Goal: Task Accomplishment & Management: Manage account settings

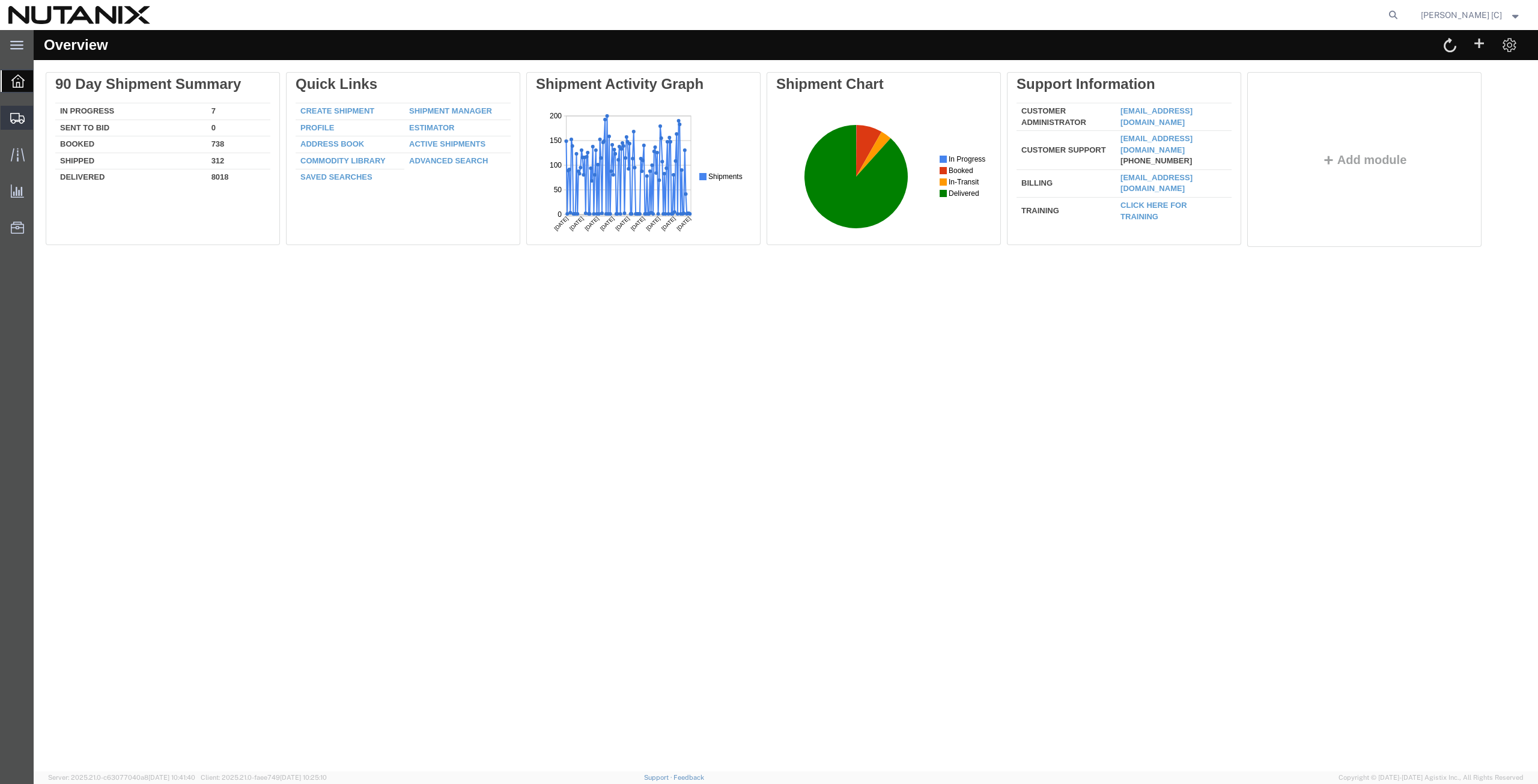
click at [0, 0] on span "Create Shipment" at bounding box center [0, 0] width 0 height 0
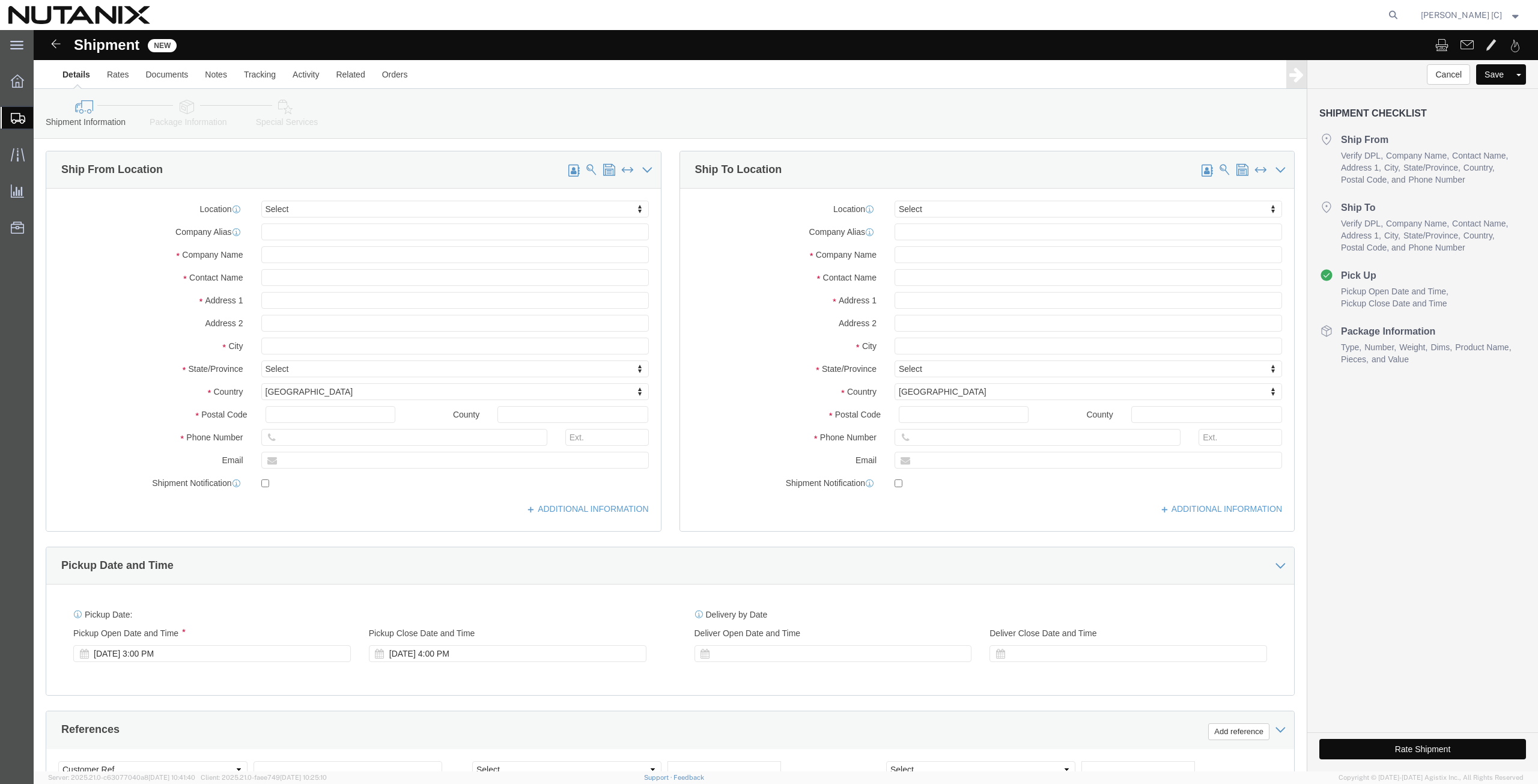
select select
click input "text"
type input "art"
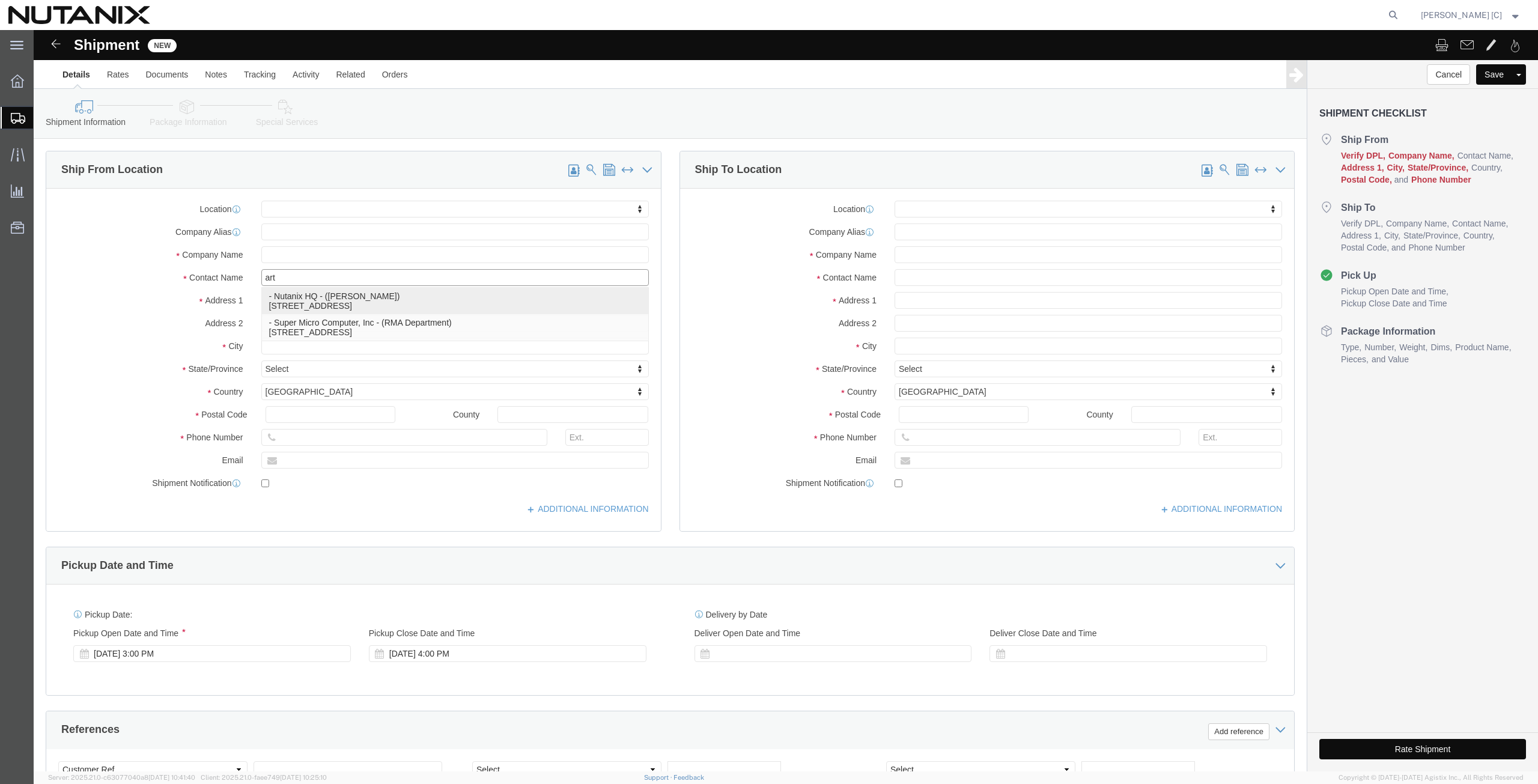
click p "- Nutanix HQ - ([PERSON_NAME]) [STREET_ADDRESS]"
select select
type input "1740 Technology Dr"
type input "95110"
type input "[PHONE_NUMBER]"
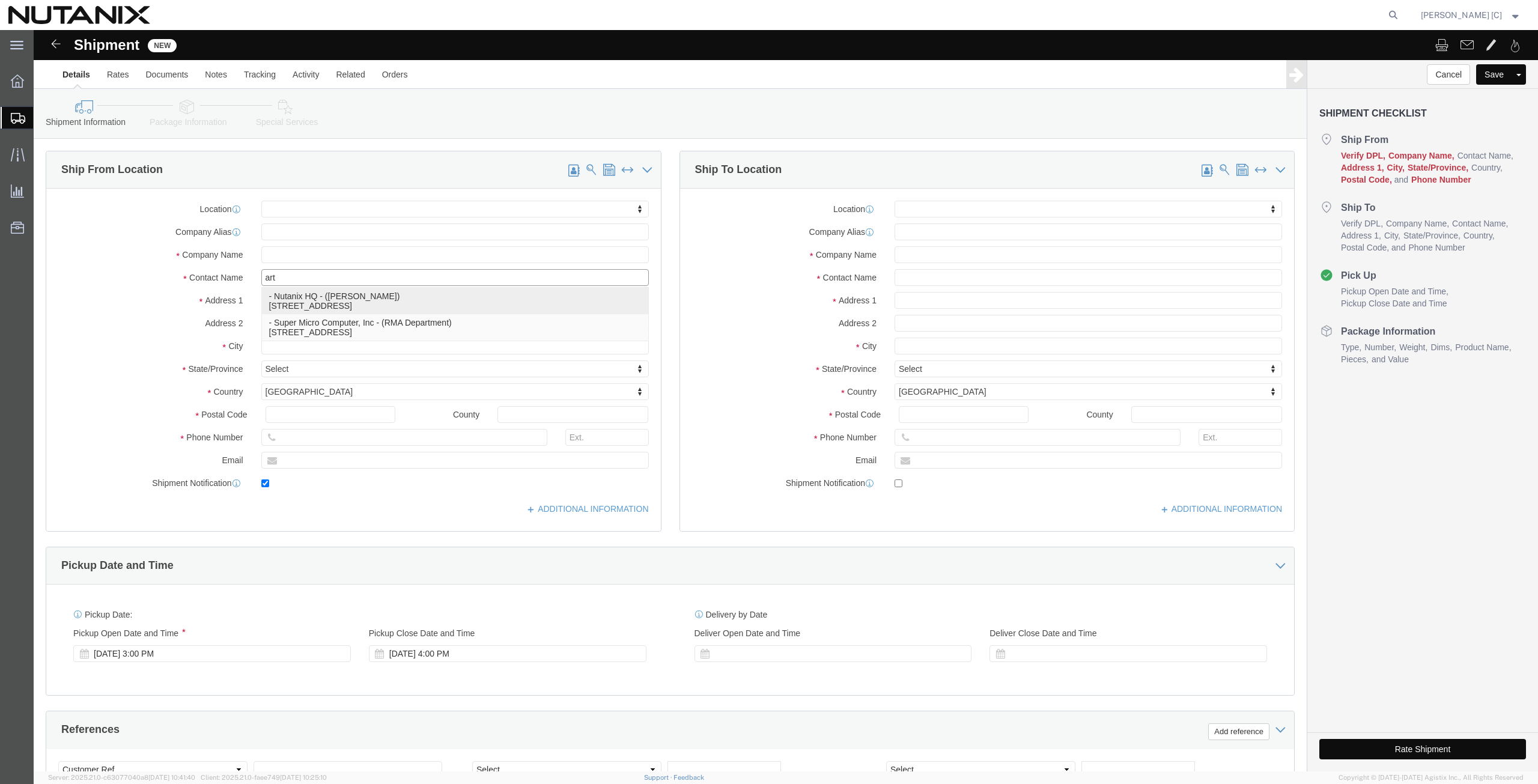
type input "[PERSON_NAME][EMAIL_ADDRESS][PERSON_NAME][DOMAIN_NAME]"
checkbox input "true"
type input "Nutanix HQ"
type input "[PERSON_NAME]"
type input "[GEOGRAPHIC_DATA][PERSON_NAME]"
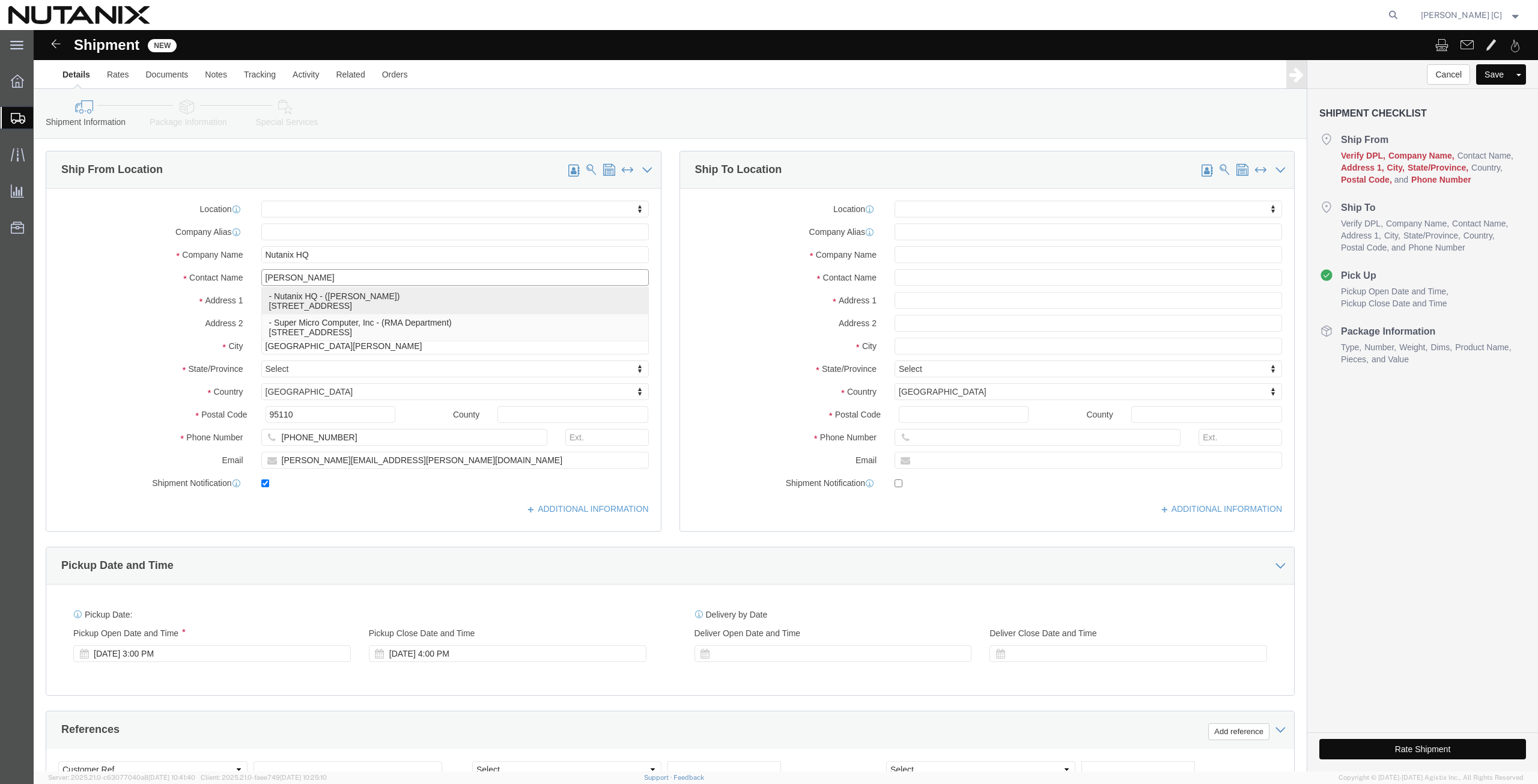
select select "CA"
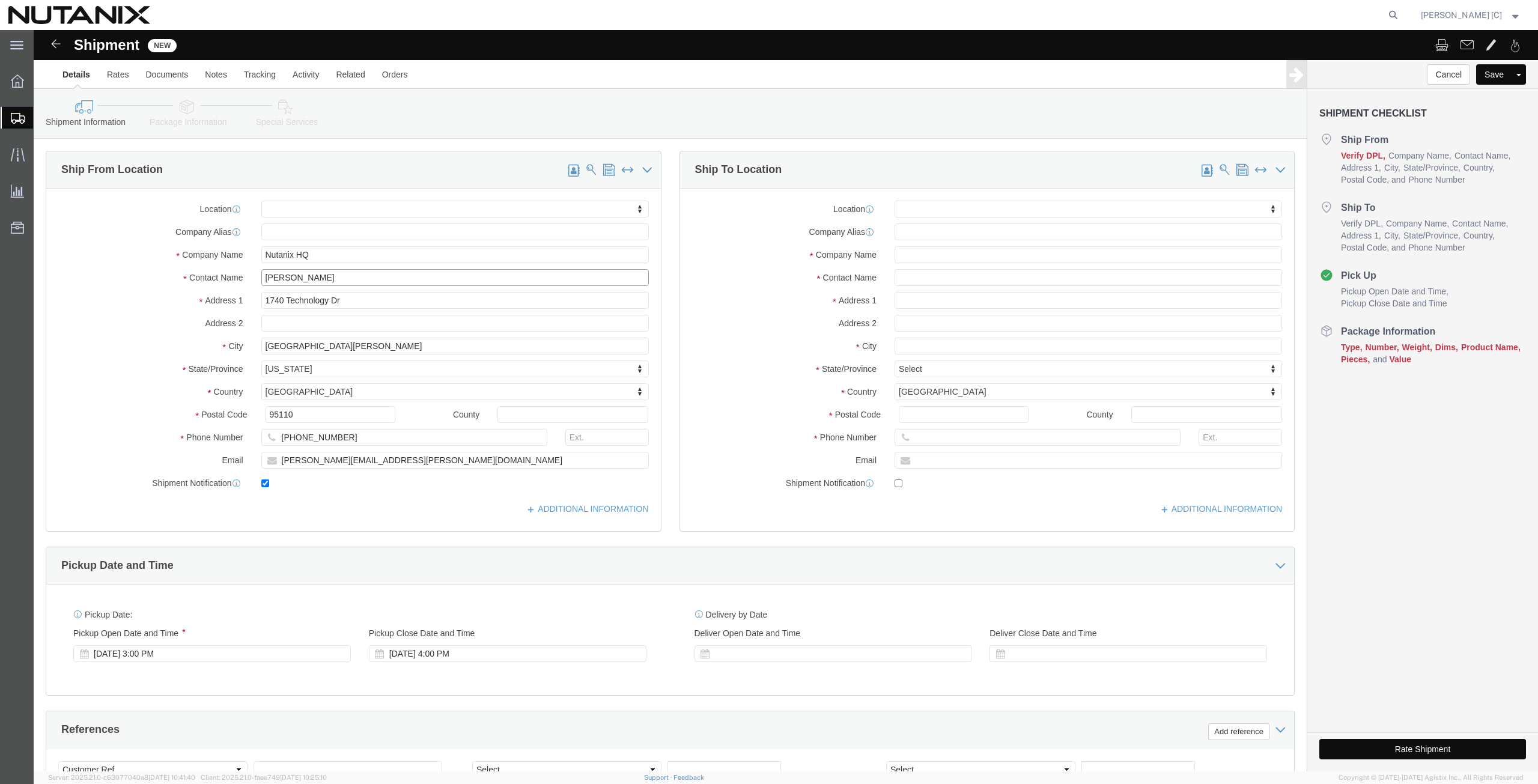
type input "[PERSON_NAME]"
click input "text"
paste input "[PERSON_NAME]"
type input "[PERSON_NAME]"
click input "text"
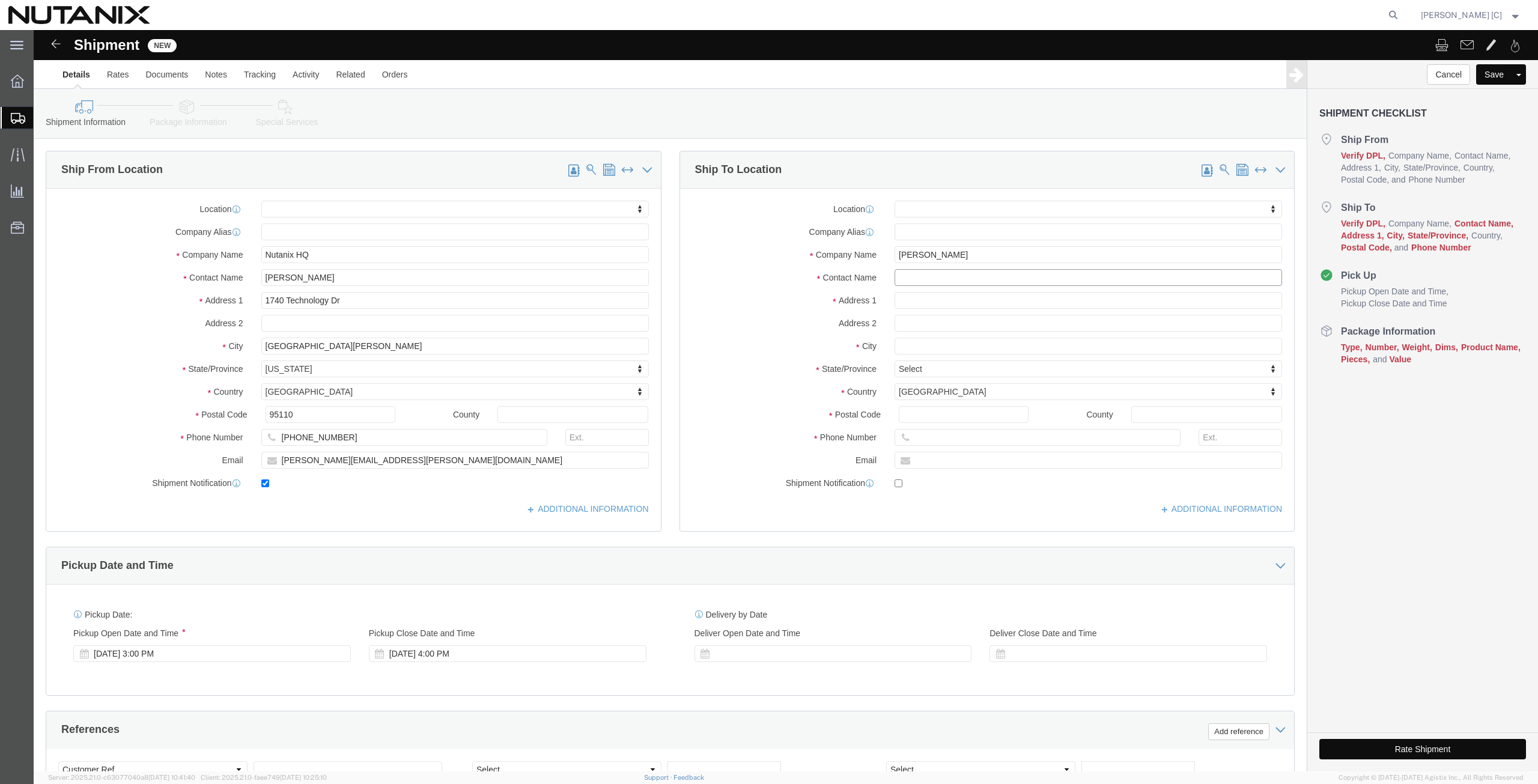
paste input "[PERSON_NAME]"
type input "[PERSON_NAME]"
click input "text"
paste input "[STREET_ADDRESS][PERSON_NAME]"
type input "[STREET_ADDRESS][PERSON_NAME]"
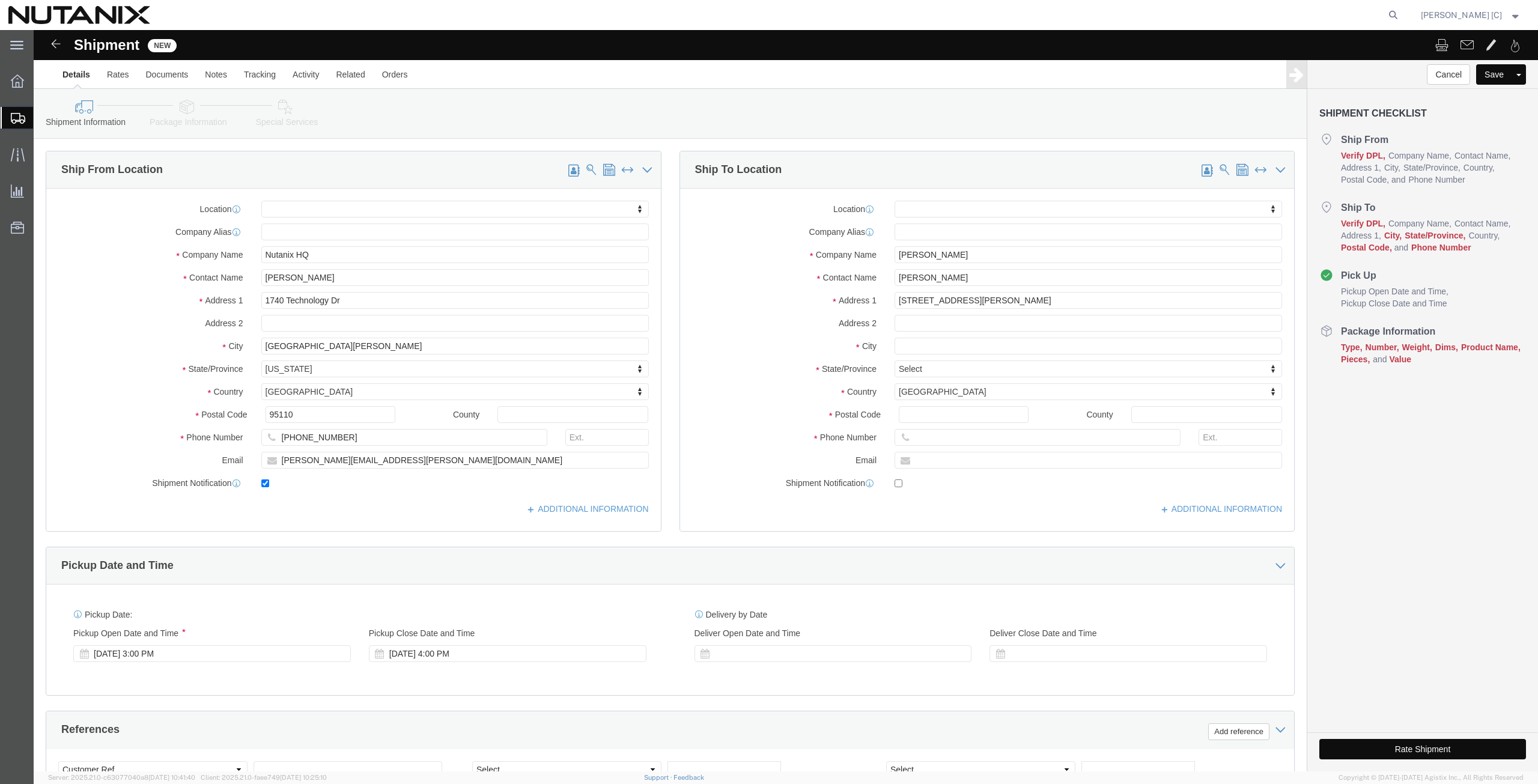
select select
click input "text"
paste input "[GEOGRAPHIC_DATA]"
type input "[GEOGRAPHIC_DATA]"
select select
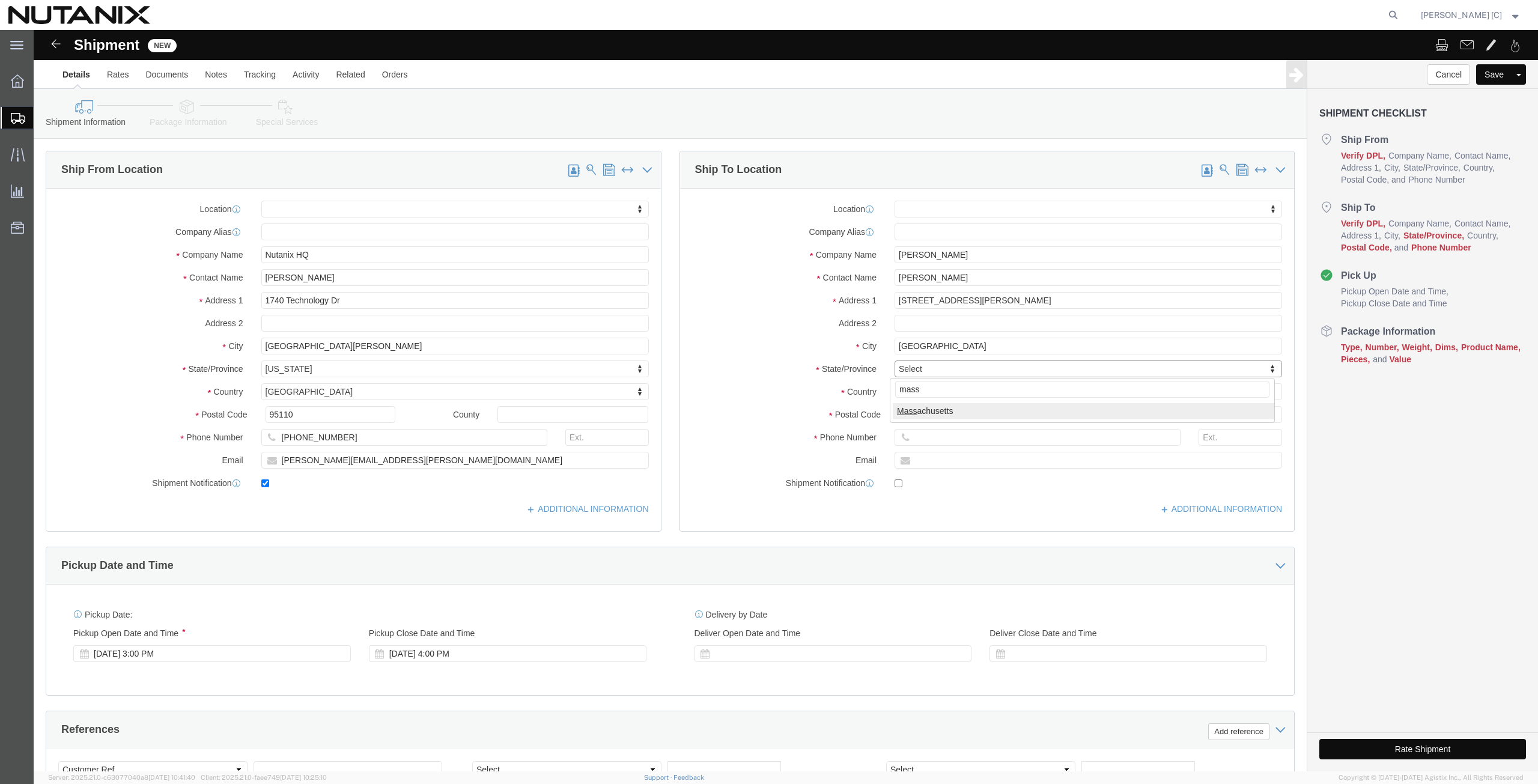
type input "mass"
select select
select select "MA"
click input "Postal Code"
paste input "01451"
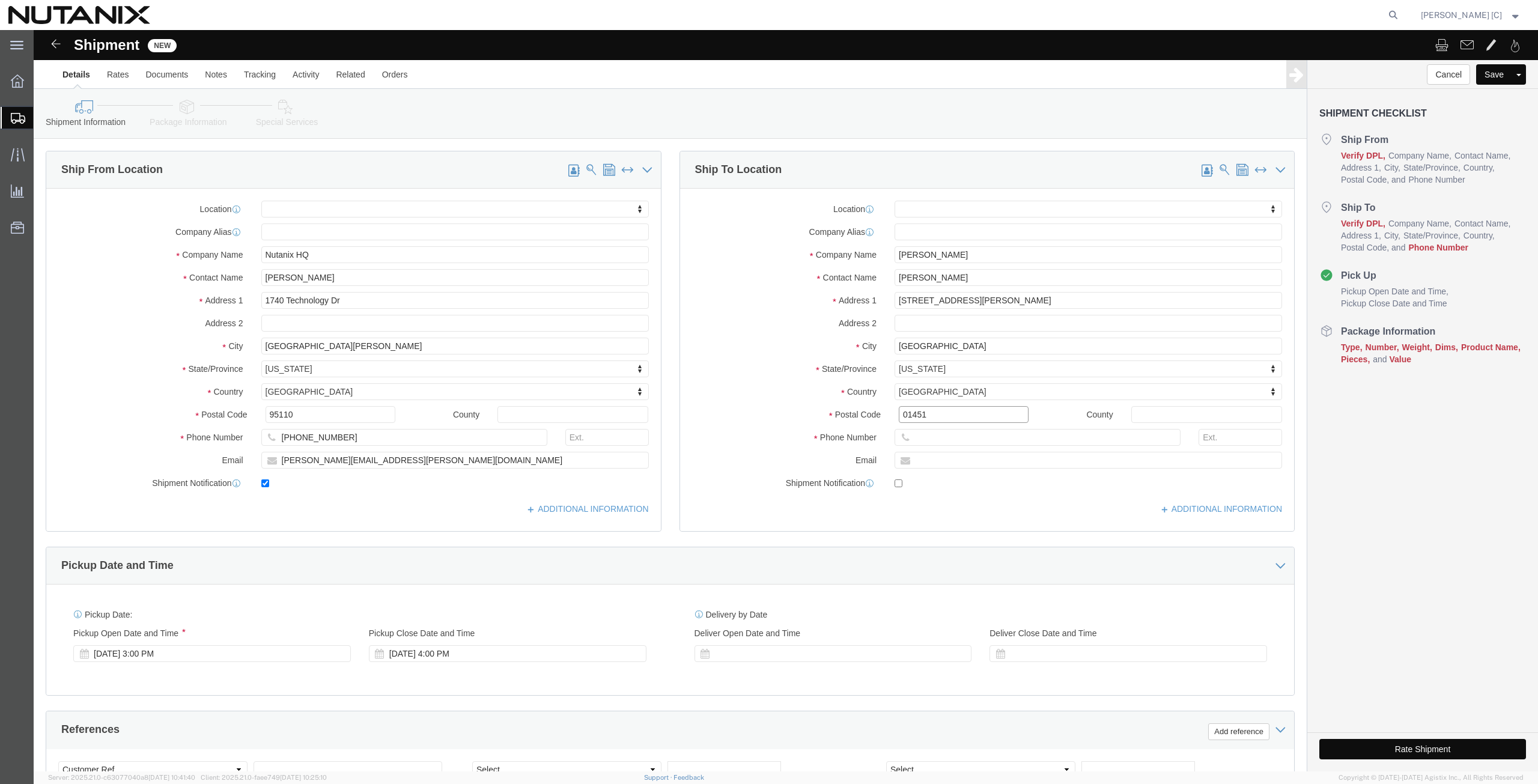
type input "01451"
select select
click input "text"
paste input "[PHONE_NUMBER]"
type input "[PHONE_NUMBER]"
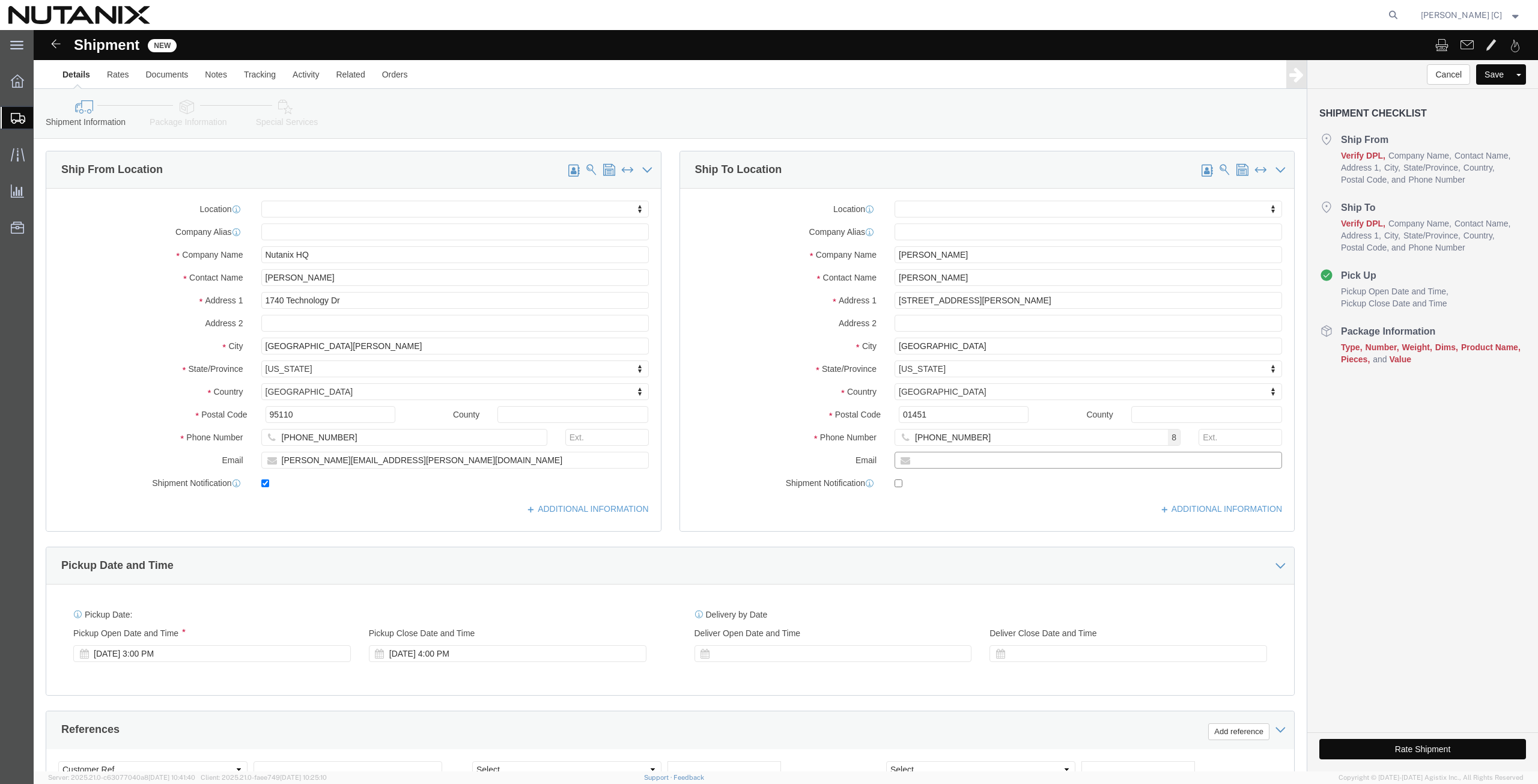
click input "text"
paste input "[EMAIL_ADDRESS][PERSON_NAME][DOMAIN_NAME]"
type input "[EMAIL_ADDRESS][PERSON_NAME][DOMAIN_NAME]"
click input "checkbox"
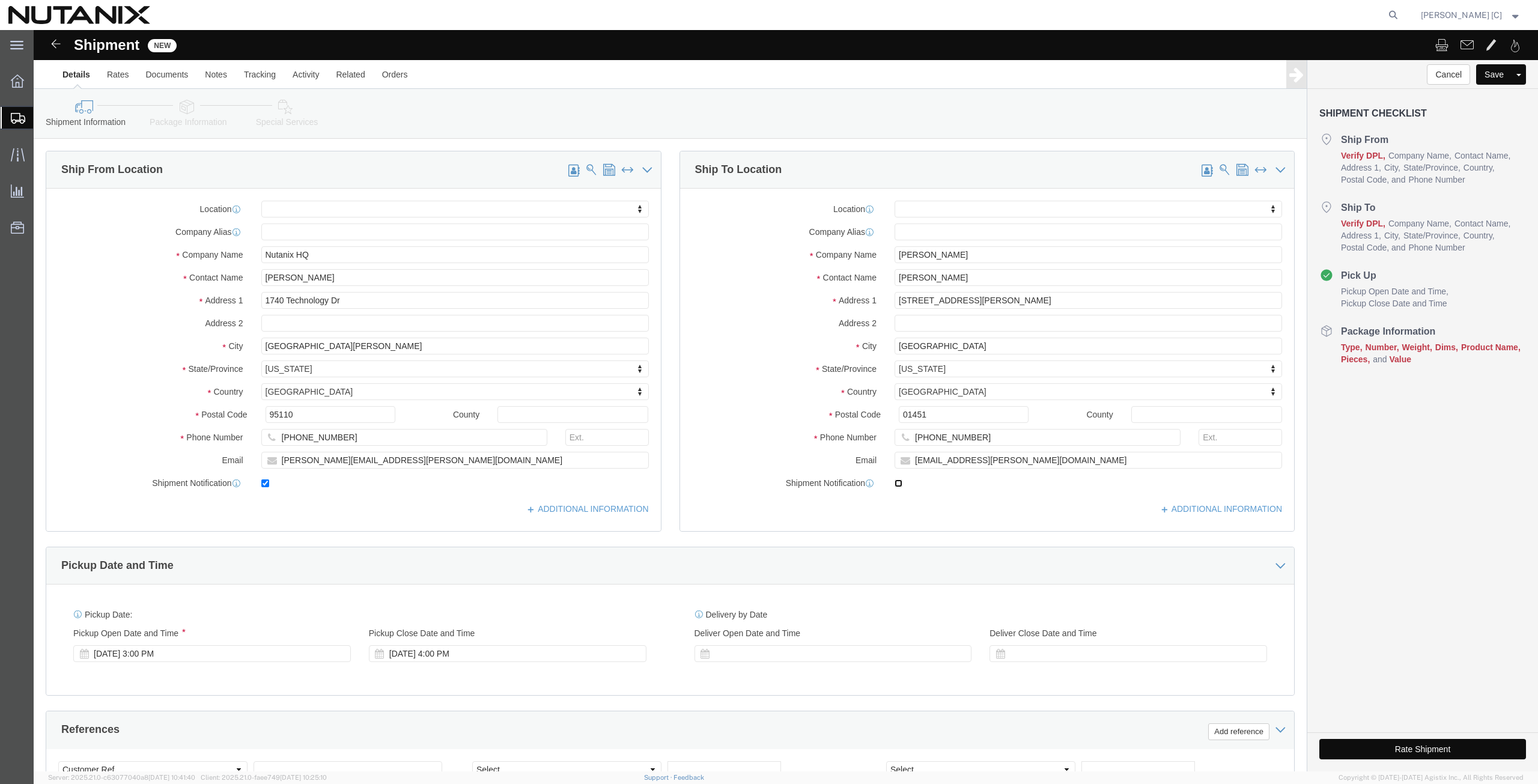
checkbox input "true"
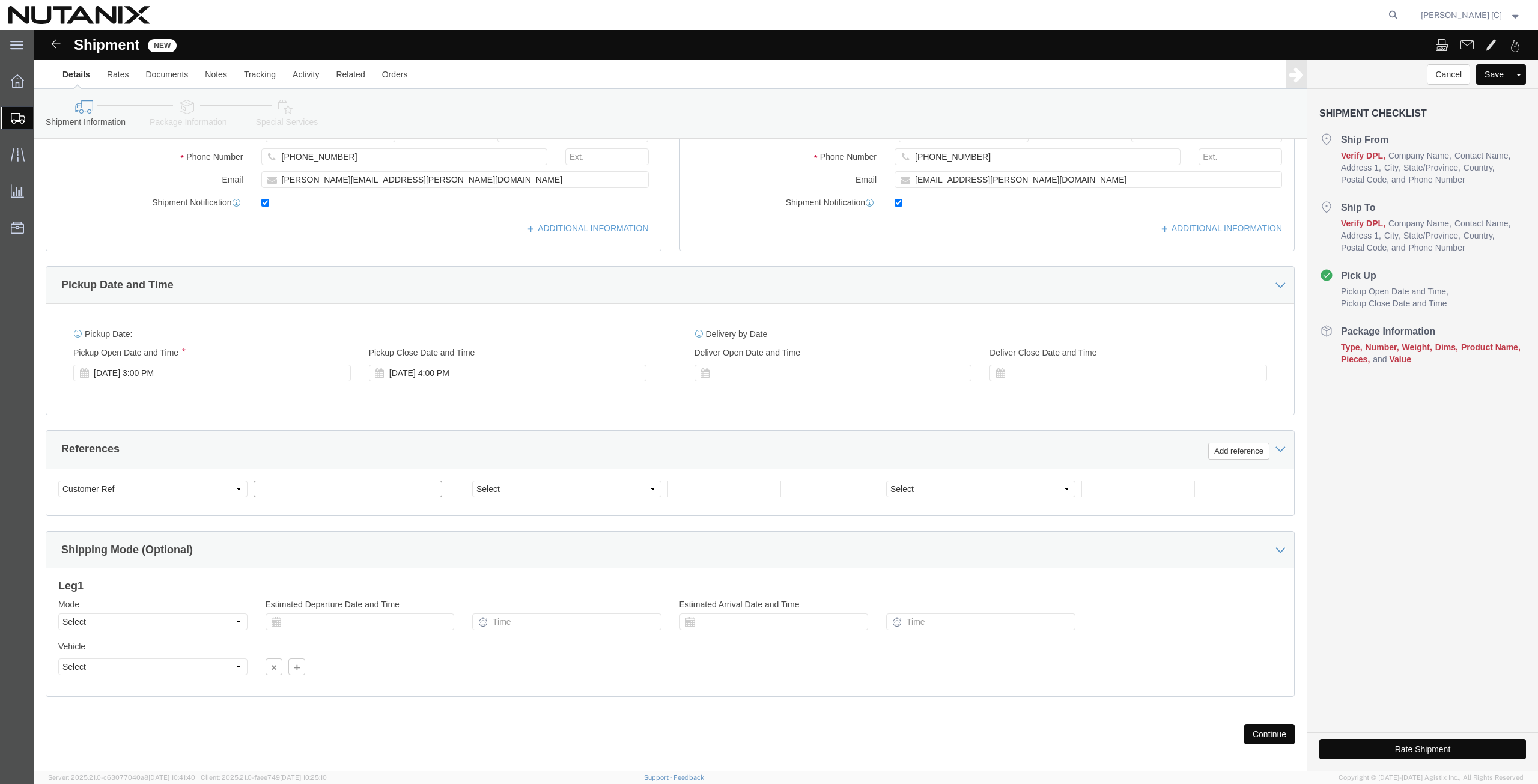
click input "text"
click input "53005"
type input "53005-Sales-SE / [GEOGRAPHIC_DATA]"
click div "Select Account Type Activity ID Airline Appointment Number ASN Batch Request # …"
click input "text"
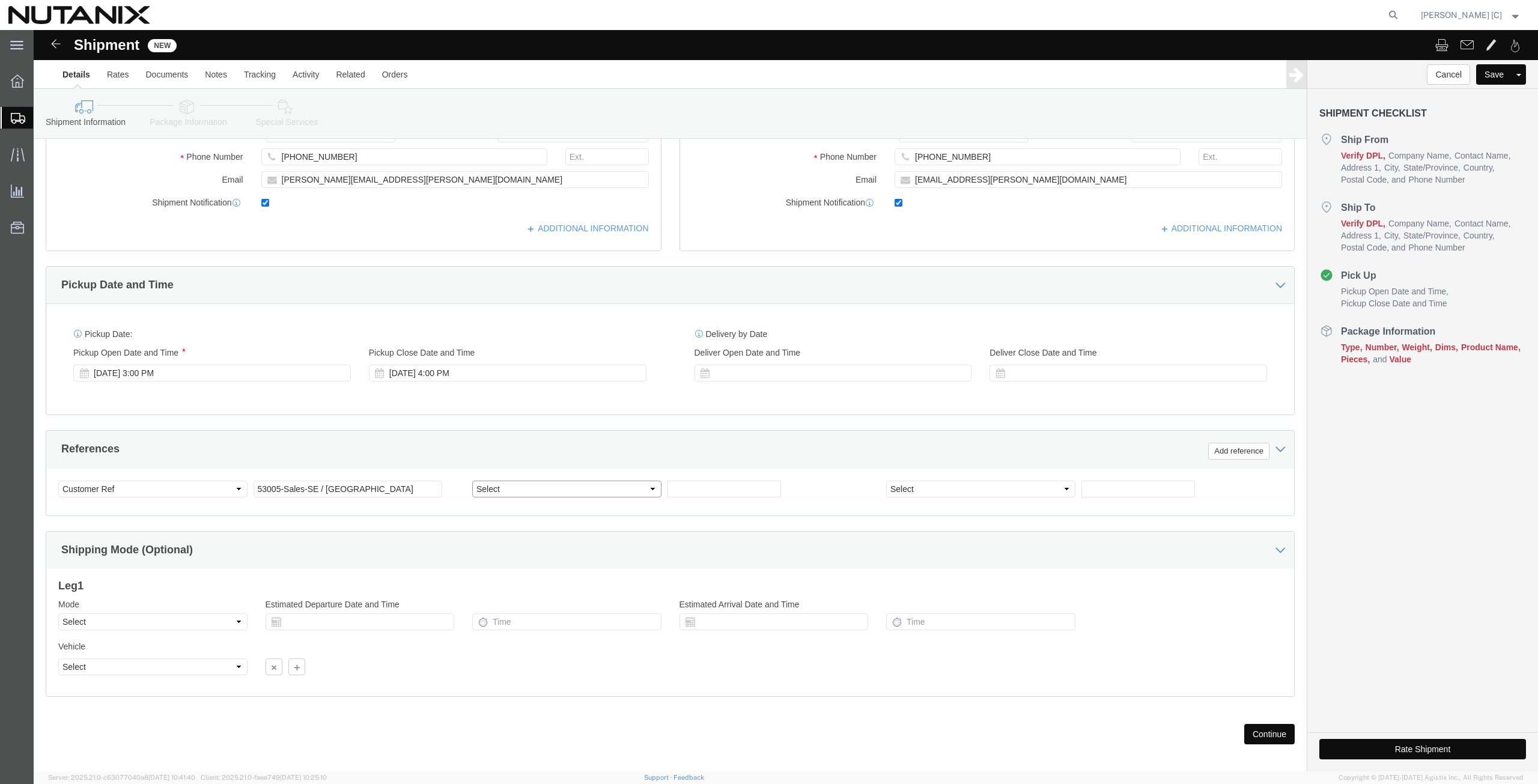
click select "Select Account Type Activity ID Airline Appointment Number ASN Batch Request # …"
select select "PURCHORD"
click select "Select Account Type Activity ID Airline Appointment Number ASN Batch Request # …"
click input "text"
type input "IT equipment"
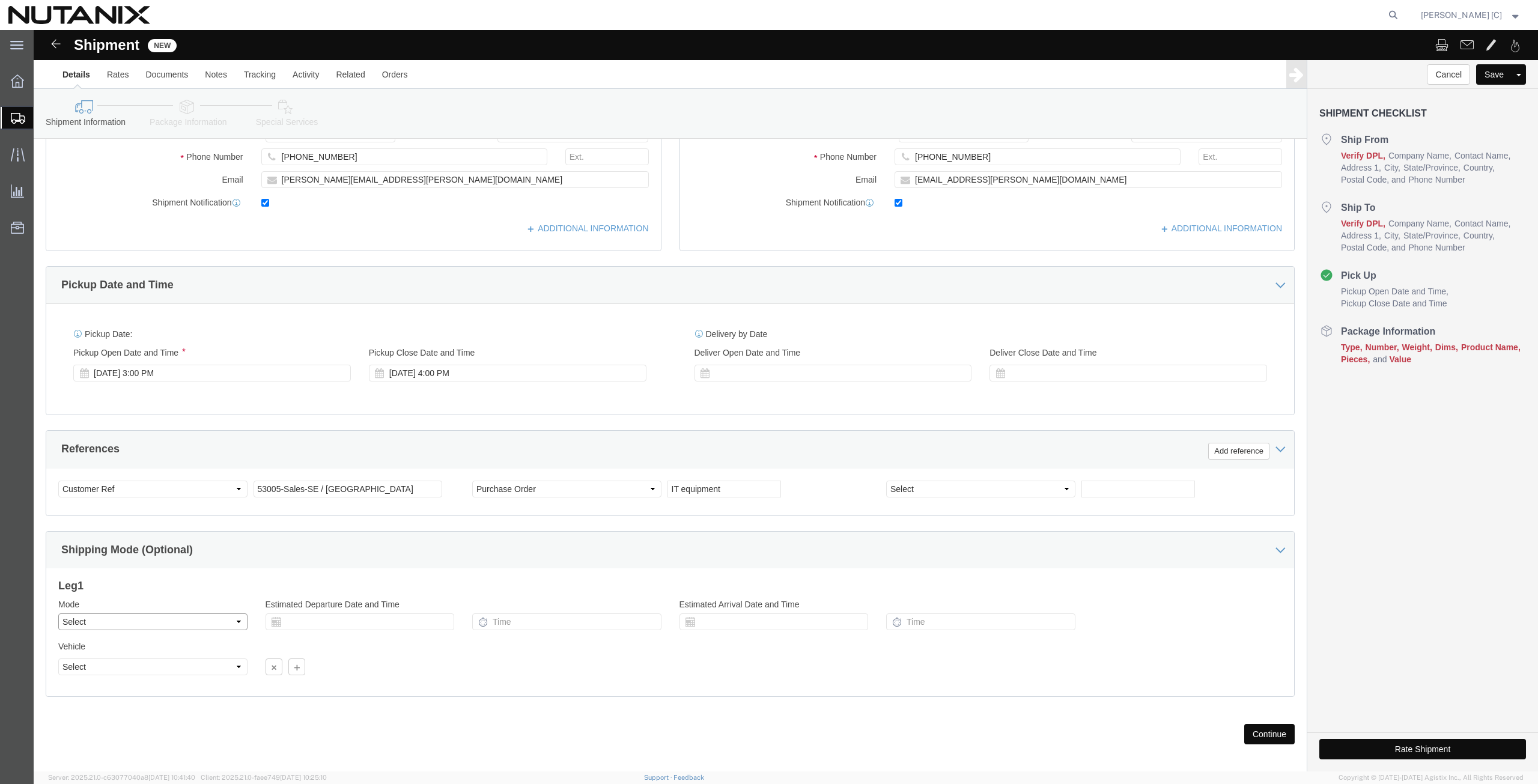
click select "Select Air Less than Truckload Multi-Leg Ocean Freight Rail Small Parcel Truckl…"
select select "SMAL"
click select "Select Air Less than Truckload Multi-Leg Ocean Freight Rail Small Parcel Truckl…"
click button "Continue"
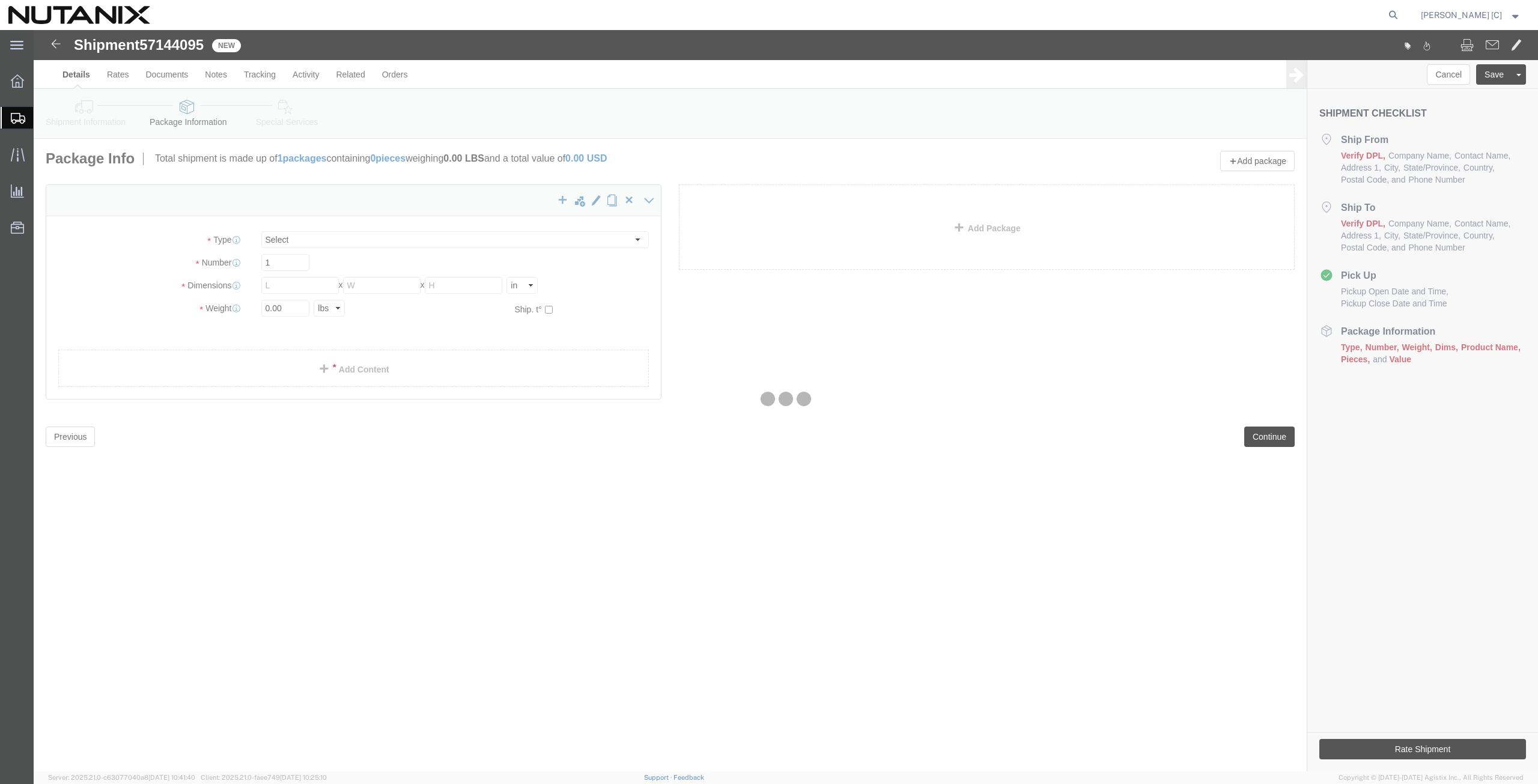
select select "YRPK"
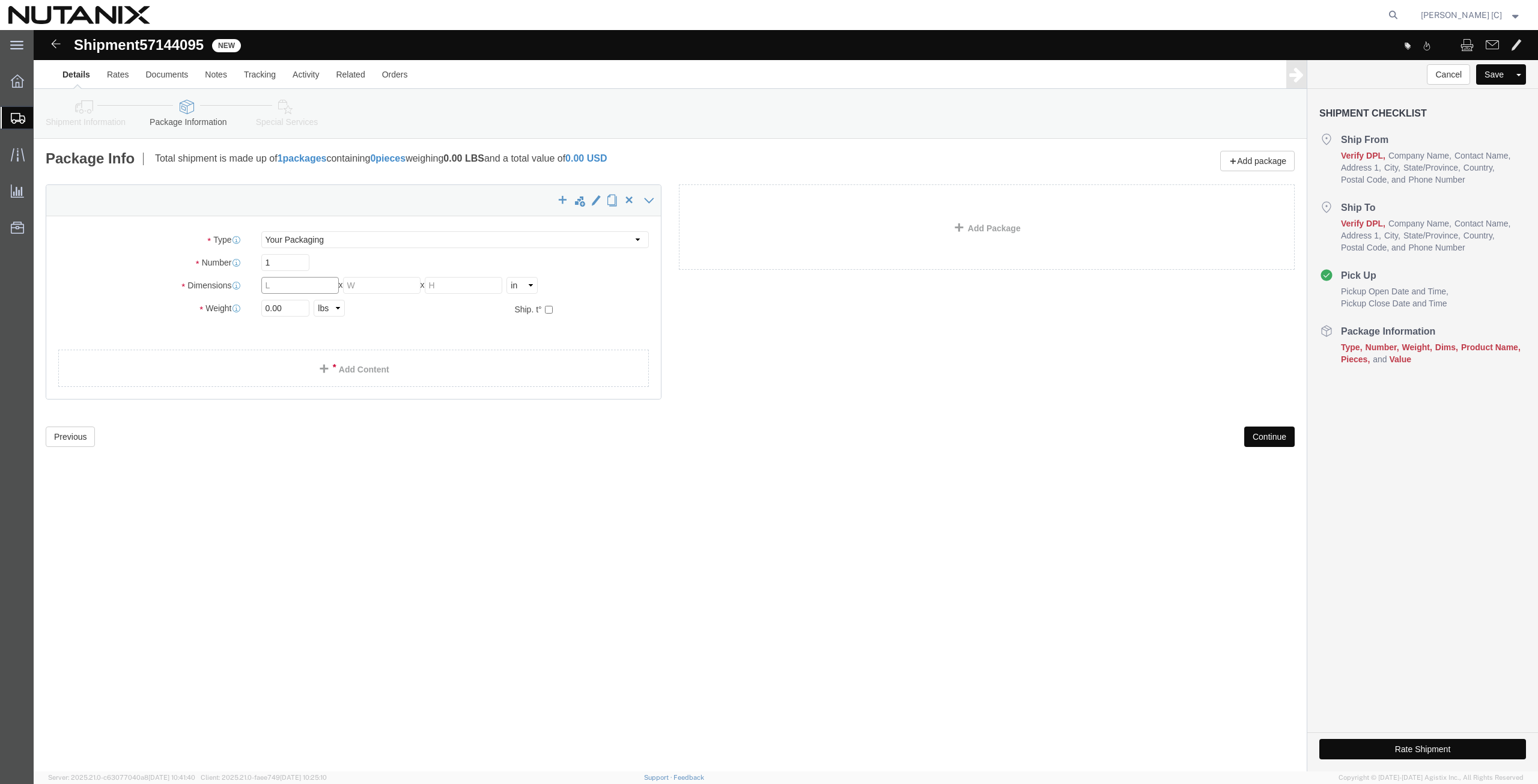
click input "text"
type input "10"
type input "7"
type input "3"
type input "1"
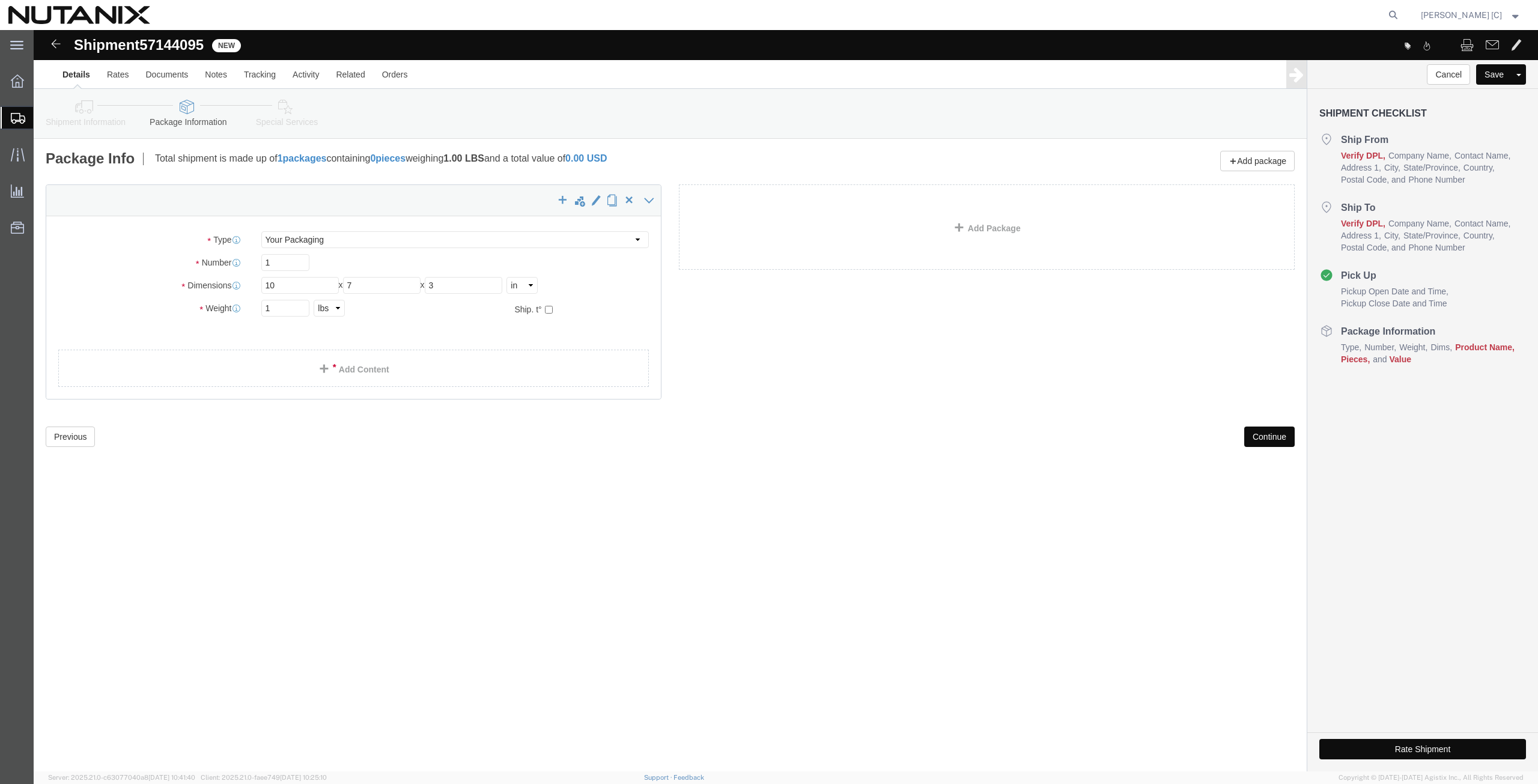
click ul
click link "Add Content"
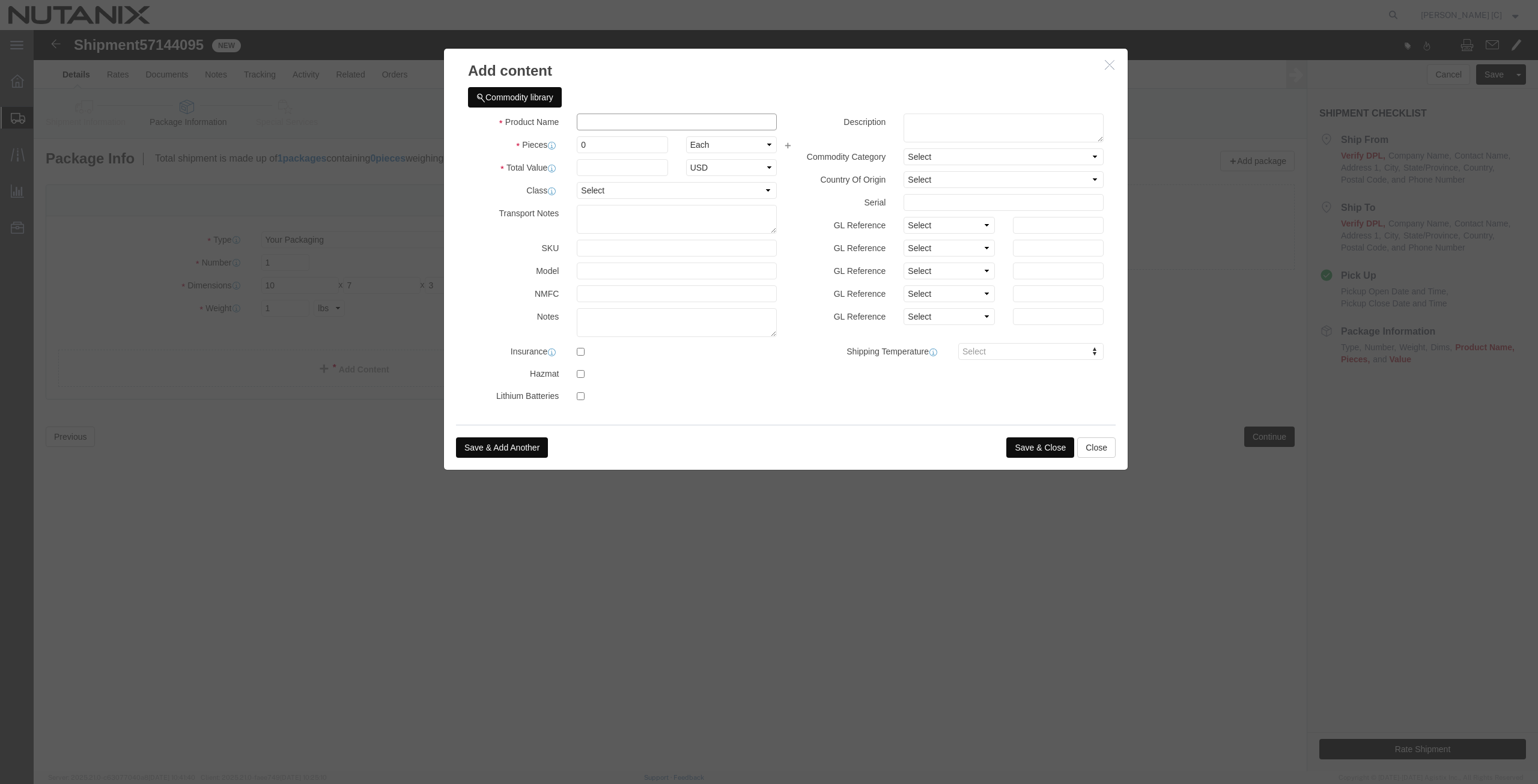
click input "text"
type input "camera"
click label "Pieces"
click input "0"
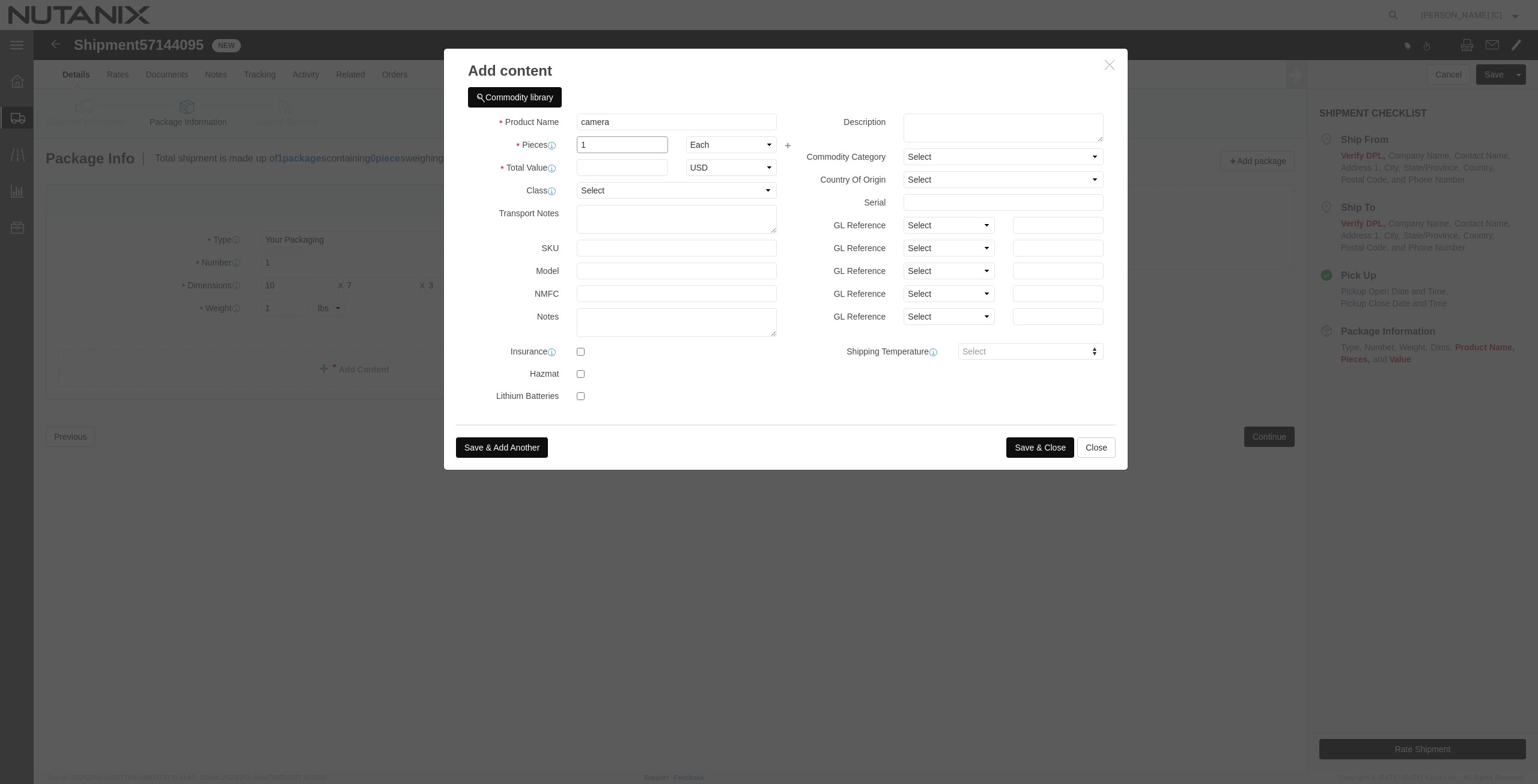
type input "1"
type input "20"
click div "Commodity library Product Name camera camera Pieces 1 Select Bag Barrels 100Boa…"
drag, startPoint x: 599, startPoint y: 91, endPoint x: 388, endPoint y: 103, distance: 211.3
click div "Add content Commodity library Product Name camera camera Pieces 1 Select Bag Ba…"
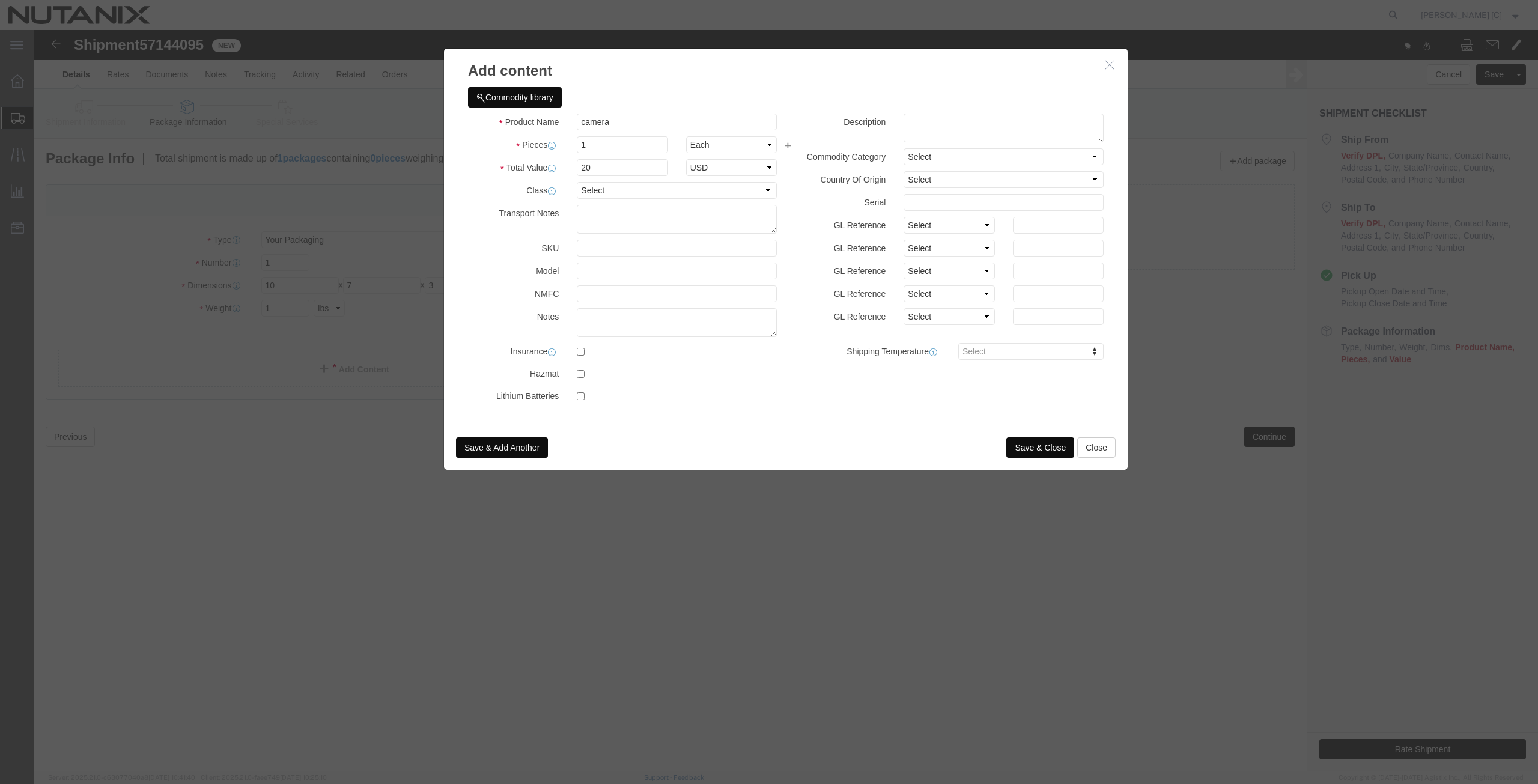
click button "Save & Close"
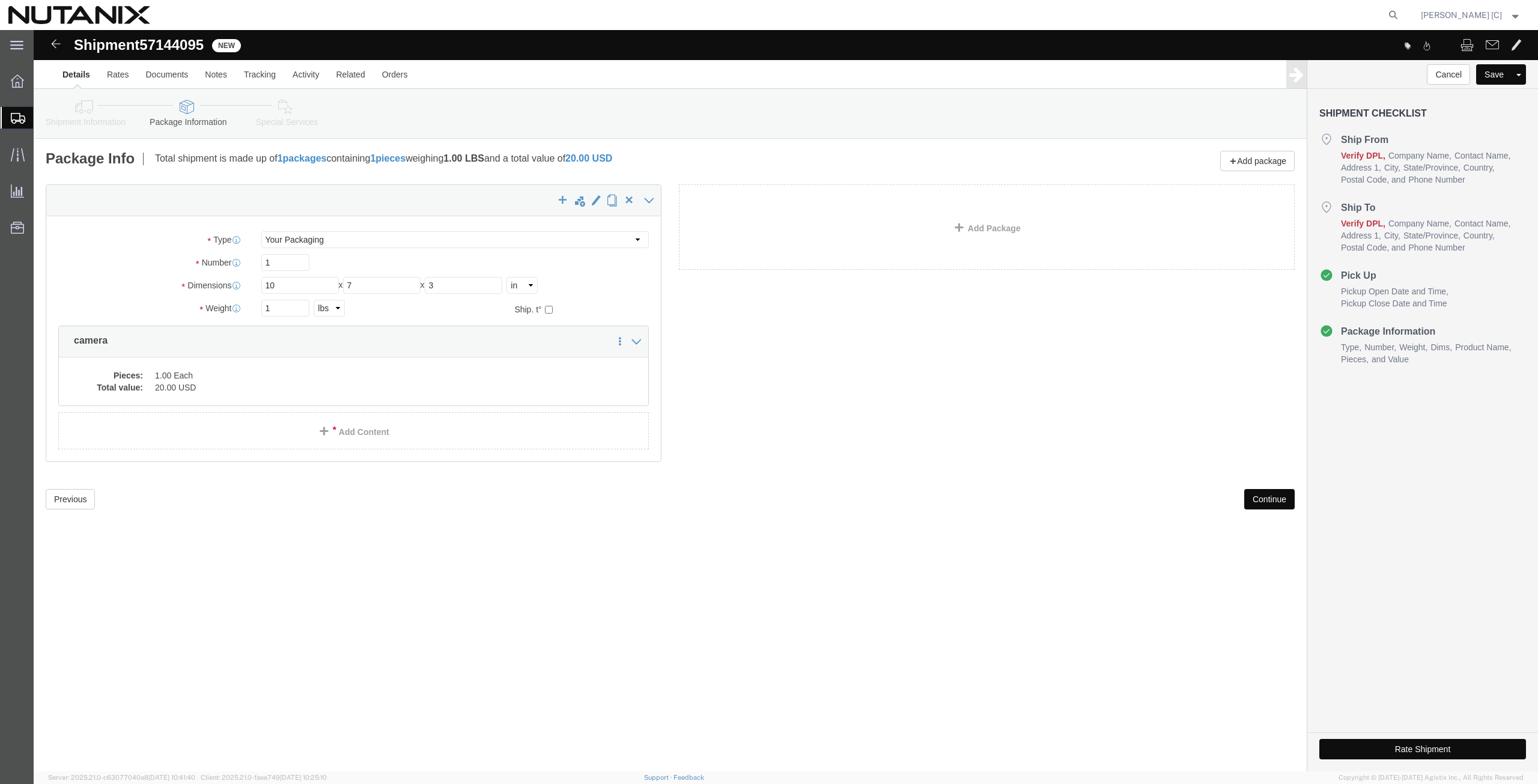
click button "Continue"
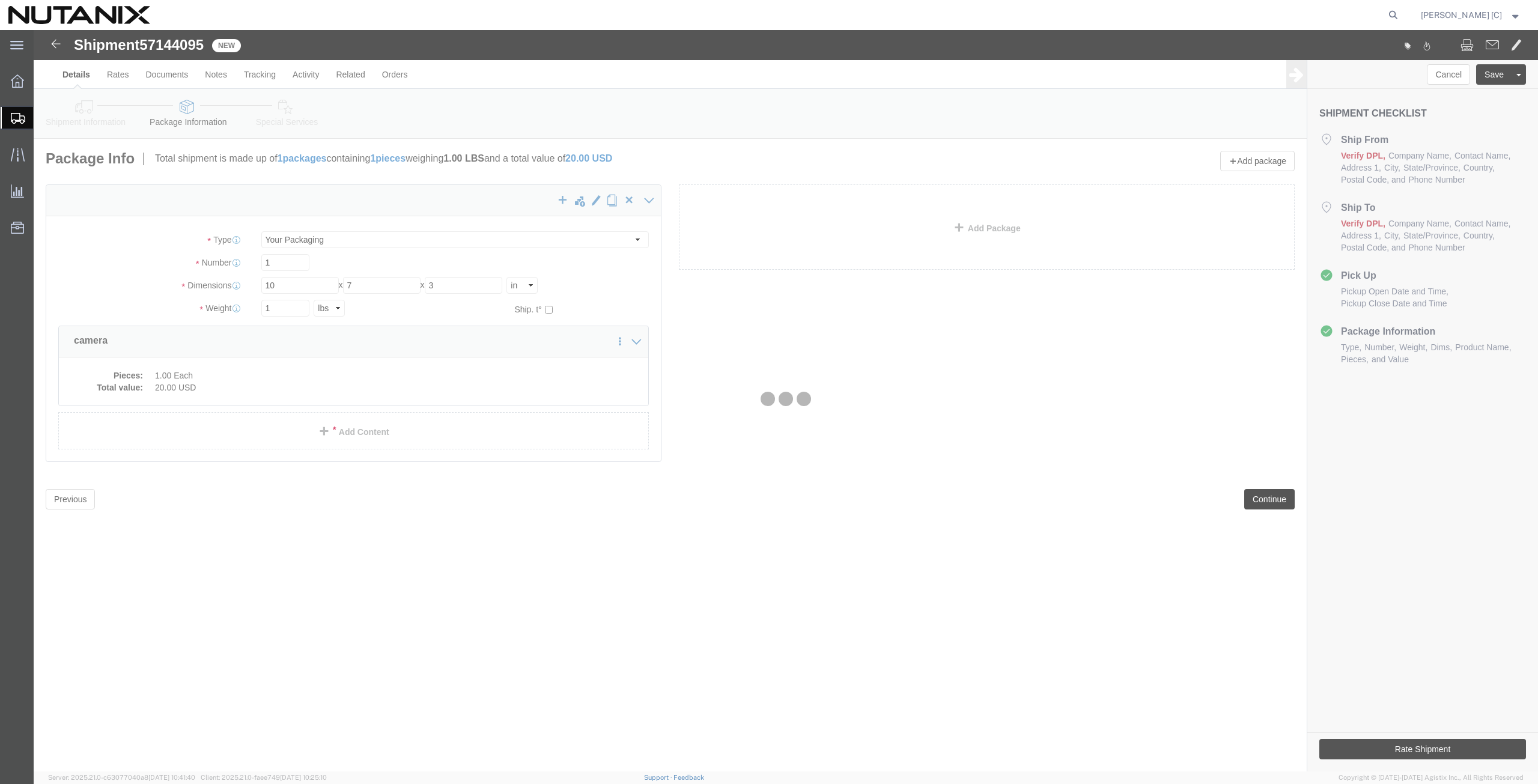
select select
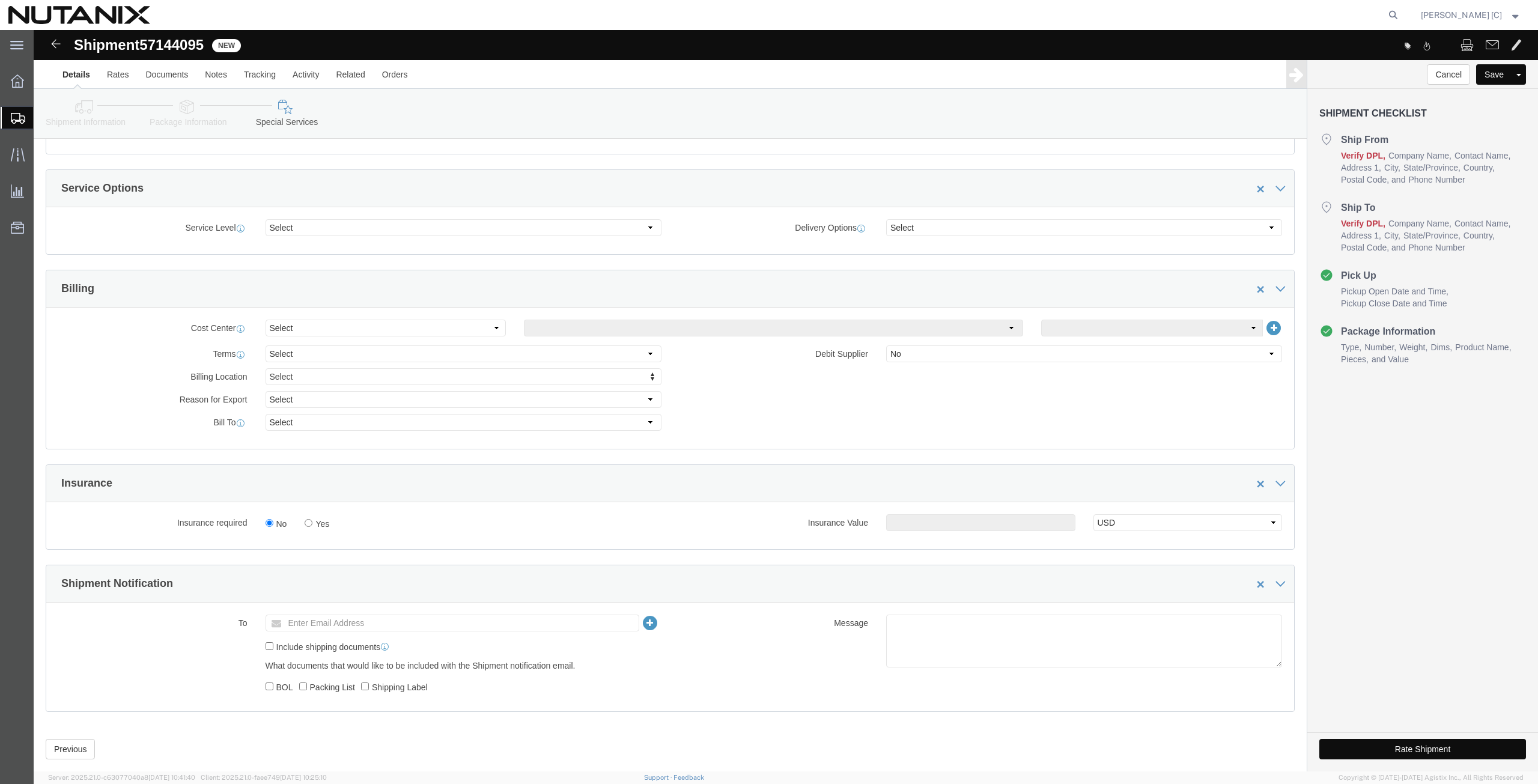
scroll to position [417, 0]
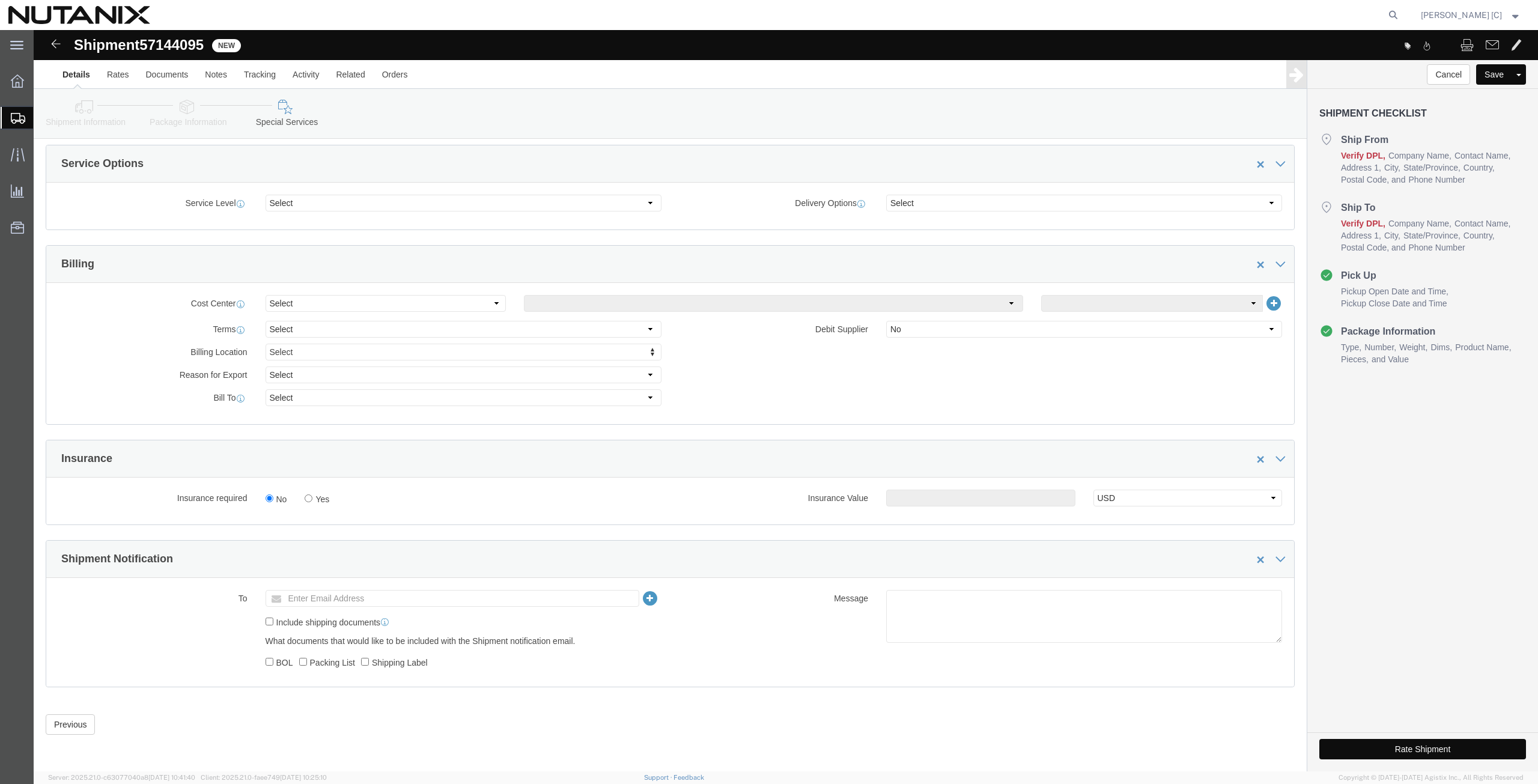
click link "Details"
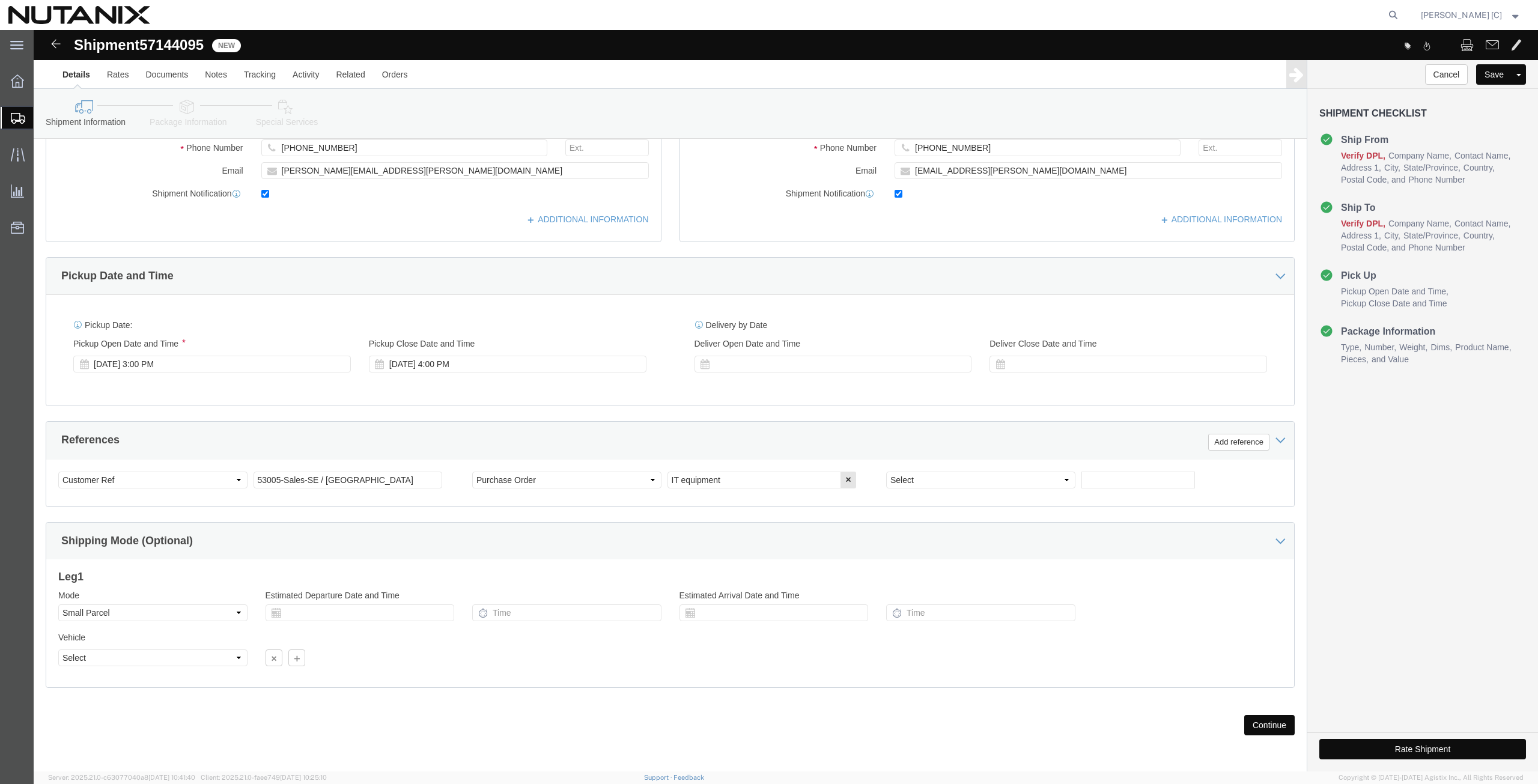
scroll to position [290, 0]
click button "Continue"
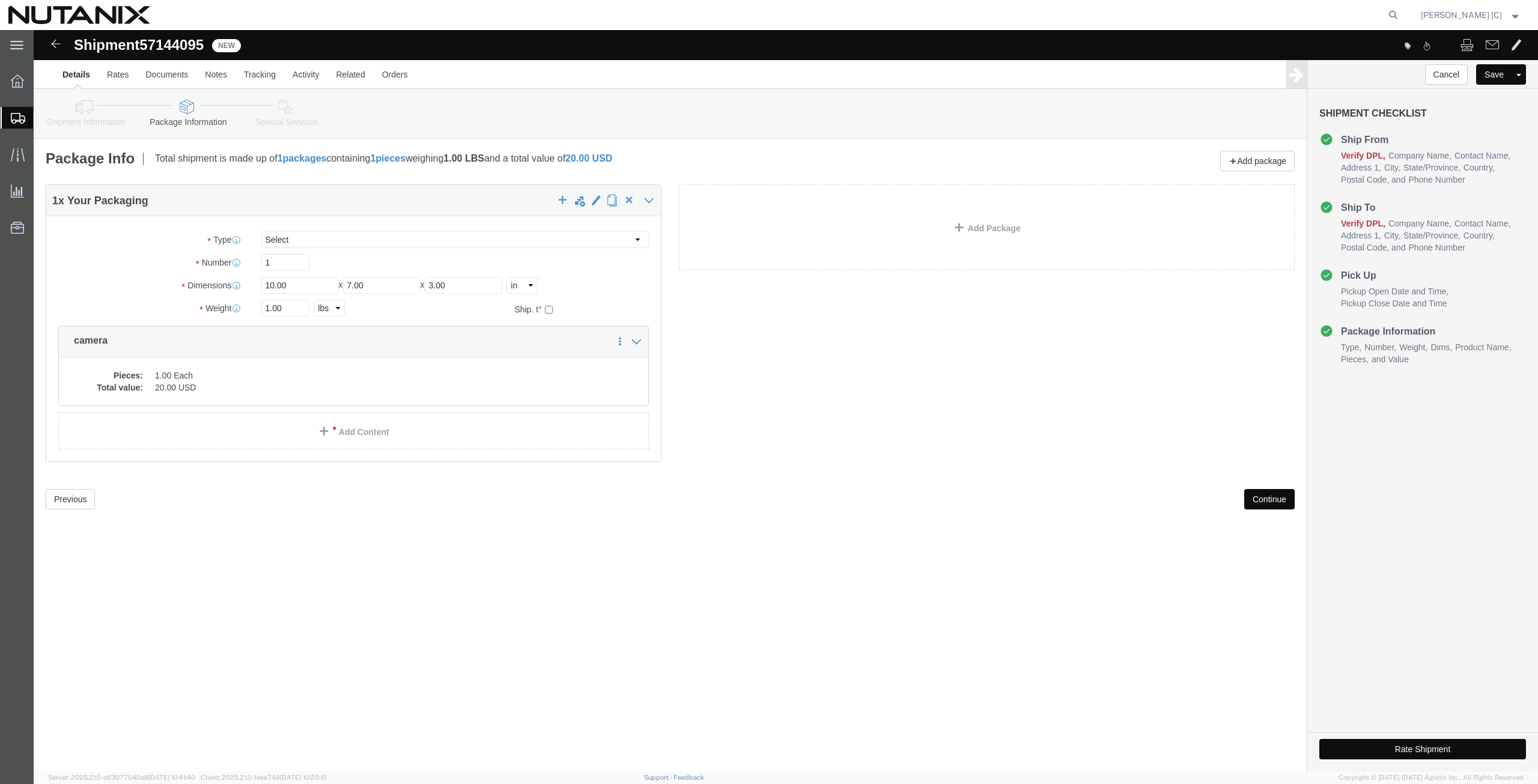
scroll to position [0, 0]
click button "Continue"
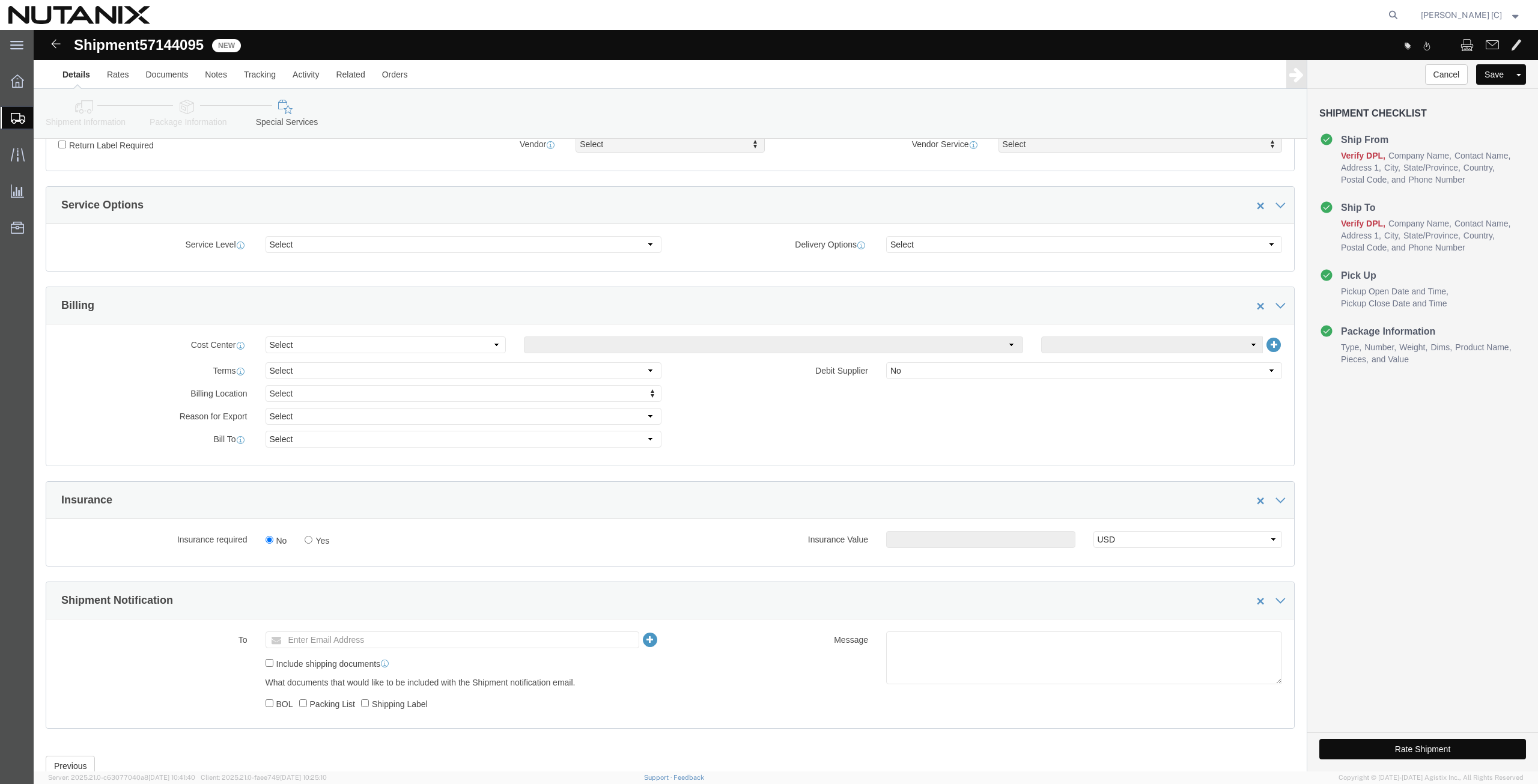
scroll to position [417, 0]
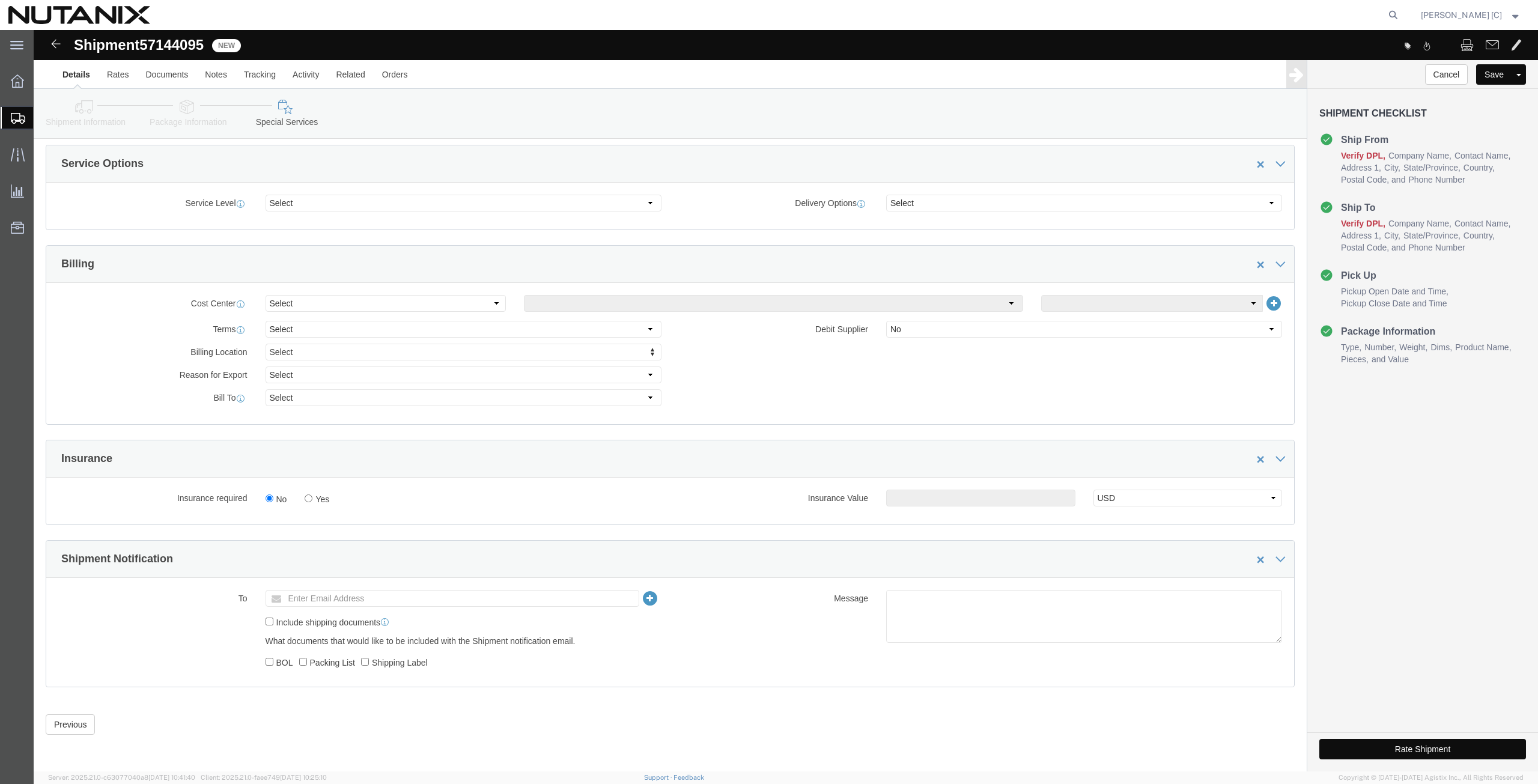
click button "Rate Shipment"
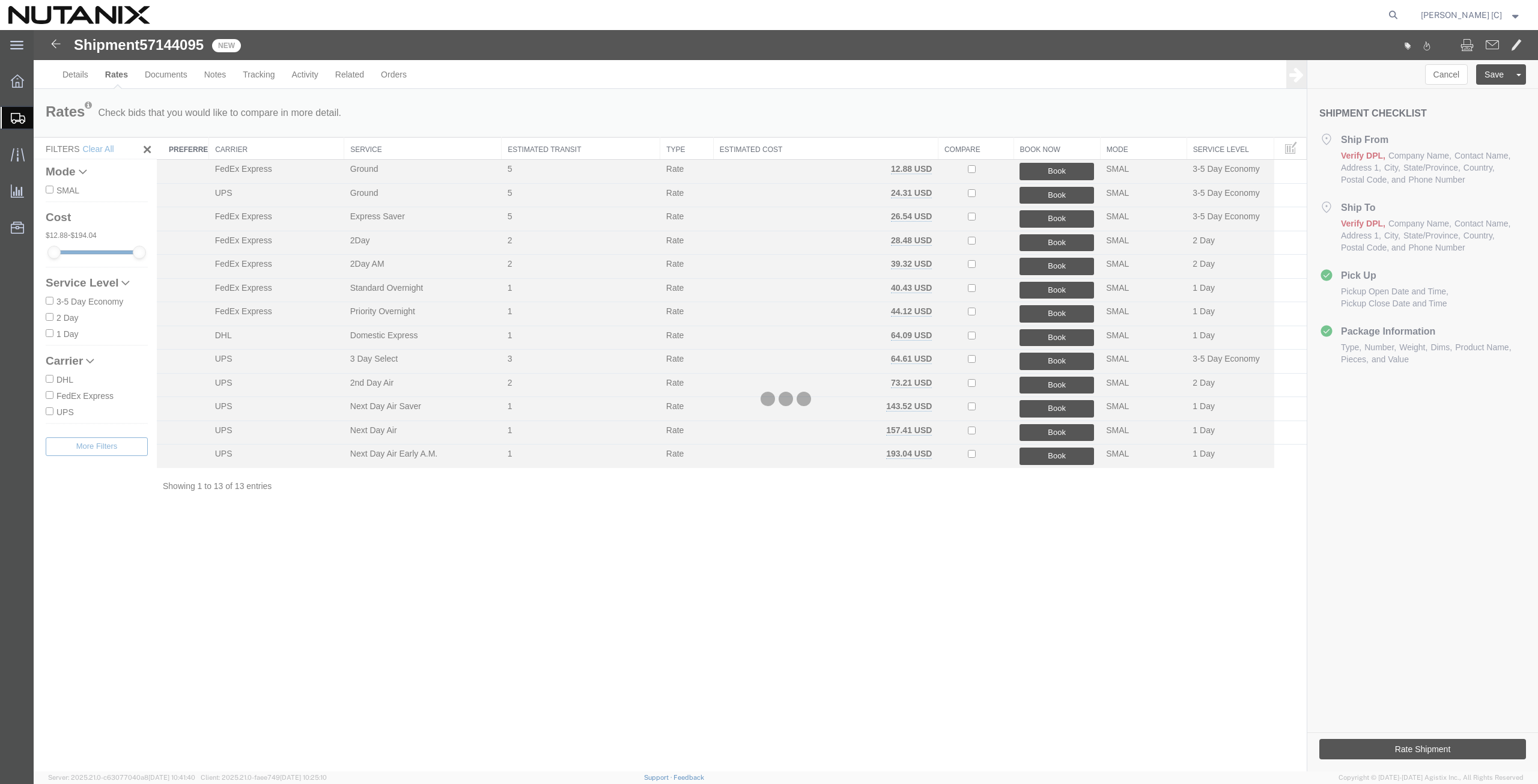
scroll to position [0, 0]
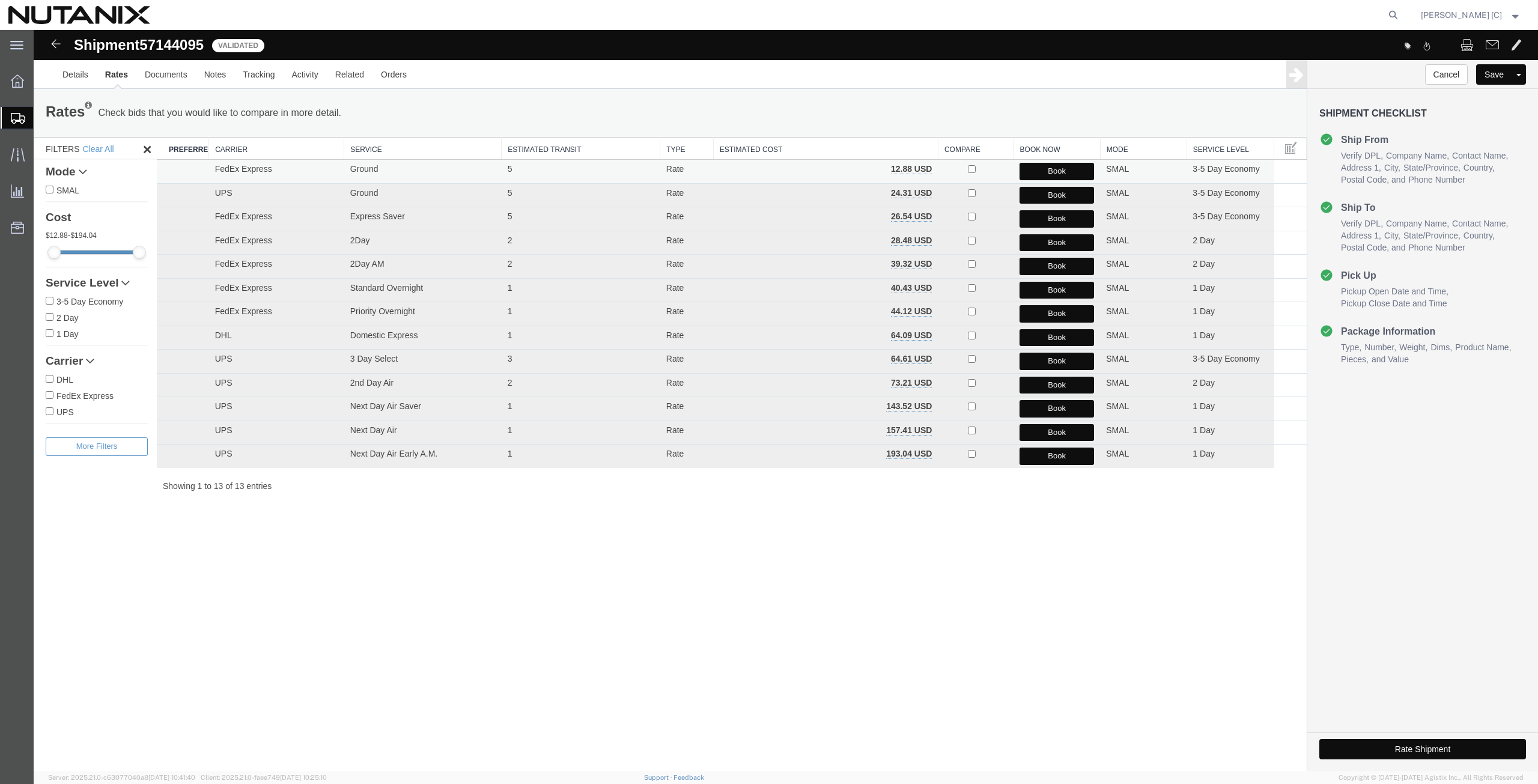
click at [1059, 167] on button "Book" at bounding box center [1056, 171] width 75 height 17
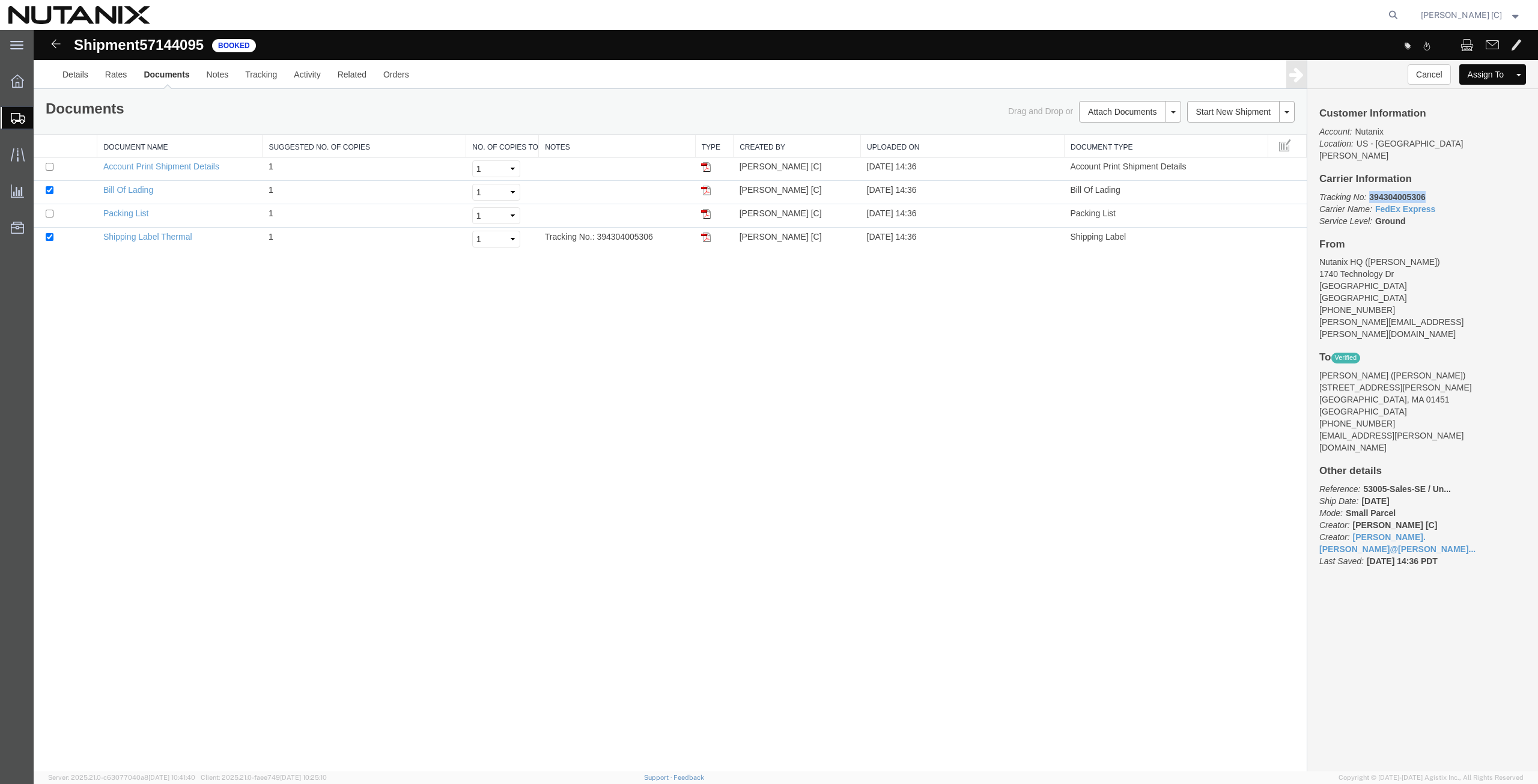
drag, startPoint x: 1432, startPoint y: 181, endPoint x: 1369, endPoint y: 186, distance: 63.2
click at [1369, 191] on p "Tracking No: 394304005306 Carrier Name: FedEx Express FedEx Express Service Lev…" at bounding box center [1423, 209] width 207 height 36
click at [709, 240] on img at bounding box center [706, 237] width 10 height 10
click at [0, 0] on span "Create from Template" at bounding box center [0, 0] width 0 height 0
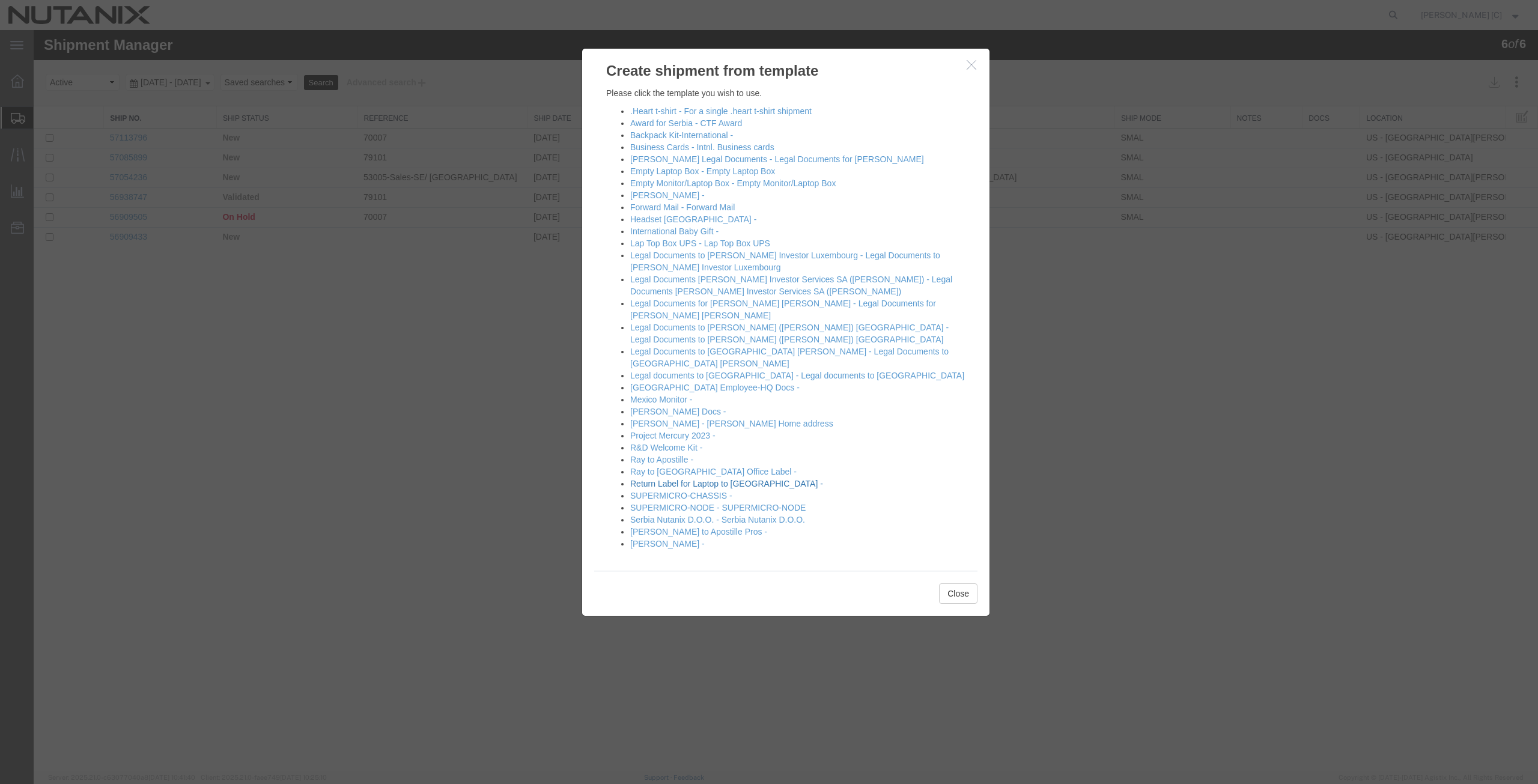
click at [675, 479] on link "Return Label for Laptop to [GEOGRAPHIC_DATA] -" at bounding box center [726, 484] width 193 height 10
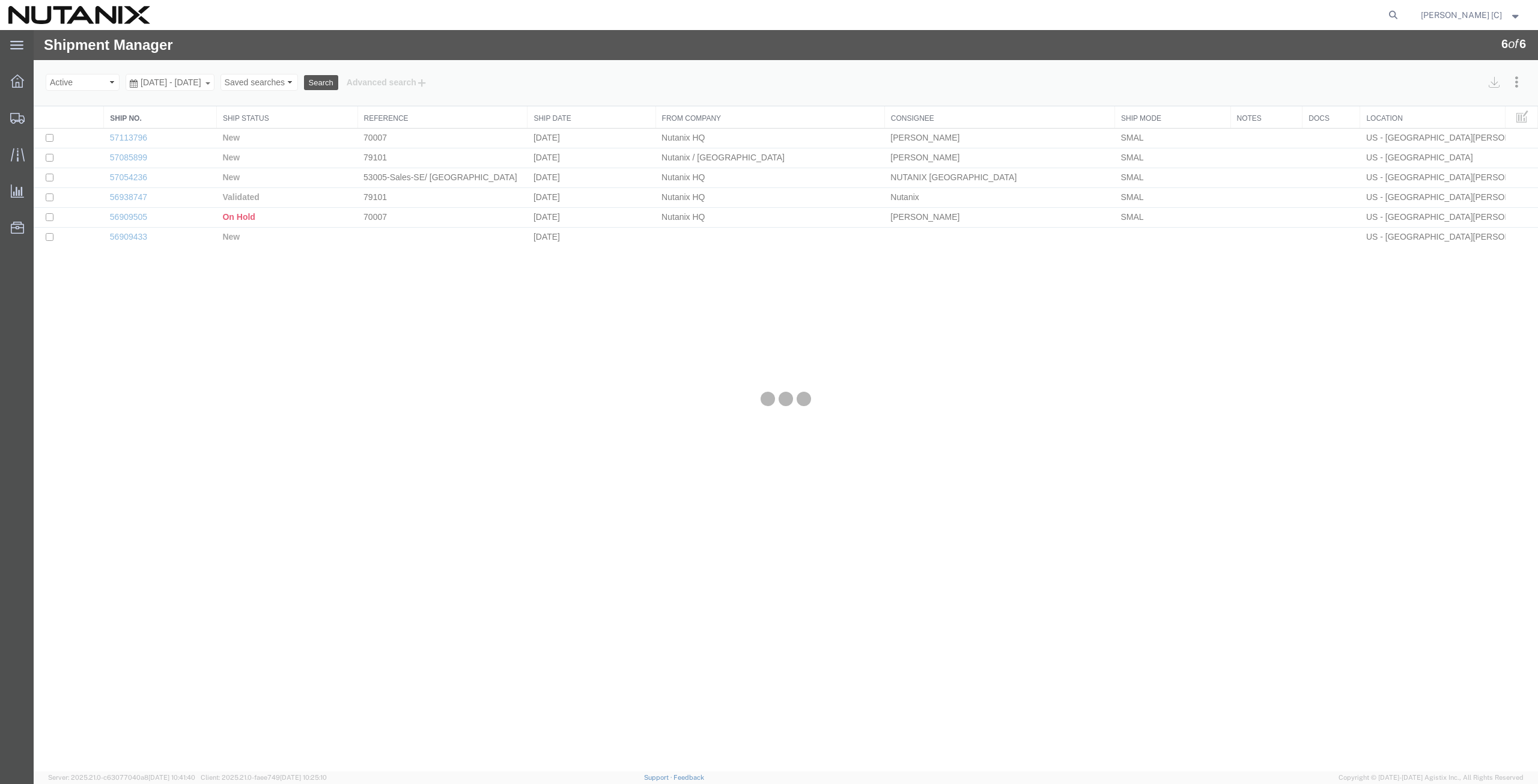
select select "46554"
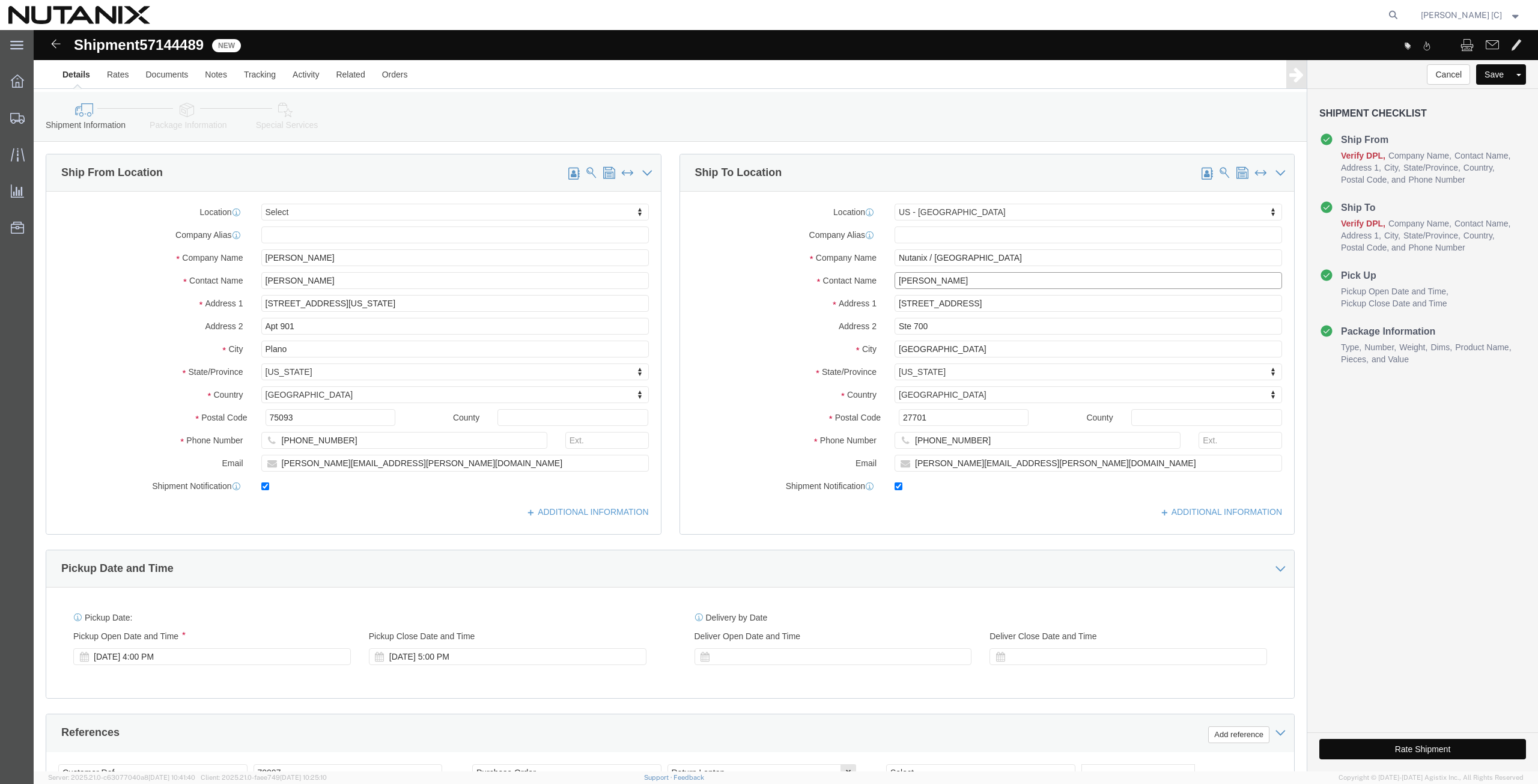
drag, startPoint x: 929, startPoint y: 252, endPoint x: 499, endPoint y: 286, distance: 431.3
click div "Ship From Location Location Select Select My Profile Location [GEOGRAPHIC_DATA]…"
type input "art"
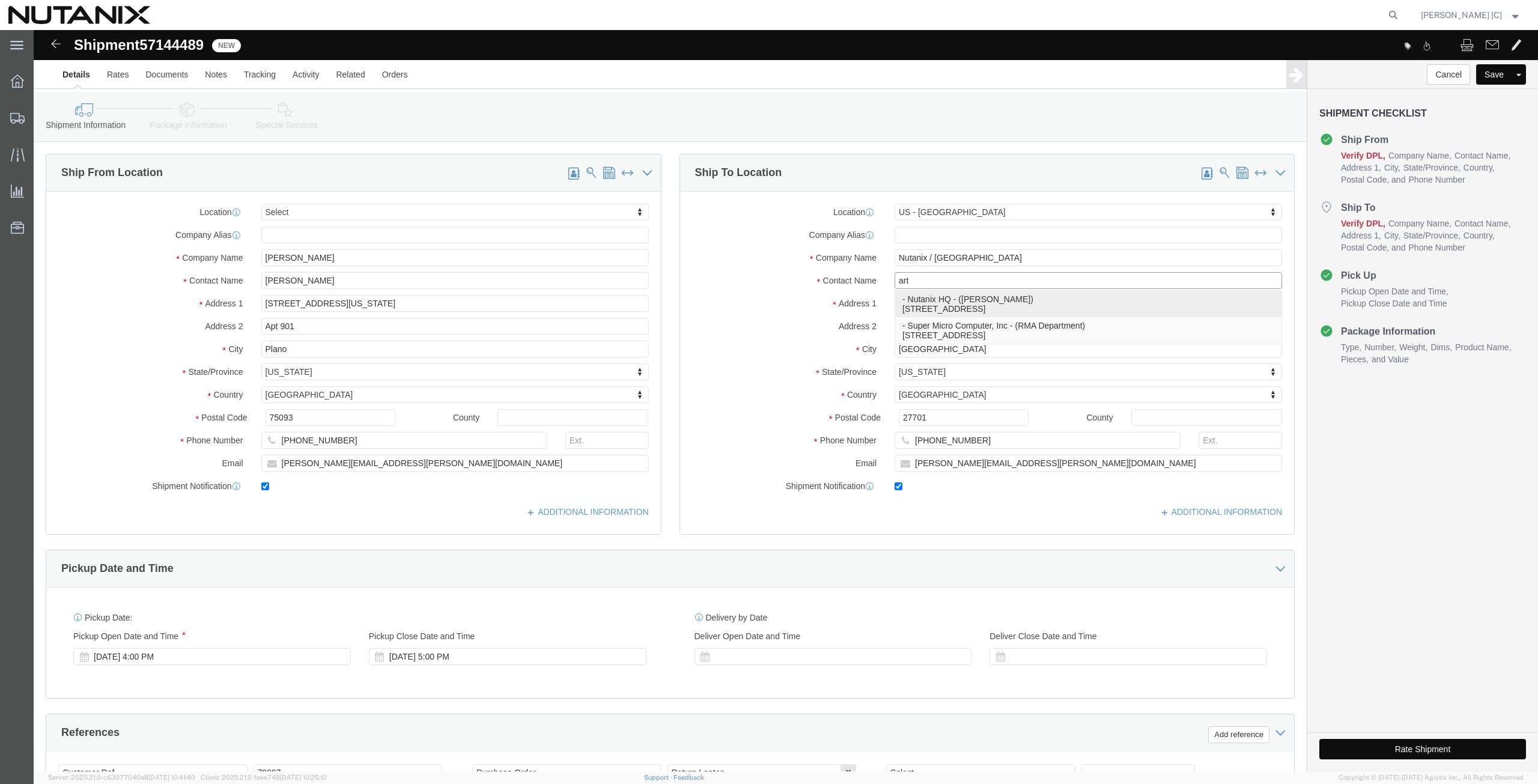
click p "- Nutanix HQ - ([PERSON_NAME]) [STREET_ADDRESS]"
select select
type input "Nutanix HQ"
type input "[PERSON_NAME]"
type input "1740 Technology Dr"
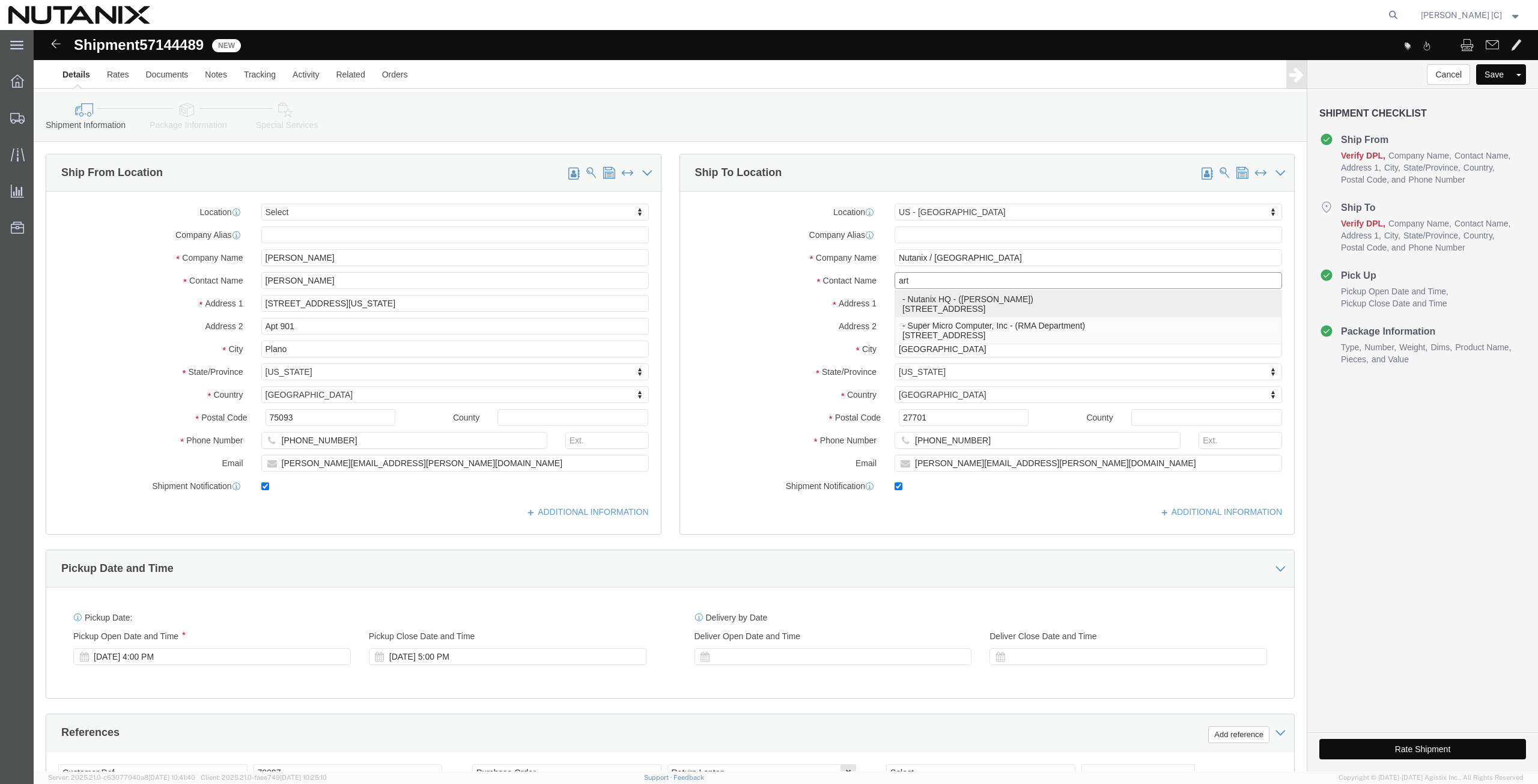
type input "[GEOGRAPHIC_DATA][PERSON_NAME]"
type input "95110"
type input "[PHONE_NUMBER]"
type input "[PERSON_NAME][EMAIL_ADDRESS][PERSON_NAME][DOMAIN_NAME]"
select select "CA"
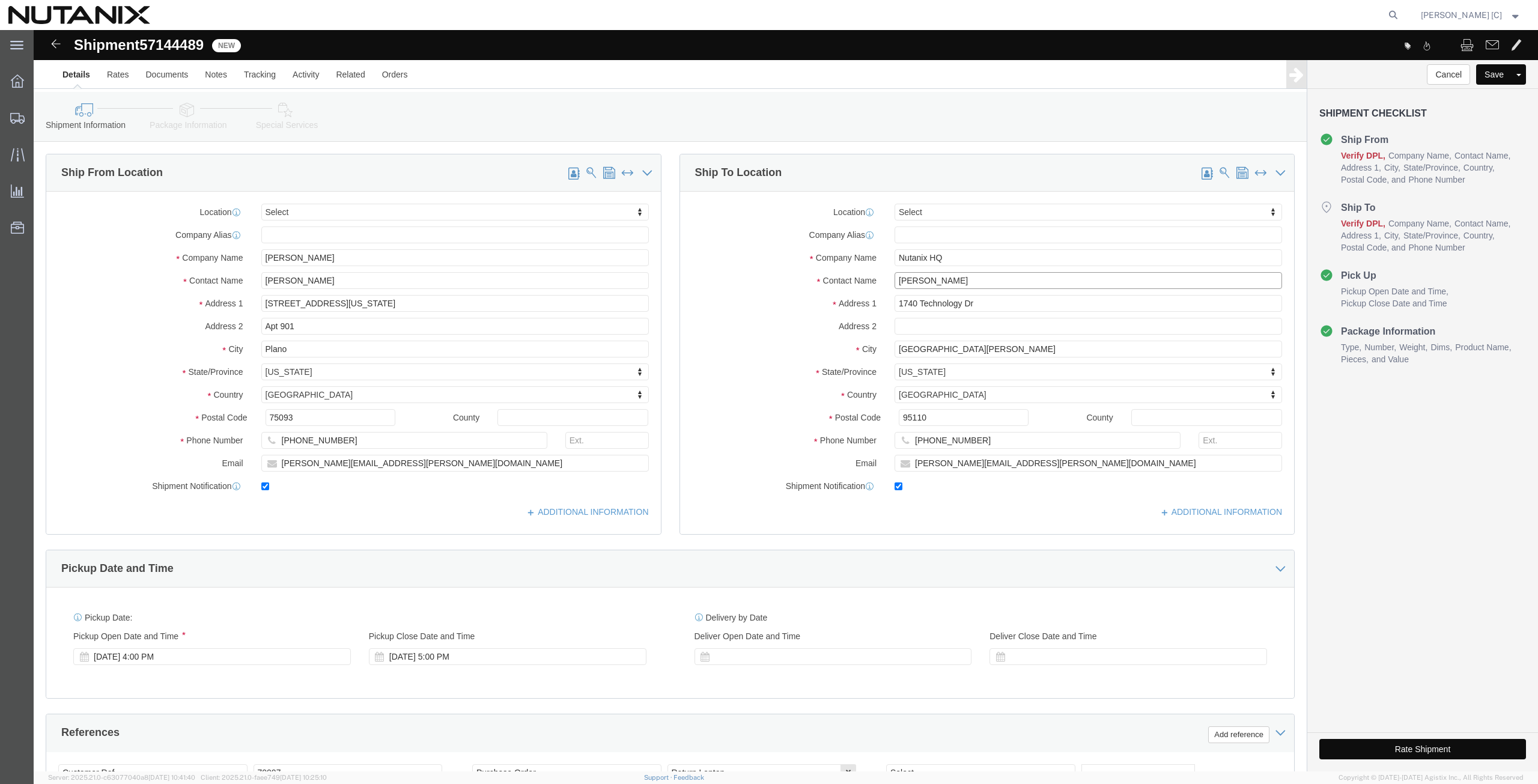
type input "[PERSON_NAME]"
drag, startPoint x: 296, startPoint y: 229, endPoint x: 102, endPoint y: 217, distance: 194.4
click div "Location Select Select My Profile Location [GEOGRAPHIC_DATA] - [GEOGRAPHIC_DATA…"
paste input "[PERSON_NAME]"
type input "[PERSON_NAME]"
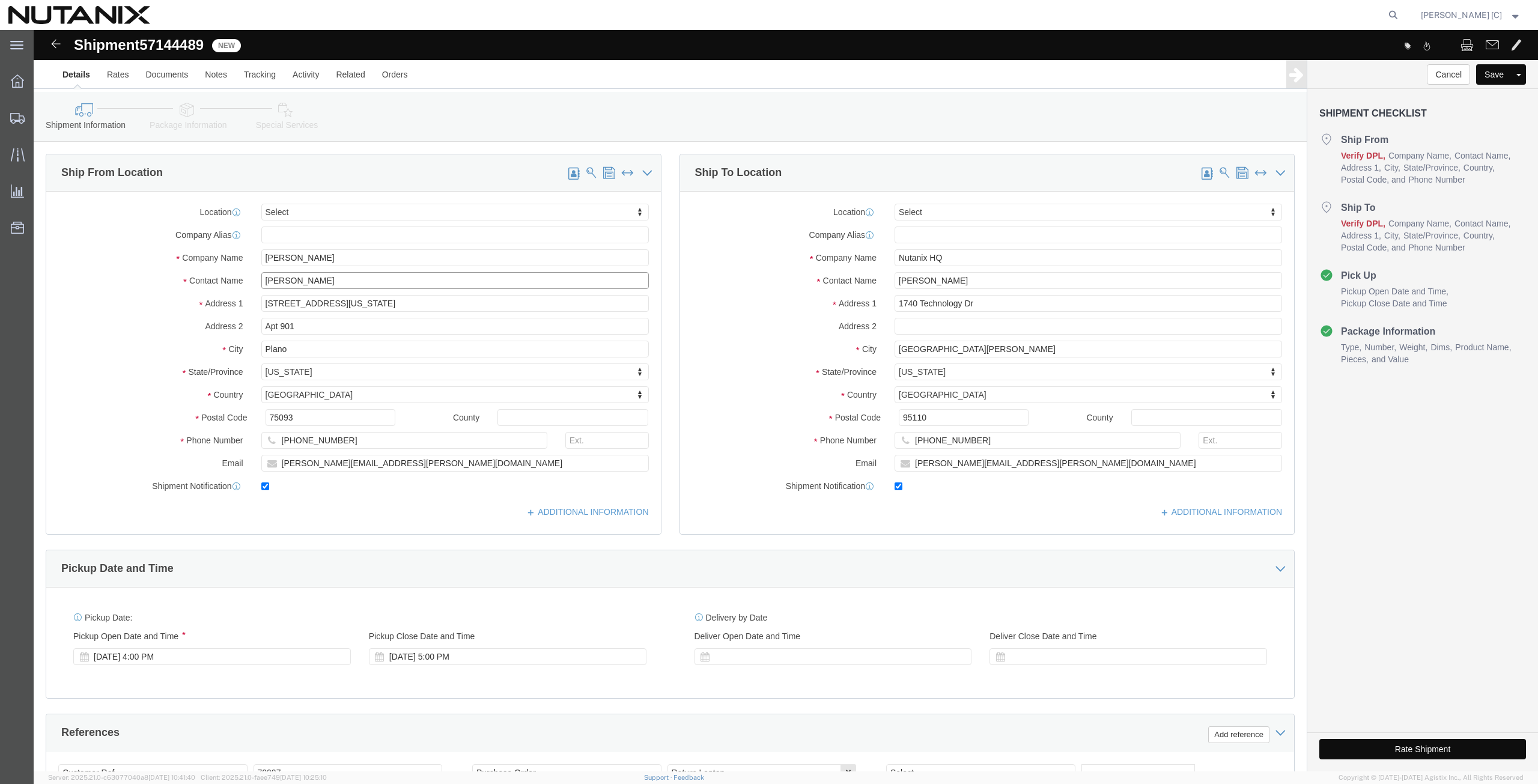
drag, startPoint x: 291, startPoint y: 253, endPoint x: 129, endPoint y: 290, distance: 166.2
click div "Location Select Select My Profile Location [GEOGRAPHIC_DATA] - [GEOGRAPHIC_DATA…"
type input "[PERSON_NAME]"
click p "- Nutanix - ([PERSON_NAME]) Av. de los Insurgentes [STREET_ADDRESS][PERSON_NAME…"
type input "Nutanix"
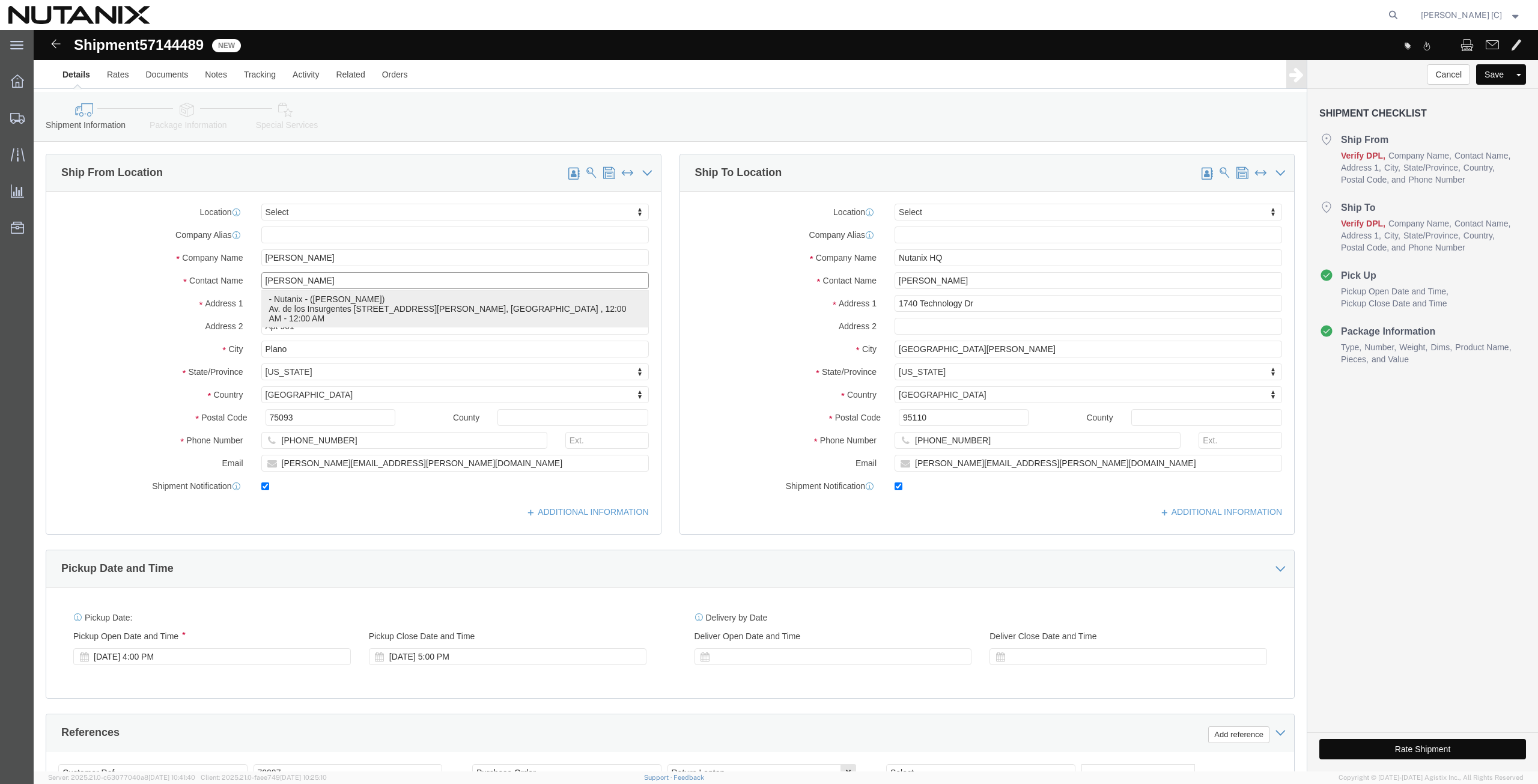
type input "[PERSON_NAME]"
type input "Av. de los Insurgentes Sur 1457 Piso 12"
type input "Insurgentes Mixcoac, [PERSON_NAME]"
type input "[GEOGRAPHIC_DATA]"
select select "MX"
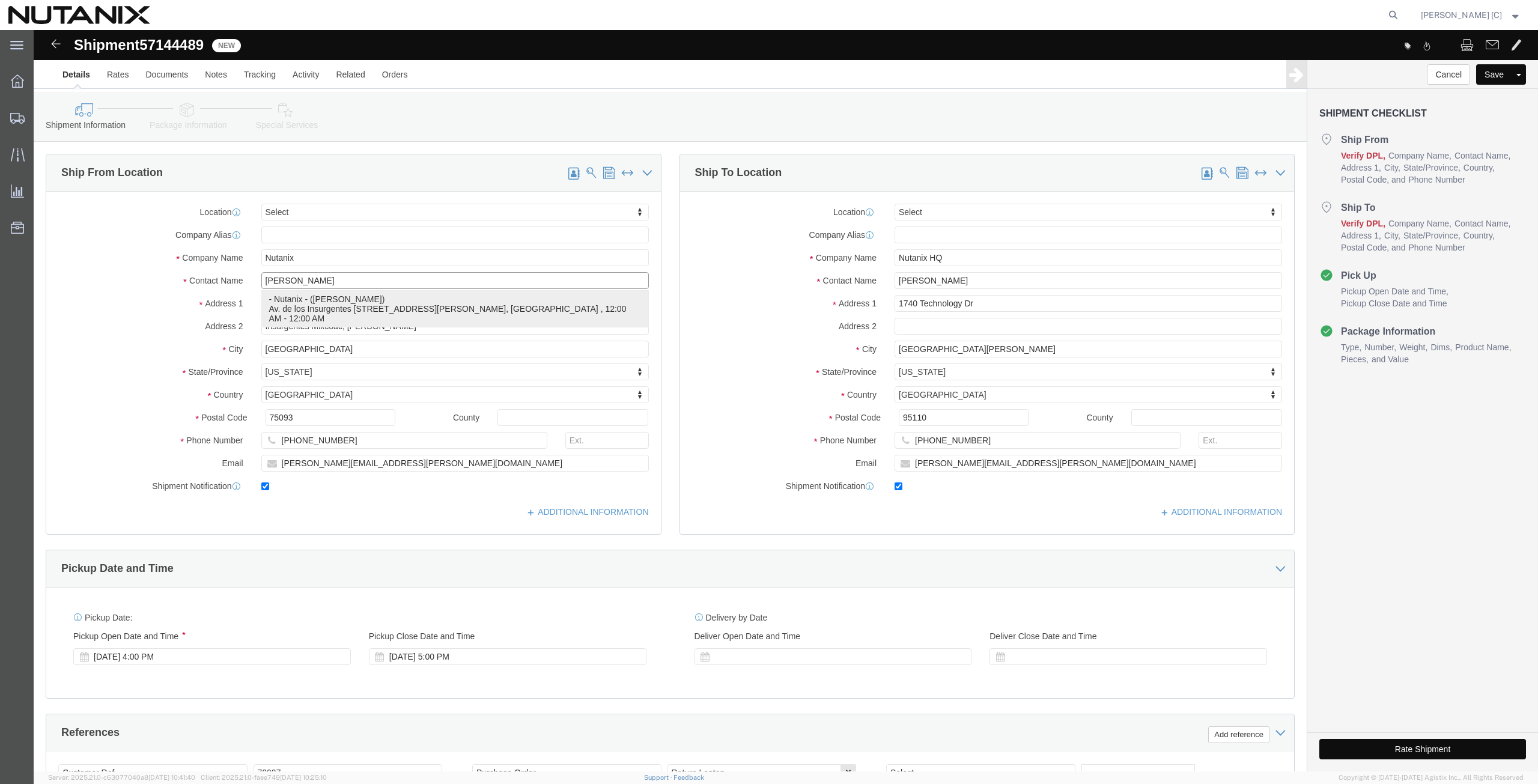
type input "03920"
type input "525519015450"
type input "[PERSON_NAME][EMAIL_ADDRESS][PERSON_NAME][DOMAIN_NAME]"
select select "MX"
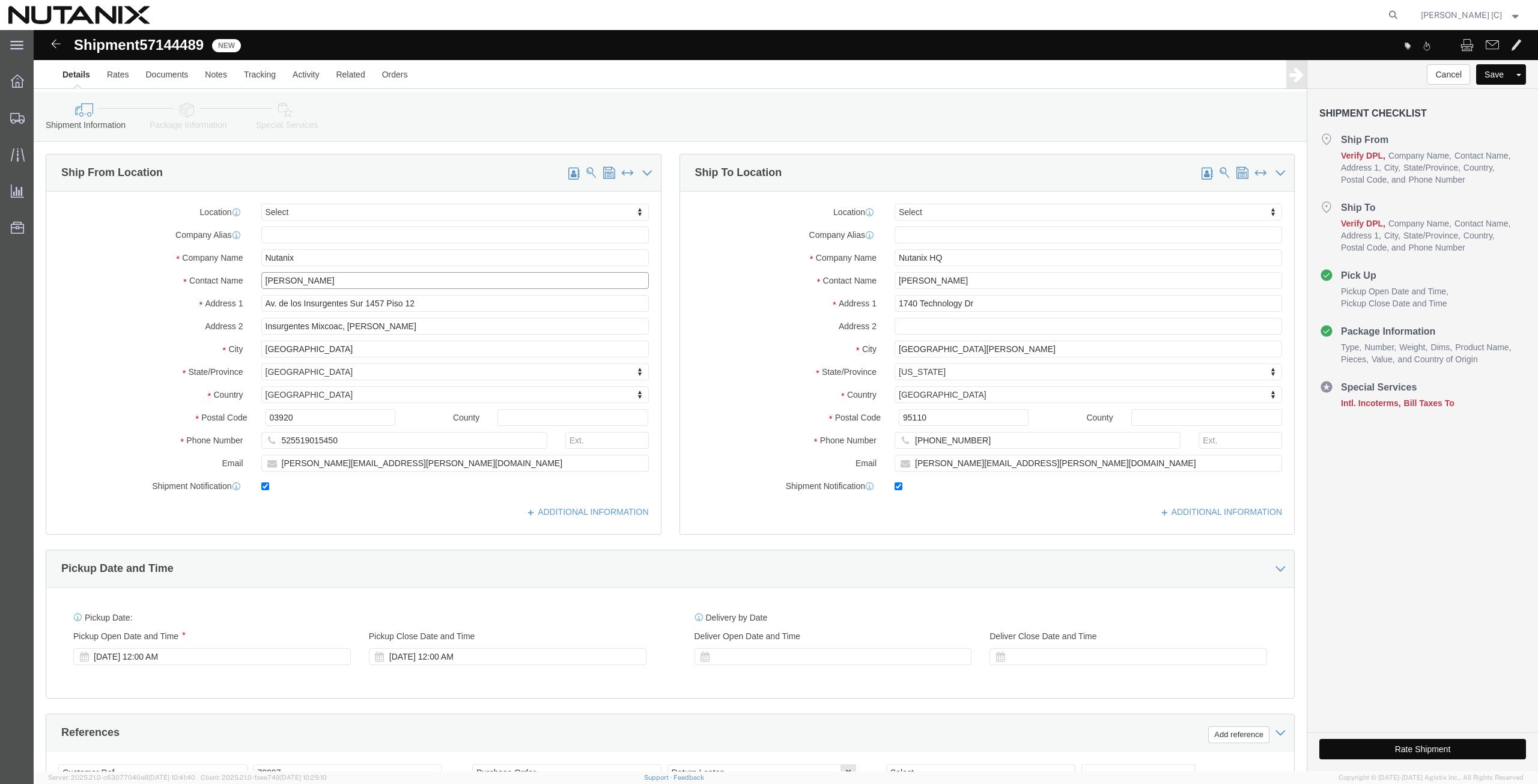
drag, startPoint x: 312, startPoint y: 249, endPoint x: 269, endPoint y: 252, distance: 43.1
click input "[PERSON_NAME]"
paste input "[PERSON_NAME]"
click input "[PERSON_NAME] [PERSON_NAME]"
click input "[PERSON_NAME]"
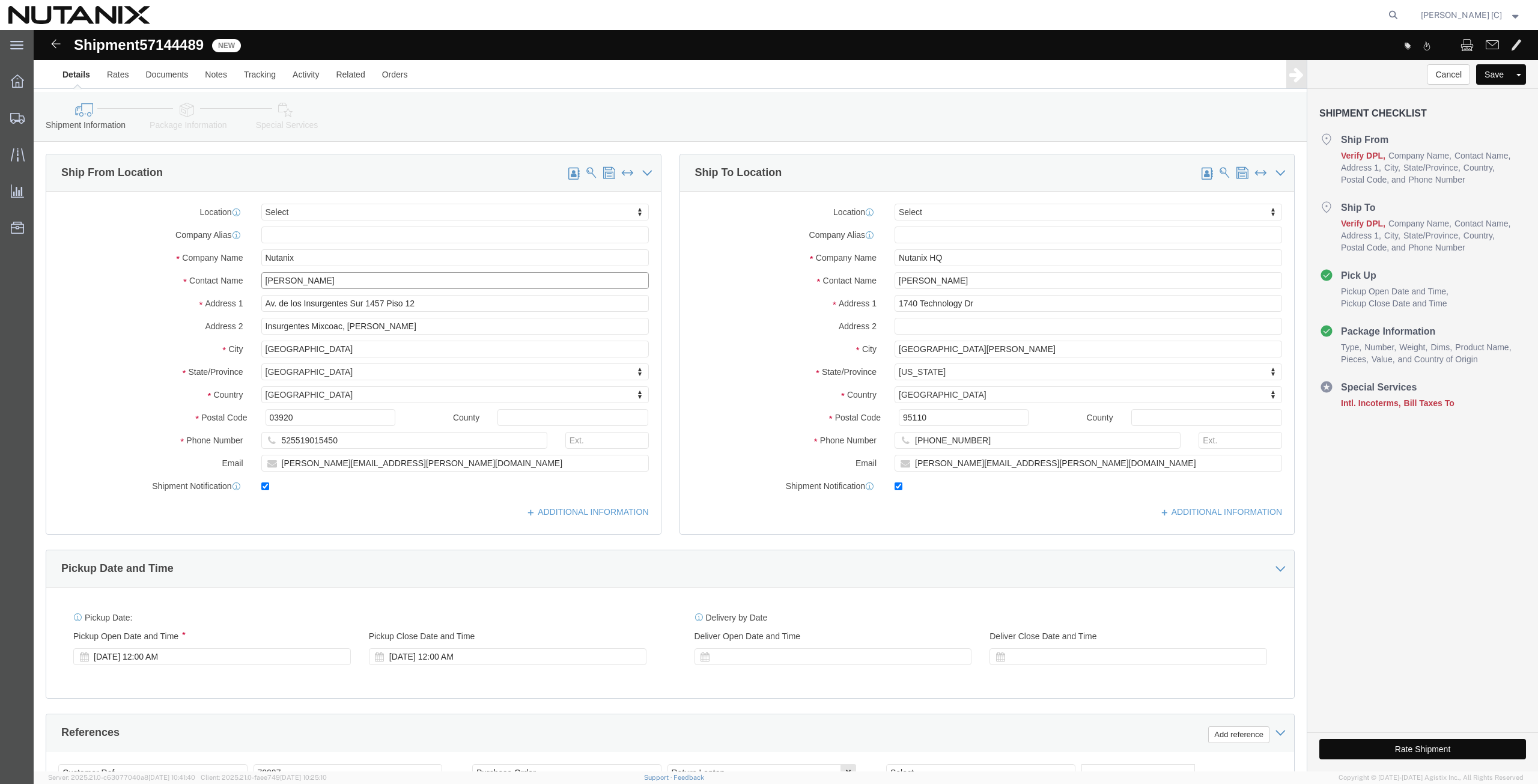
type input "[PERSON_NAME]"
drag, startPoint x: 314, startPoint y: 406, endPoint x: 104, endPoint y: 388, distance: 210.8
click div "Location Select Select My Profile Location [GEOGRAPHIC_DATA] - [GEOGRAPHIC_DATA…"
paste input "[PHONE_NUMBER]"
type input "[PHONE_NUMBER]"
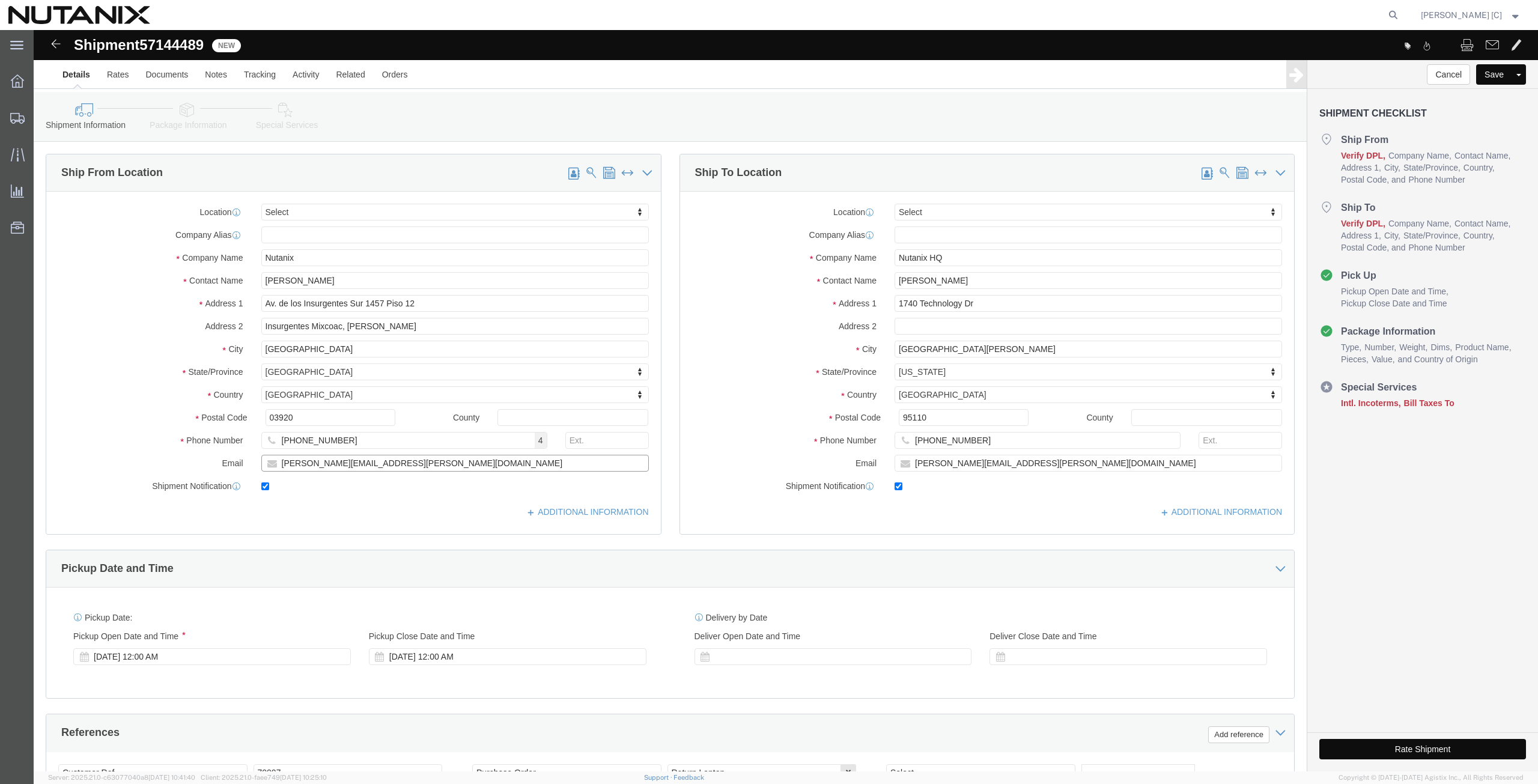
drag, startPoint x: 393, startPoint y: 431, endPoint x: 120, endPoint y: 426, distance: 273.0
click div "Email [PERSON_NAME][EMAIL_ADDRESS][PERSON_NAME][DOMAIN_NAME]"
paste input "[EMAIL_ADDRESS]"
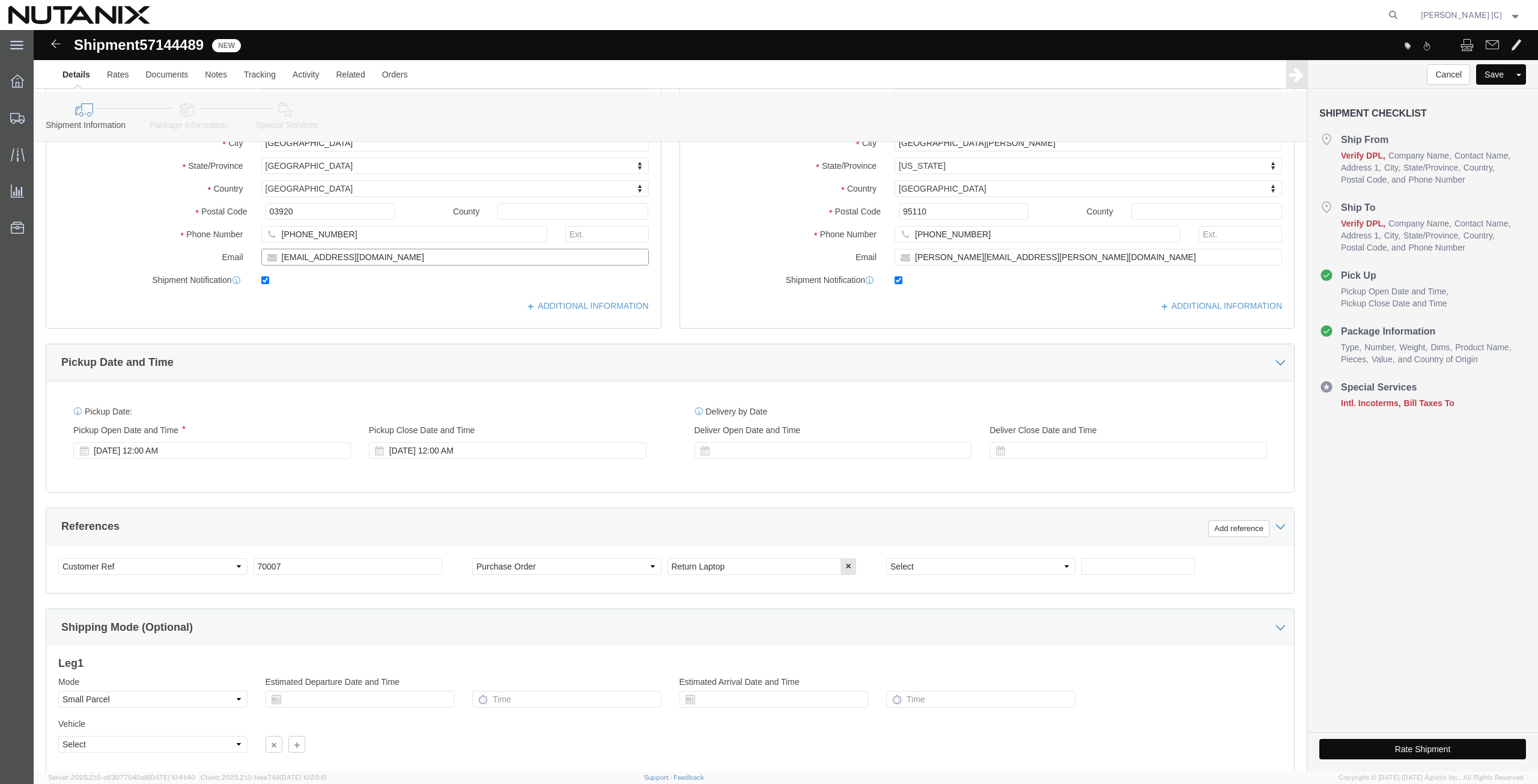
scroll to position [281, 0]
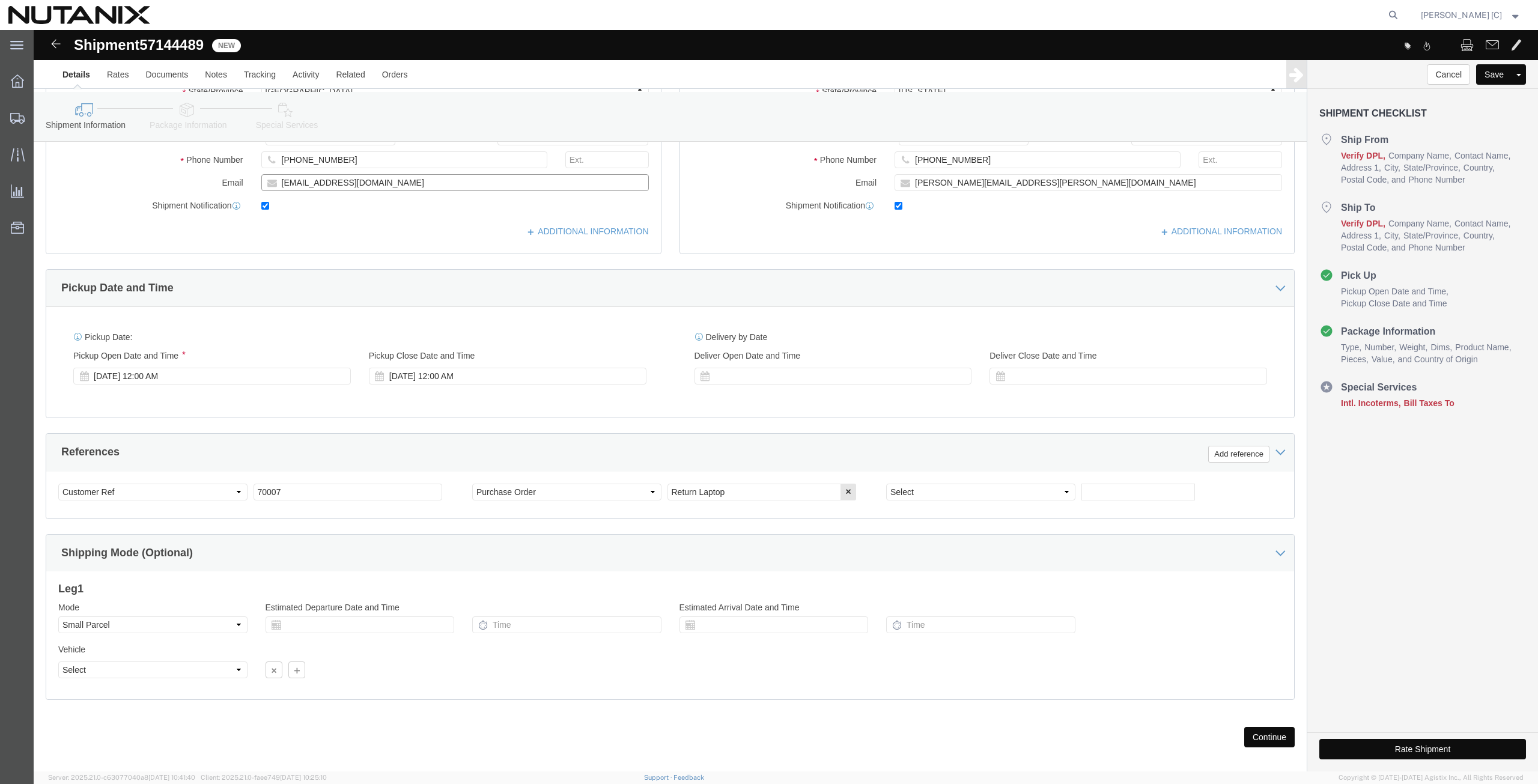
type input "[EMAIL_ADDRESS][DOMAIN_NAME]"
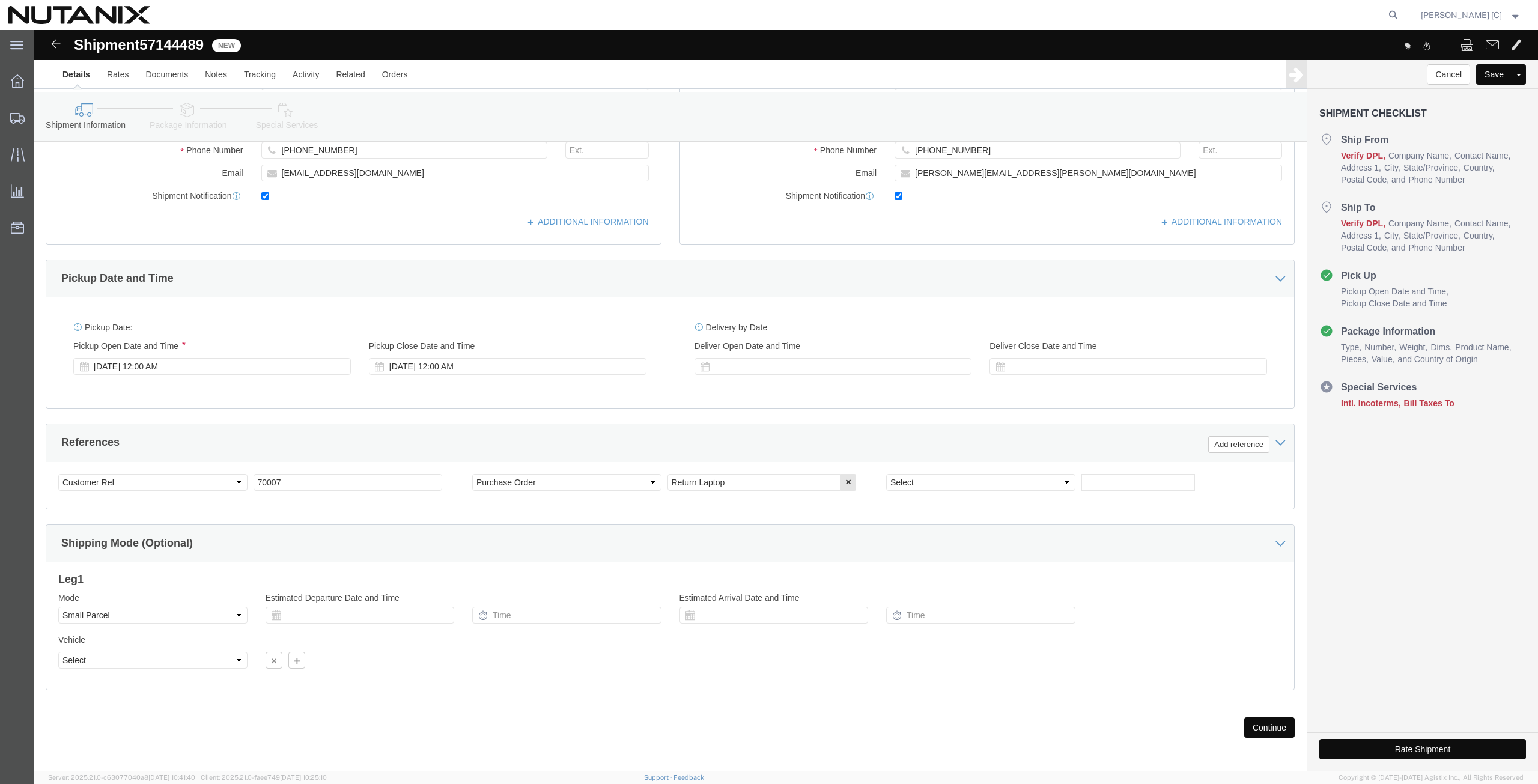
scroll to position [293, 0]
click button "Continue"
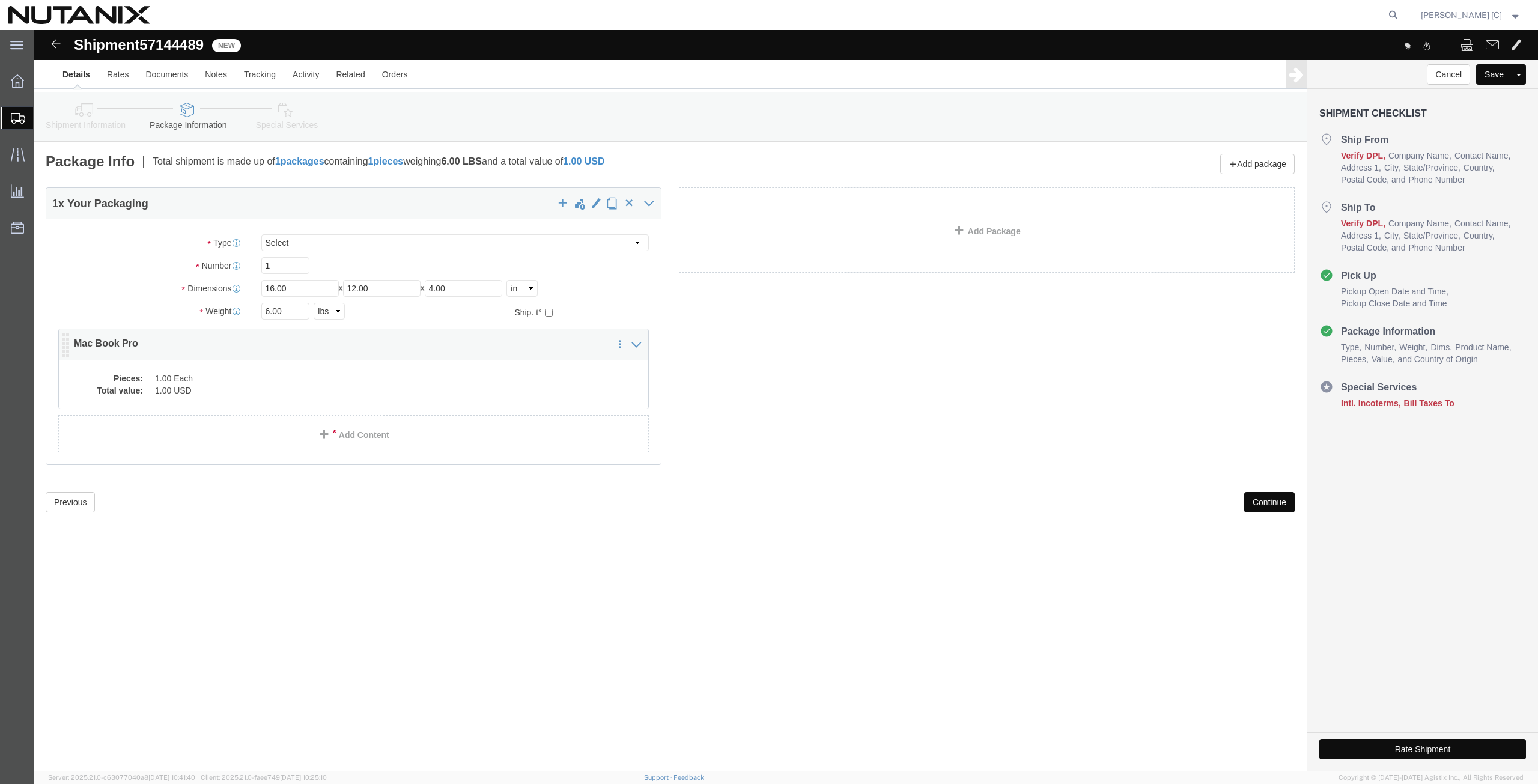
click dd "1.00 Each"
click div
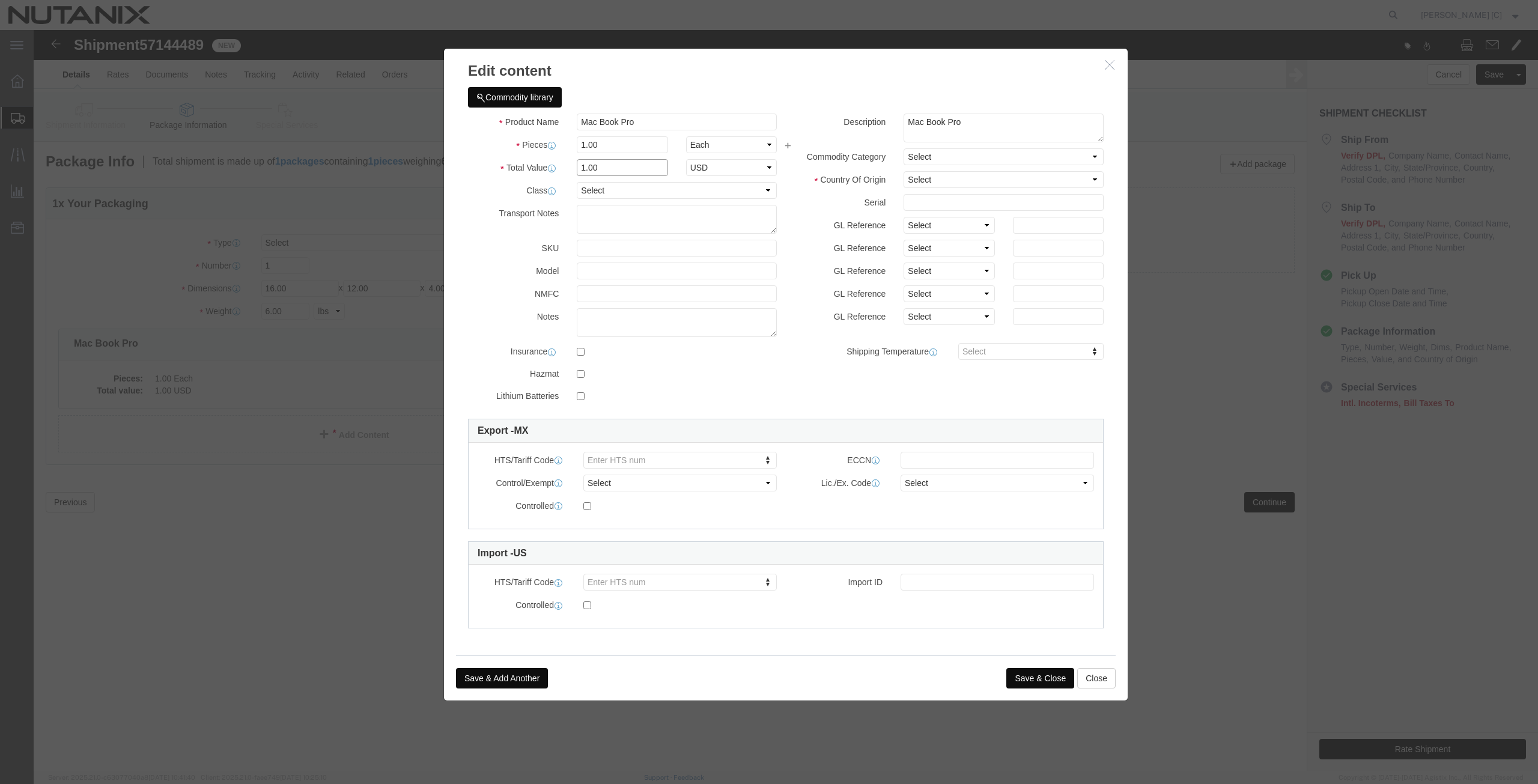
drag, startPoint x: 581, startPoint y: 144, endPoint x: 518, endPoint y: 146, distance: 63.0
click div "Total Value 1.00 Select ADP AED AFN ALL AMD AOA ARS ATS AUD AWG AZN BAM BBD BDT…"
type input "1000"
click button "Save & Close"
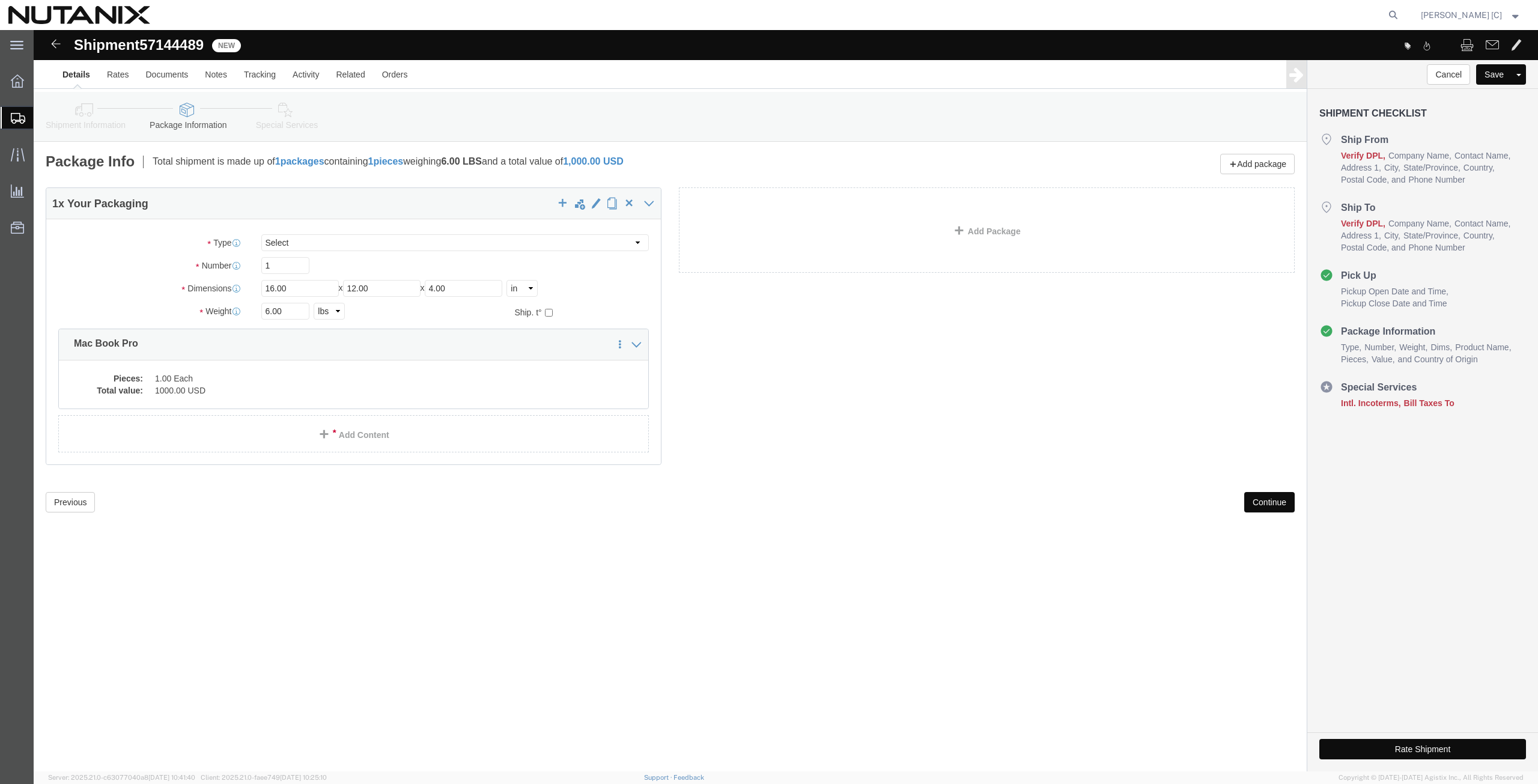
click icon
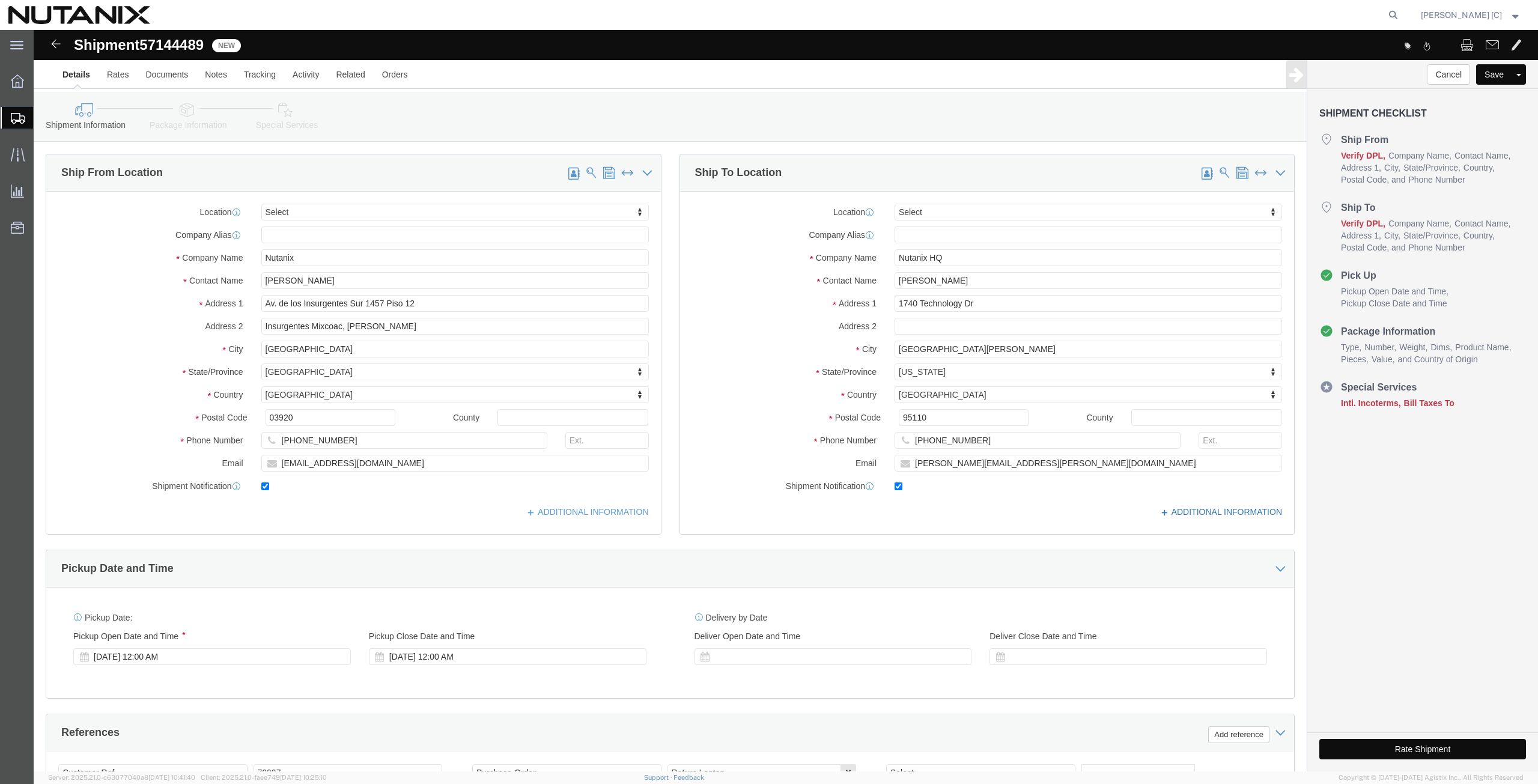
click icon
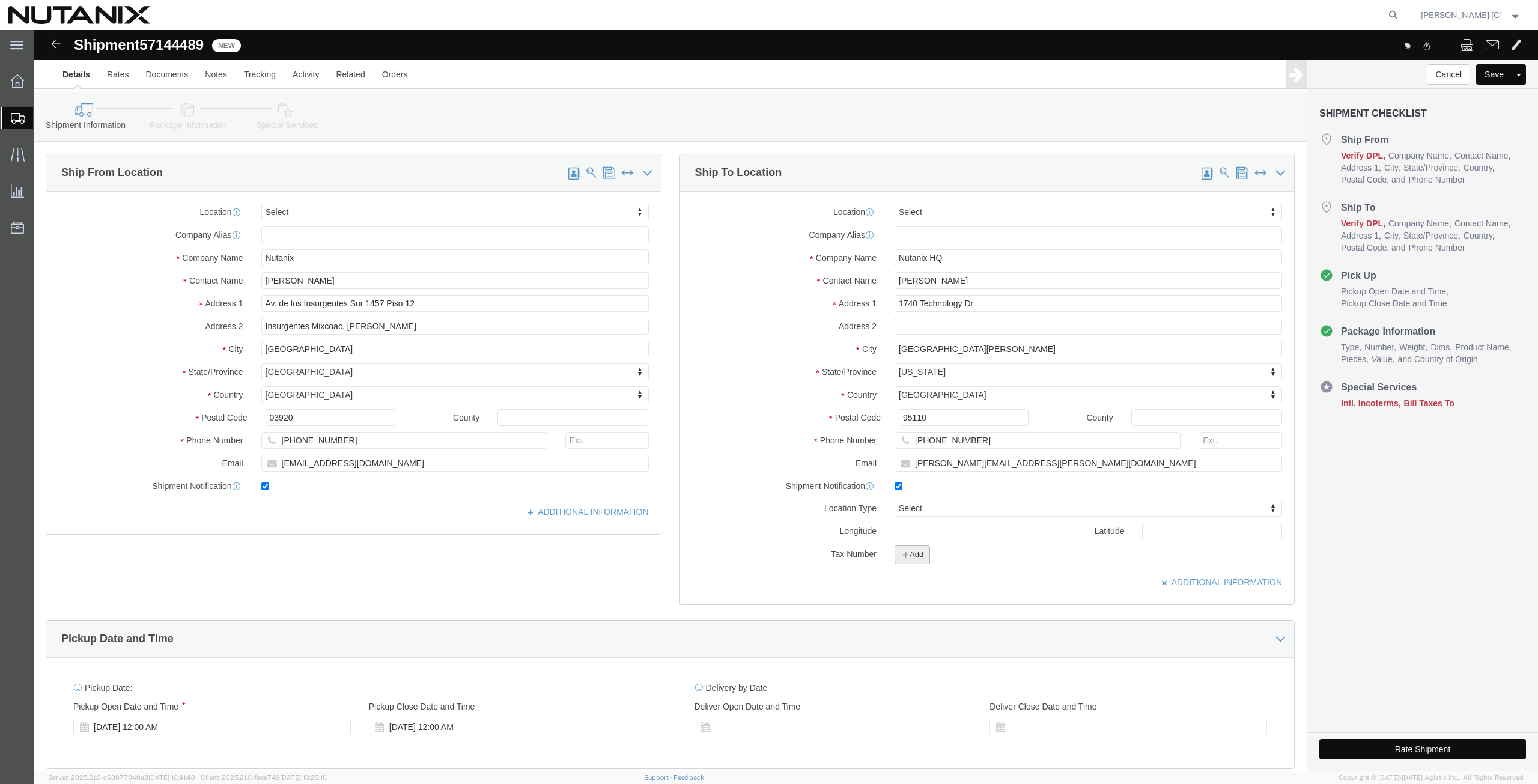
click button "Add"
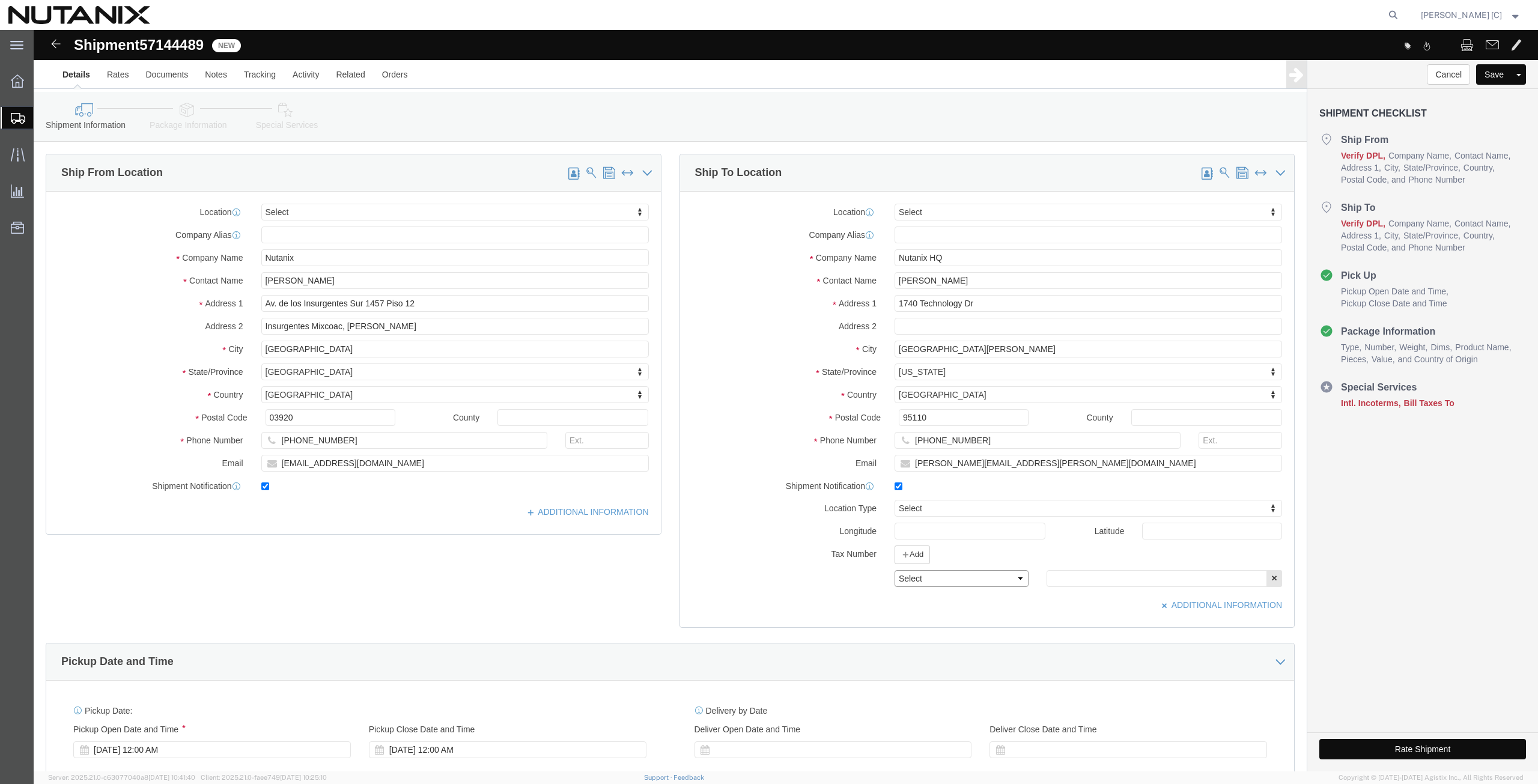
click select "Select EIN EORI TIN VAT Other"
select select "VAT"
click select "Select EIN EORI TIN VAT Other"
click input "text"
paste input "NME140207QE2"
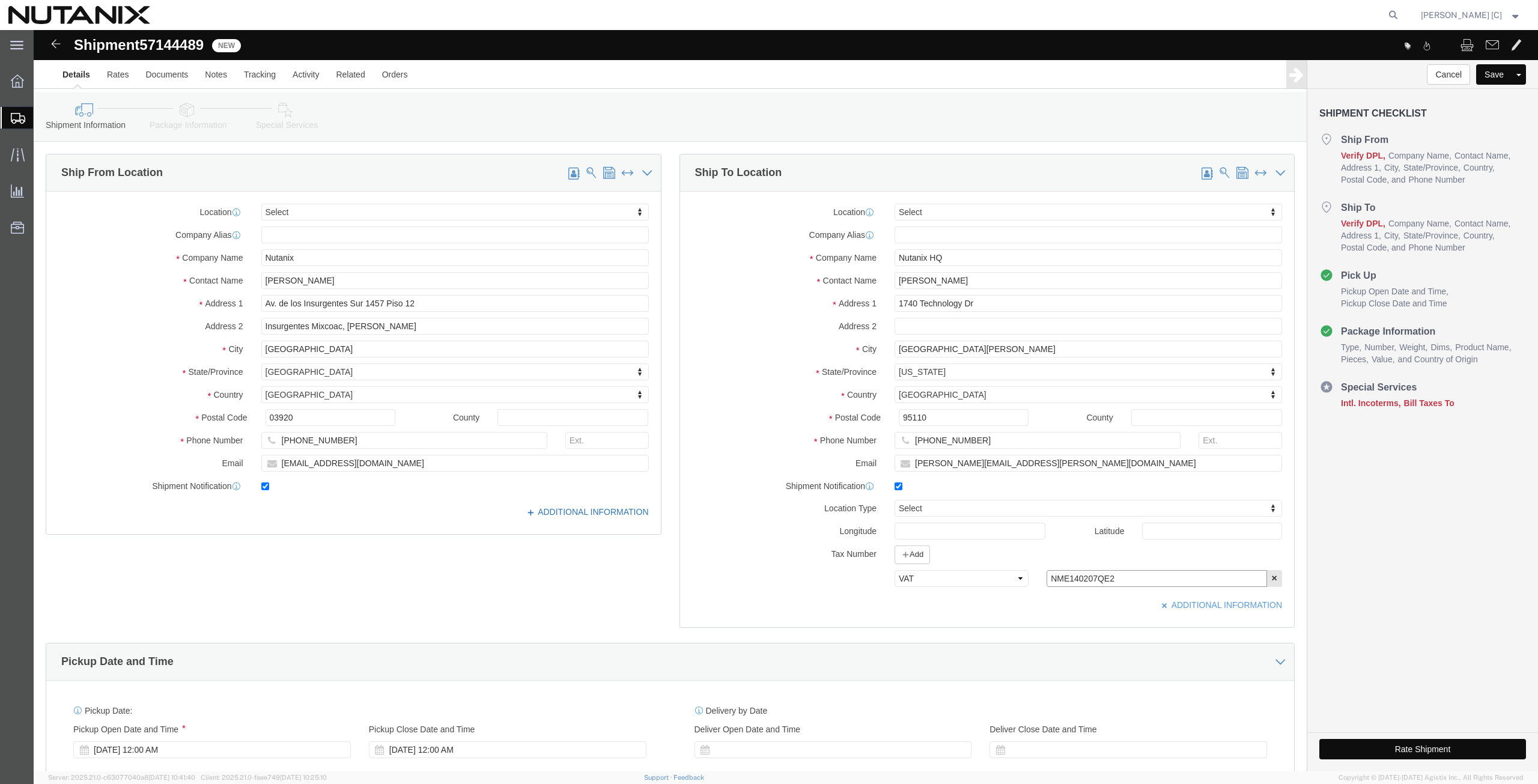
type input "NME140207QE2"
click icon
click button "Add"
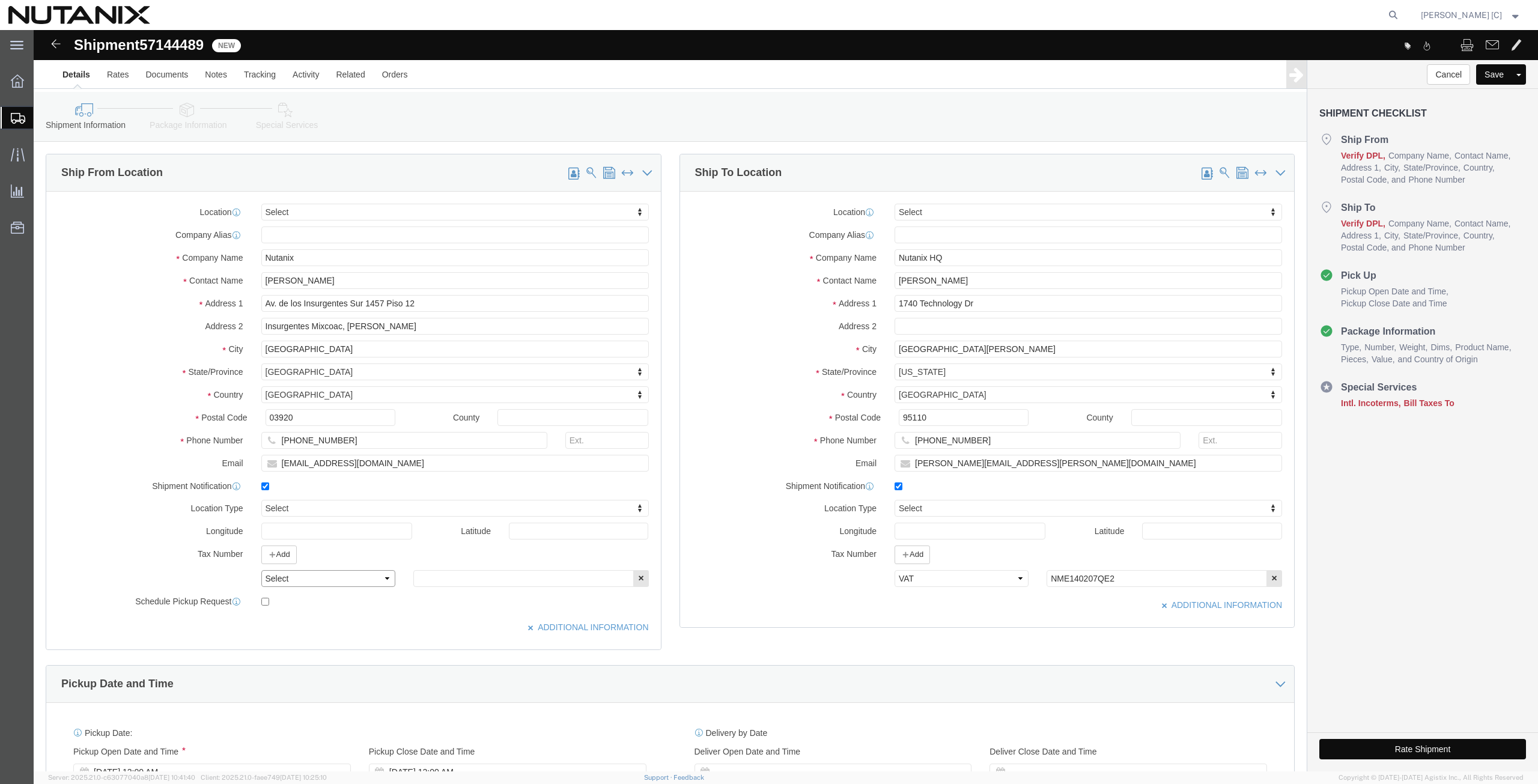
click select "Select EIN EORI TIN VAT Other"
select select "EIN"
click select "Select EIN EORI TIN VAT Other"
click input "text"
paste input "270989767"
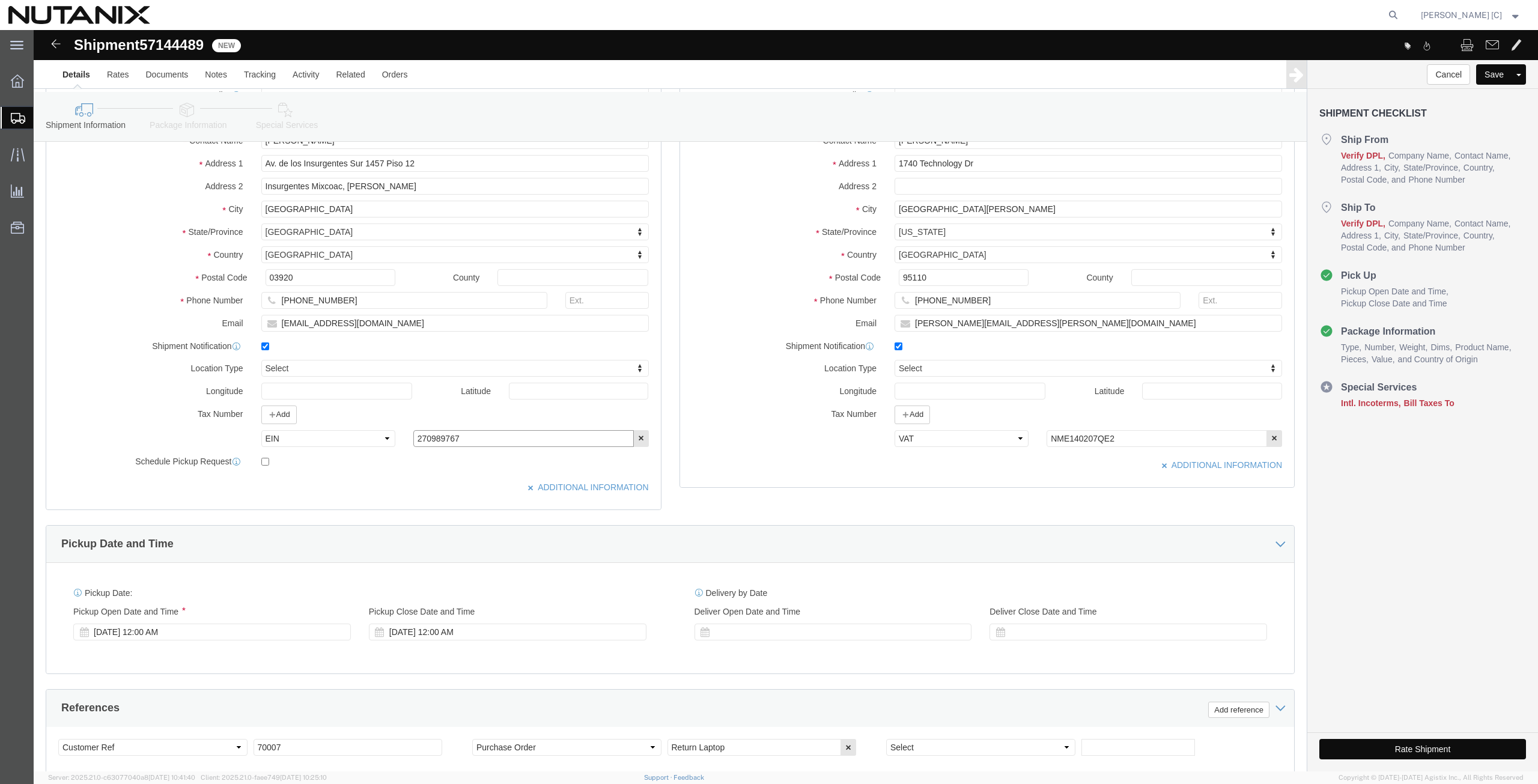
scroll to position [408, 0]
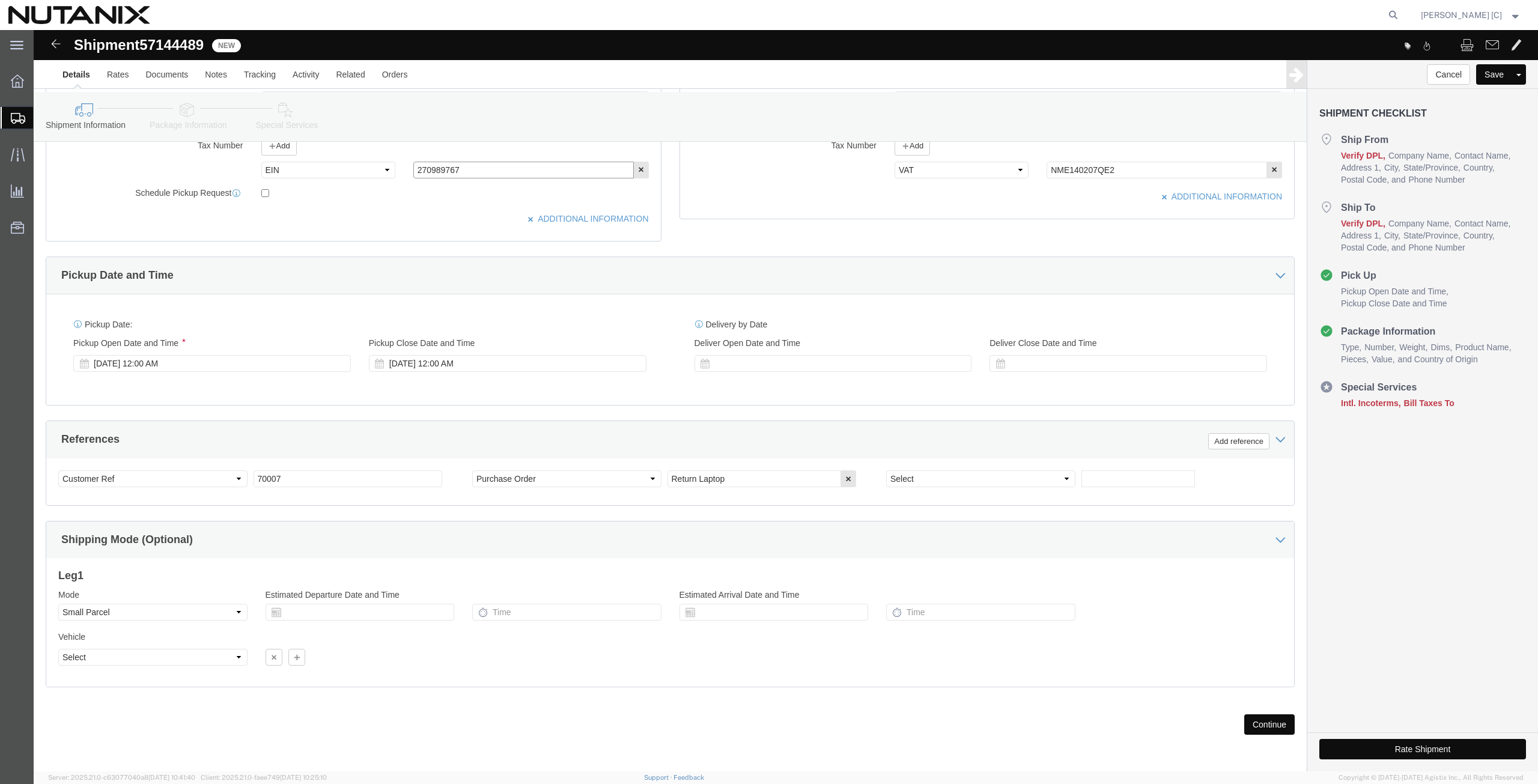
type input "270989767"
drag, startPoint x: 252, startPoint y: 447, endPoint x: 160, endPoint y: 447, distance: 92.0
click div "Select Account Type Activity ID Airline Appointment Number ASN Batch Request # …"
type input "79101"
click button "Continue"
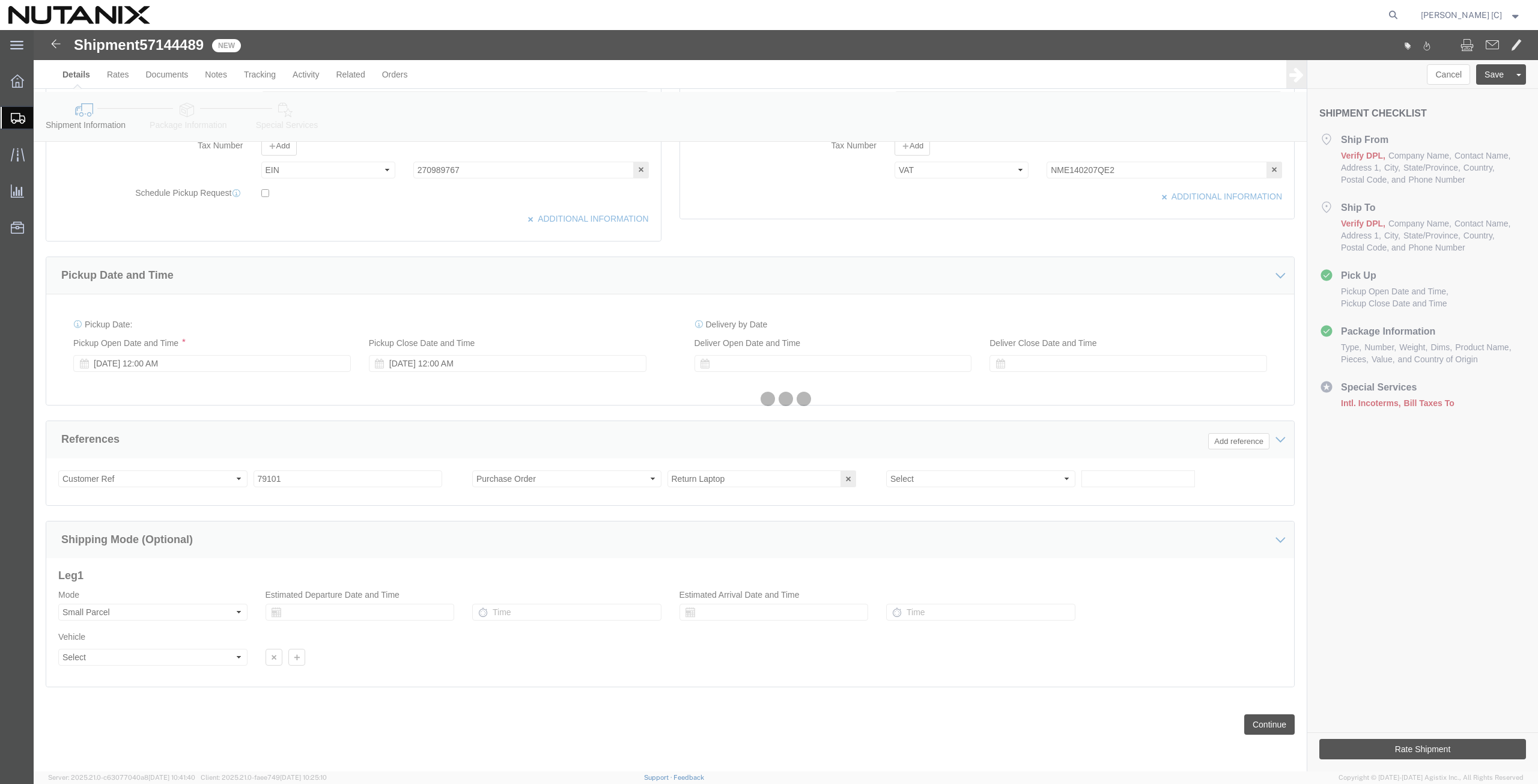
scroll to position [0, 0]
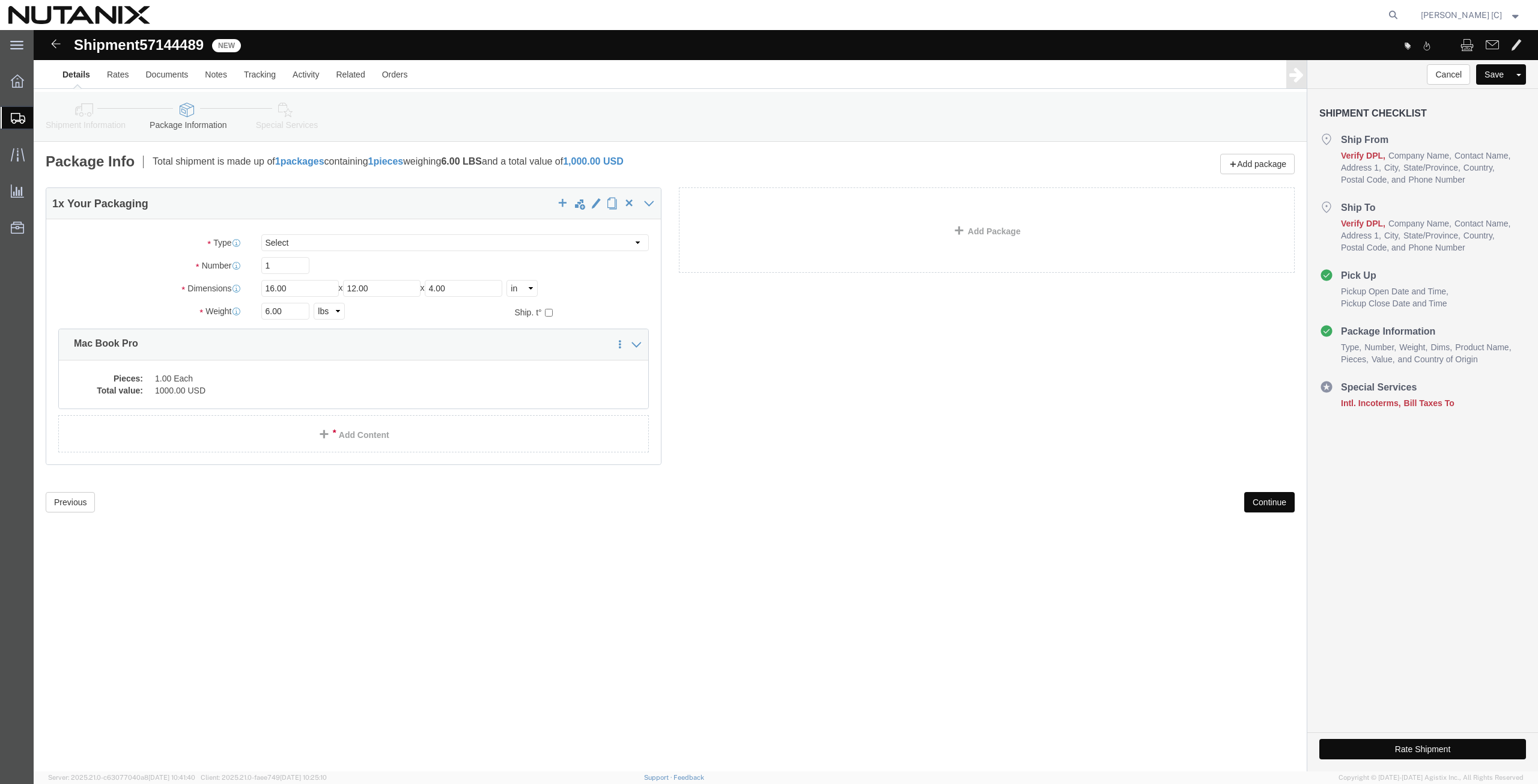
click button "Continue"
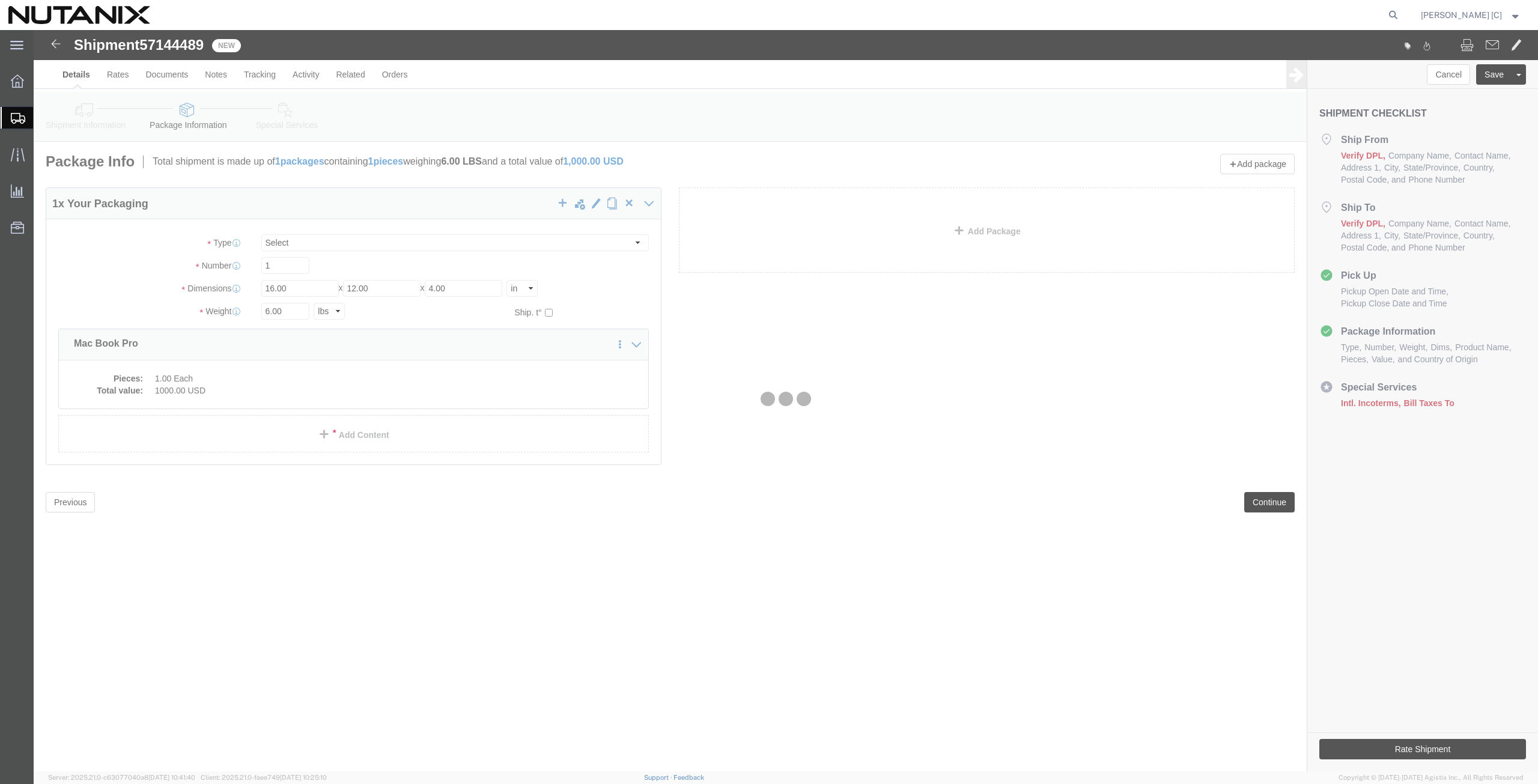
select select
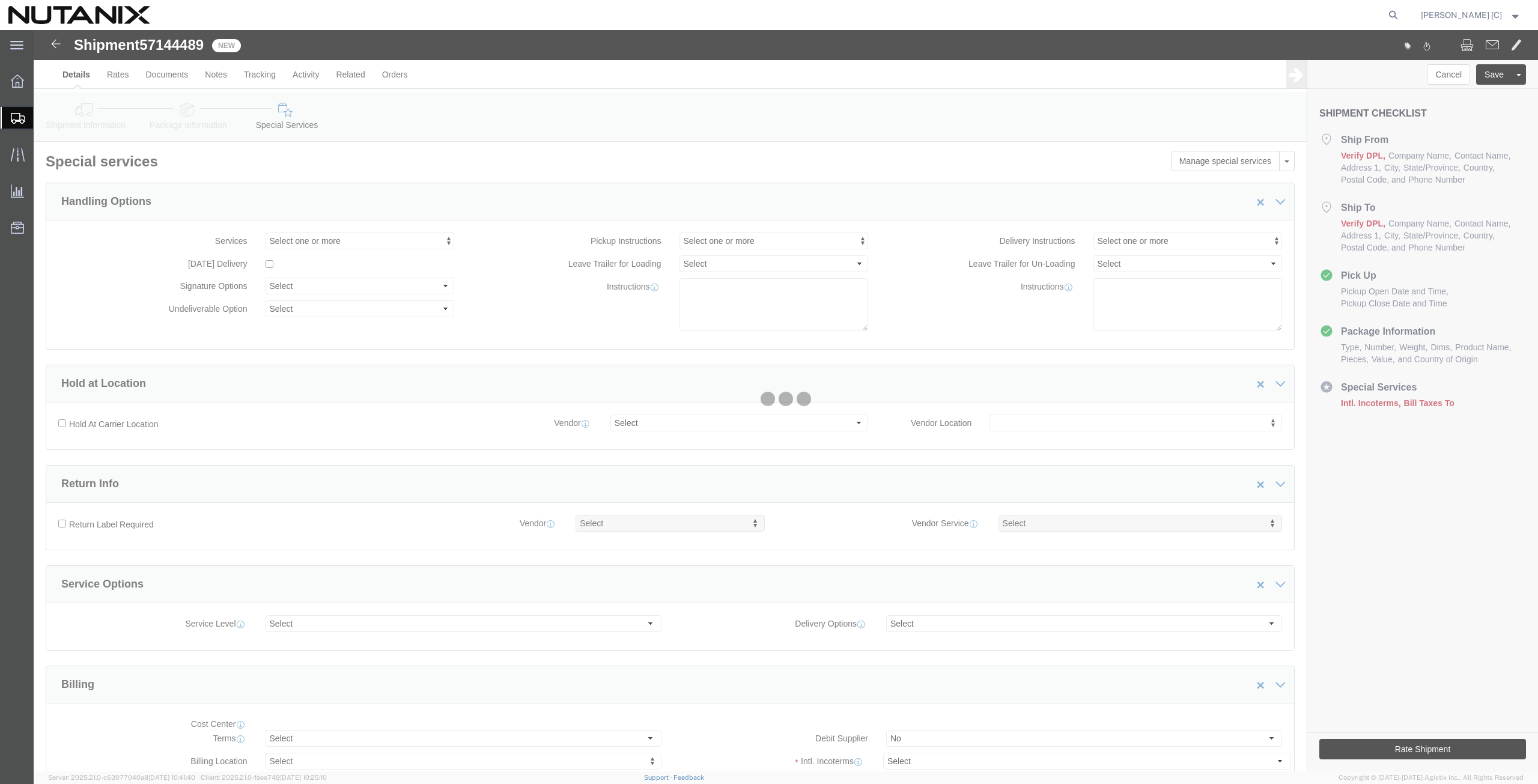
select select "COSTCENTER"
select select "48694"
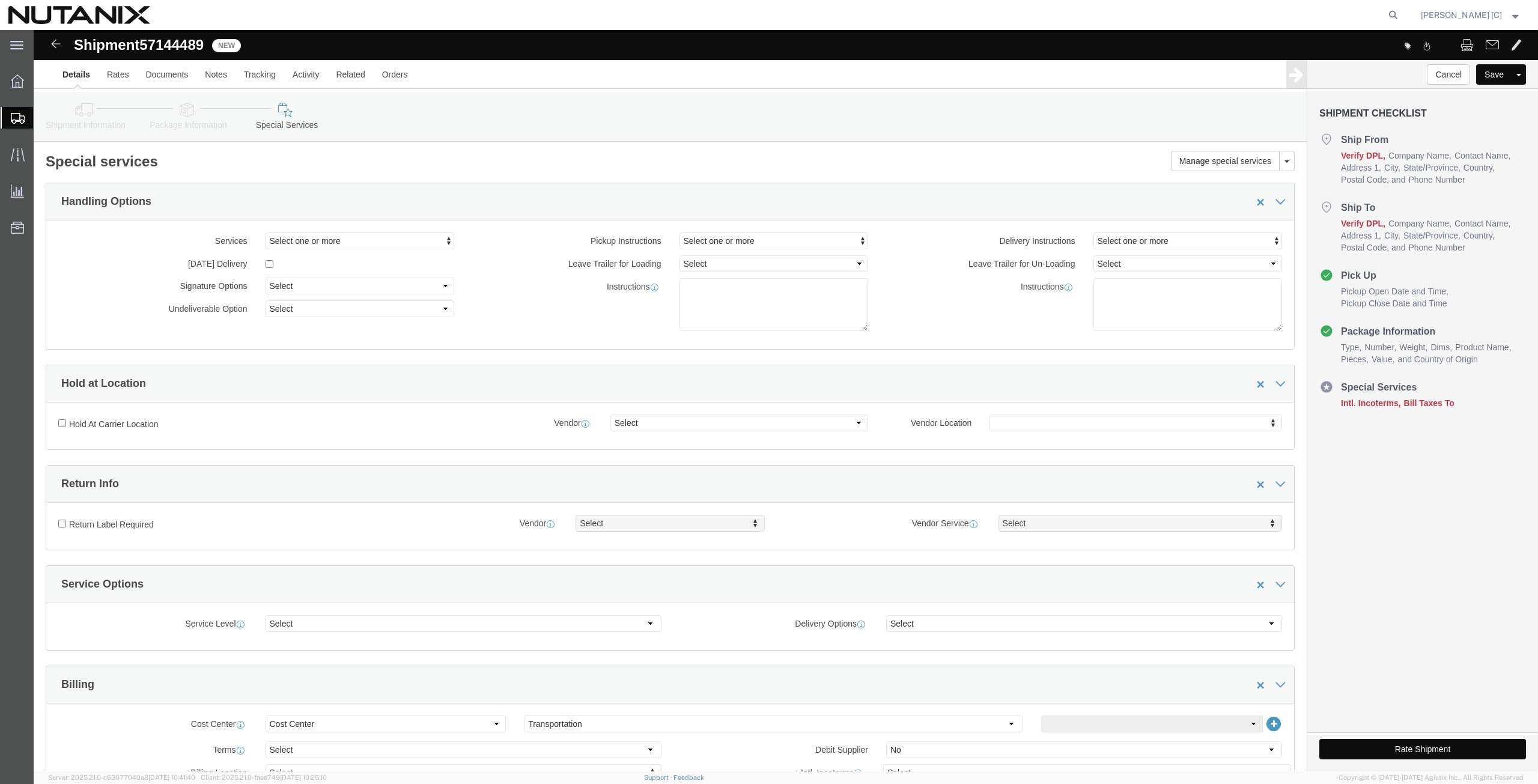
click icon
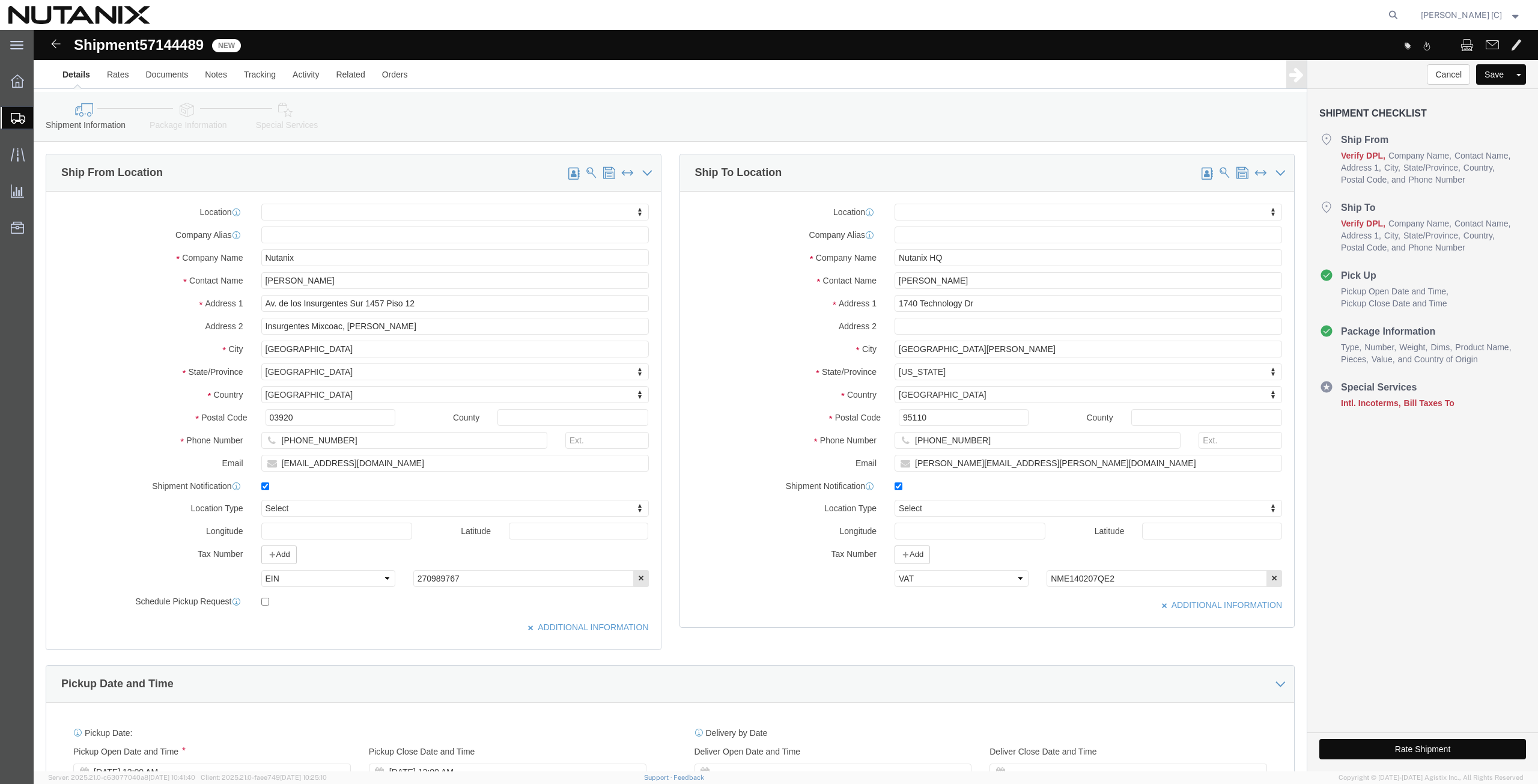
click button "Rate Shipment"
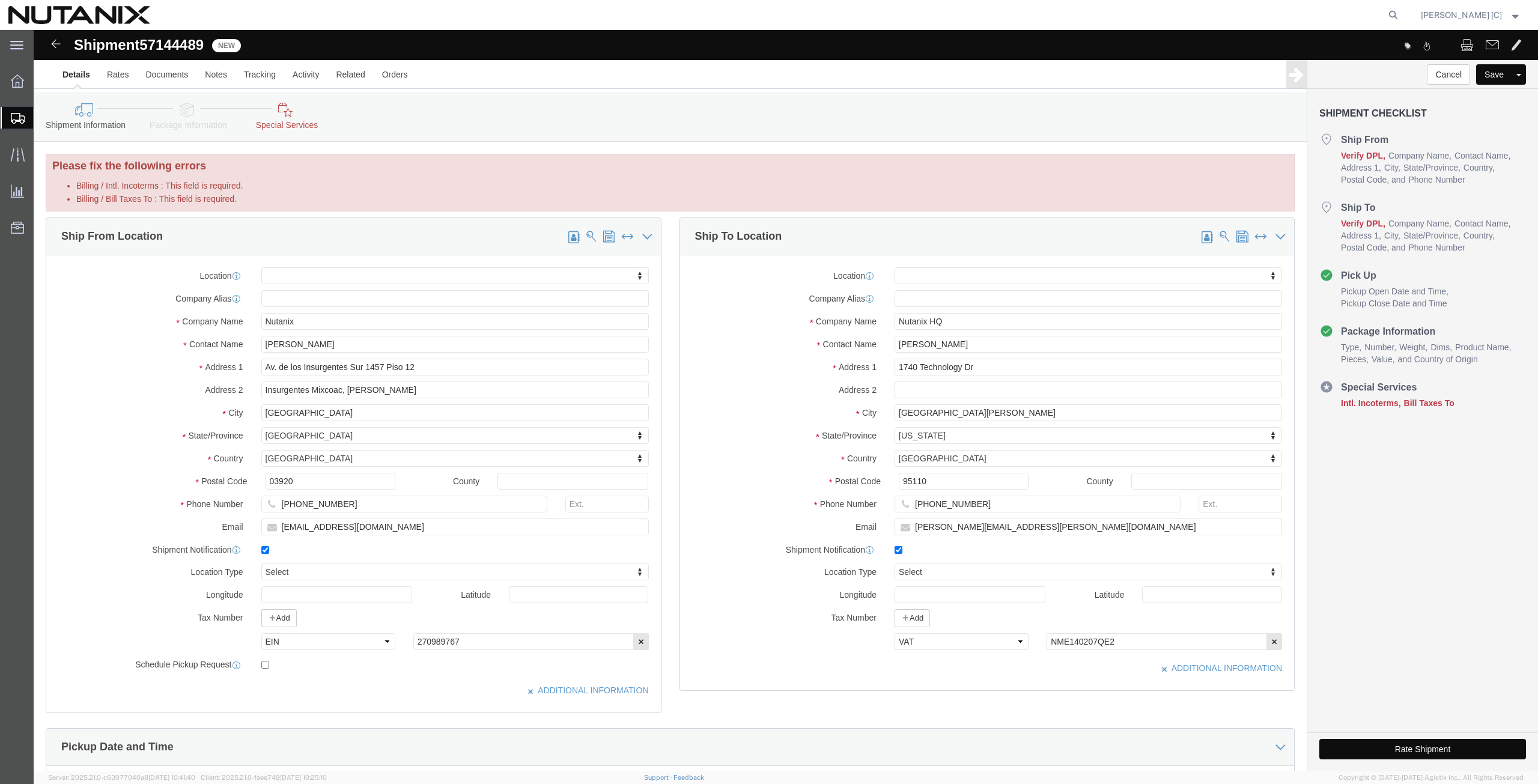
click icon
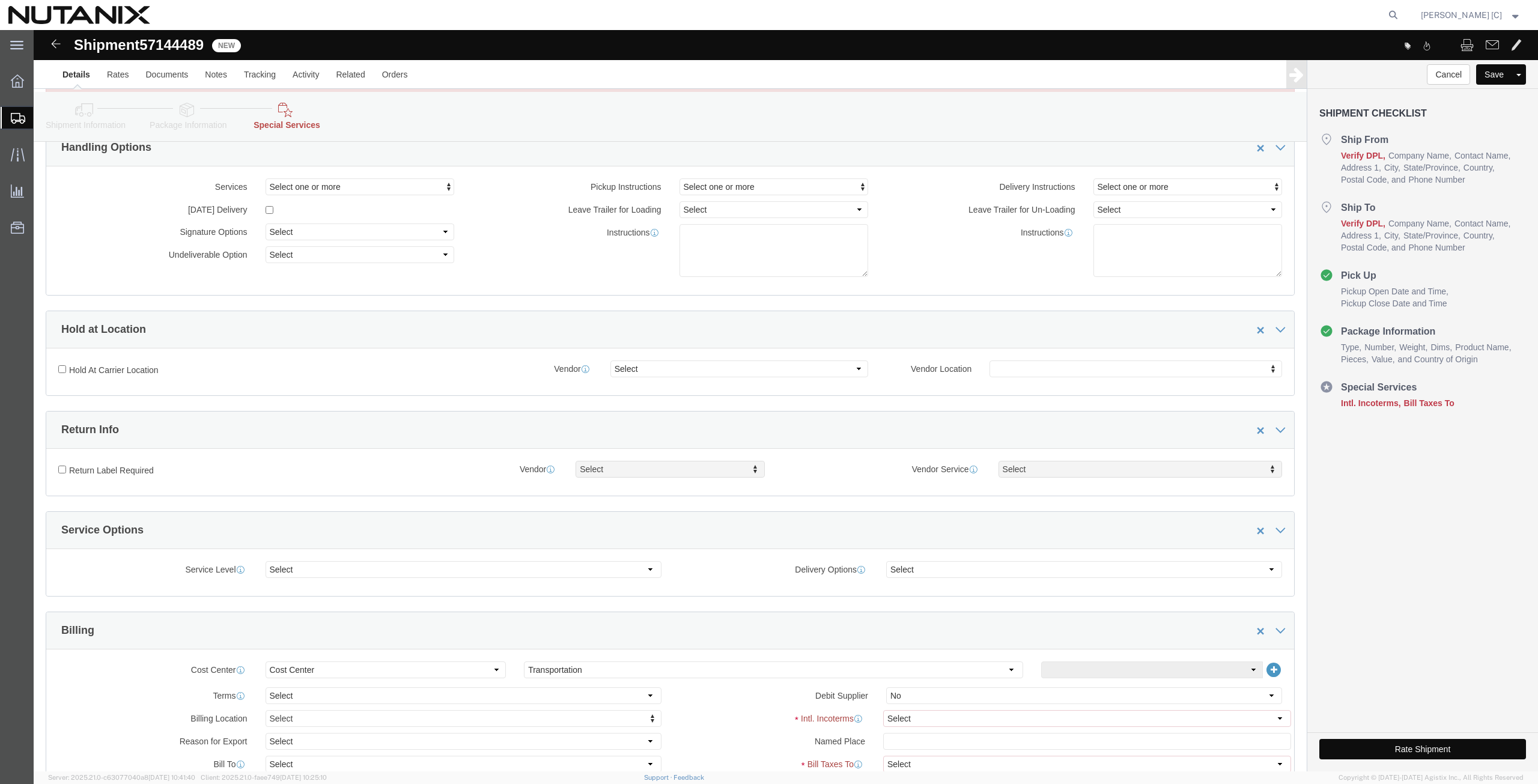
scroll to position [420, 0]
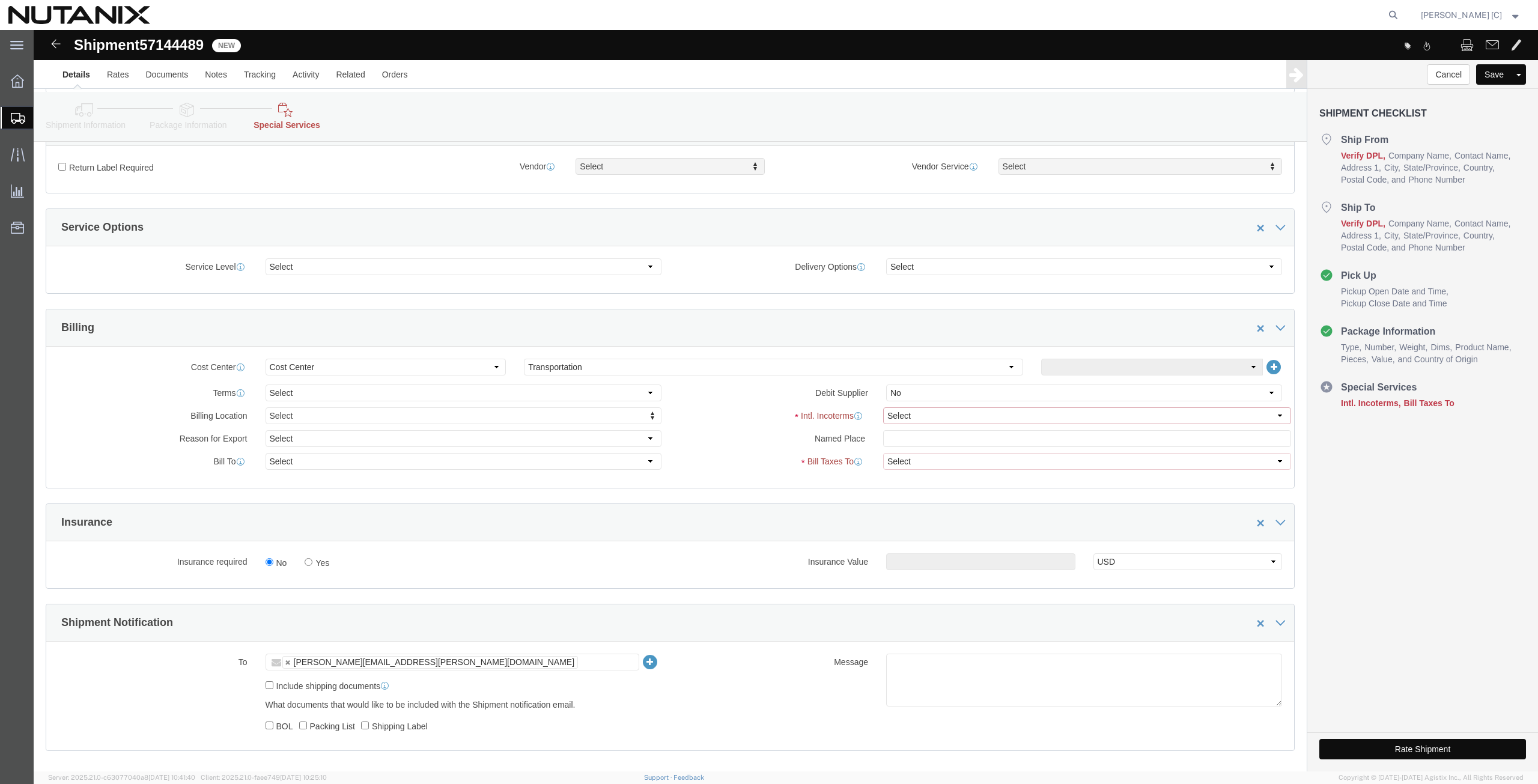
click select "Select Carriage Insurance Paid Carriage Paid To Cost and Freight Cost Insurance…"
select select "DDP"
click select "Select Carriage Insurance Paid Carriage Paid To Cost and Freight Cost Insurance…"
select select "SHIP"
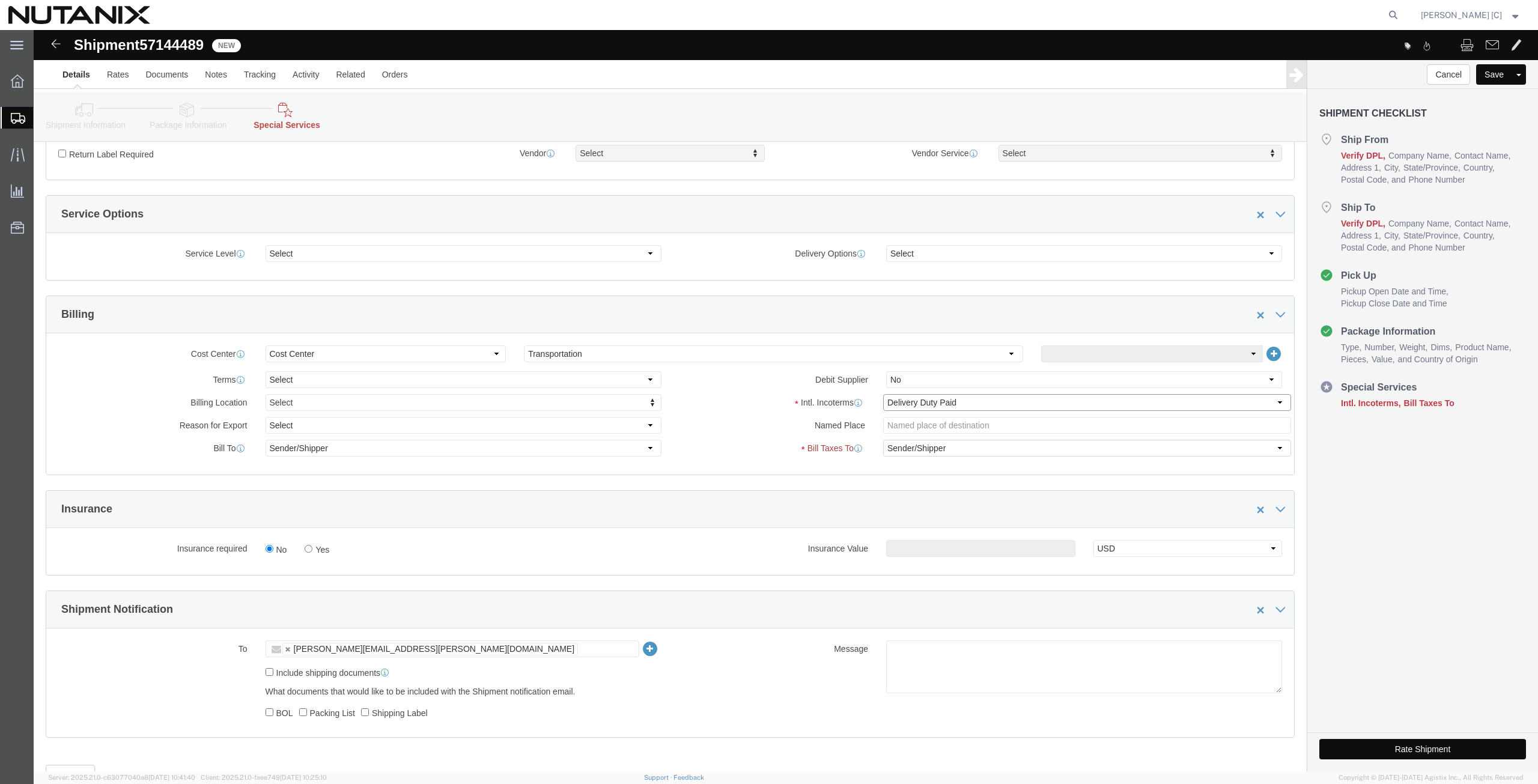
scroll to position [407, 0]
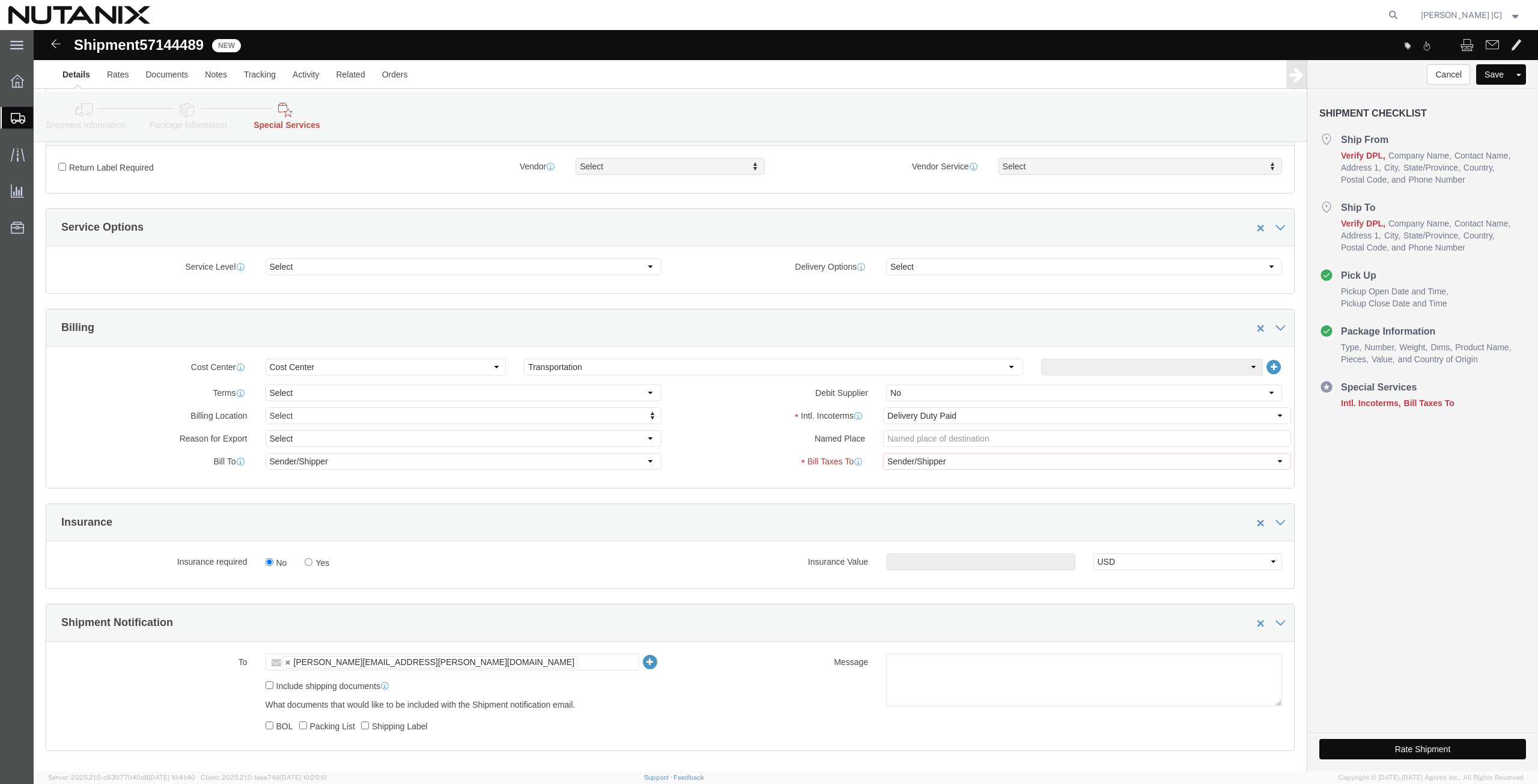
click div "Intl. Incoterms Select Carriage Insurance Paid Carriage Paid To Cost and Freigh…"
click select "Select Recipient Account Sender/Shipper Third Party Account"
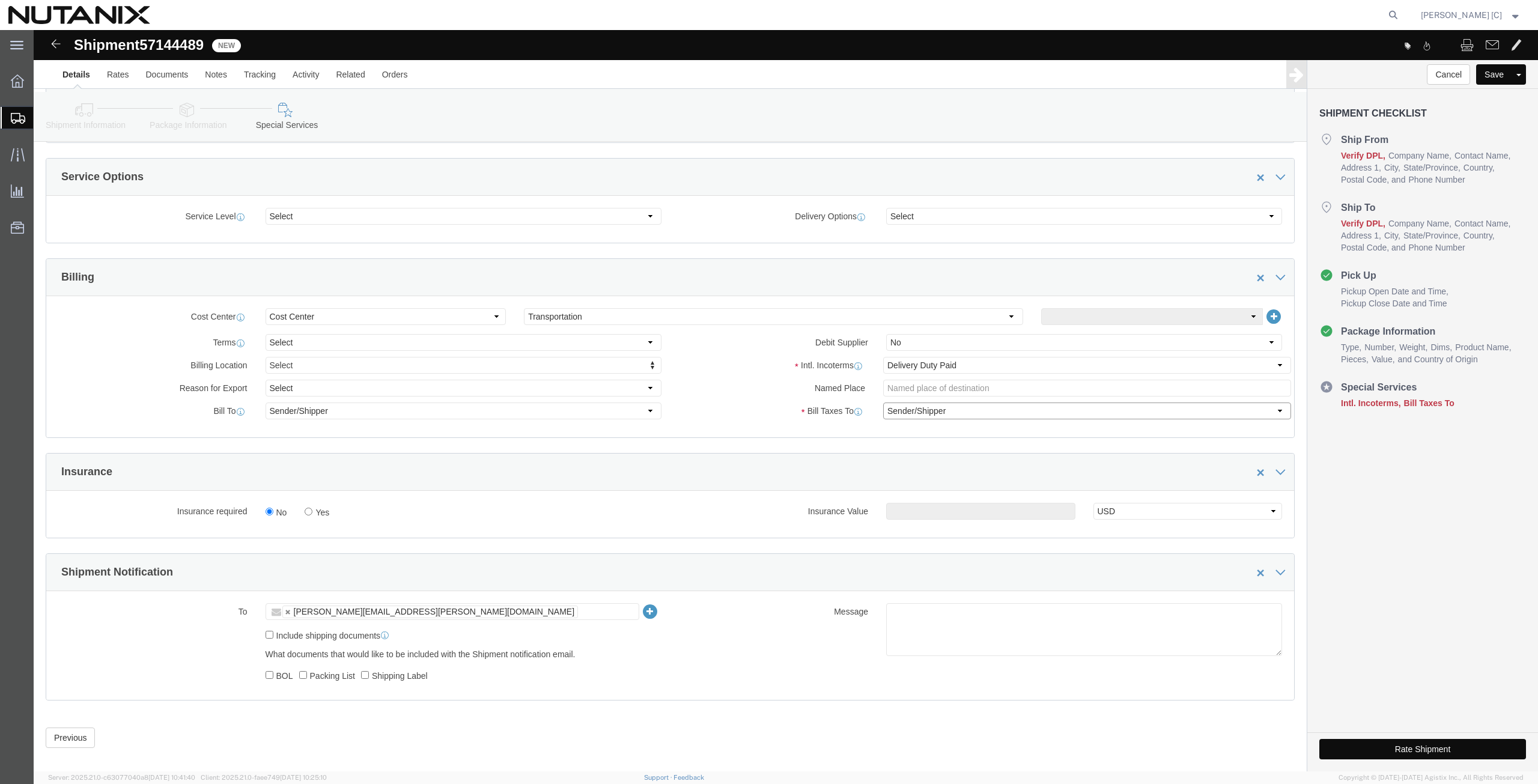
scroll to position [357, 0]
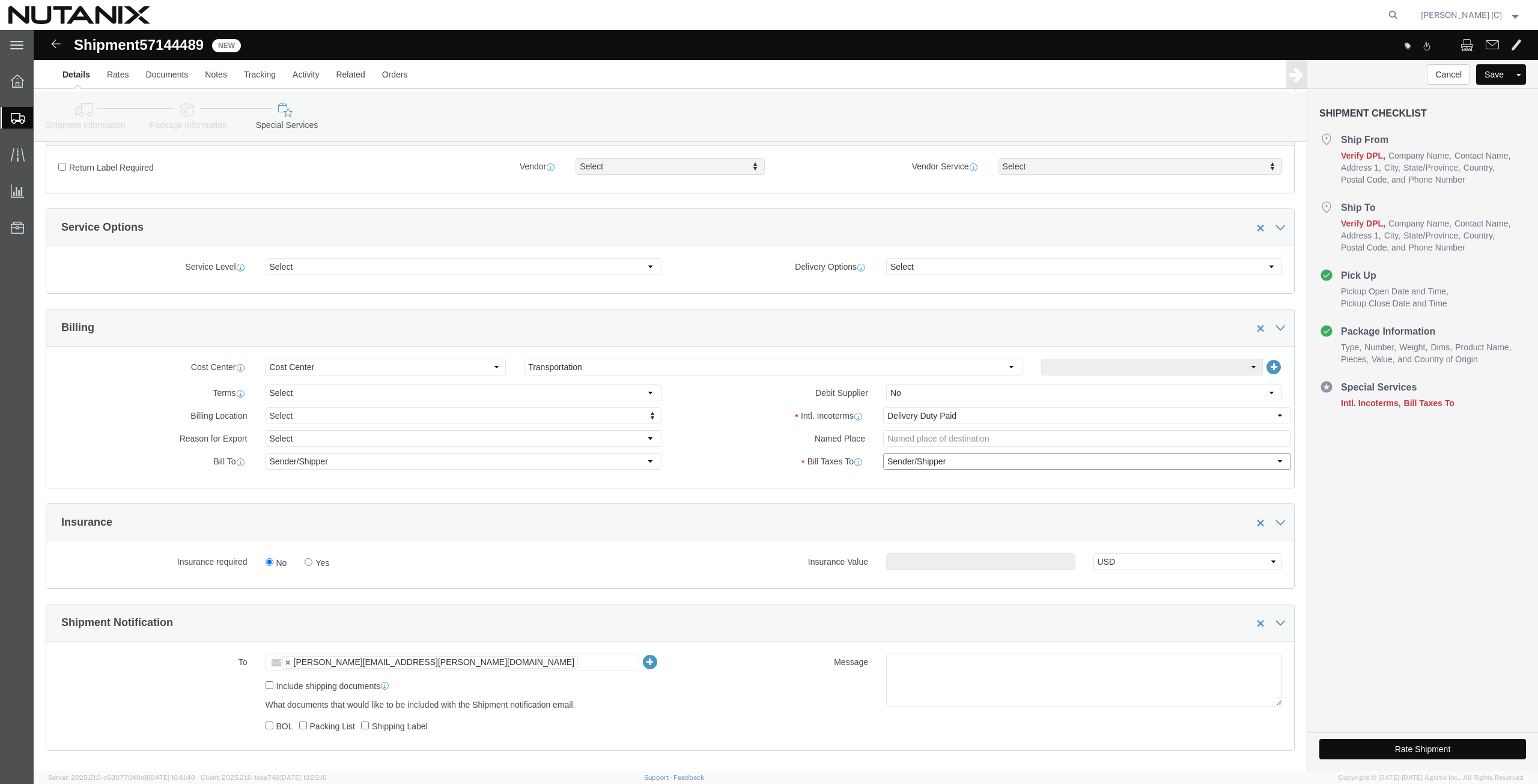
click select "Select Recipient Account Sender/Shipper Third Party Account"
click div "Intl. Incoterms Select Carriage Insurance Paid Carriage Paid To Cost and Freigh…"
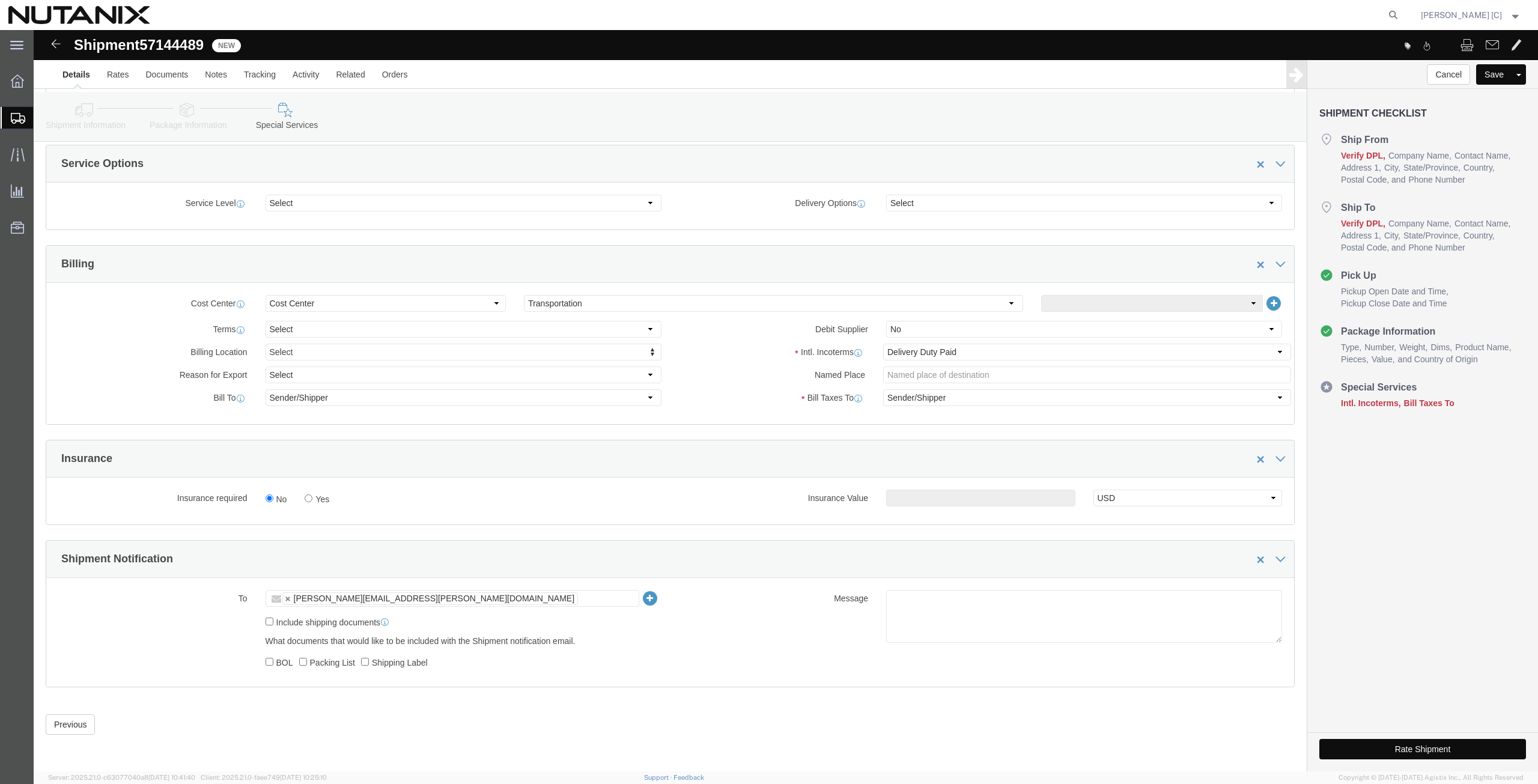
click button "Rate Shipment"
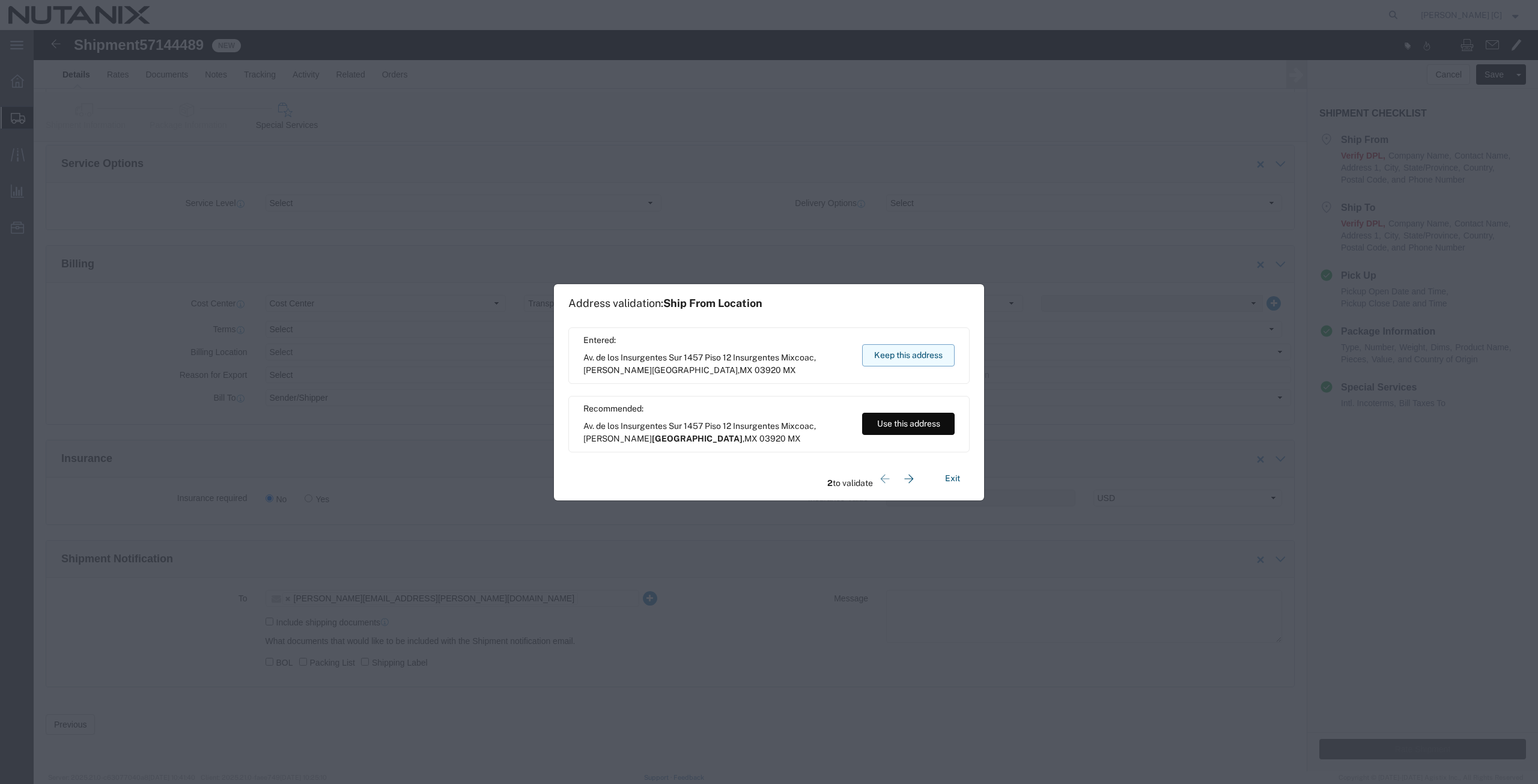
click at [907, 350] on button "Keep this address" at bounding box center [908, 355] width 93 height 22
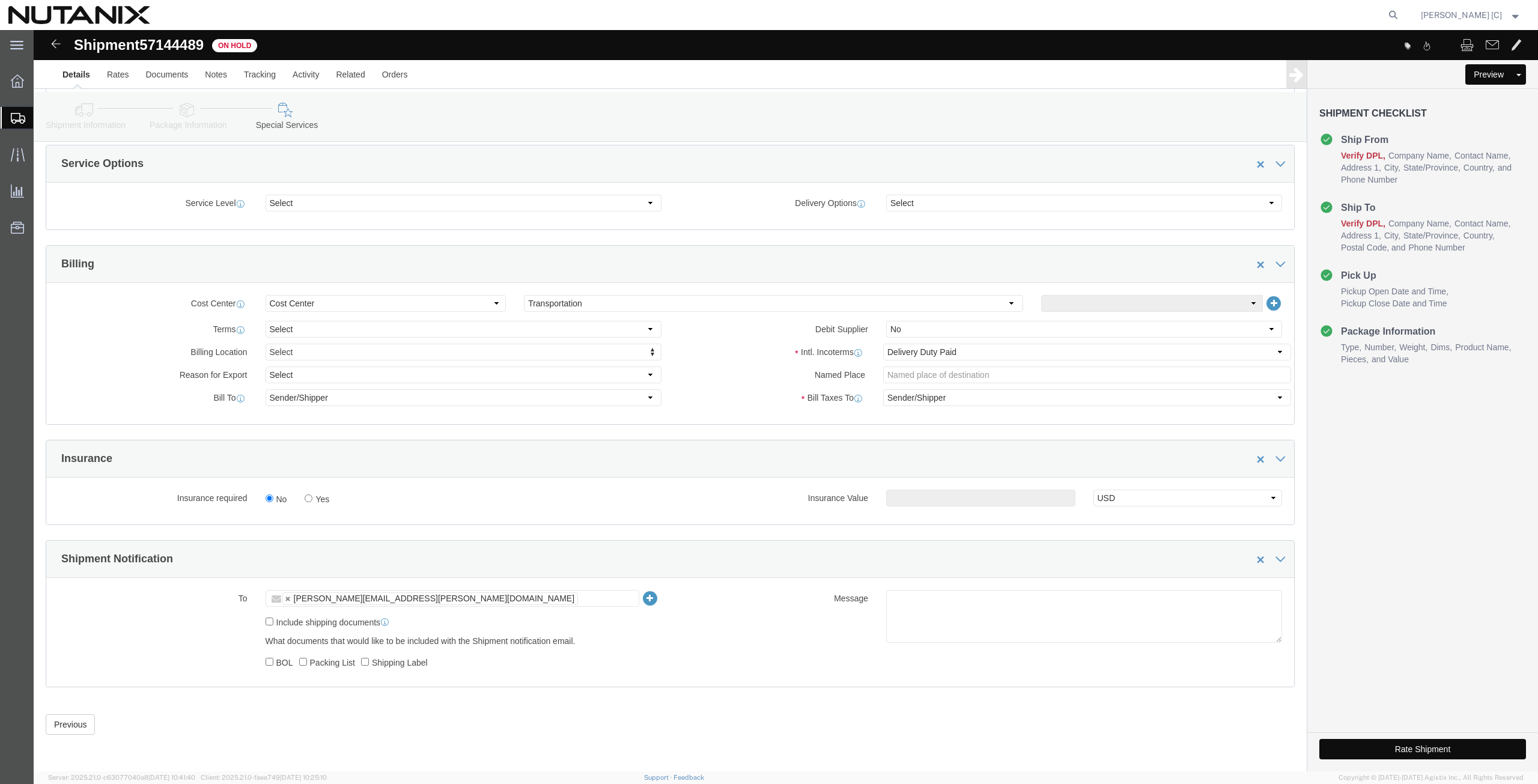
click button "Rate Shipment"
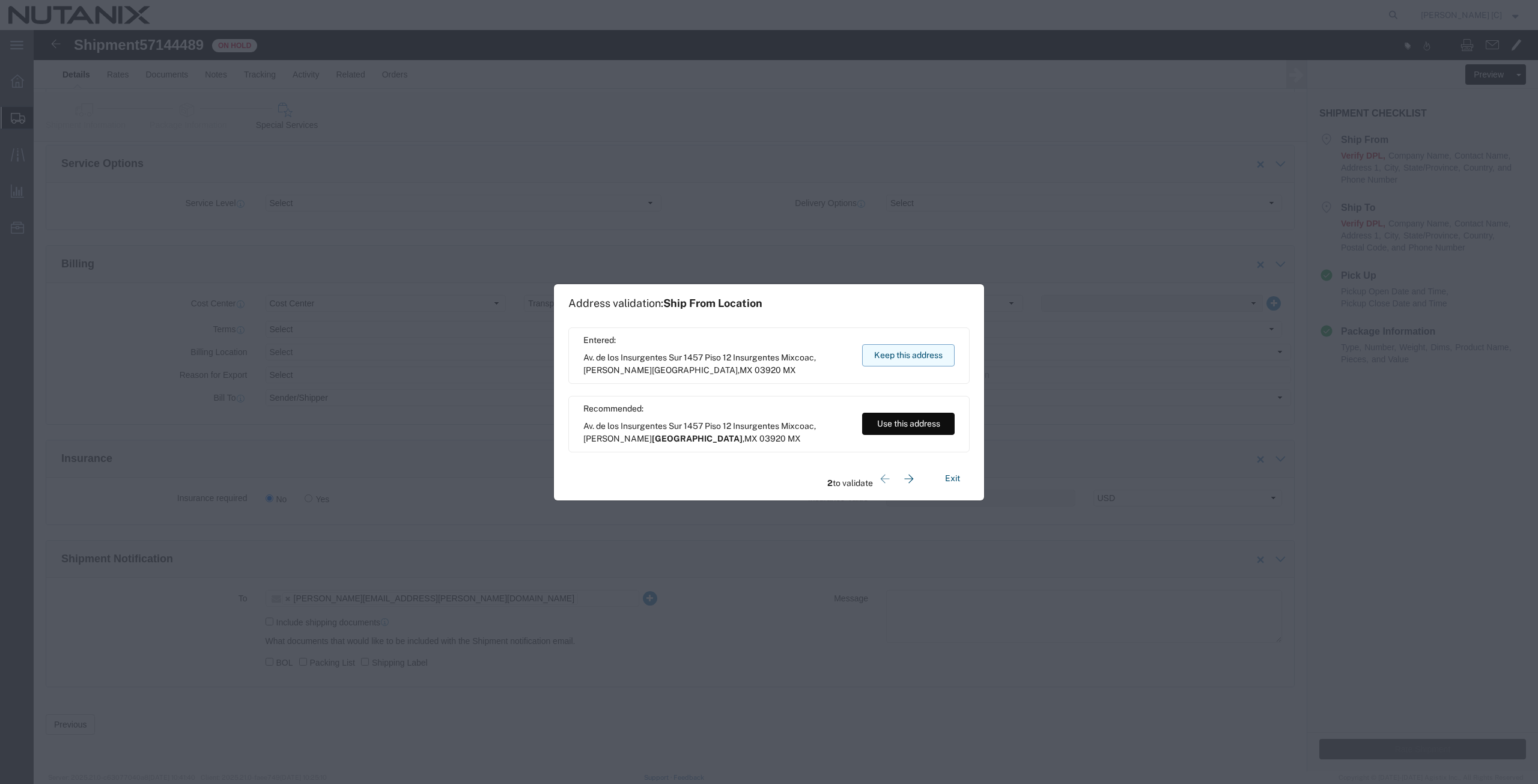
click at [879, 351] on button "Keep this address" at bounding box center [908, 355] width 93 height 22
drag, startPoint x: 879, startPoint y: 351, endPoint x: 846, endPoint y: 321, distance: 44.6
click at [879, 351] on button "Keep this address" at bounding box center [908, 355] width 93 height 22
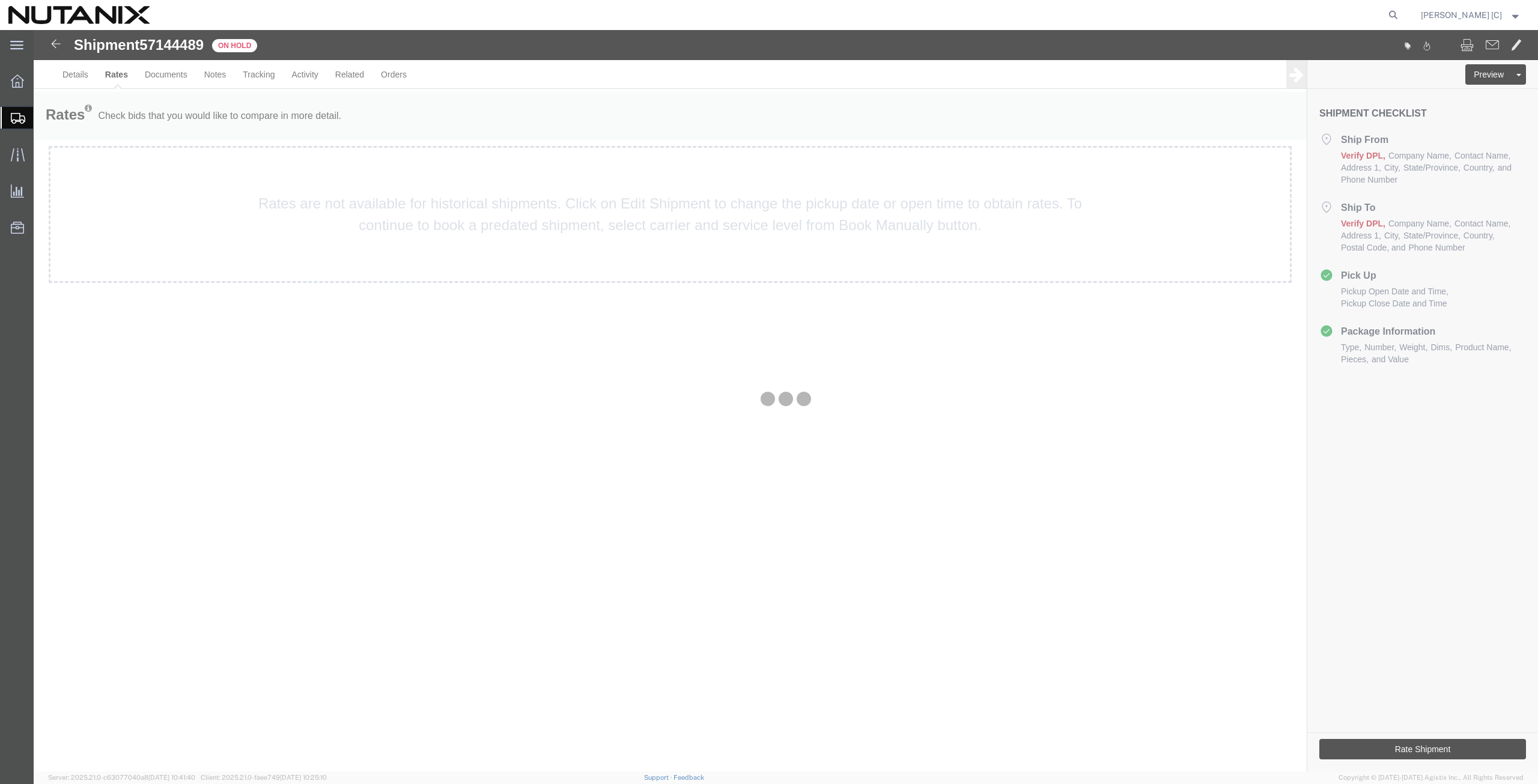
scroll to position [0, 0]
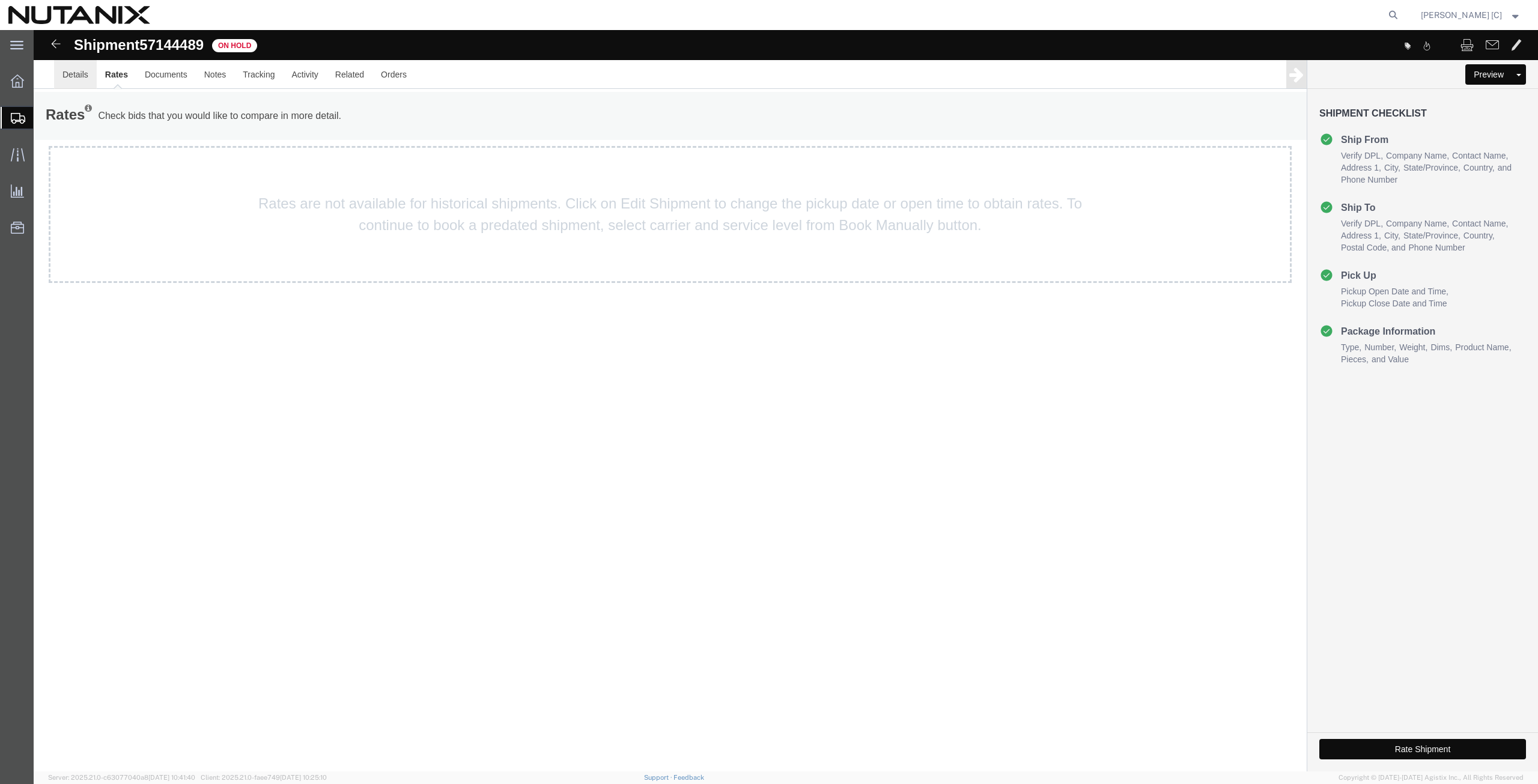
click at [80, 75] on link "Details" at bounding box center [76, 74] width 43 height 29
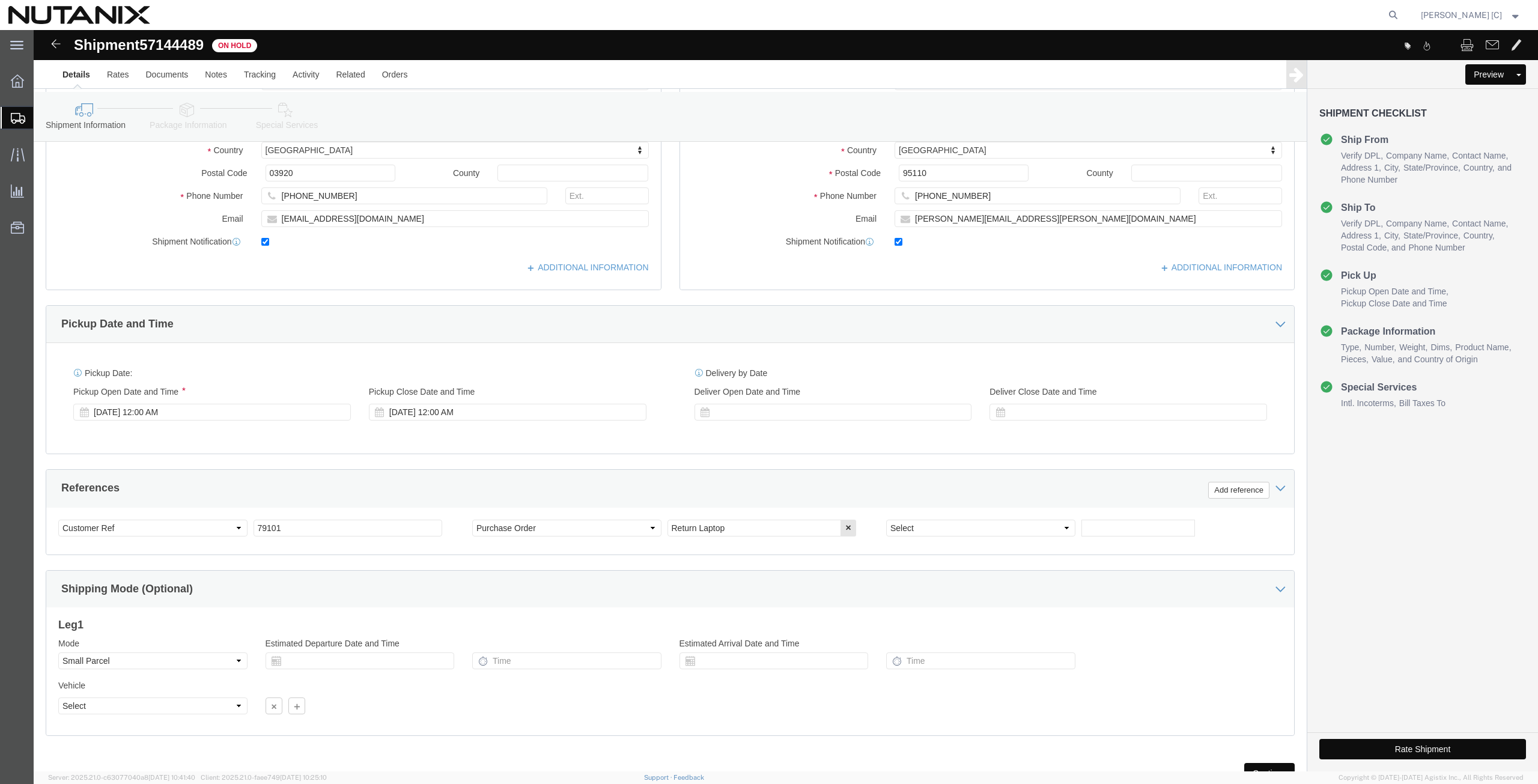
scroll to position [281, 0]
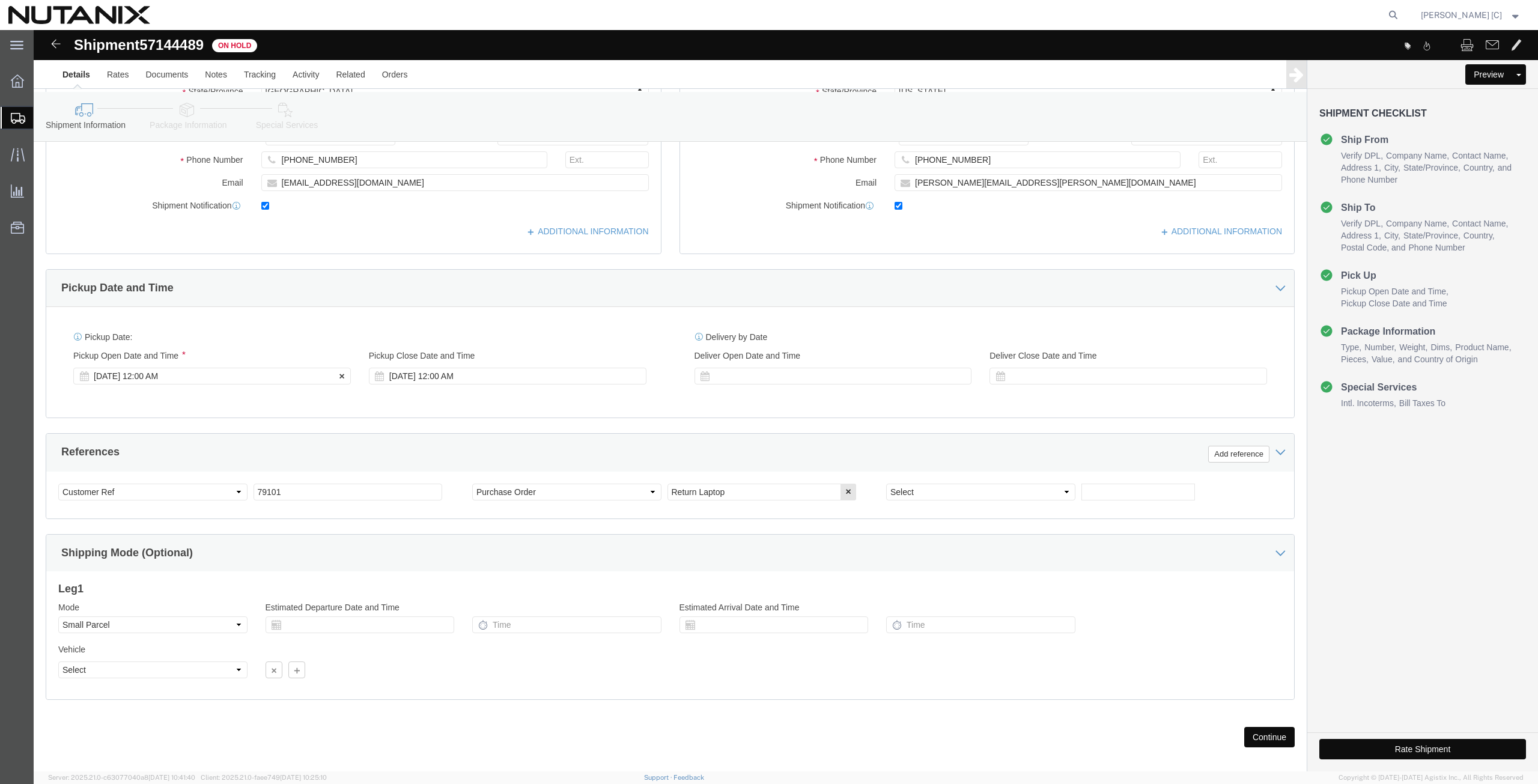
click div "[DATE] 12:00 AM"
type input "4:00 PM"
click button "Apply"
click div "Rate Shipment"
click button "Rate Shipment"
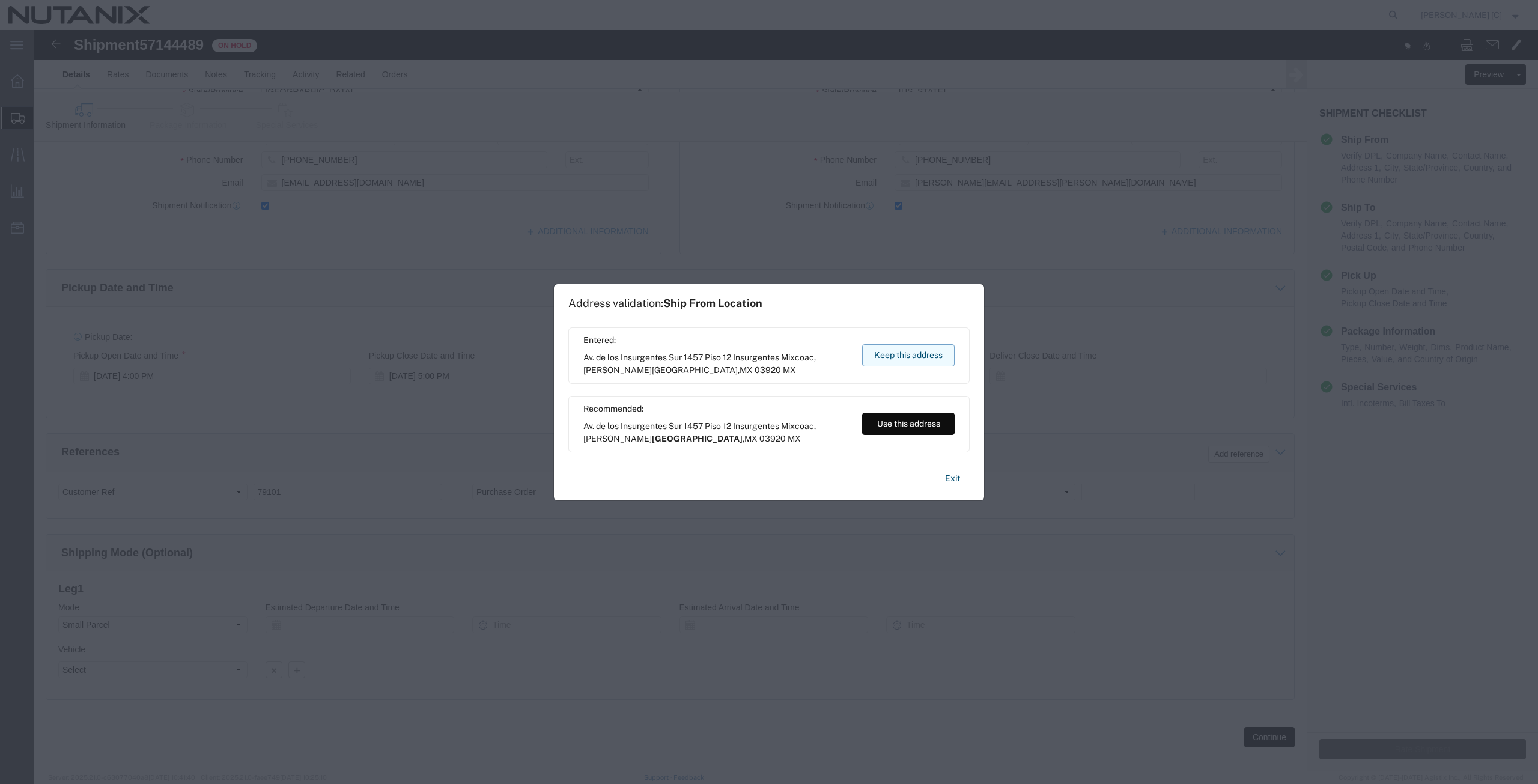
click at [914, 353] on button "Keep this address" at bounding box center [908, 355] width 93 height 22
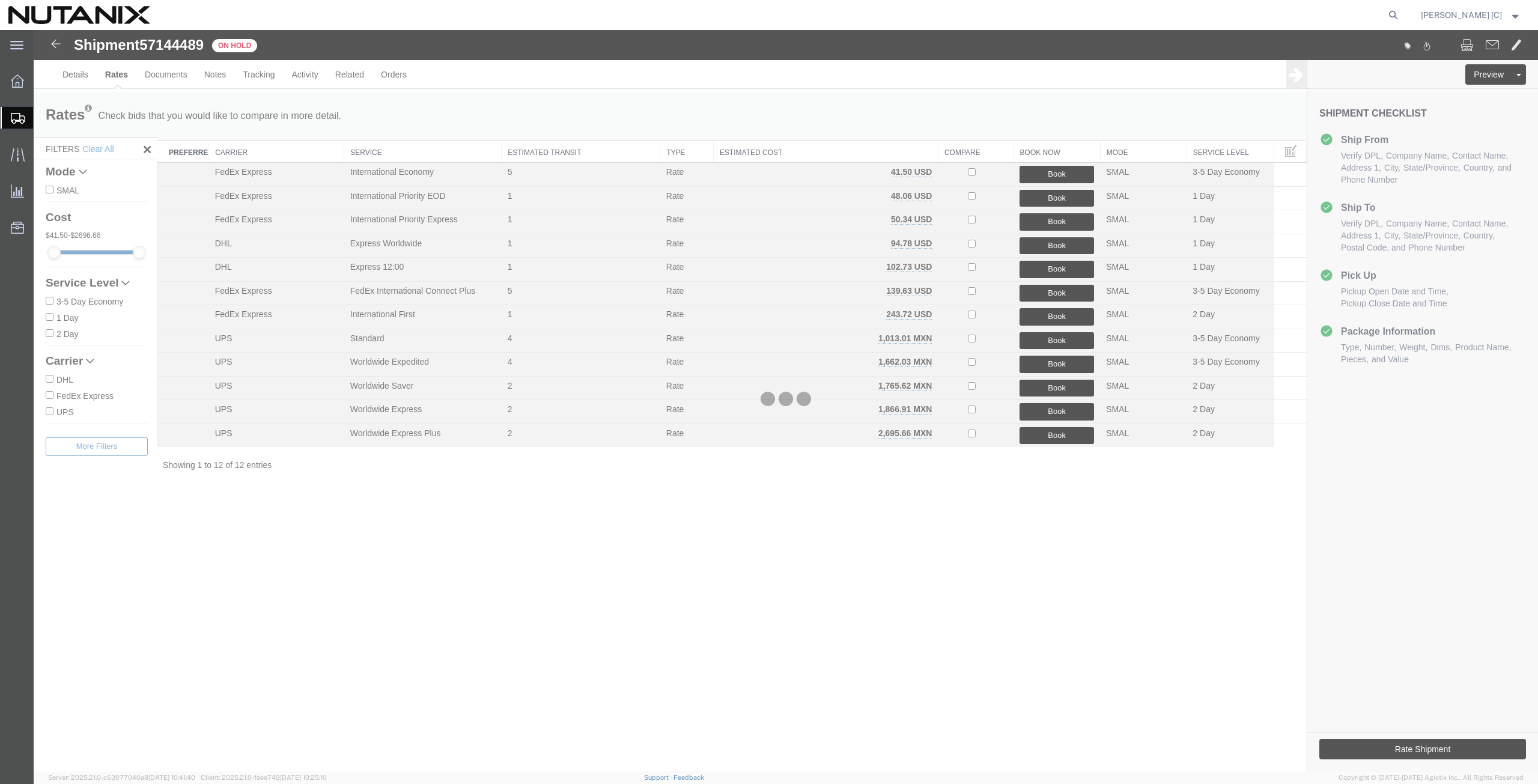
scroll to position [0, 0]
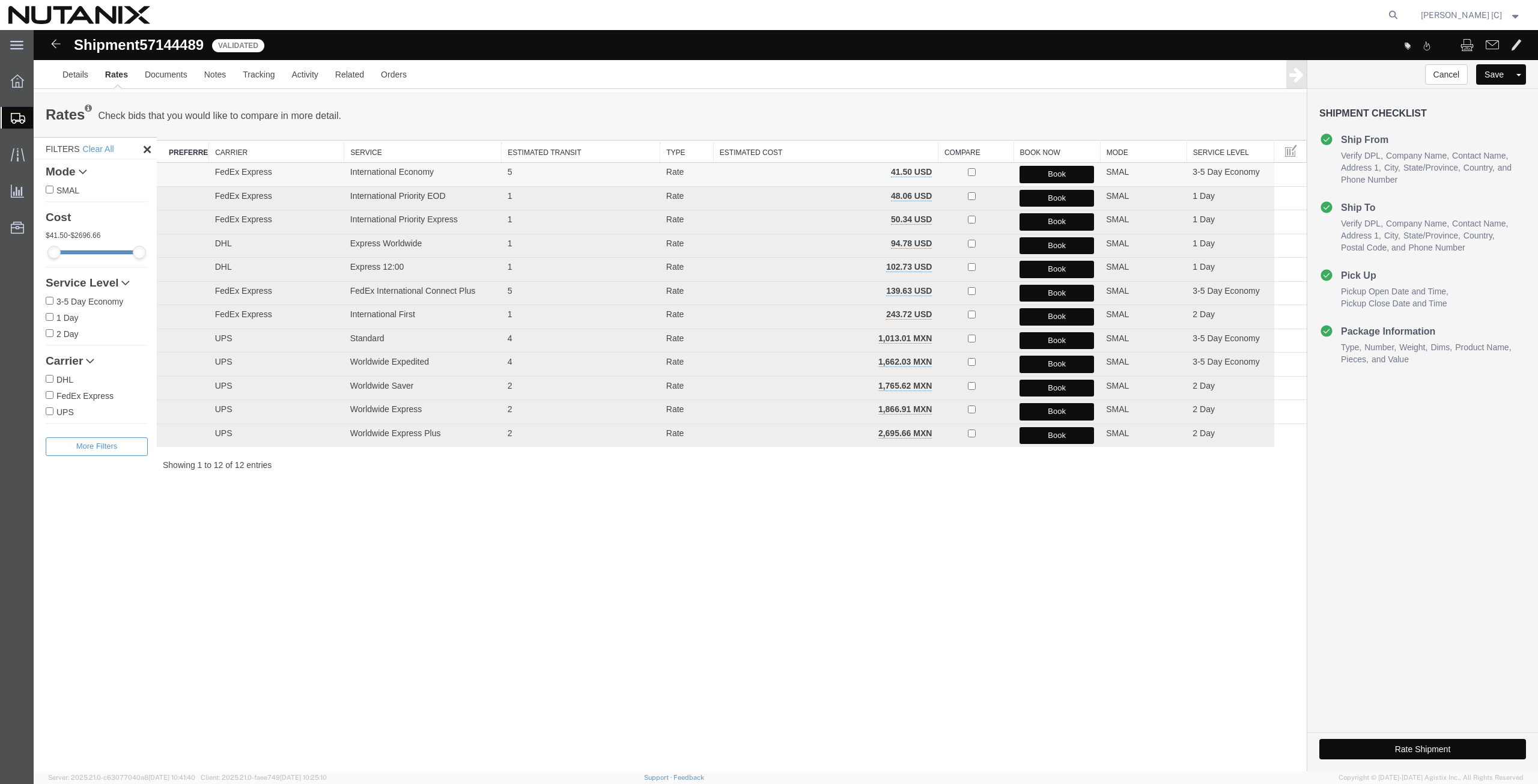
click at [1033, 180] on button "Book" at bounding box center [1056, 174] width 75 height 17
click at [62, 74] on link "Details" at bounding box center [76, 74] width 43 height 29
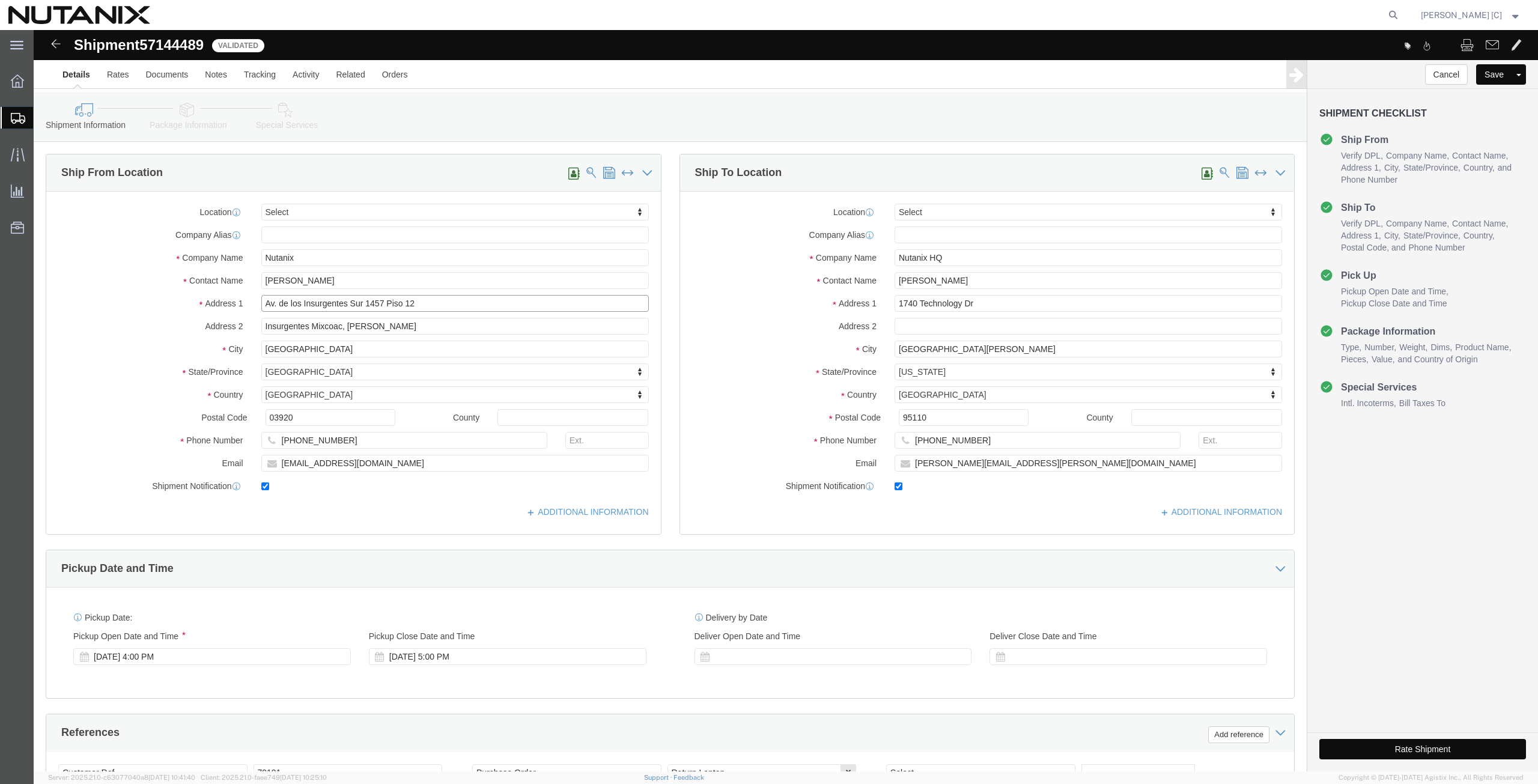
click input "Av. de los Insurgentes Sur 1457 Piso 12"
type input "[STREET_ADDRESS]"
click input "Insurgentes Mixcoac, [PERSON_NAME]"
type input "Insurgentes Mixcoac [PERSON_NAME]"
click button "Rate Shipment"
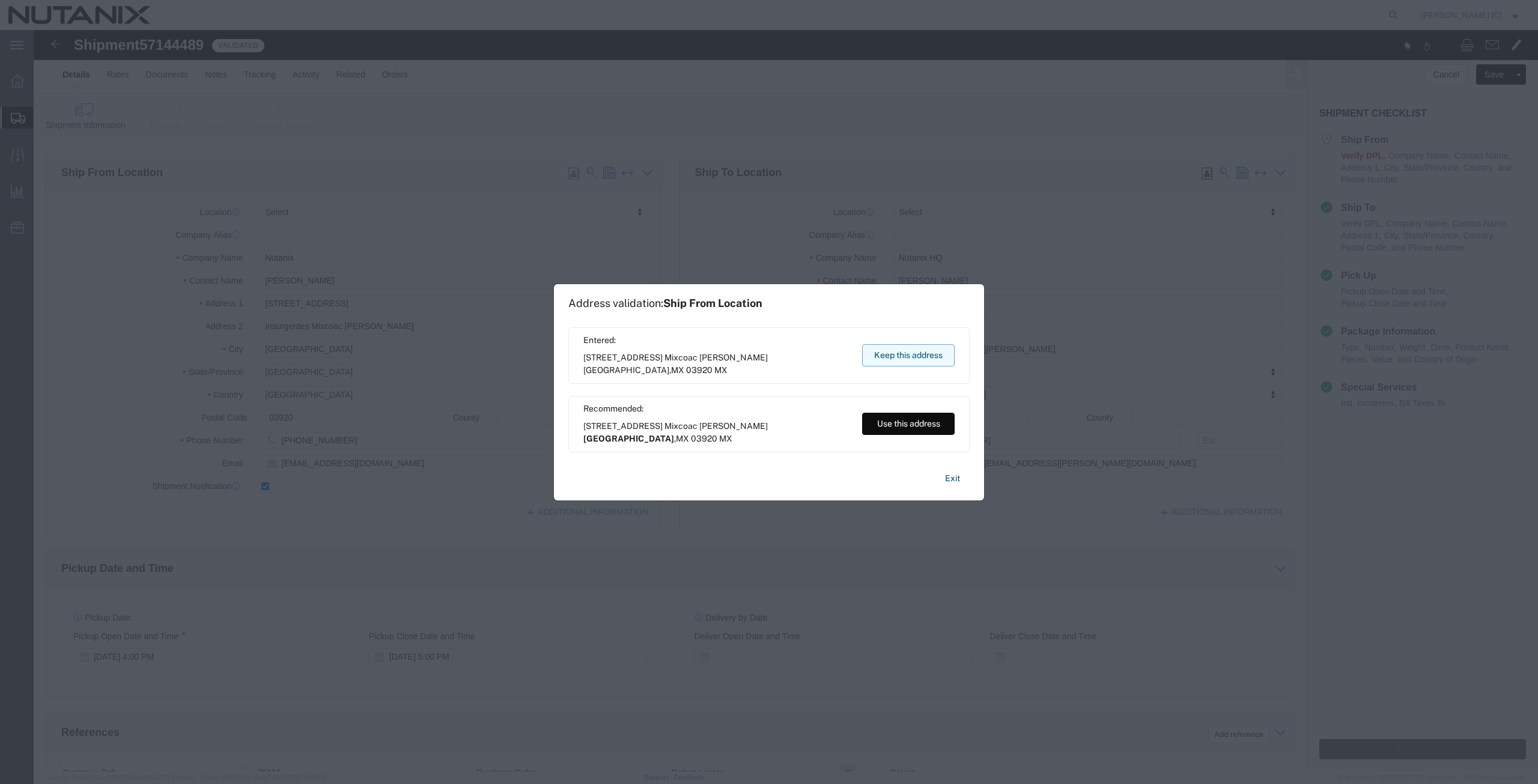
click at [885, 351] on div "Entered: [STREET_ADDRESS][PERSON_NAME] MX Keep this address" at bounding box center [769, 355] width 402 height 57
click at [885, 351] on button "Keep this address" at bounding box center [908, 355] width 93 height 22
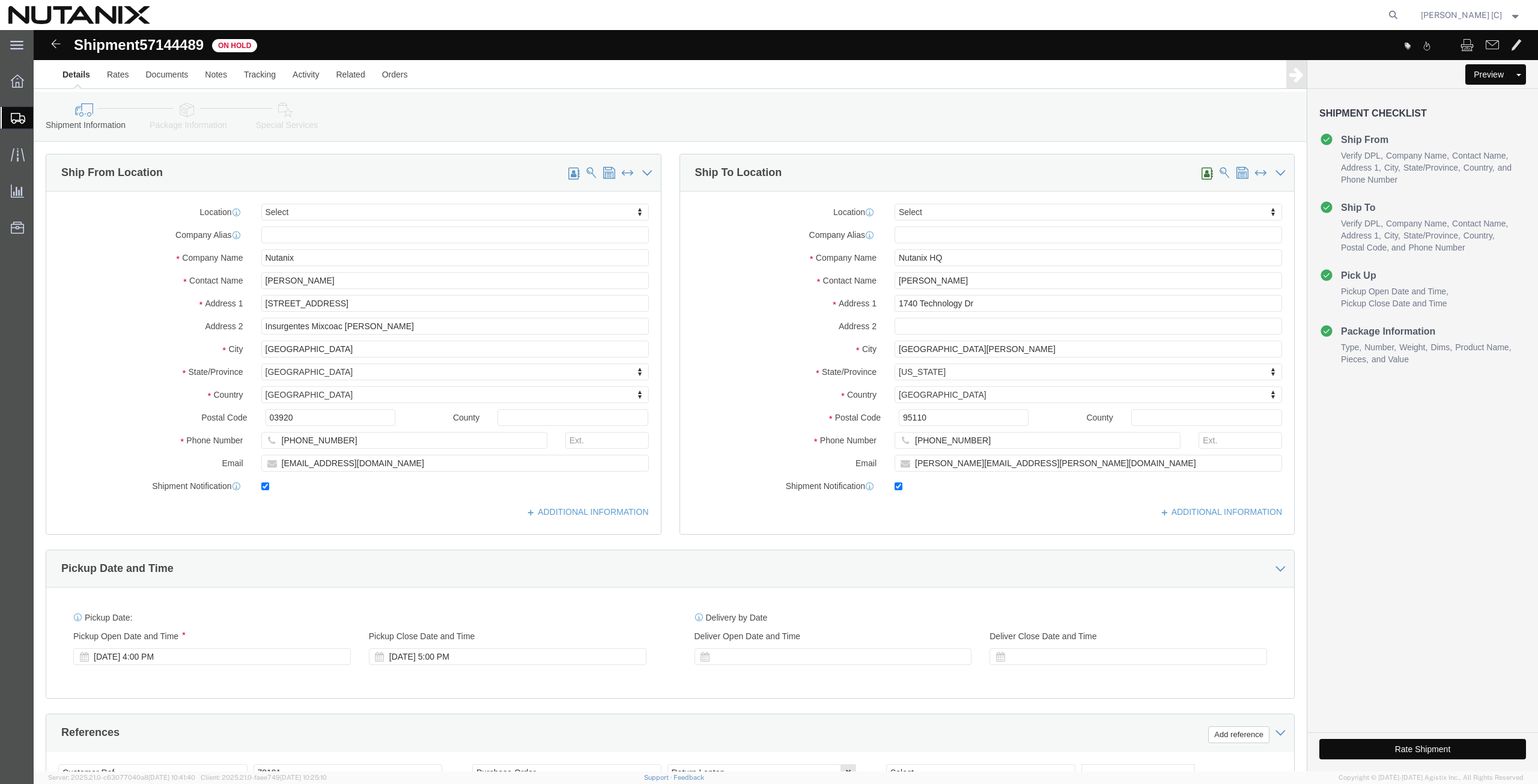
click button "Rate Shipment"
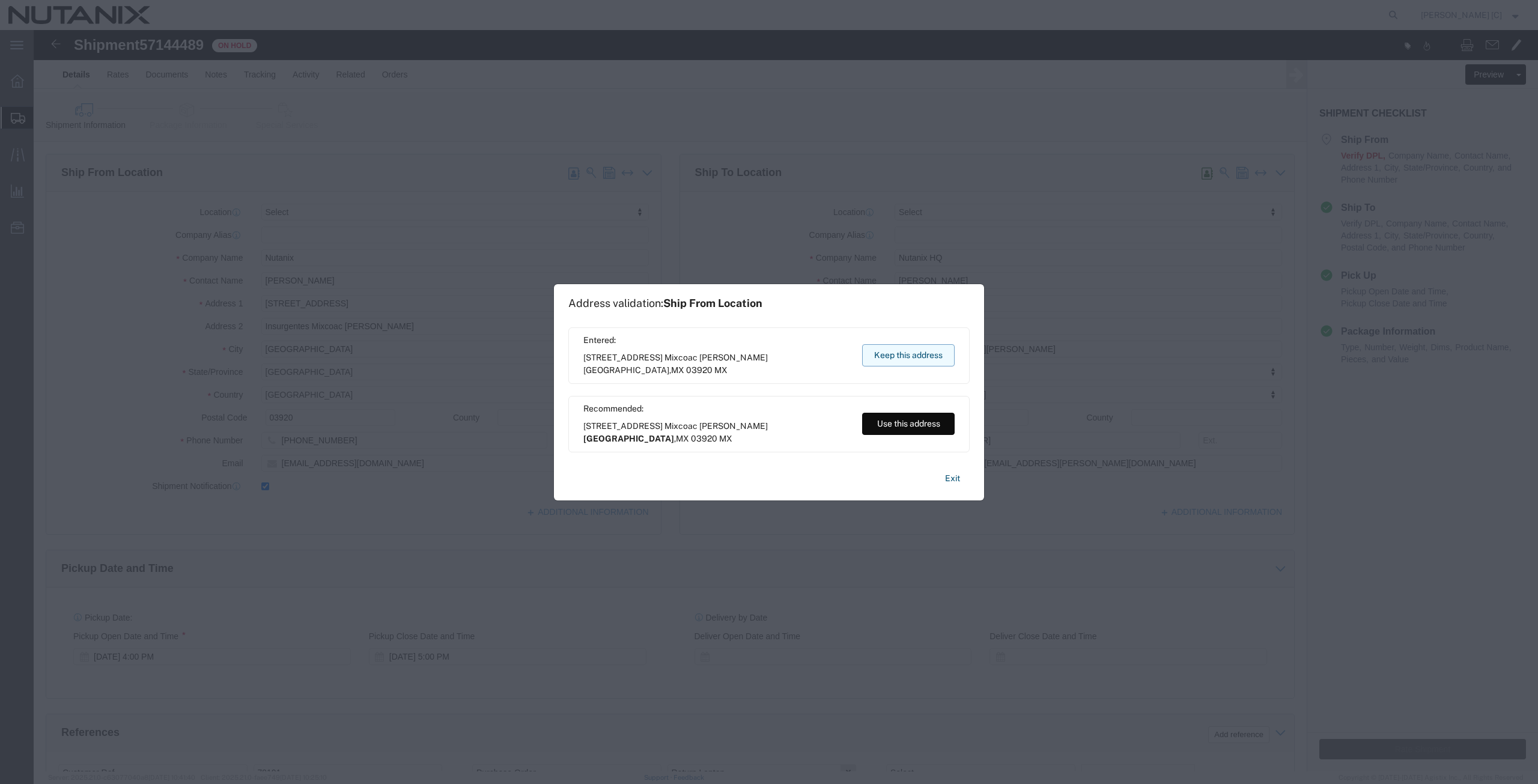
click at [907, 352] on button "Keep this address" at bounding box center [908, 355] width 93 height 22
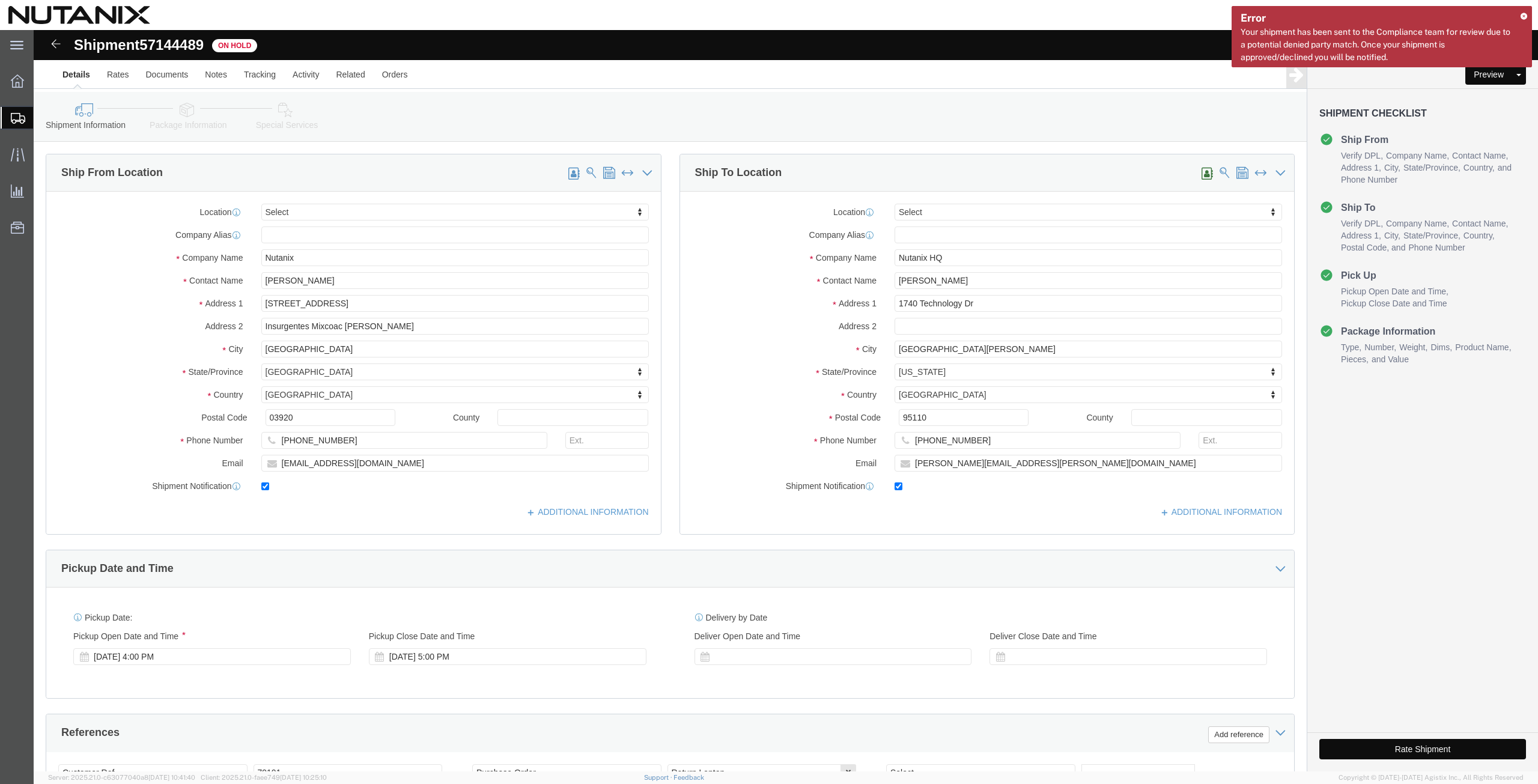
click button "Rate Shipment"
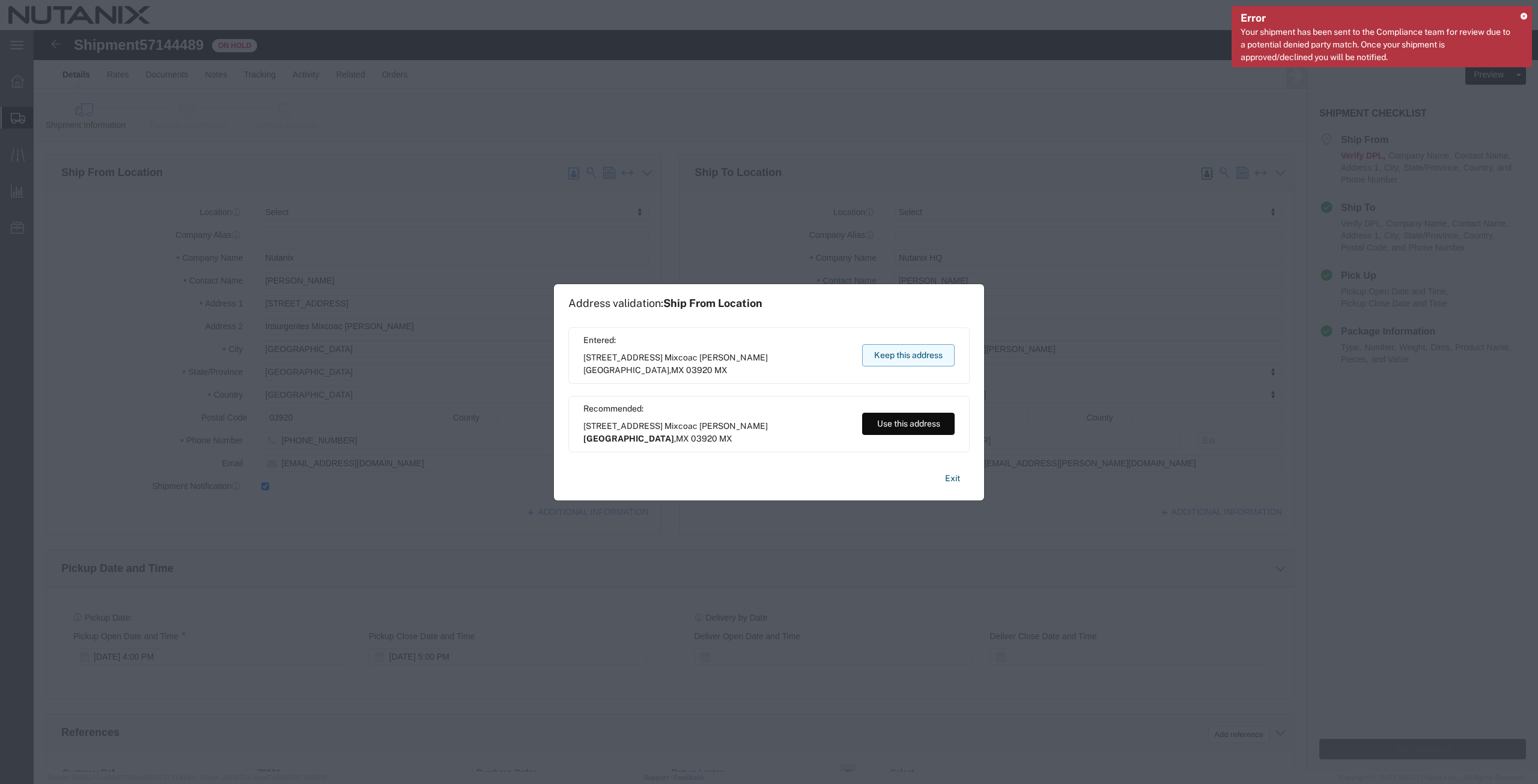
click at [892, 349] on button "Keep this address" at bounding box center [908, 355] width 93 height 22
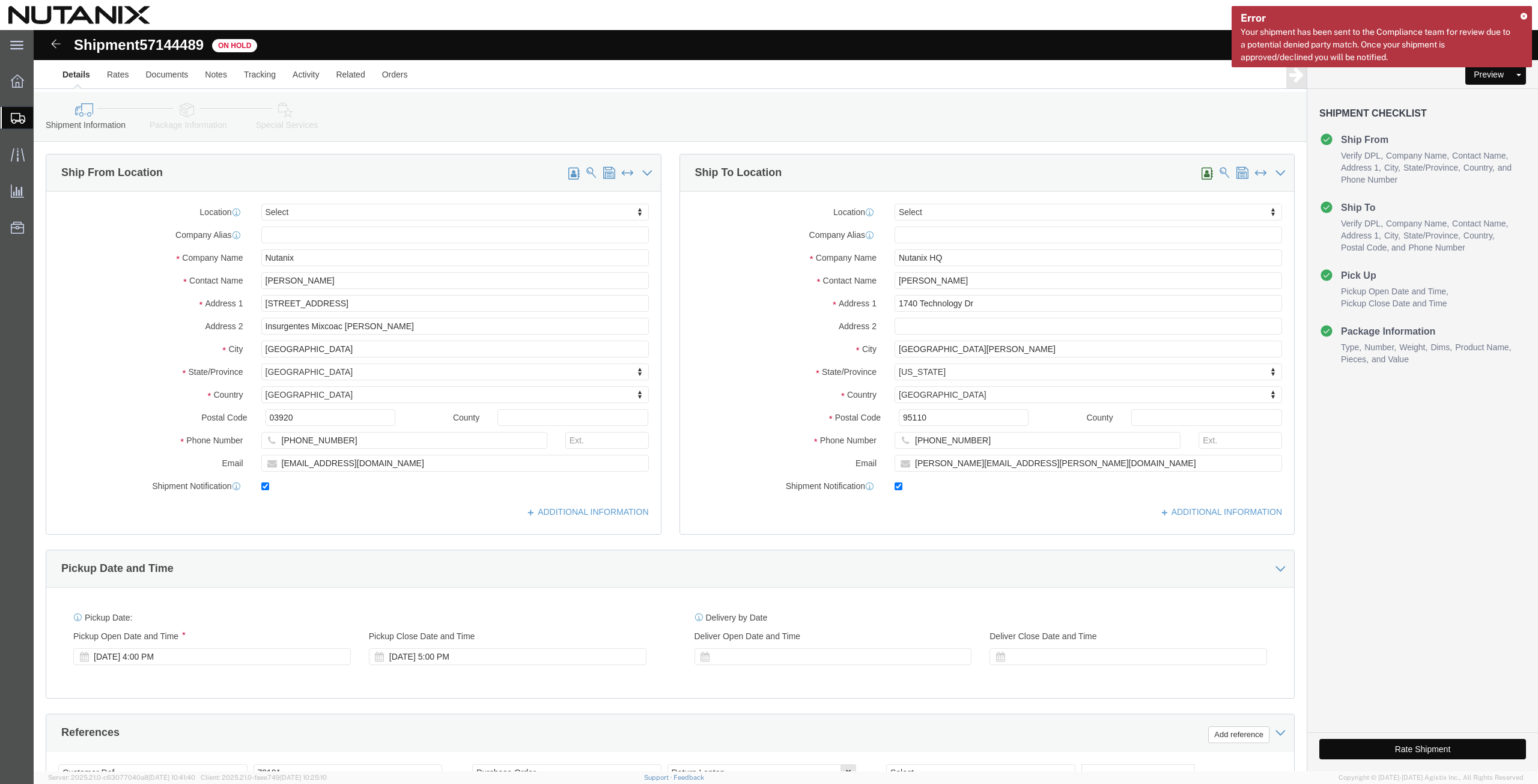
click button "Rate Shipment"
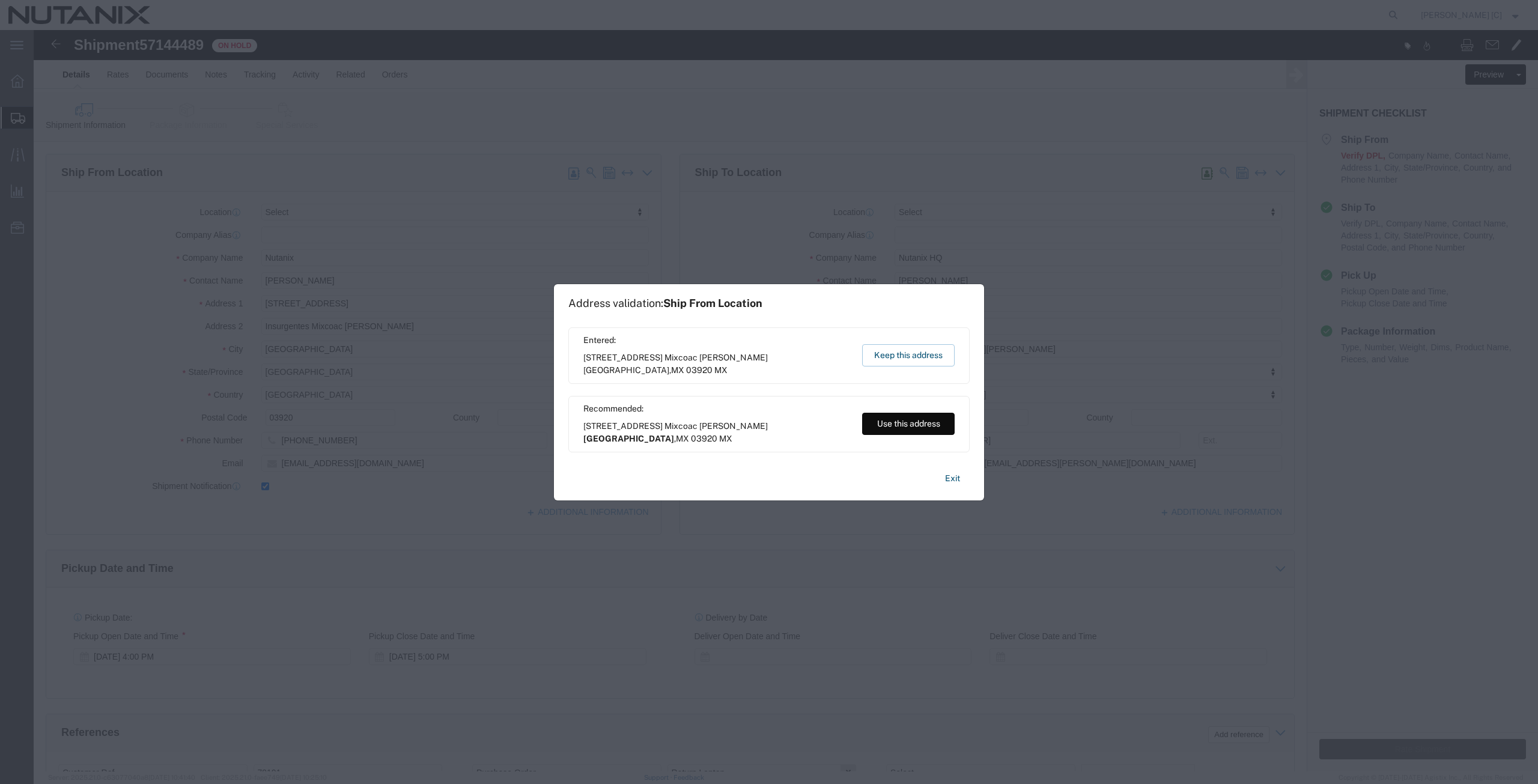
click at [915, 368] on div "Entered: [STREET_ADDRESS][PERSON_NAME] MX Keep this address" at bounding box center [769, 355] width 402 height 57
click at [920, 361] on button "Keep this address" at bounding box center [908, 355] width 93 height 22
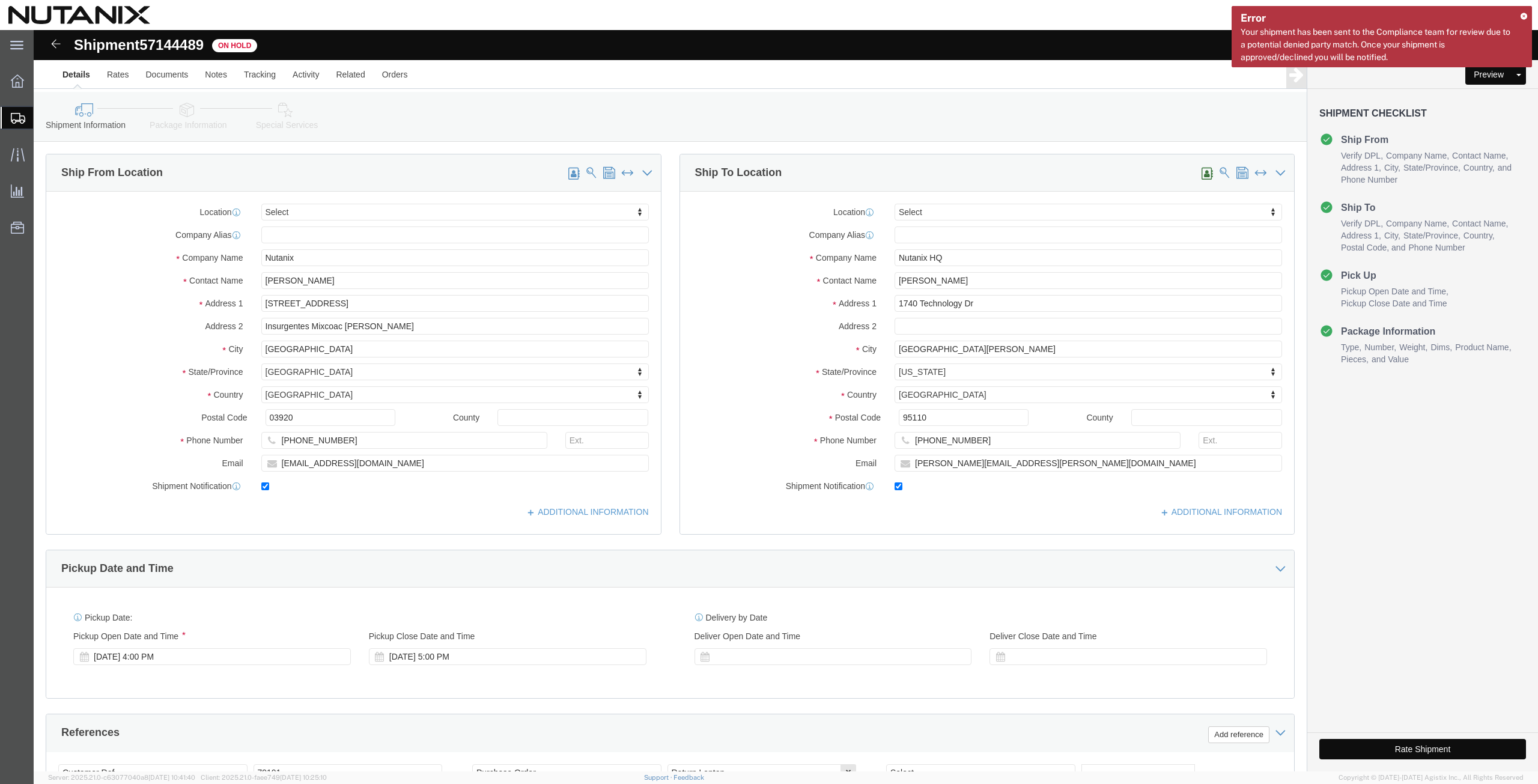
click button "Rate Shipment"
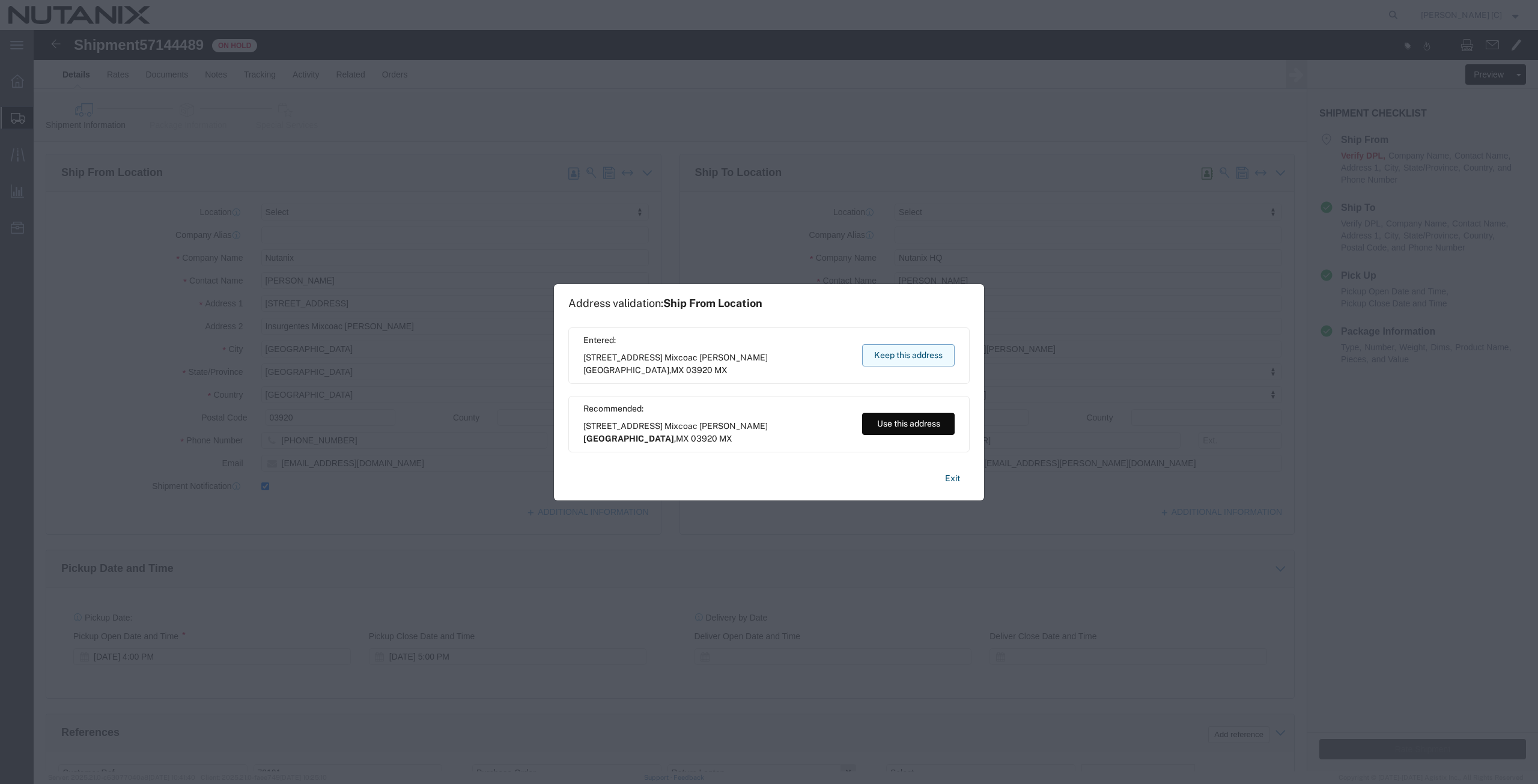
click at [879, 352] on button "Keep this address" at bounding box center [908, 355] width 93 height 22
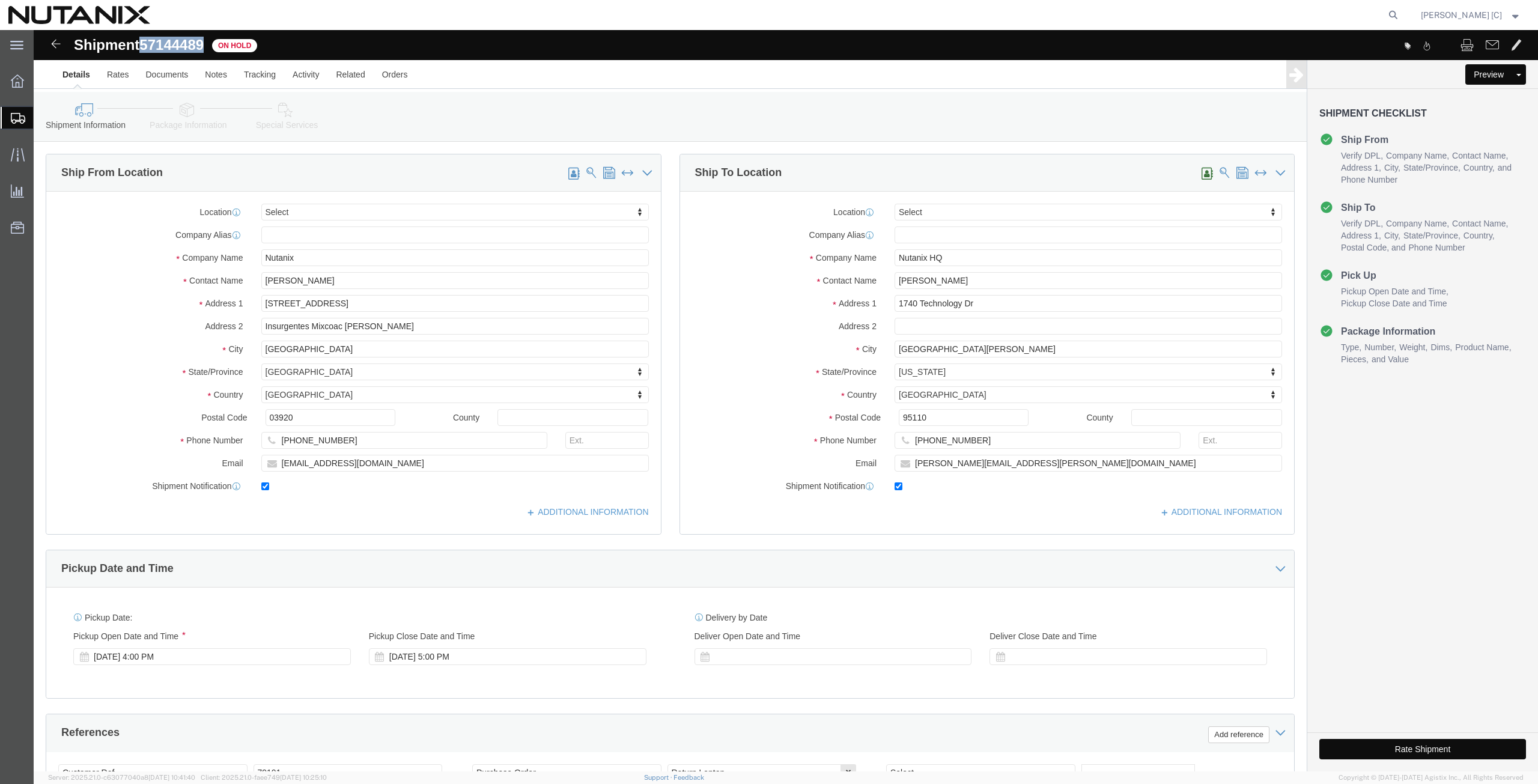
drag, startPoint x: 173, startPoint y: 10, endPoint x: 113, endPoint y: 15, distance: 60.2
click span "57144489"
copy span "57144489"
click at [0, 0] on span "Create from Template" at bounding box center [0, 0] width 0 height 0
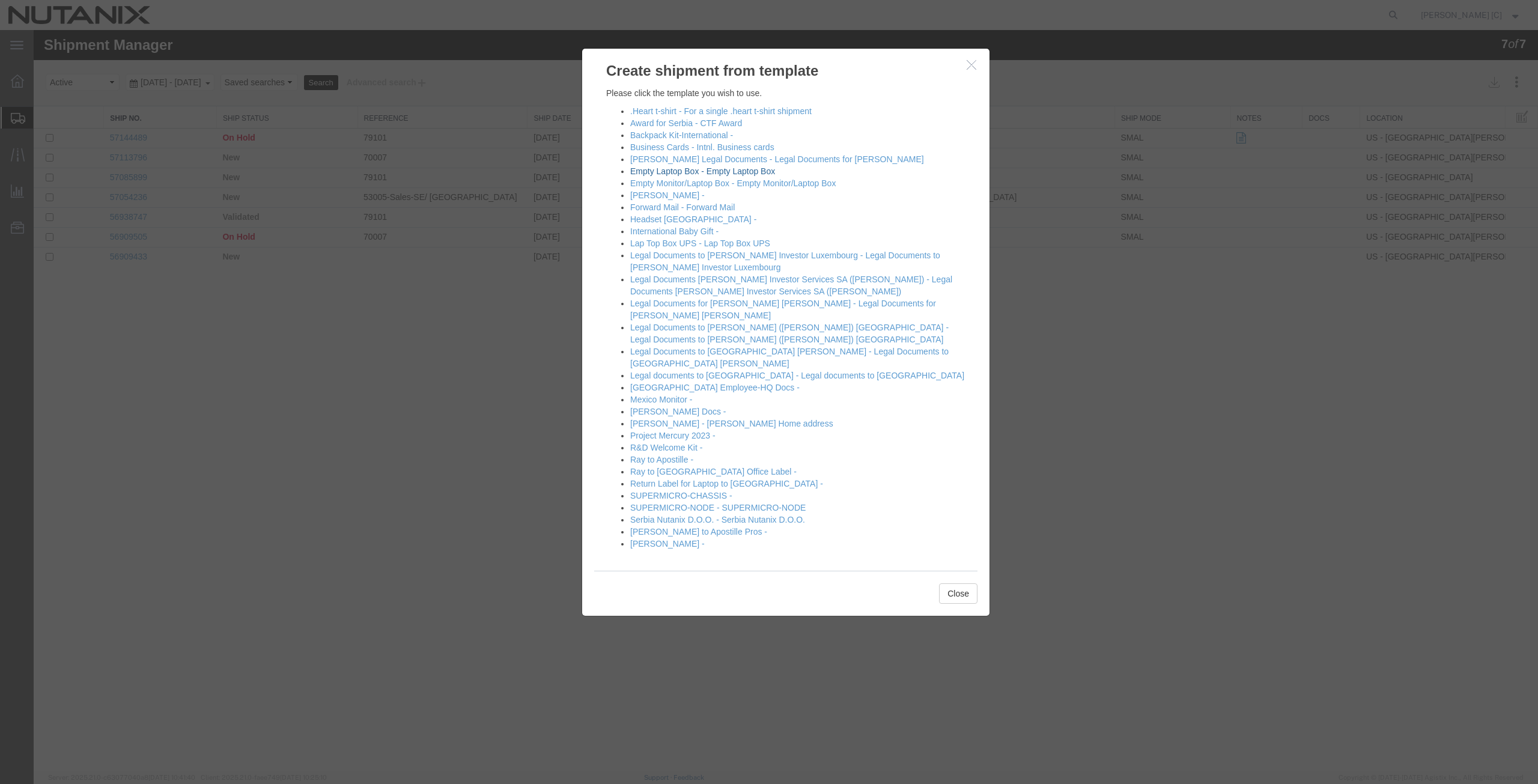
click at [644, 171] on link "Empty Laptop Box - Empty Laptop Box" at bounding box center [702, 172] width 145 height 10
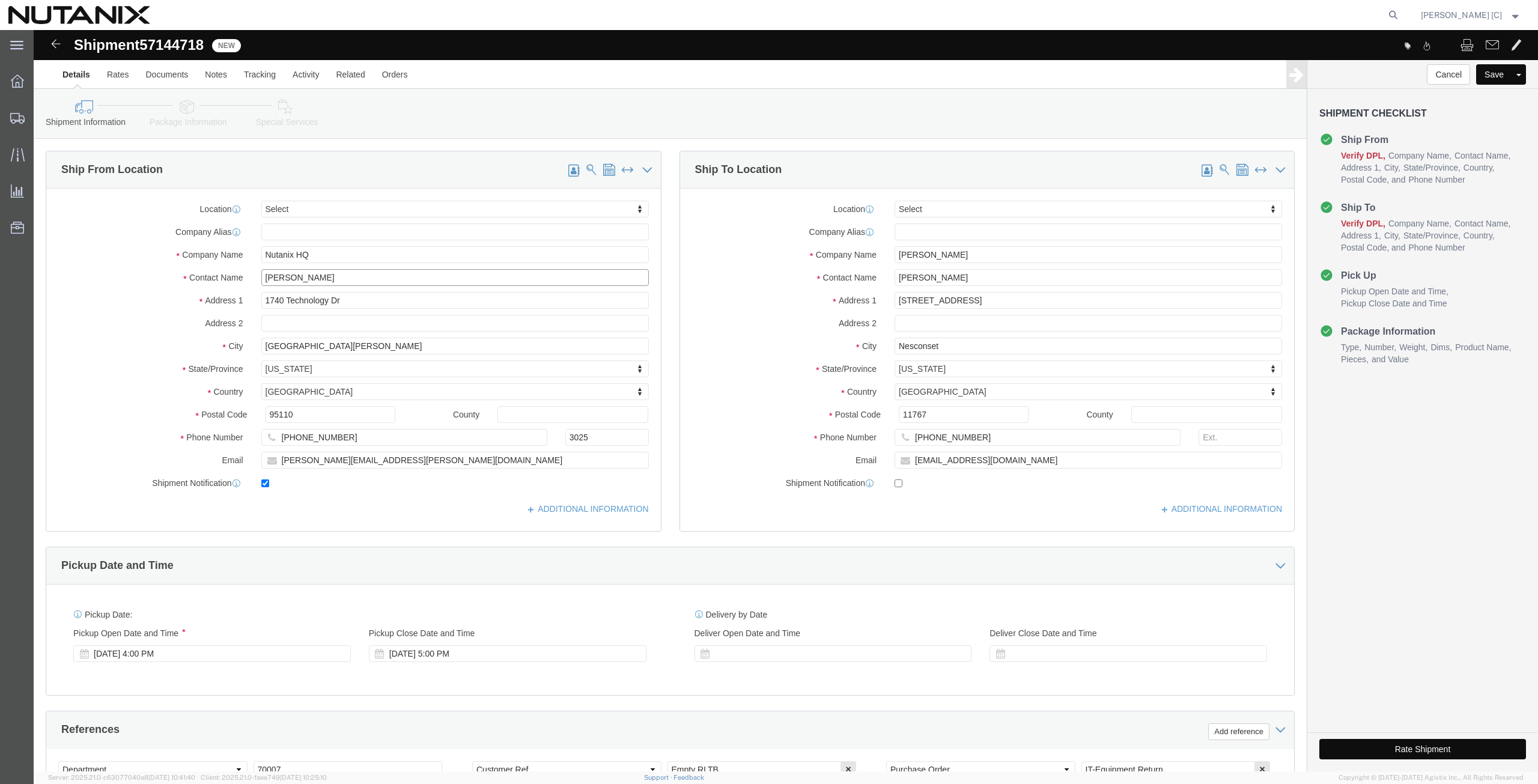
drag, startPoint x: 62, startPoint y: 254, endPoint x: -111, endPoint y: 277, distance: 174.5
click html "Shipment 57144718 New Details Rates Documents Notes Tracking Activity Related O…"
click p "- Nutanix HQ - ([PERSON_NAME]) [STREET_ADDRESS]"
type input "[PERSON_NAME]"
type input "[PHONE_NUMBER]"
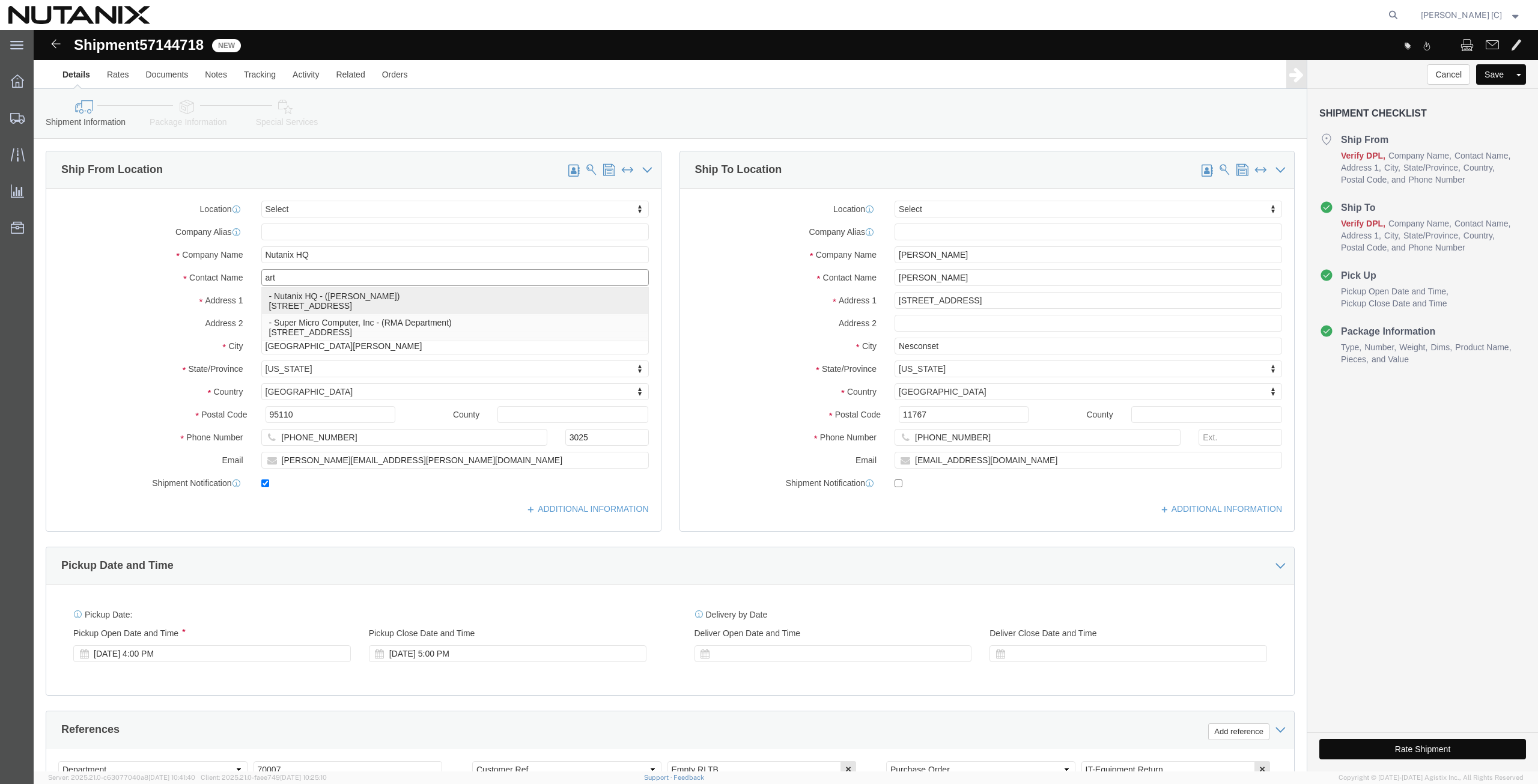
type input "[PERSON_NAME][EMAIL_ADDRESS][PERSON_NAME][DOMAIN_NAME]"
select select "CA"
type input "[PERSON_NAME]"
drag, startPoint x: 948, startPoint y: 226, endPoint x: 704, endPoint y: 250, distance: 245.2
click div "Location Select Select My Profile Location [GEOGRAPHIC_DATA] - [GEOGRAPHIC_DATA…"
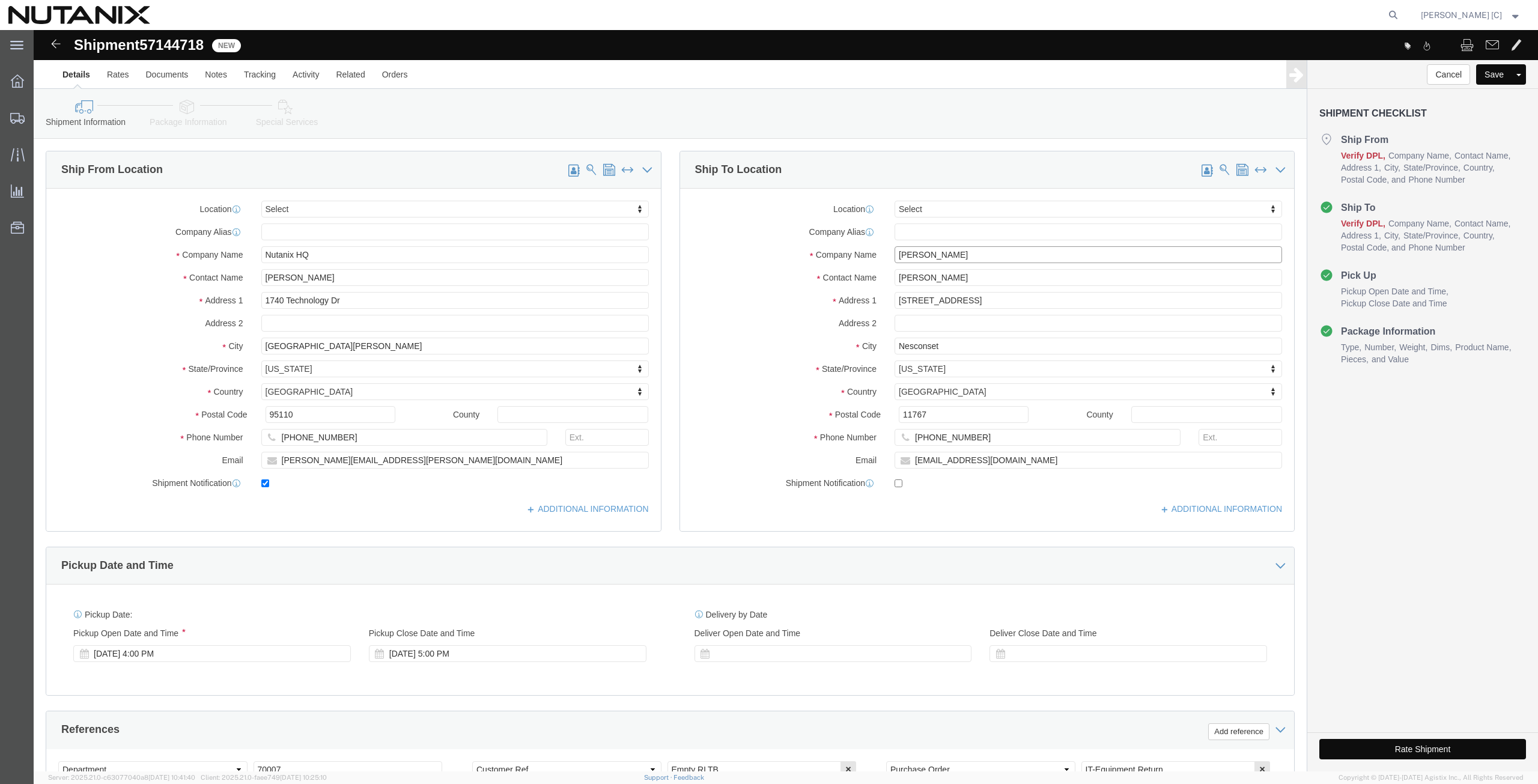
paste input "[PERSON_NAME]"
type input "[PERSON_NAME]"
drag, startPoint x: 926, startPoint y: 248, endPoint x: 840, endPoint y: 272, distance: 89.3
click div "Location Select Select My Profile Location [GEOGRAPHIC_DATA] - [GEOGRAPHIC_DATA…"
paste input "[PERSON_NAME]"
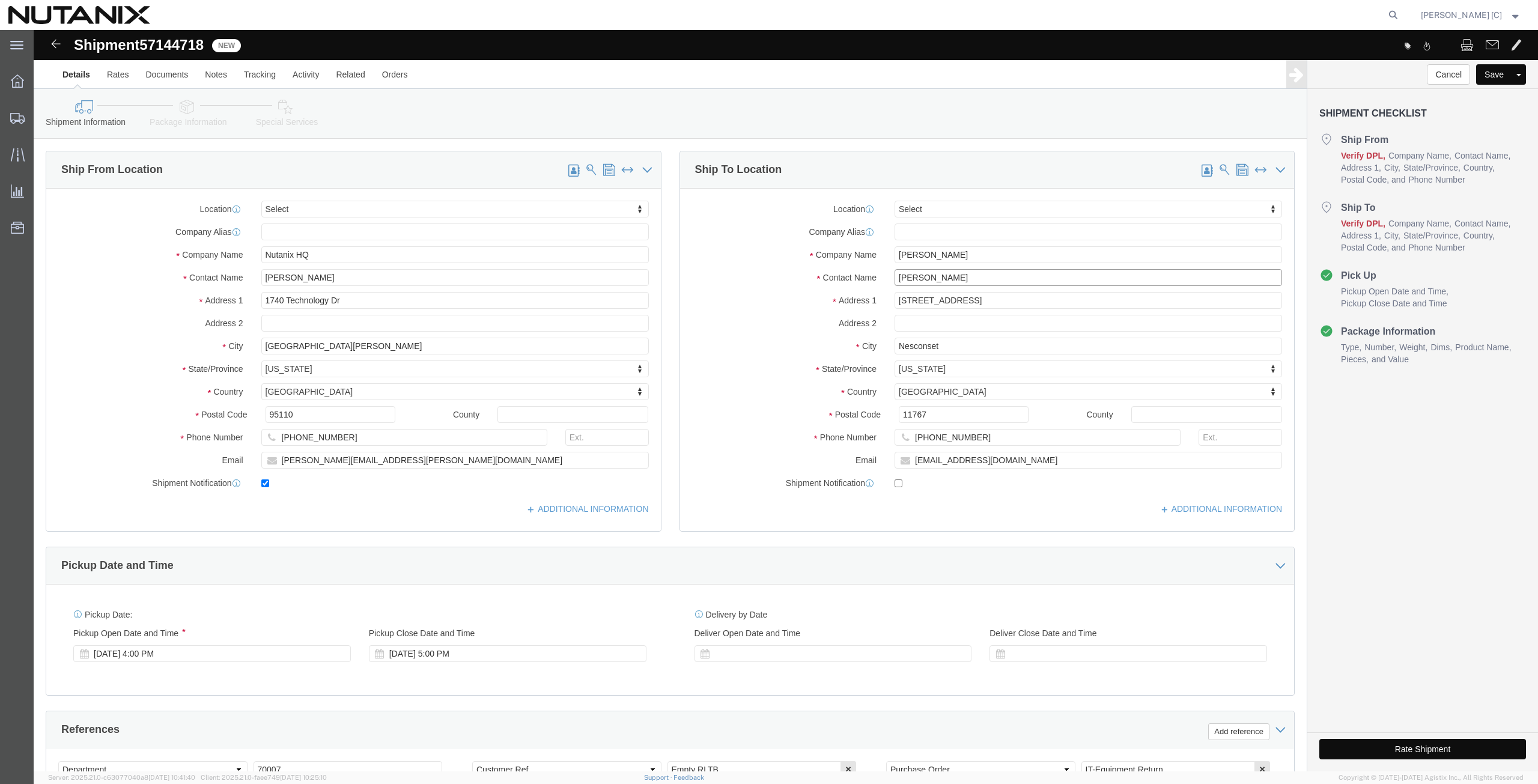
type input "[PERSON_NAME]"
drag, startPoint x: 914, startPoint y: 313, endPoint x: 787, endPoint y: 317, distance: 127.1
click div "City Nesconset"
paste input "[STREET_ADDRESS][PERSON_NAME]"
type input "[STREET_ADDRESS][PERSON_NAME]"
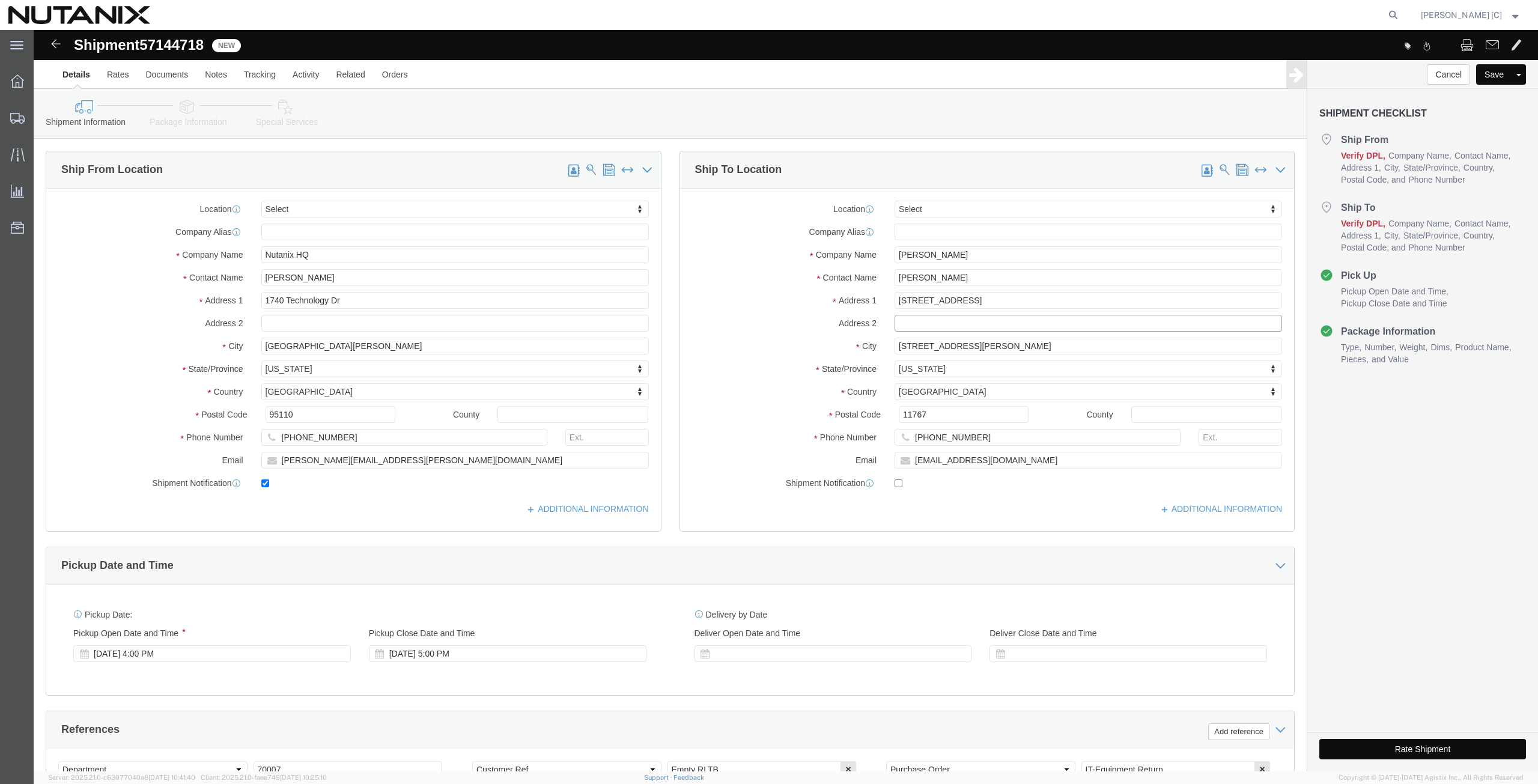
click input "text"
drag, startPoint x: 939, startPoint y: 321, endPoint x: 660, endPoint y: 332, distance: 279.2
click div "Location Select Select My Profile Location [GEOGRAPHIC_DATA] - [GEOGRAPHIC_DATA…"
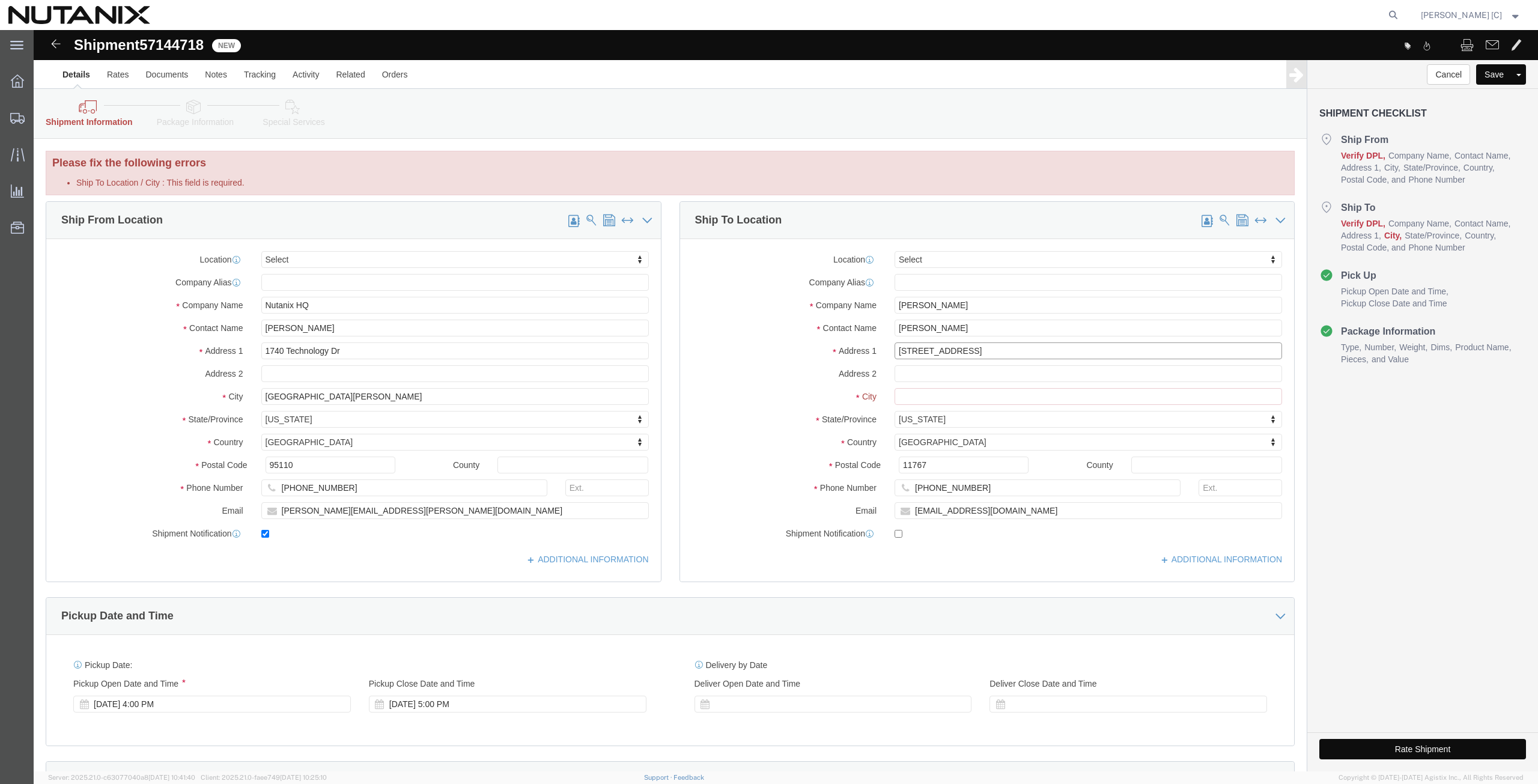
drag, startPoint x: 938, startPoint y: 318, endPoint x: 673, endPoint y: 332, distance: 265.4
click div "Location Select Select My Profile Location [GEOGRAPHIC_DATA] - [GEOGRAPHIC_DATA…"
paste input "[STREET_ADDRESS][PERSON_NAME]"
type input "[STREET_ADDRESS][PERSON_NAME]"
click input "text"
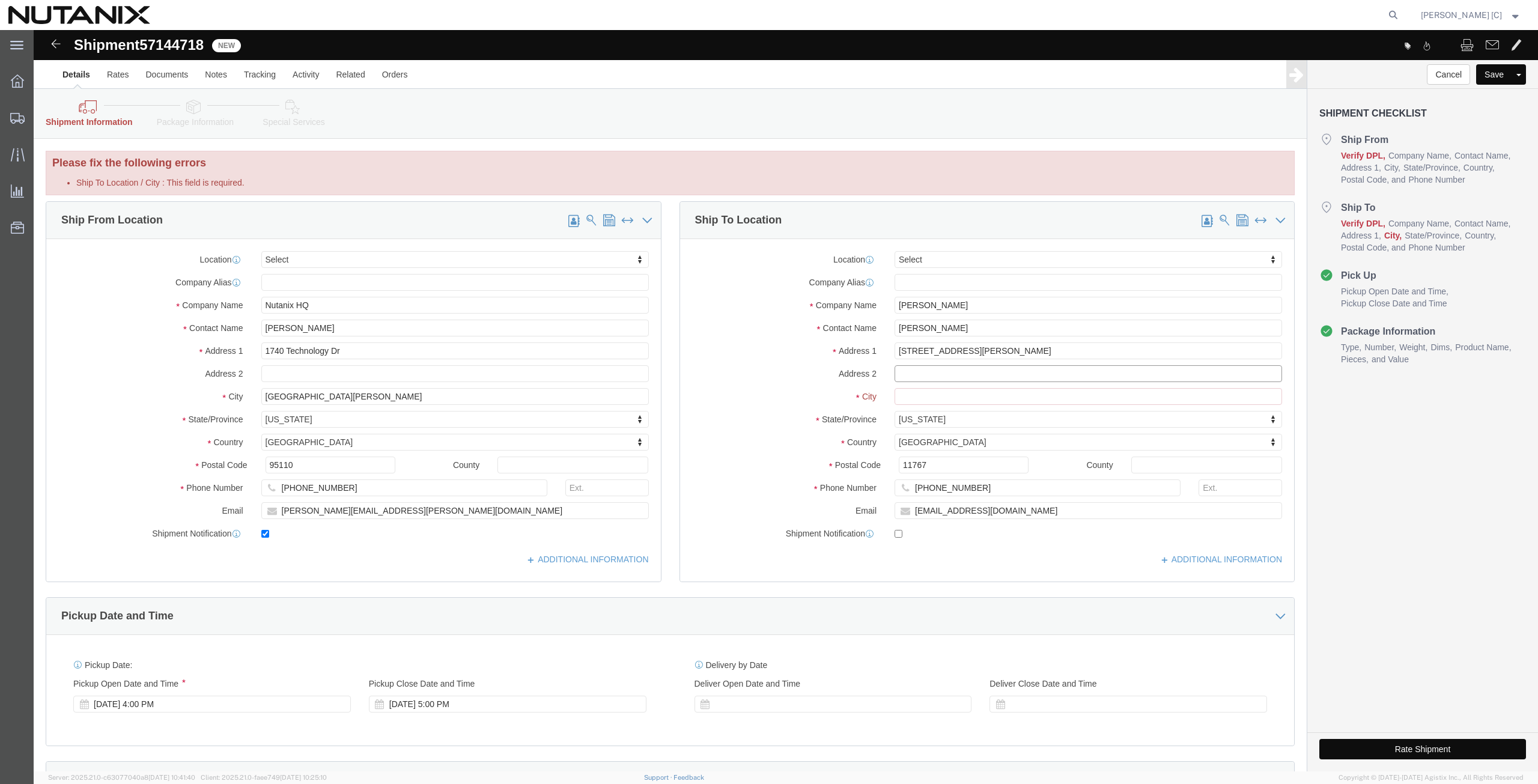
paste input "#307"
type input "#307"
drag, startPoint x: 930, startPoint y: 319, endPoint x: 828, endPoint y: 316, distance: 102.0
click div "Address [STREET_ADDRESS][PERSON_NAME]"
paste input "[STREET_ADDRESS]"
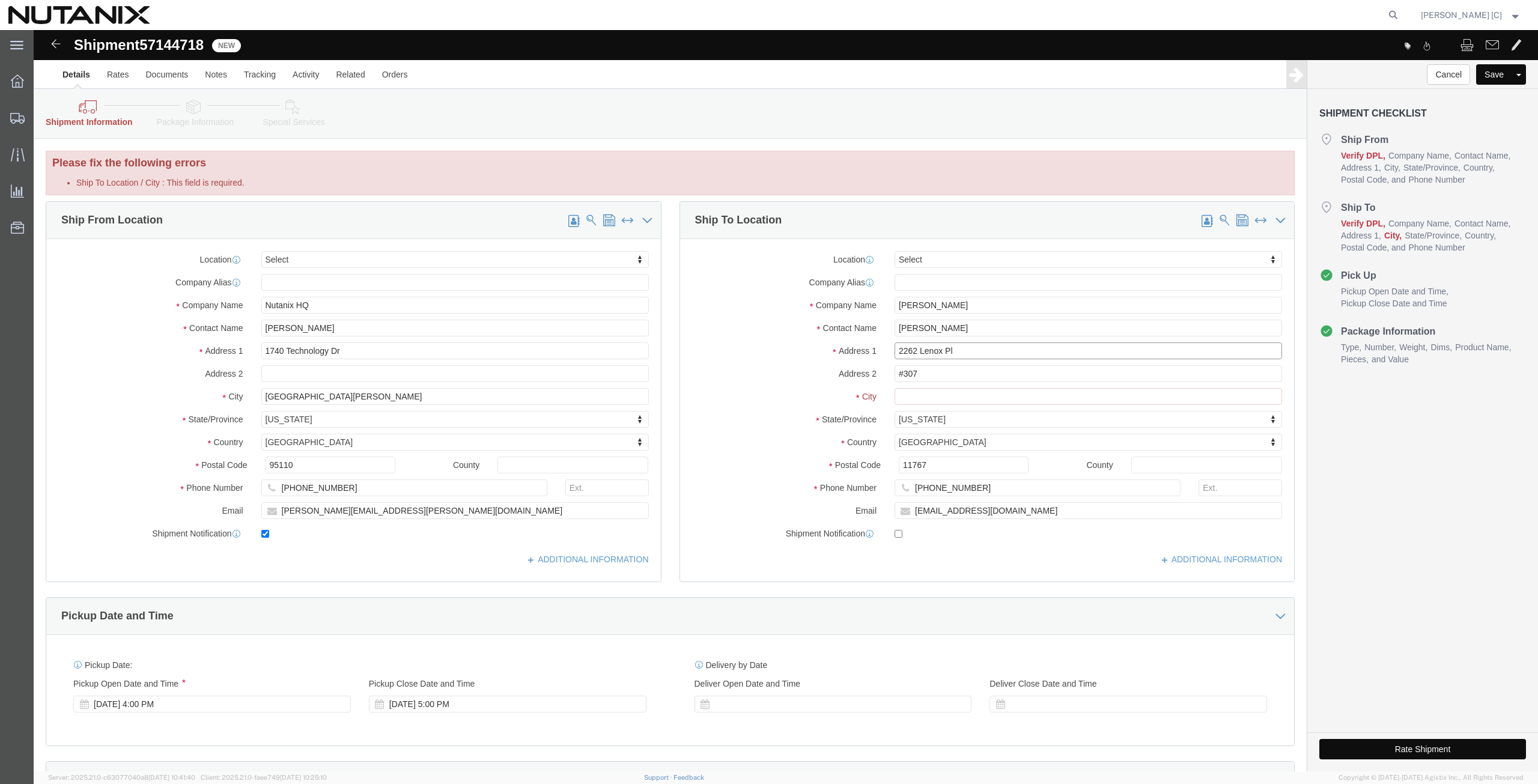
type input "2262 Lenox Pl"
click input "Ship To Location / City : This field is required."
paste input "Santa [PERSON_NAME]"
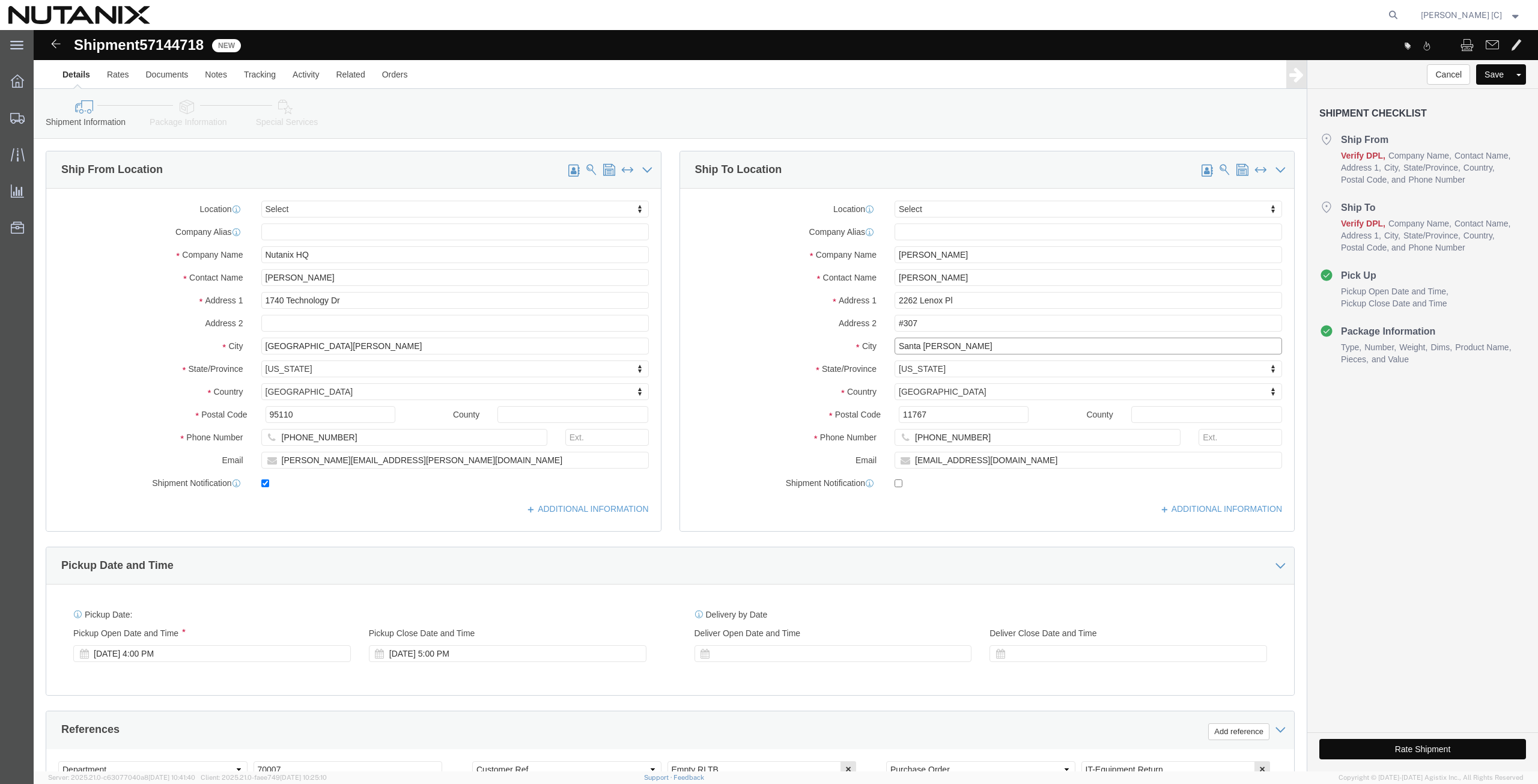
type input "Santa [PERSON_NAME]"
click div
type input "cal"
select select "CA"
drag, startPoint x: 898, startPoint y: 382, endPoint x: 650, endPoint y: 355, distance: 249.5
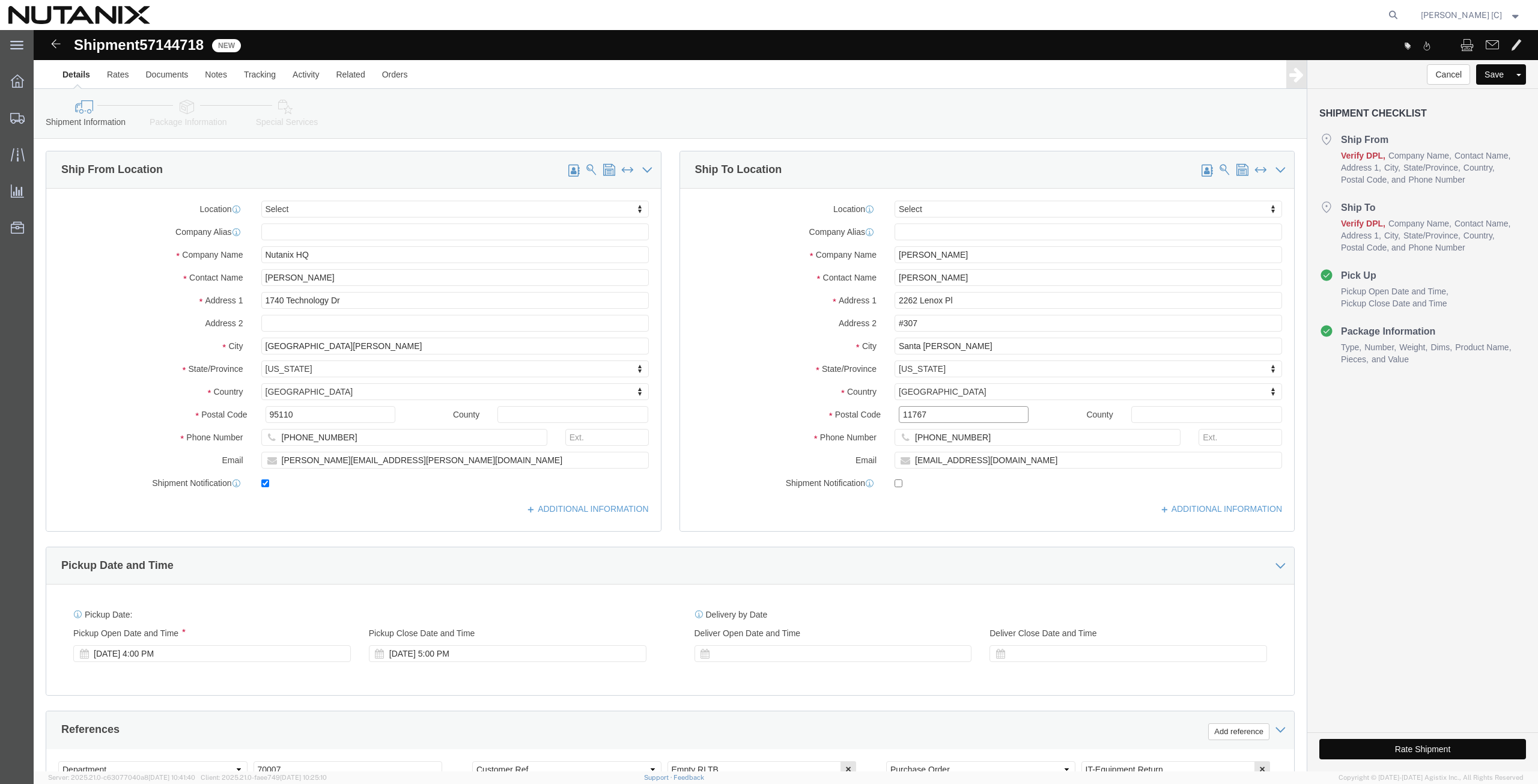
click div "Location Select Select My Profile Location [GEOGRAPHIC_DATA] - [GEOGRAPHIC_DATA…"
paste input "95054"
type input "95054"
drag, startPoint x: 940, startPoint y: 406, endPoint x: 625, endPoint y: 410, distance: 315.0
click div "Ship From Location Location Select Select My Profile Location [GEOGRAPHIC_DATA]…"
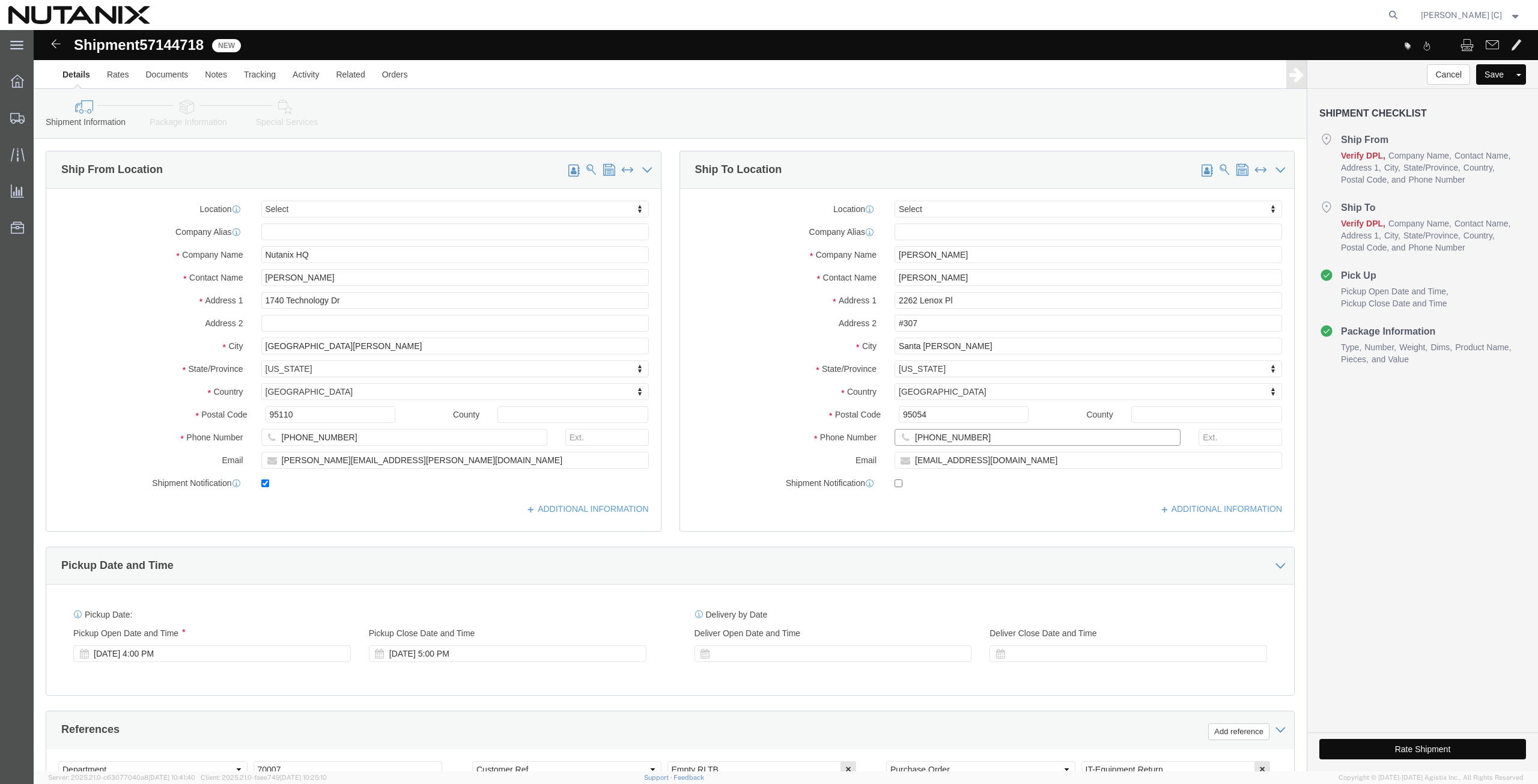
paste input "408) 8029388"
type input "[PHONE_NUMBER]"
drag, startPoint x: 959, startPoint y: 431, endPoint x: 778, endPoint y: 416, distance: 181.6
click div "Location Select Select My Profile Location [GEOGRAPHIC_DATA] - [GEOGRAPHIC_DATA…"
paste input "srinivasnh"
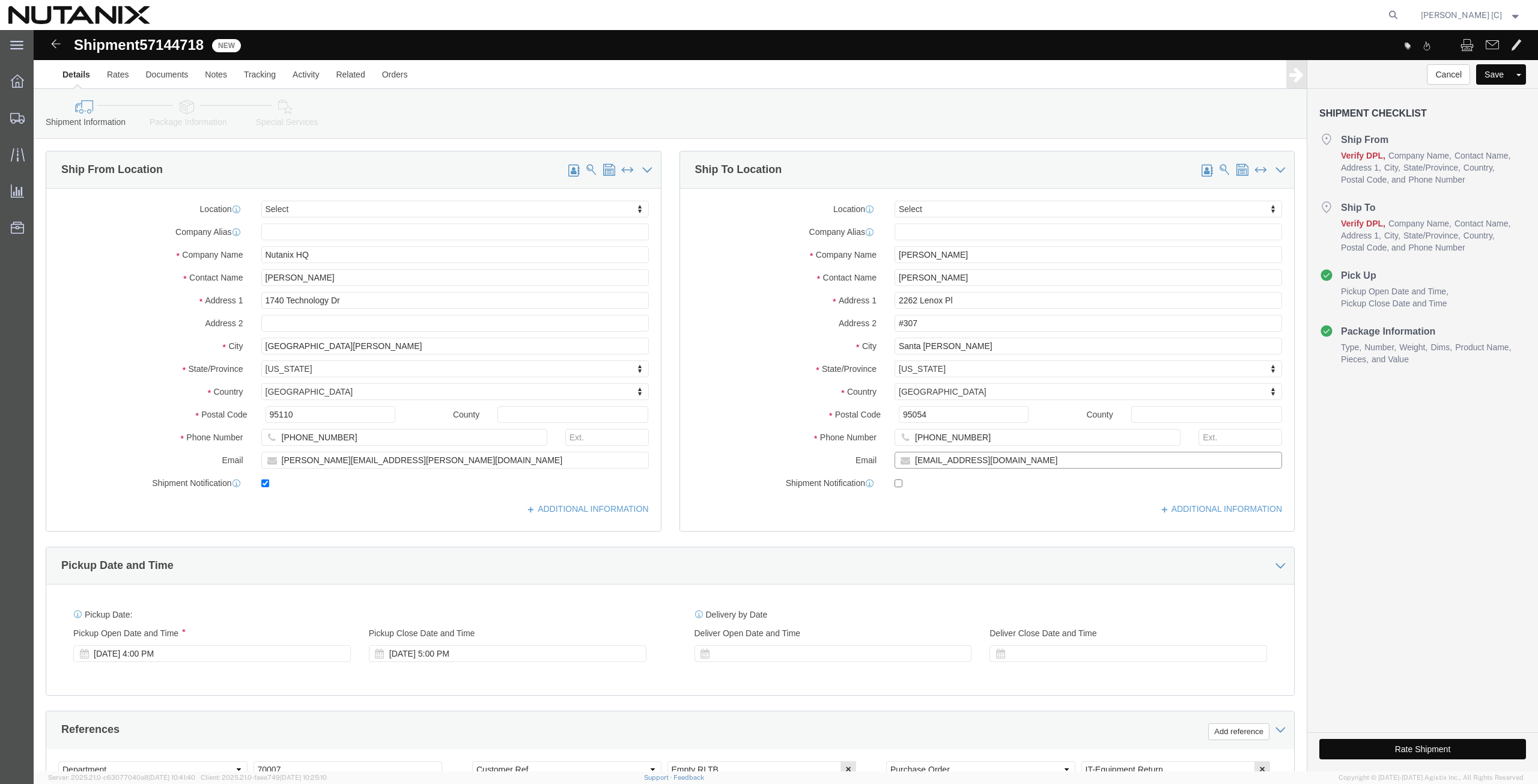
type input "[EMAIL_ADDRESS][DOMAIN_NAME]"
click input "checkbox"
checkbox input "true"
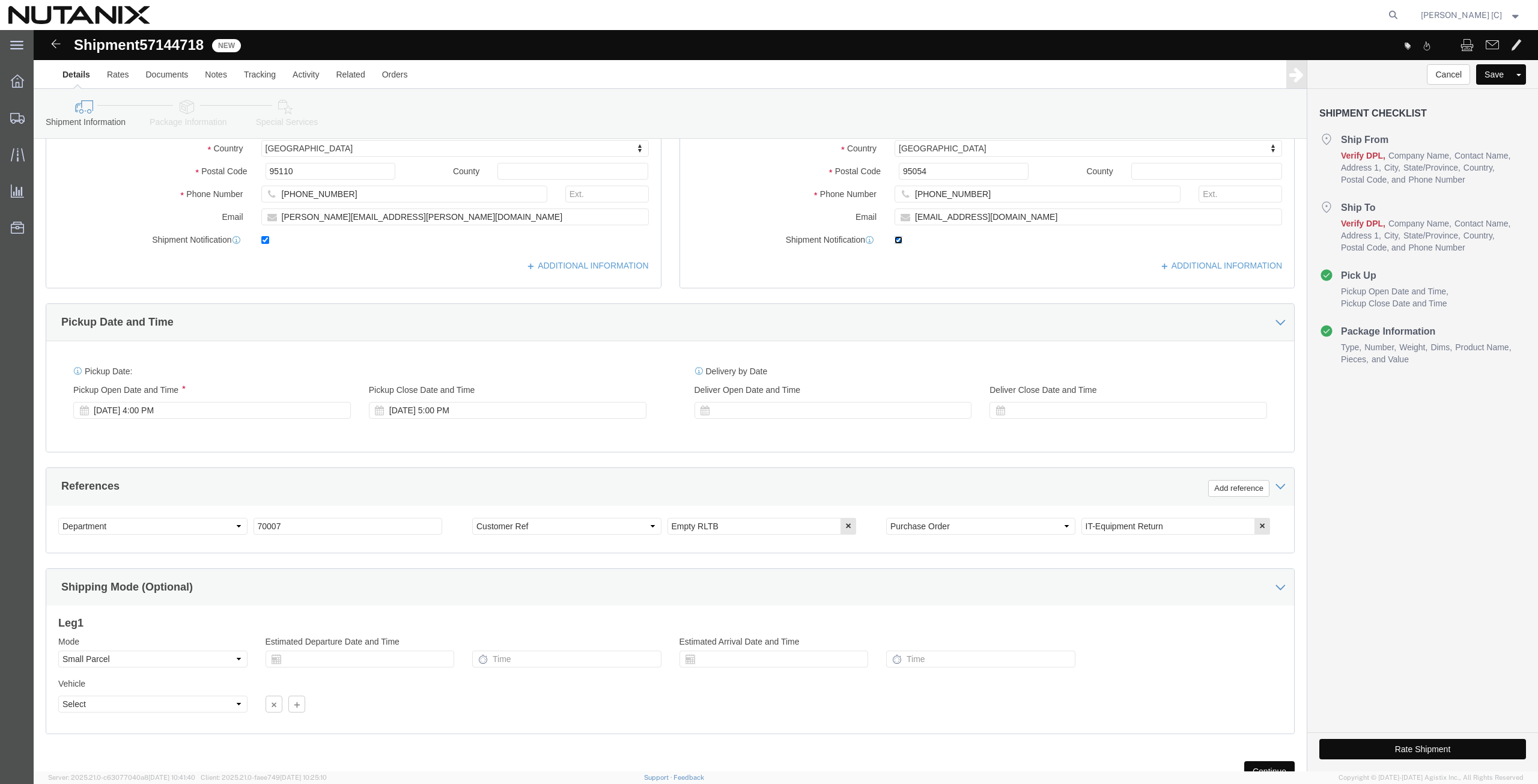
scroll to position [290, 0]
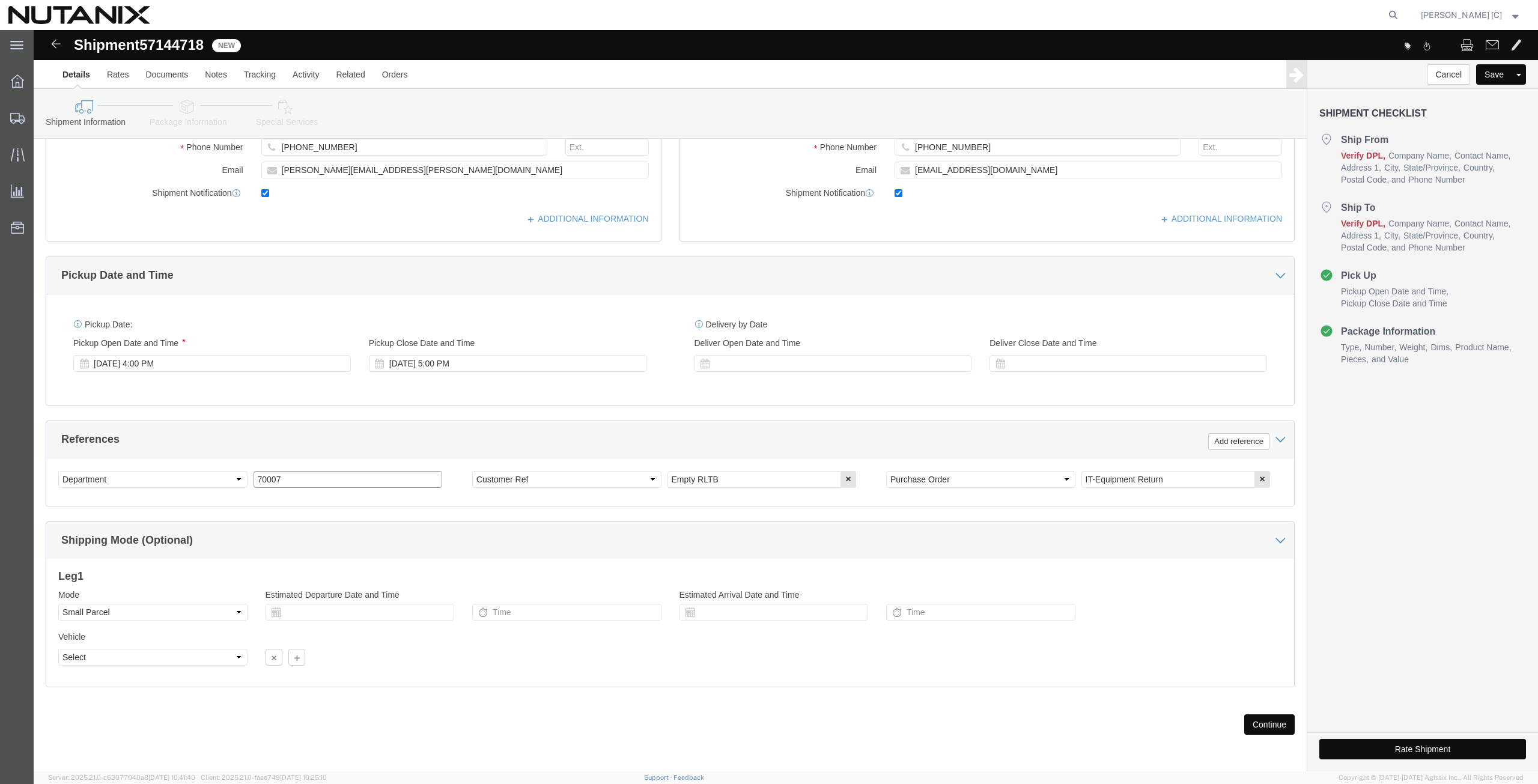
drag, startPoint x: 259, startPoint y: 443, endPoint x: 195, endPoint y: 453, distance: 64.8
click div "Select Account Type Activity ID Airline Appointment Number ASN Batch Request # …"
type input "79101"
click button "Continue"
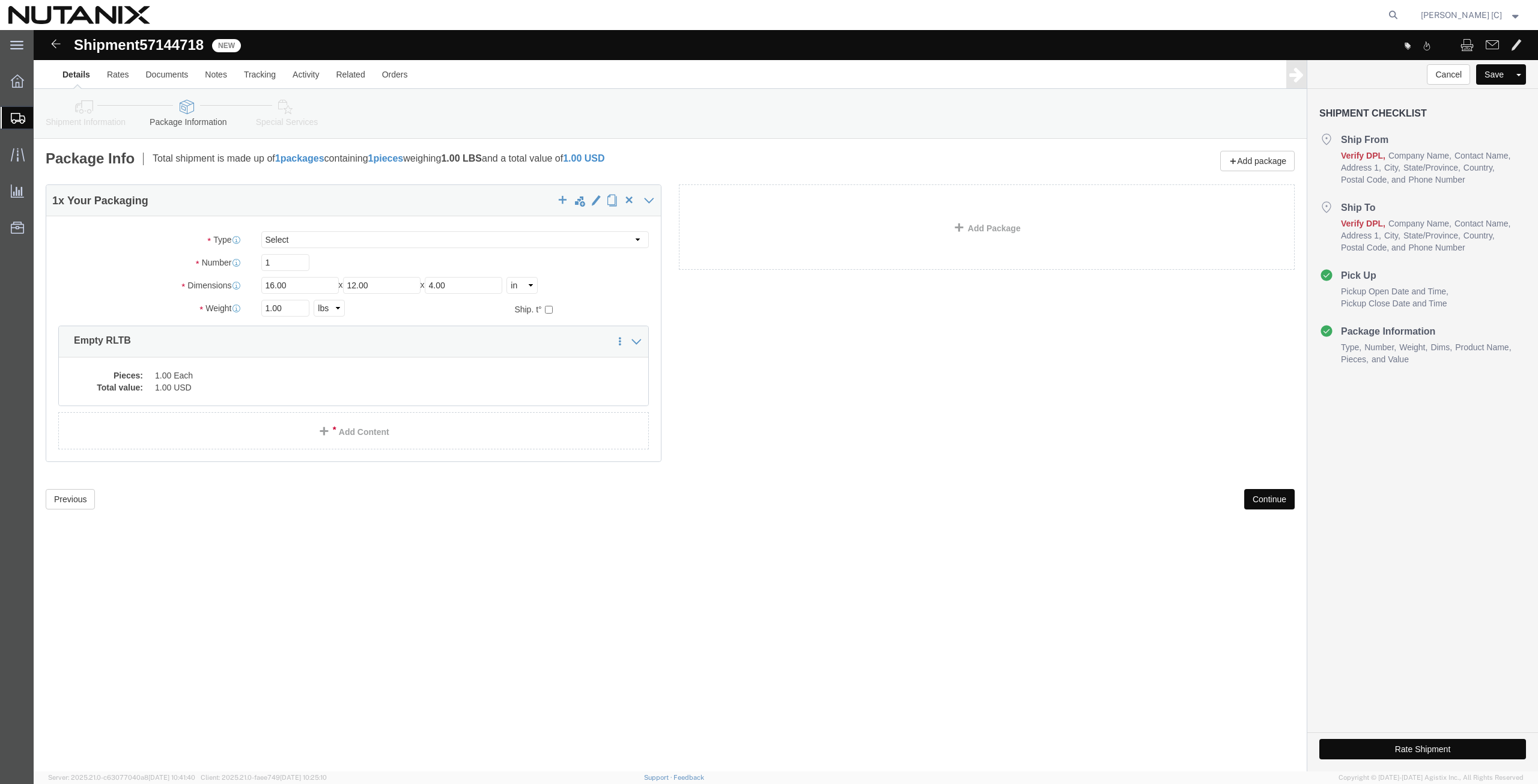
click button "Continue"
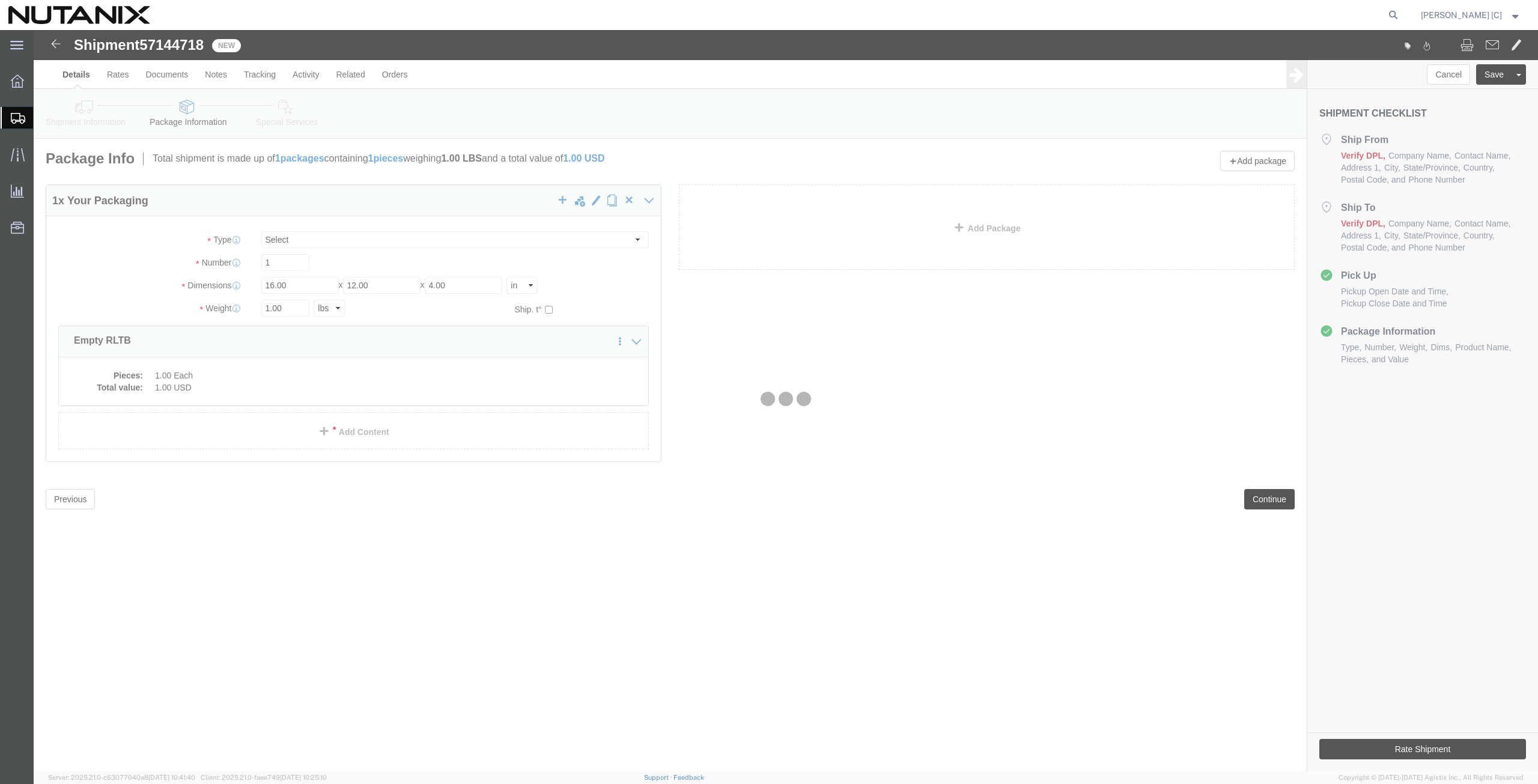
select select
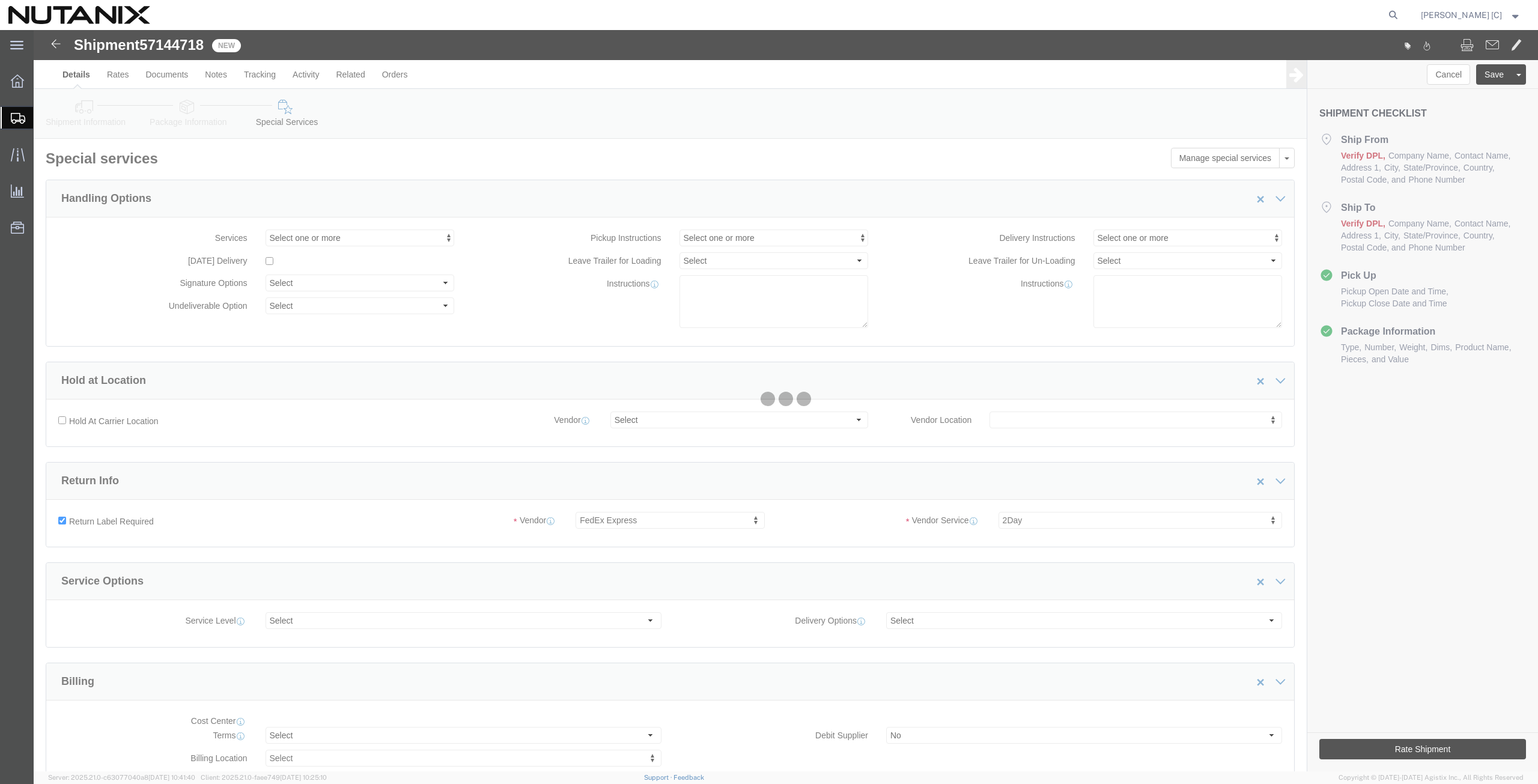
select select "COSTCENTER"
select select "59656"
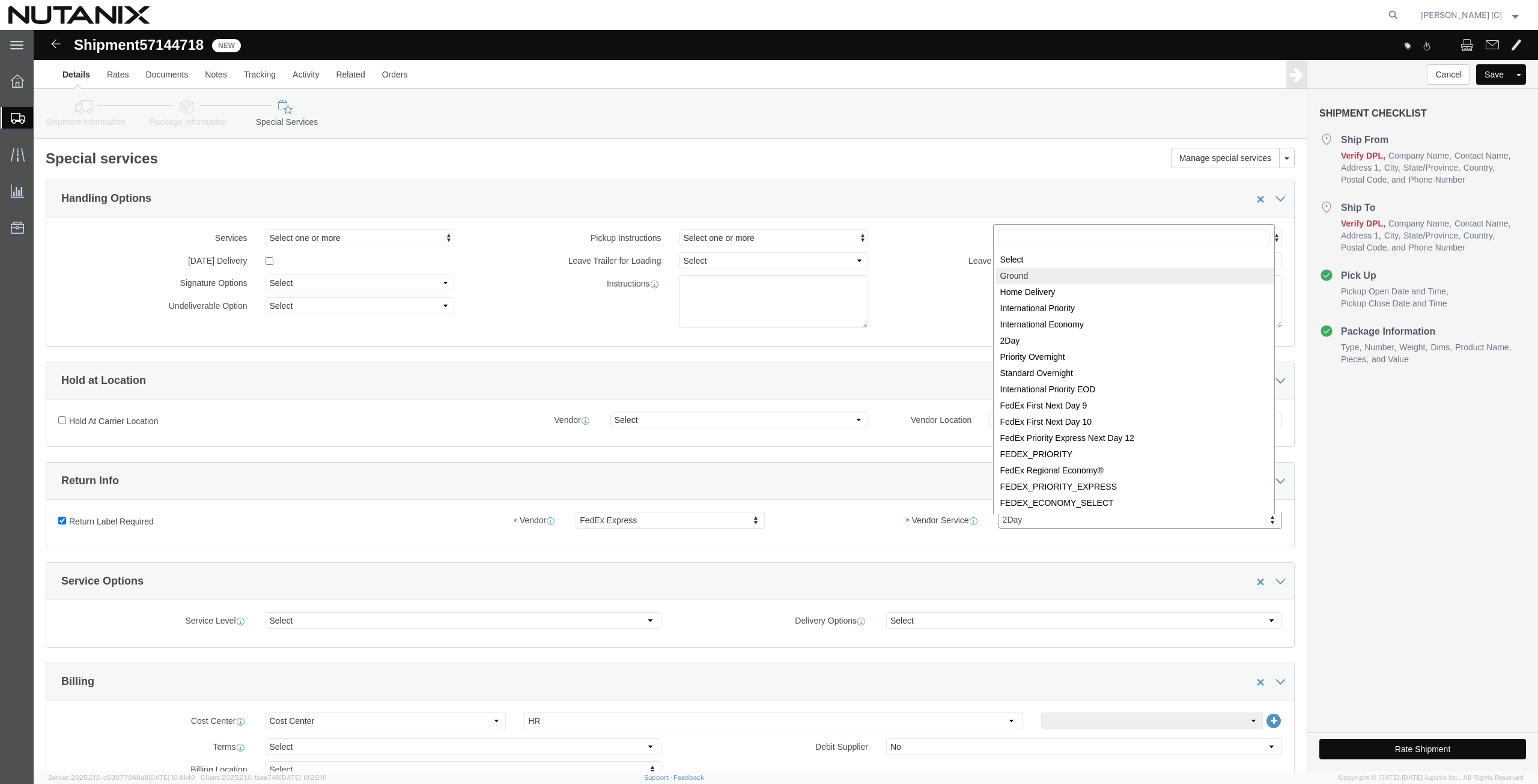
select select "12"
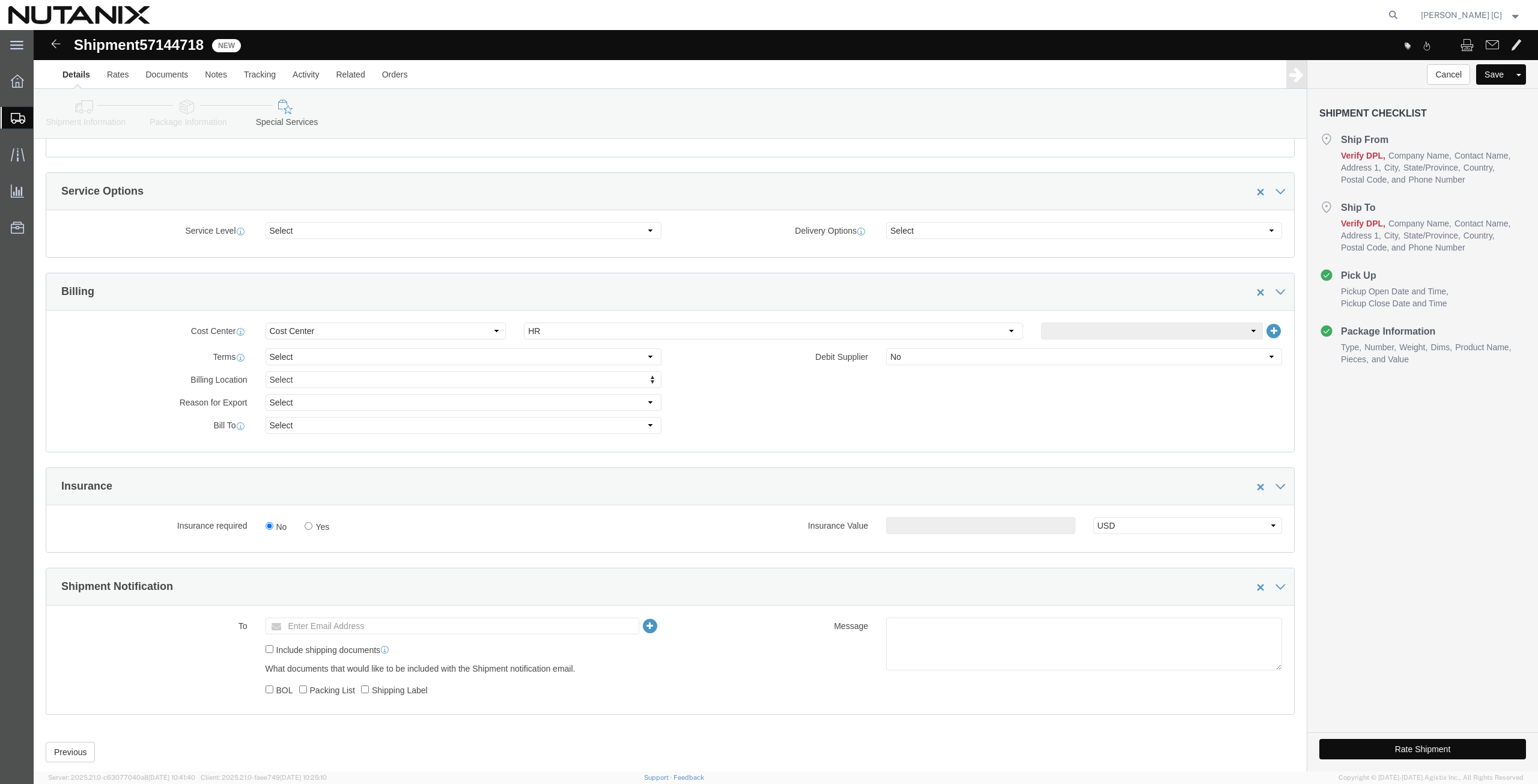
scroll to position [417, 0]
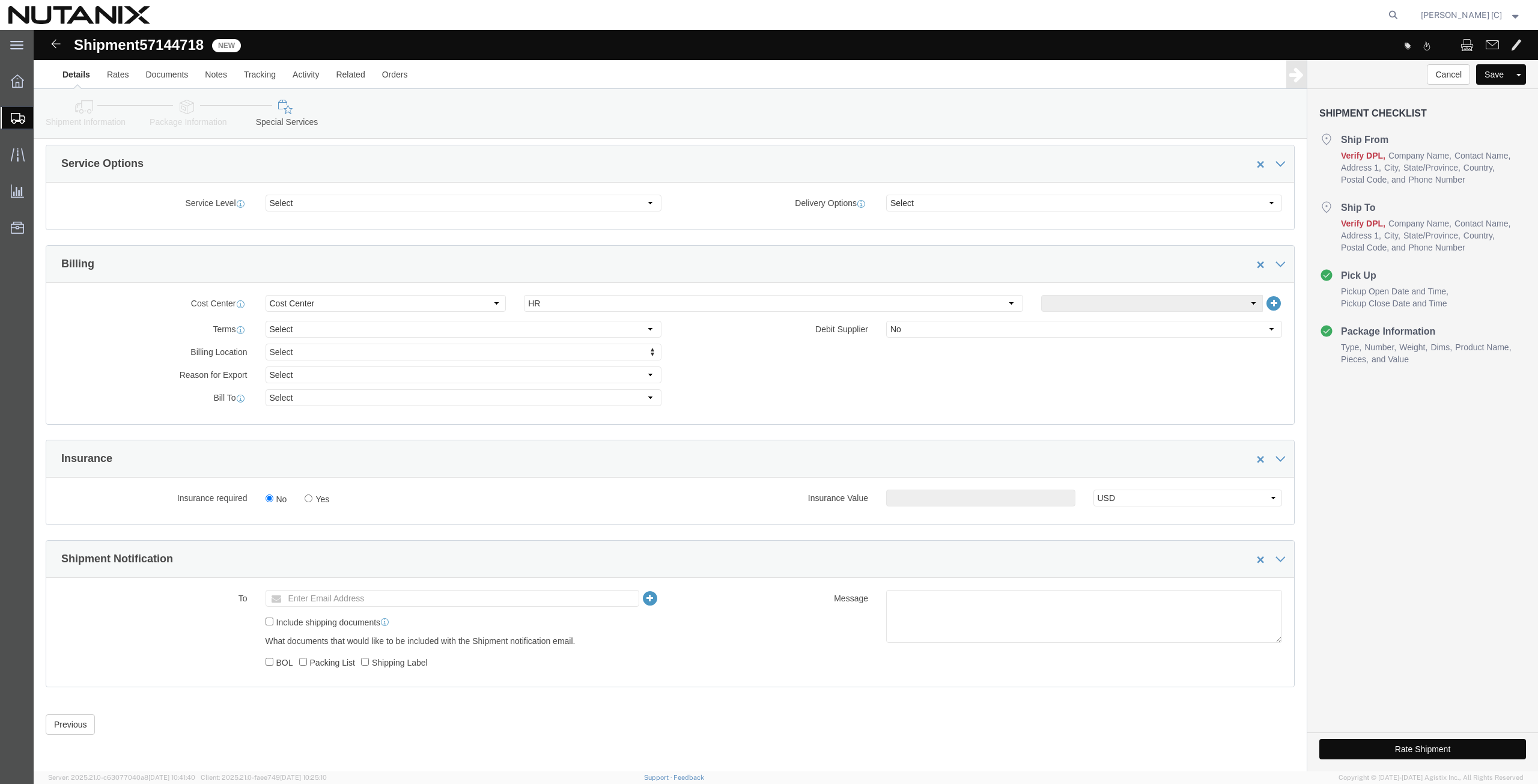
click button "Rate Shipment"
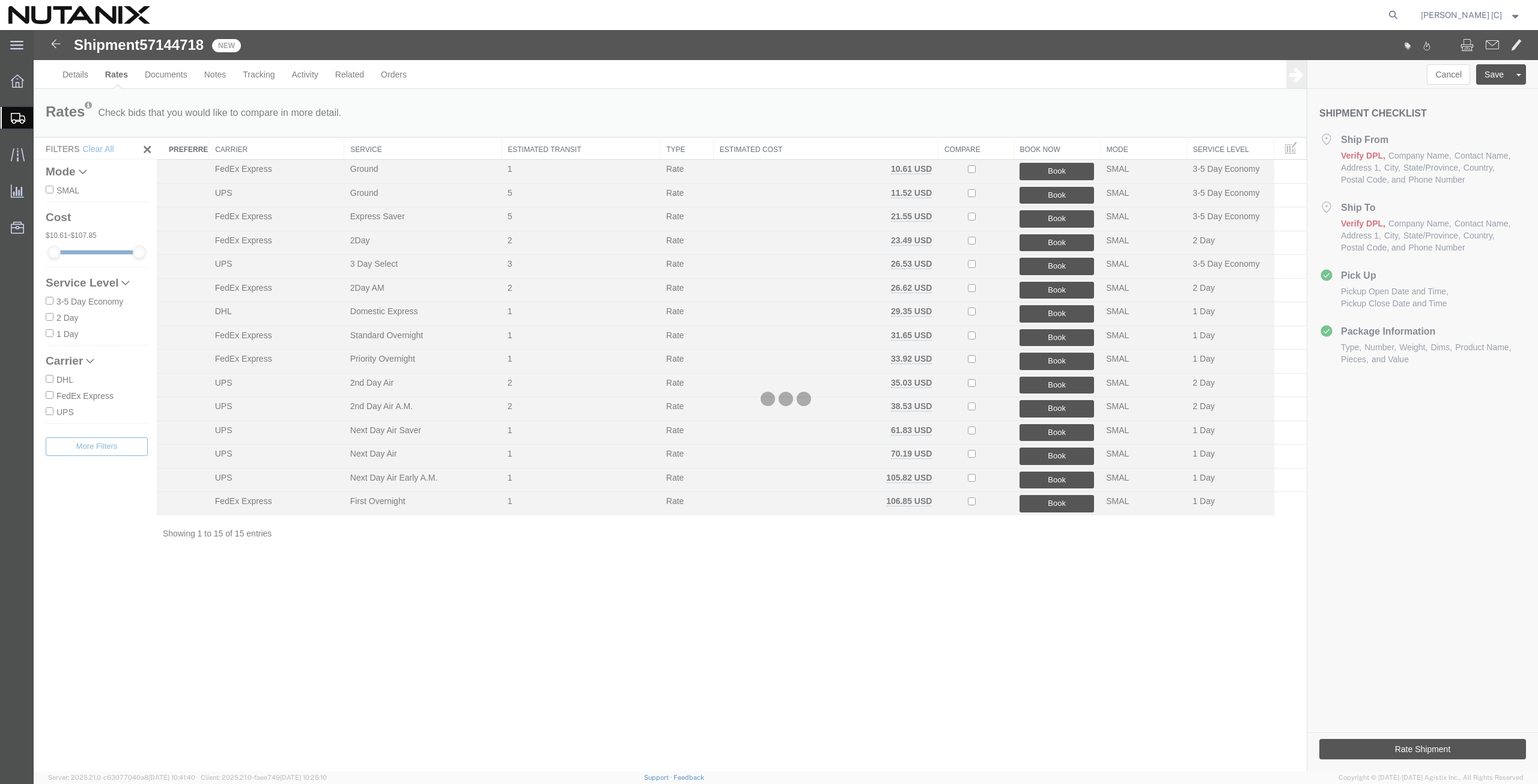
scroll to position [0, 0]
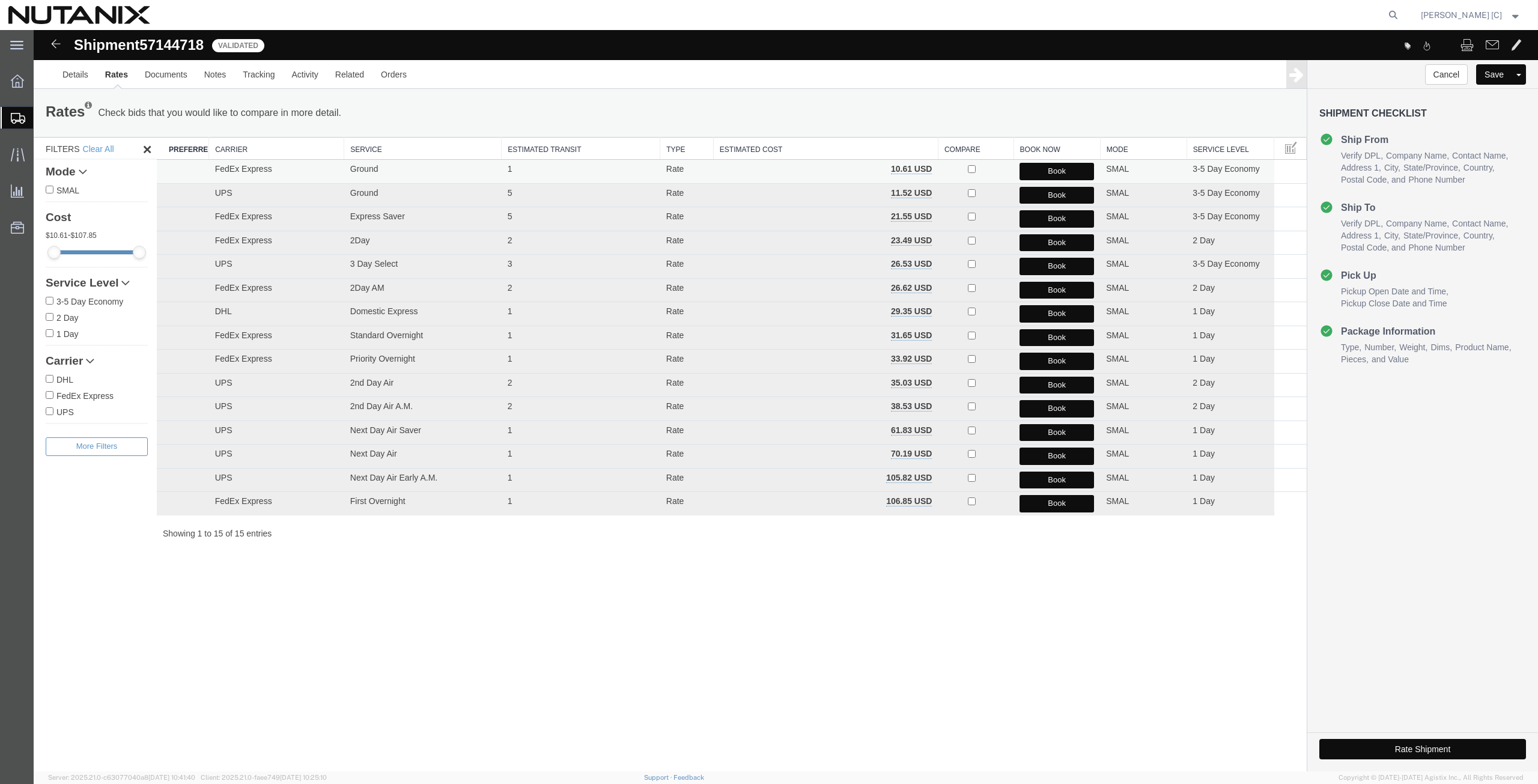
click at [1036, 173] on button "Book" at bounding box center [1056, 171] width 75 height 17
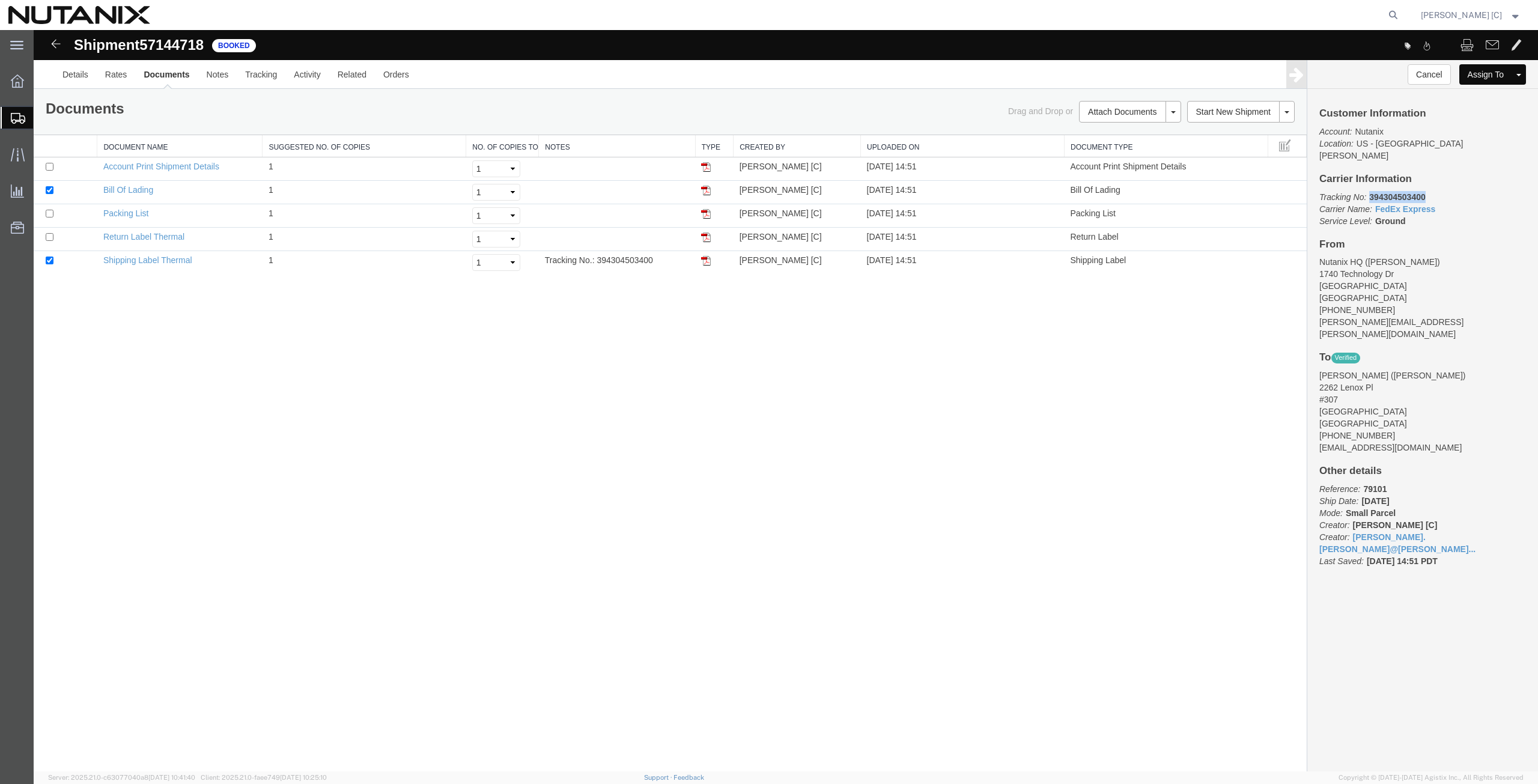
drag, startPoint x: 1433, startPoint y: 181, endPoint x: 1370, endPoint y: 184, distance: 63.1
click at [1370, 191] on p "Tracking No: 394304503400 Carrier Name: FedEx Express FedEx Express Service Lev…" at bounding box center [1423, 209] width 207 height 36
copy b "394304503400"
click at [708, 264] on img at bounding box center [706, 261] width 10 height 10
click at [708, 241] on img at bounding box center [706, 237] width 10 height 10
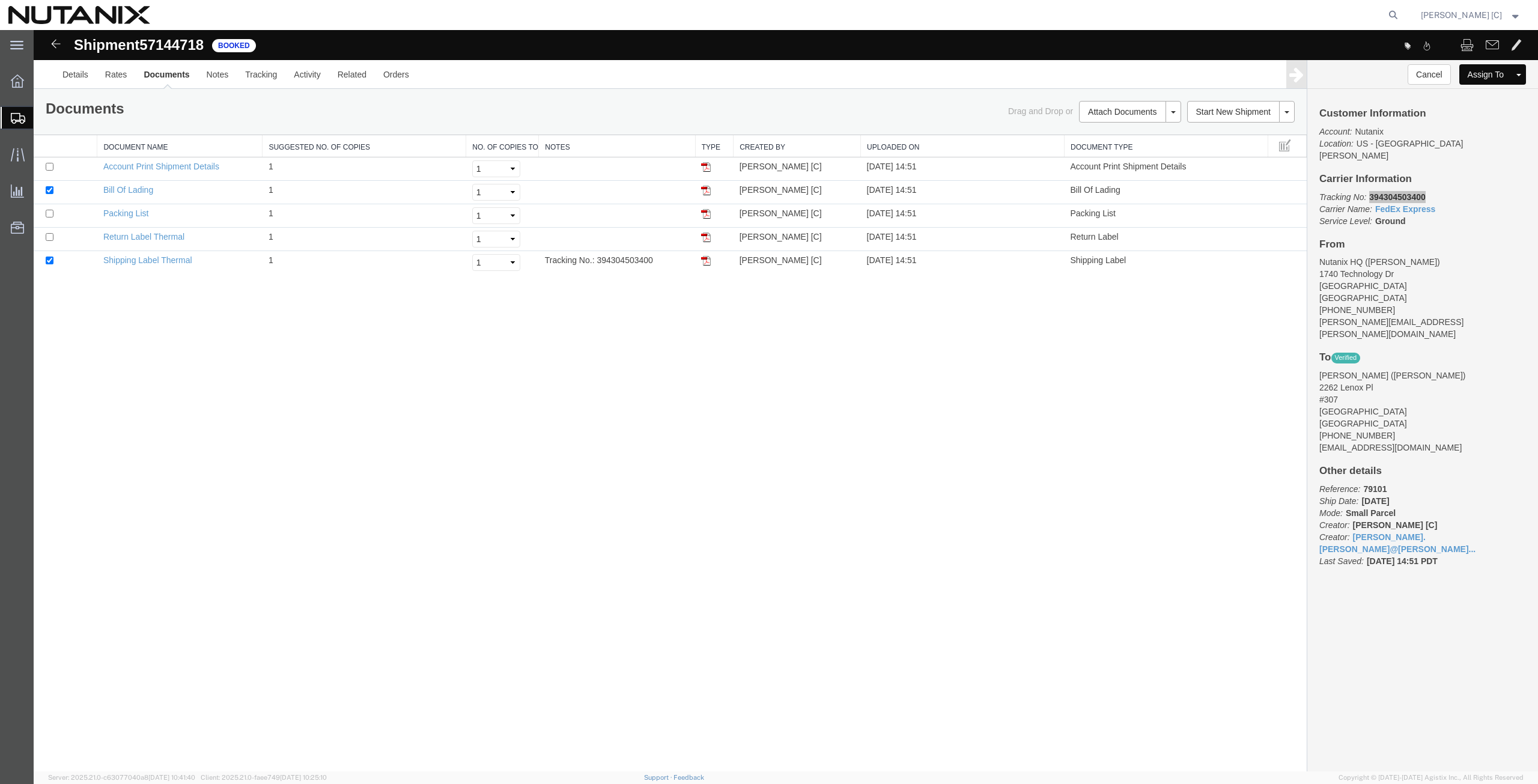
click at [0, 0] on span "Create from Template" at bounding box center [0, 0] width 0 height 0
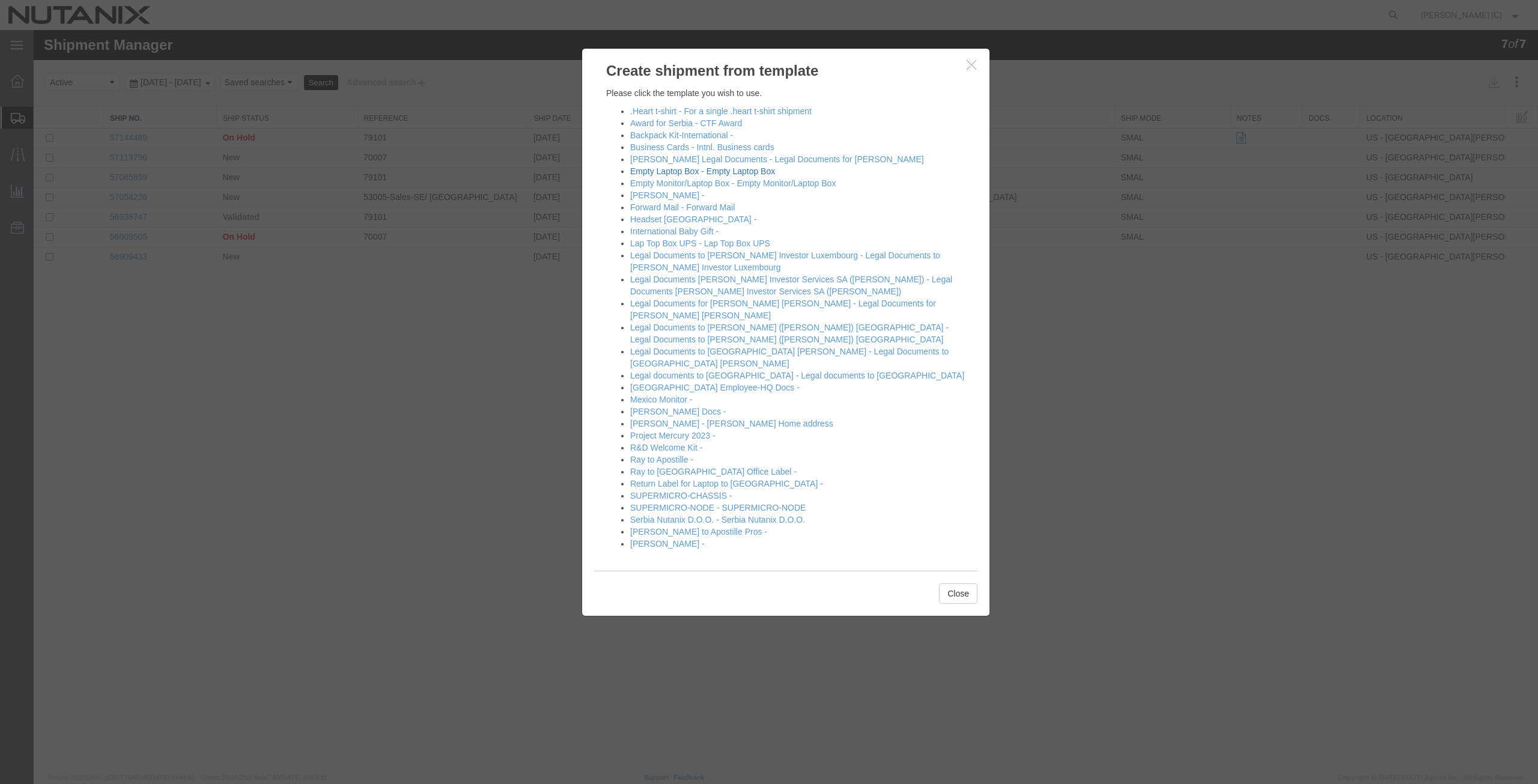
click at [659, 170] on link "Empty Laptop Box - Empty Laptop Box" at bounding box center [702, 172] width 145 height 10
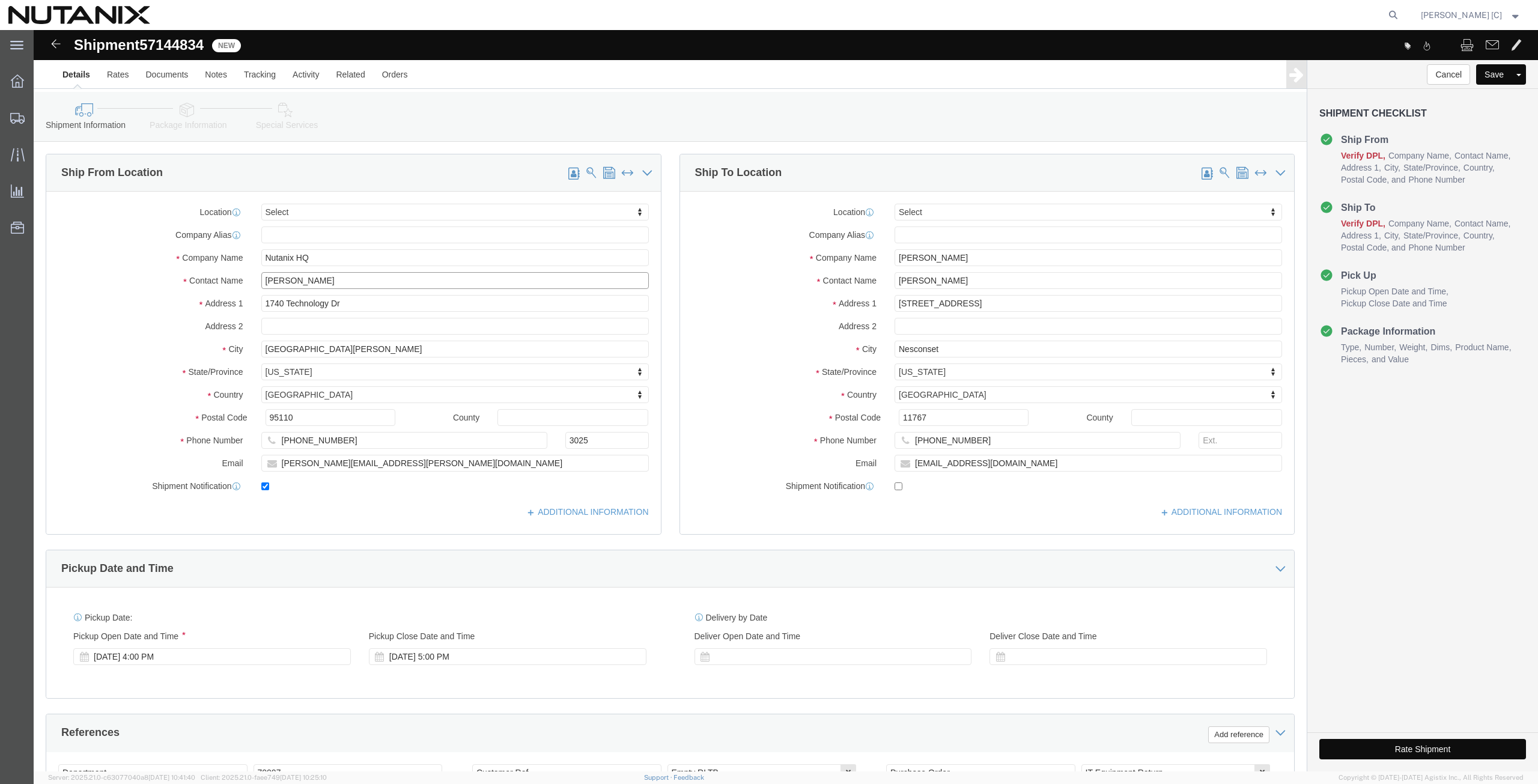
drag, startPoint x: 310, startPoint y: 250, endPoint x: 135, endPoint y: 238, distance: 175.4
click div "Location Select Select My Profile Location [GEOGRAPHIC_DATA] - [GEOGRAPHIC_DATA…"
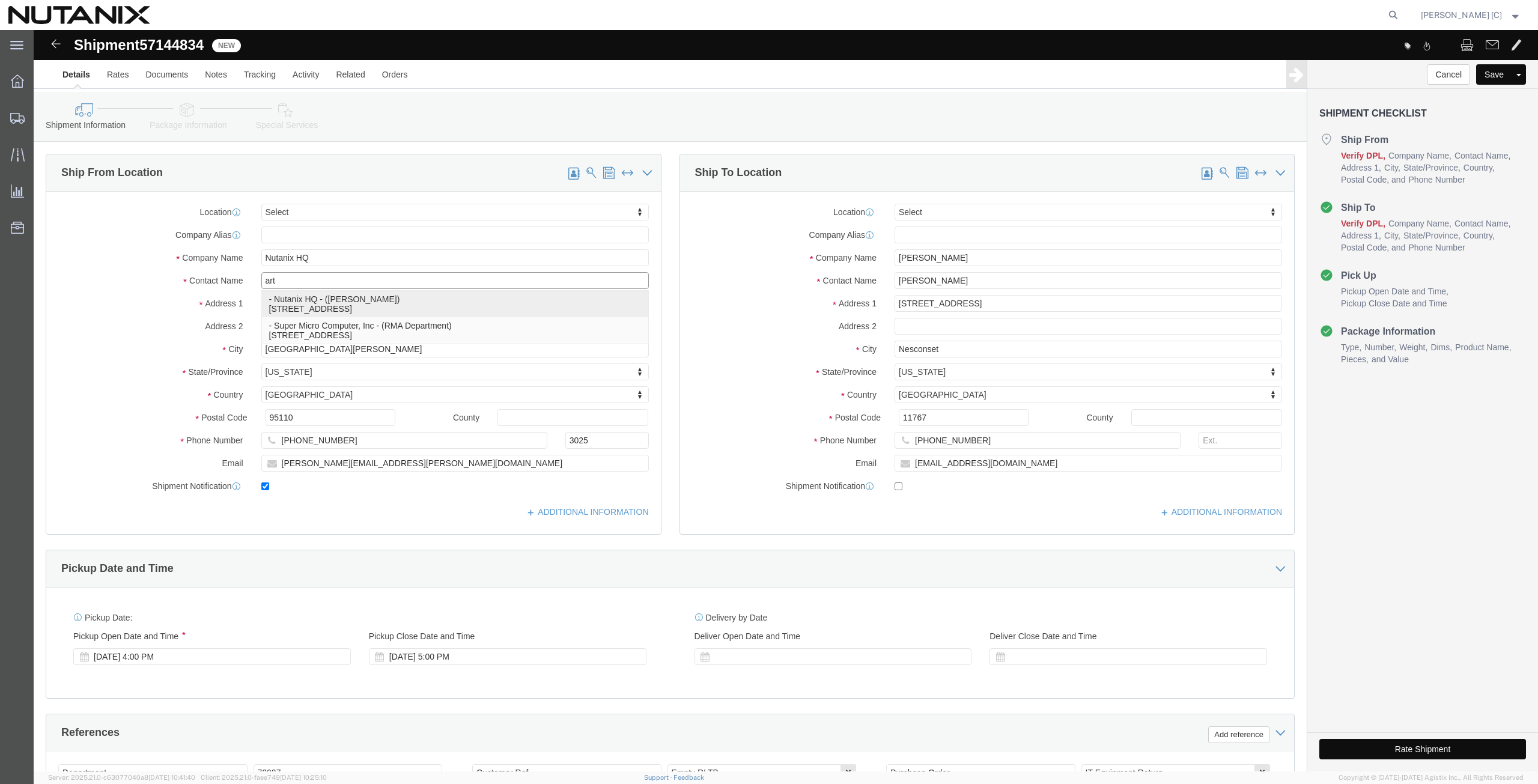
click p "- Nutanix HQ - ([PERSON_NAME]) [STREET_ADDRESS]"
type input "[PERSON_NAME]"
type input "[PHONE_NUMBER]"
type input "[PERSON_NAME][EMAIL_ADDRESS][PERSON_NAME][DOMAIN_NAME]"
select select "CA"
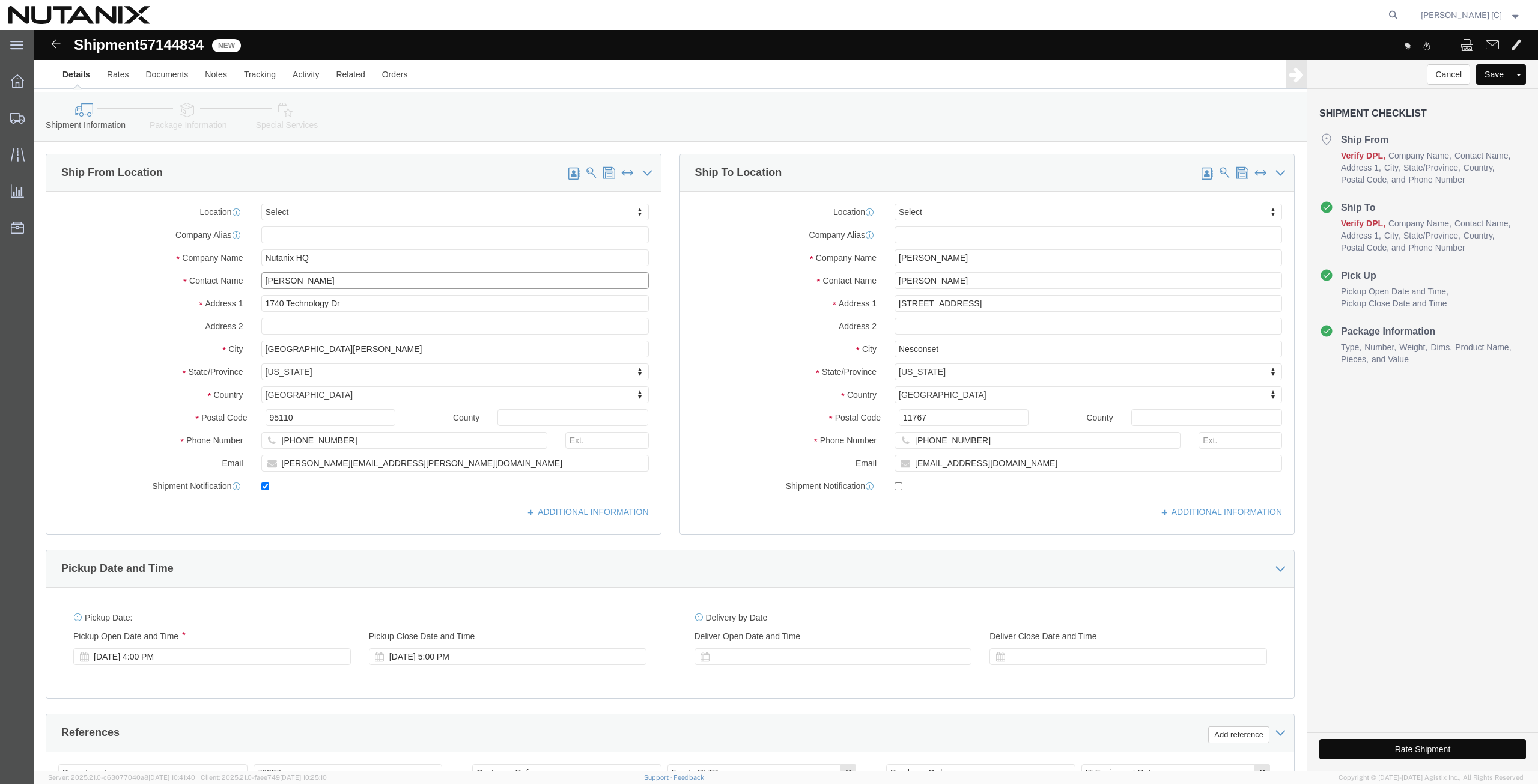
type input "[PERSON_NAME]"
drag, startPoint x: 934, startPoint y: 229, endPoint x: 668, endPoint y: 227, distance: 266.0
click div "Company Name [PERSON_NAME]"
paste input "aemin Hong"
type input "[PERSON_NAME]"
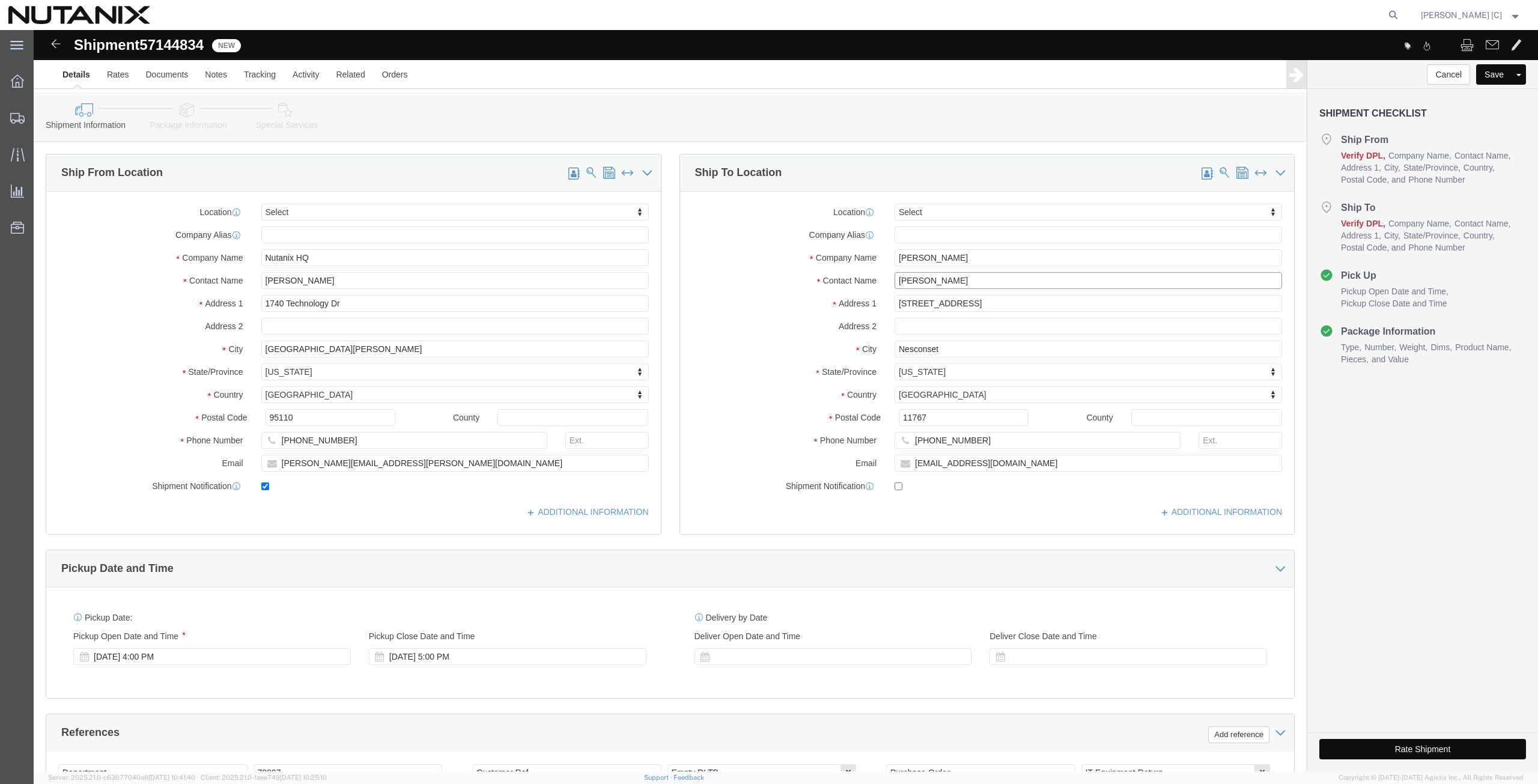
drag, startPoint x: 945, startPoint y: 250, endPoint x: 649, endPoint y: 259, distance: 296.1
click div "Contact Name [PERSON_NAME]"
paste input "aemin Hong"
type input "[PERSON_NAME]"
drag, startPoint x: 939, startPoint y: 273, endPoint x: 769, endPoint y: 257, distance: 170.8
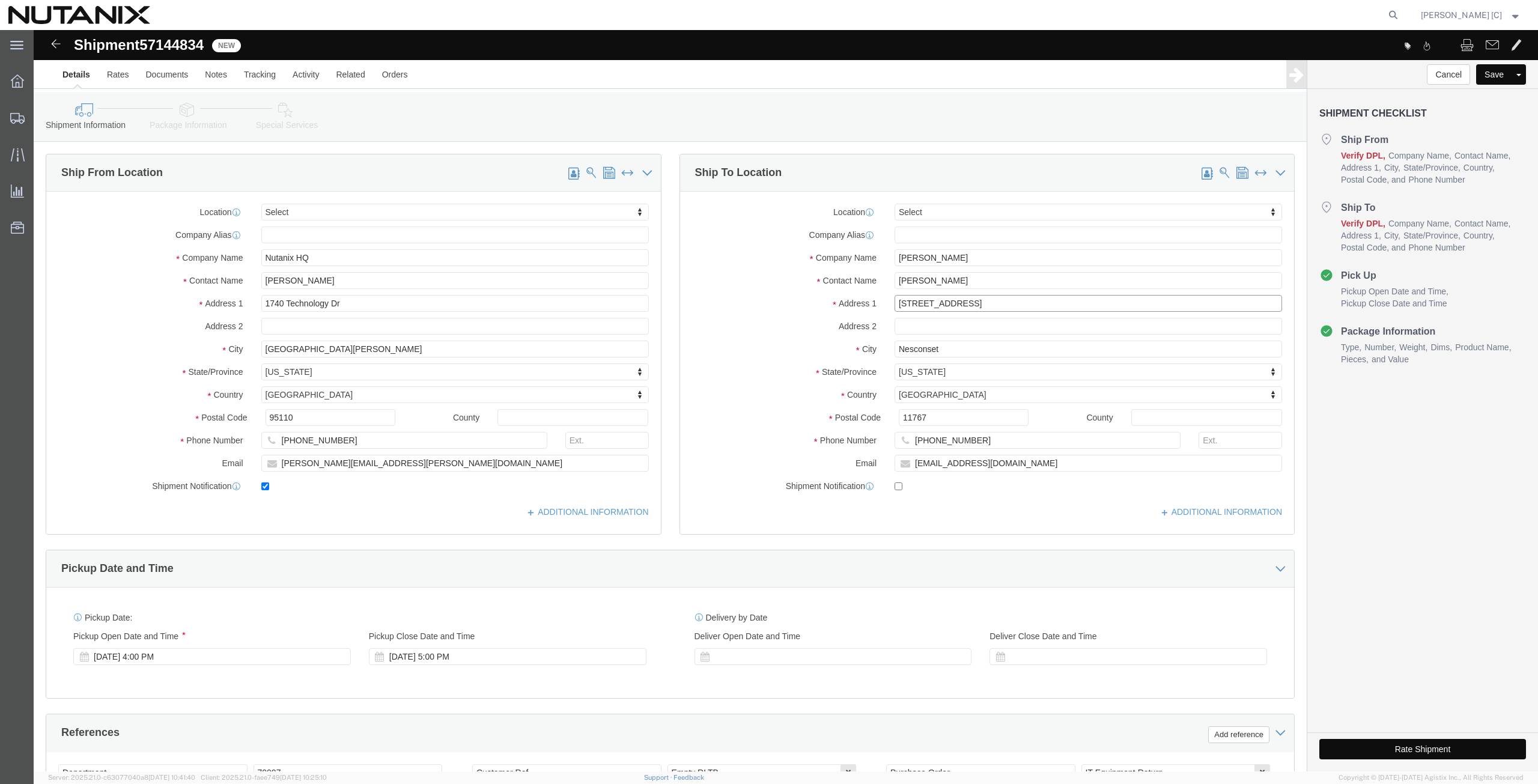
click div "Location Select Select My Profile Location [GEOGRAPHIC_DATA] - [GEOGRAPHIC_DATA…"
paste input "[STREET_ADDRESS][PERSON_NAME]"
type input "[STREET_ADDRESS][PERSON_NAME]"
click input "text"
paste input "#307"
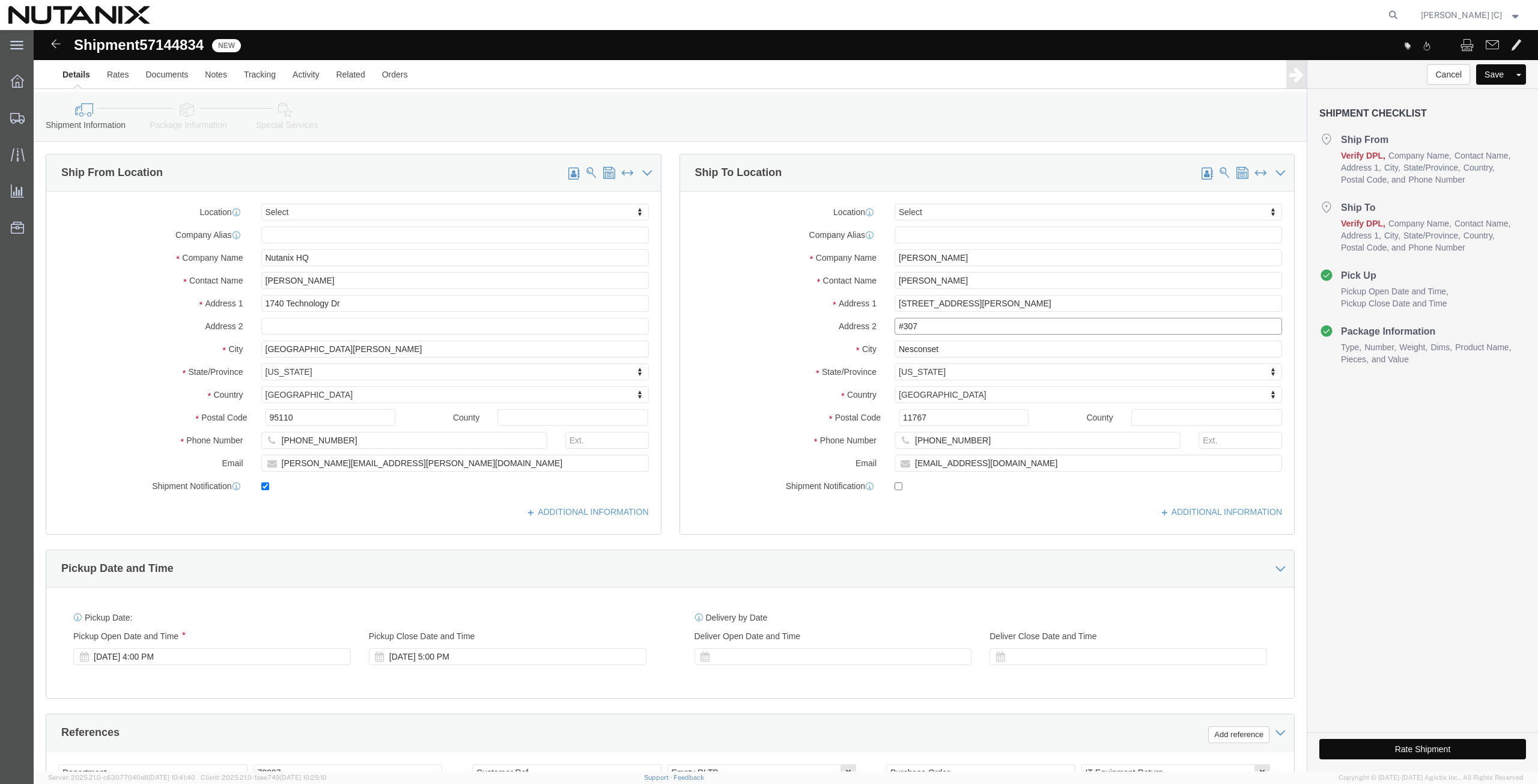
type input "#307"
drag, startPoint x: 917, startPoint y: 321, endPoint x: 774, endPoint y: 337, distance: 143.9
click div "Location Select Select My Profile Location [GEOGRAPHIC_DATA] - [GEOGRAPHIC_DATA…"
paste input "Berkeley"
type input "Berkeley"
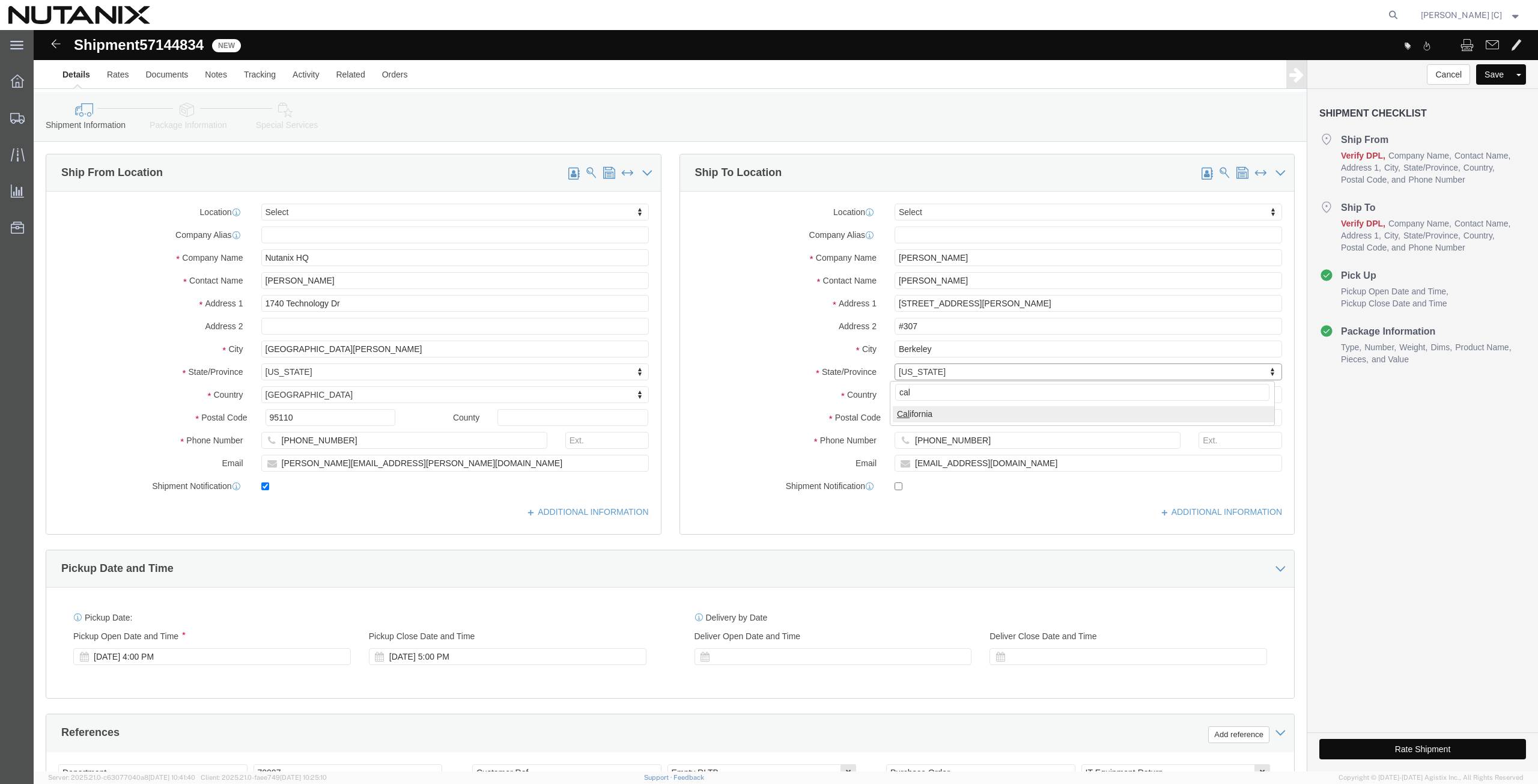
type input "cal"
select select "CA"
drag, startPoint x: 902, startPoint y: 387, endPoint x: 824, endPoint y: 379, distance: 78.4
click div "Postal Code 11767"
paste input "94704"
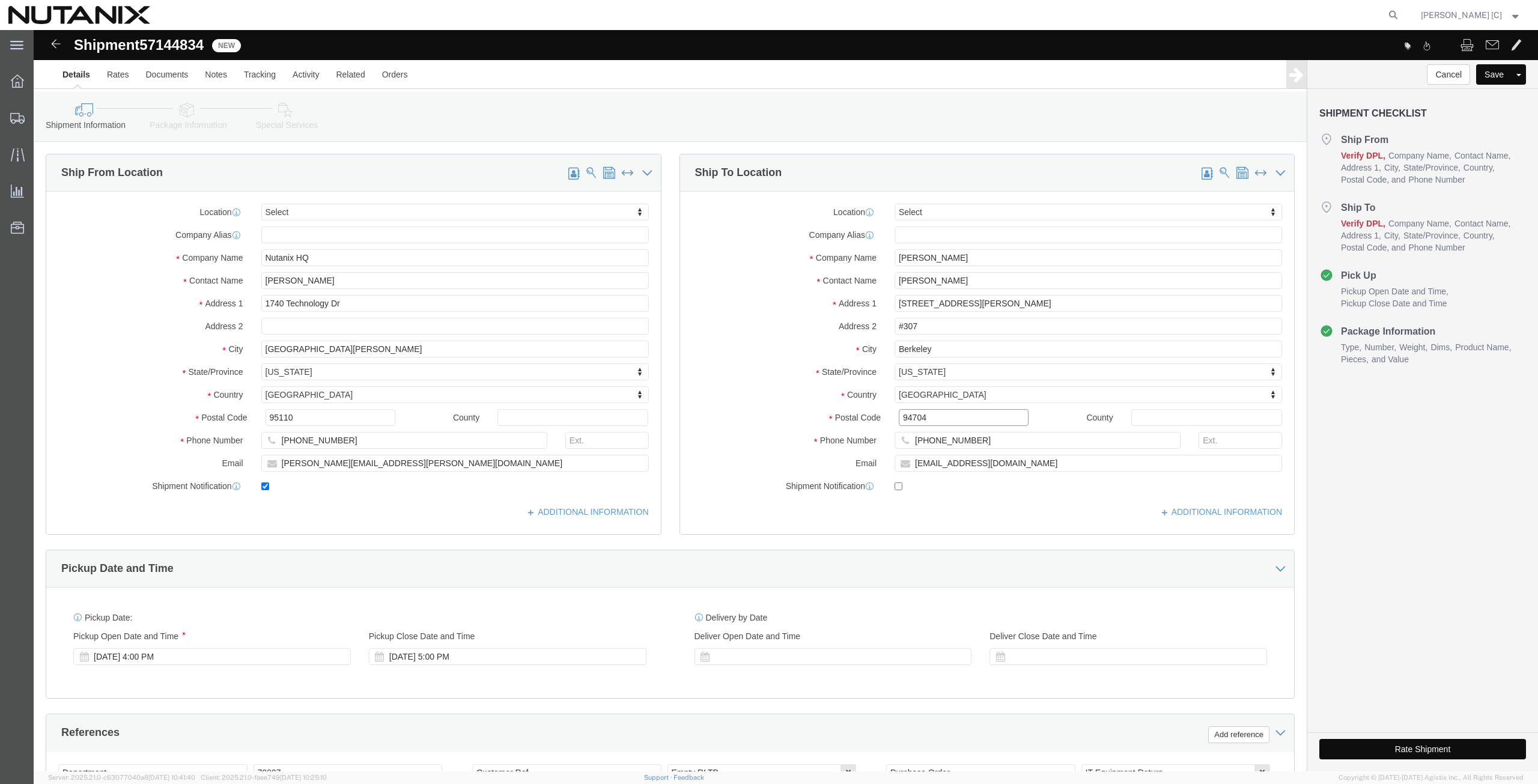
type input "94704"
drag, startPoint x: 679, startPoint y: 399, endPoint x: 666, endPoint y: 399, distance: 13.0
click div "Location Select Select My Profile Location [GEOGRAPHIC_DATA] - [GEOGRAPHIC_DATA…"
paste input "408) 9313933"
type input "[PHONE_NUMBER]"
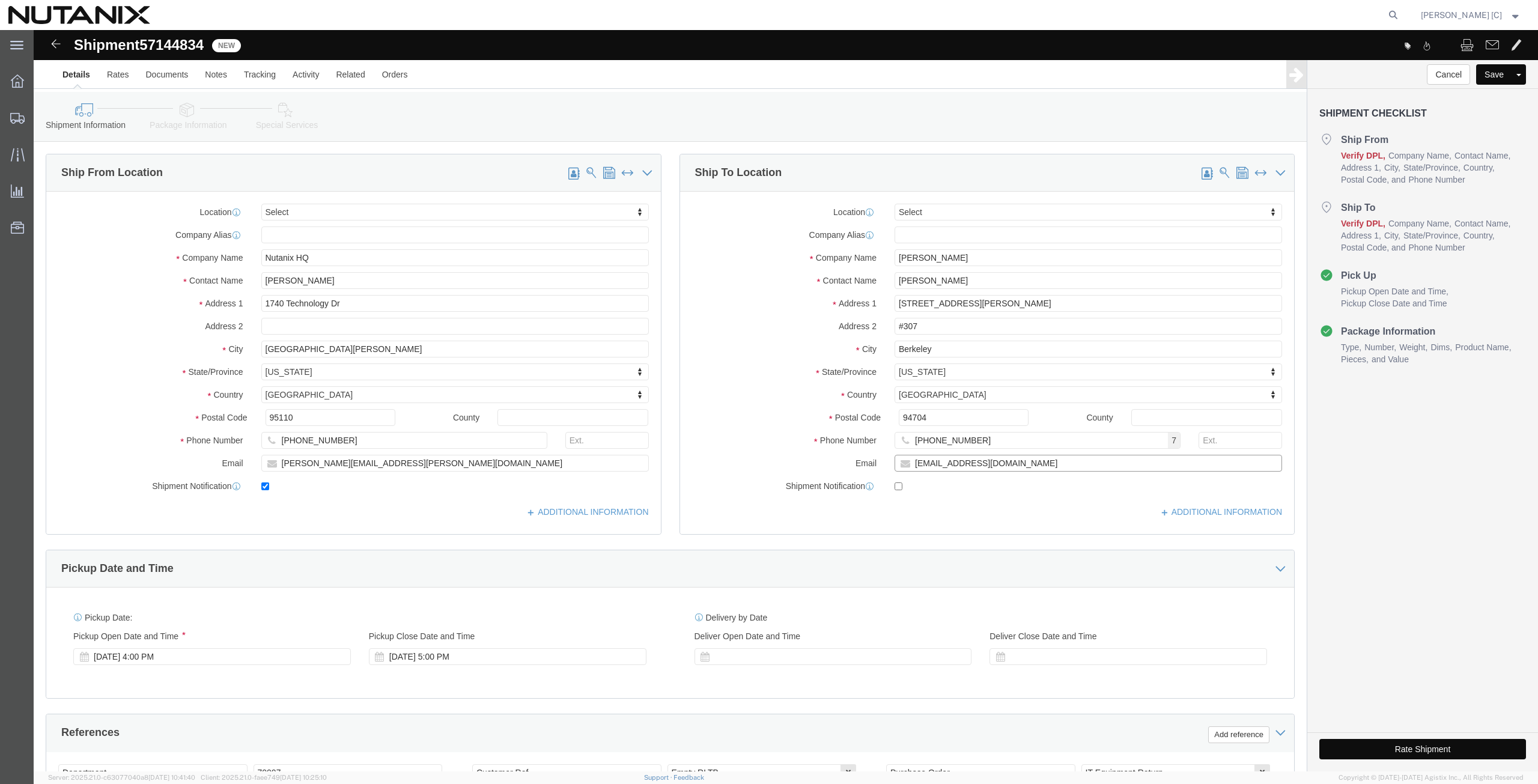
drag, startPoint x: 966, startPoint y: 432, endPoint x: 656, endPoint y: 448, distance: 310.4
click div "Location Select Select My Profile Location [GEOGRAPHIC_DATA] - [GEOGRAPHIC_DATA…"
paste input "[EMAIL_ADDRESS][DOMAIN_NAME]"
type input "[EMAIL_ADDRESS][DOMAIN_NAME]"
click input "checkbox"
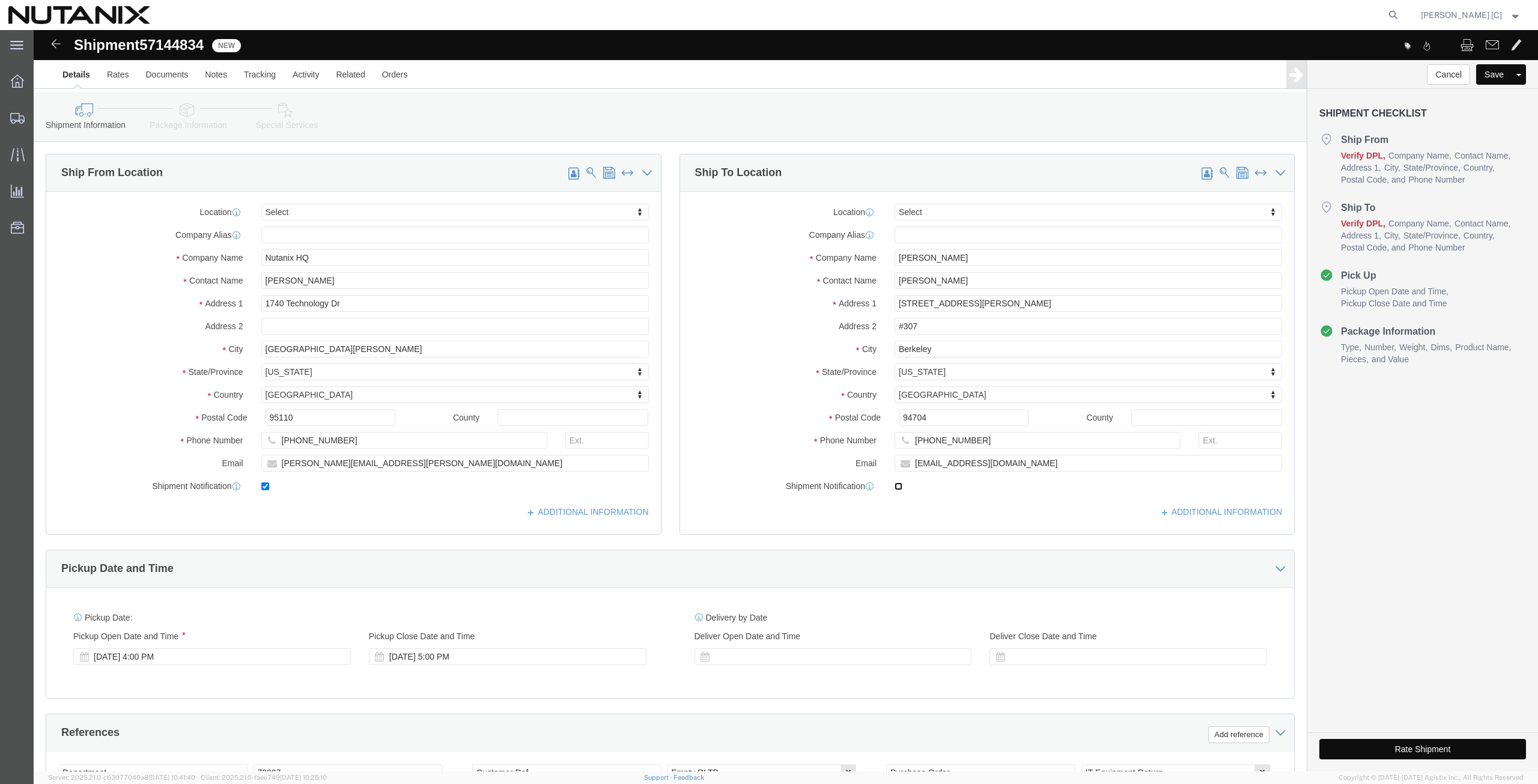
click input "checkbox"
checkbox input "true"
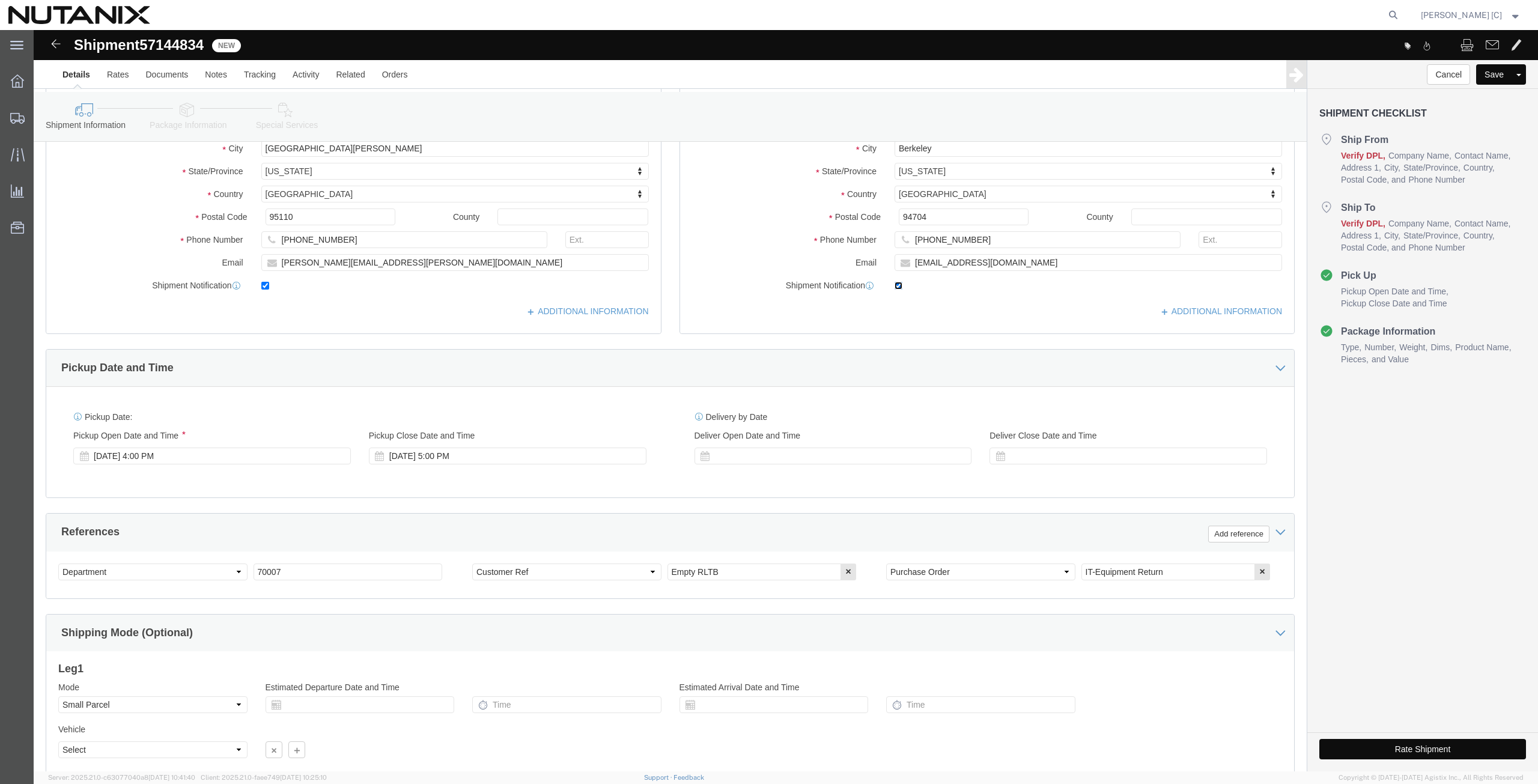
scroll to position [293, 0]
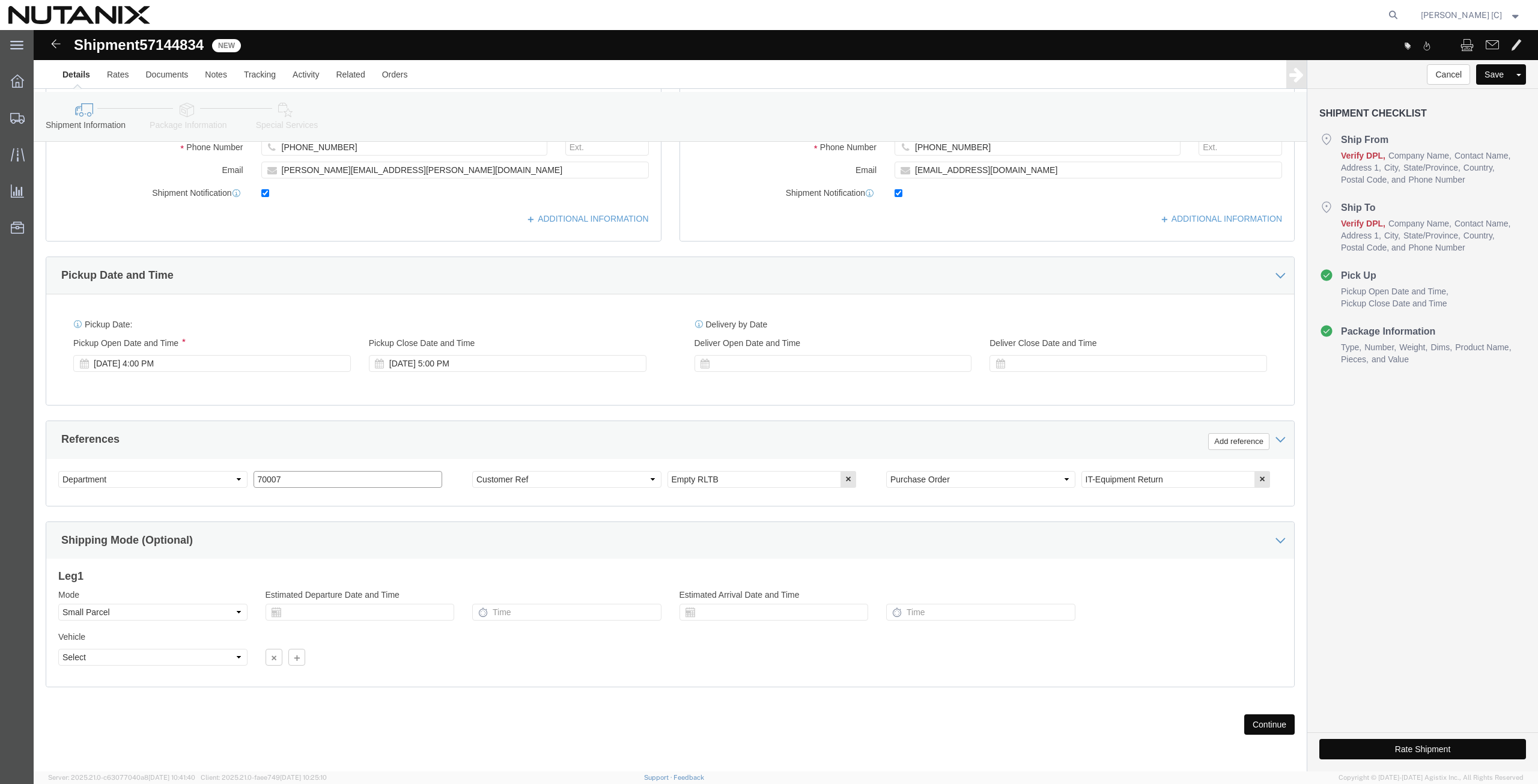
drag, startPoint x: 260, startPoint y: 444, endPoint x: 158, endPoint y: 447, distance: 102.0
click div "Select Account Type Activity ID Airline Appointment Number ASN Batch Request # …"
click button "Continue"
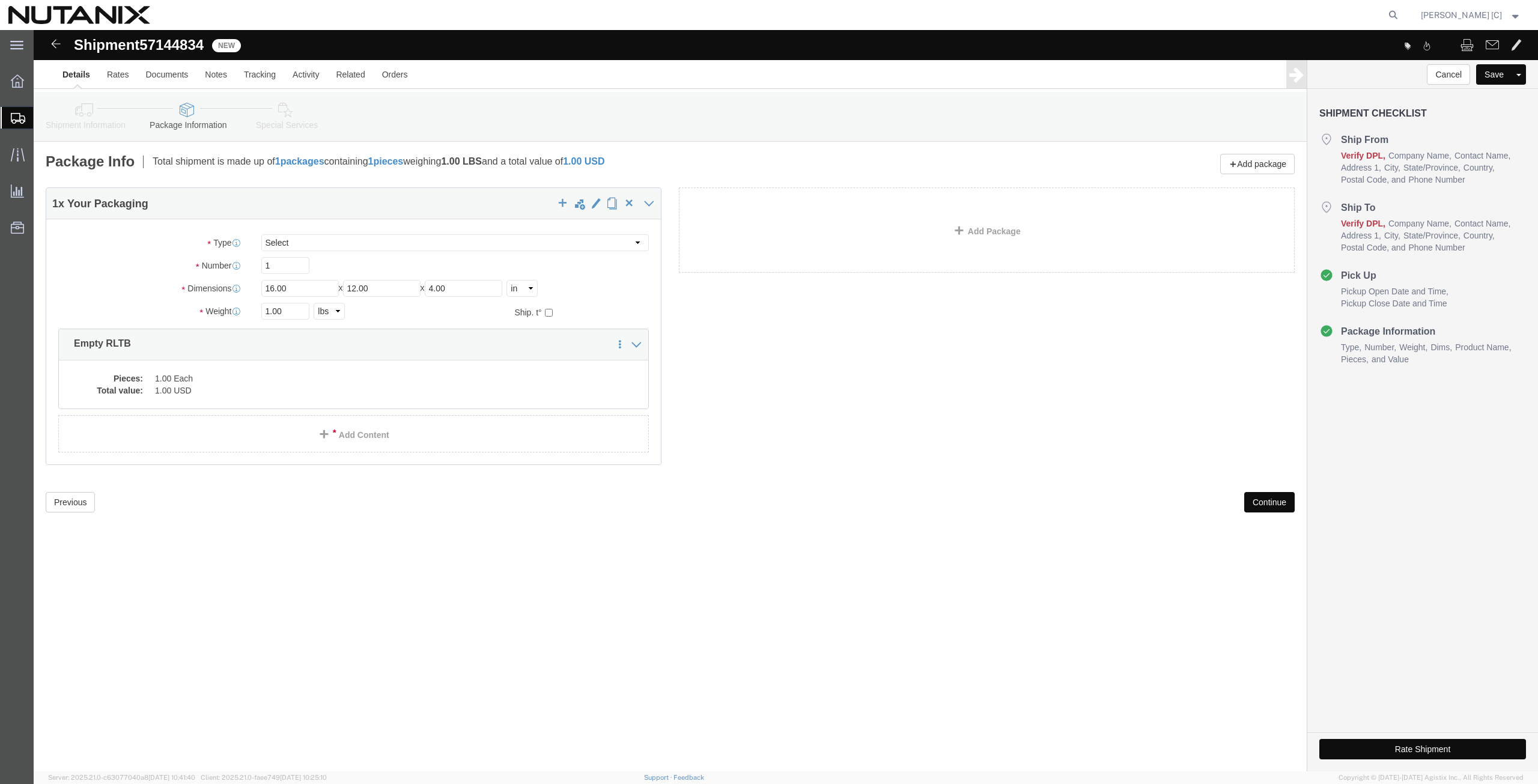
click button "Continue"
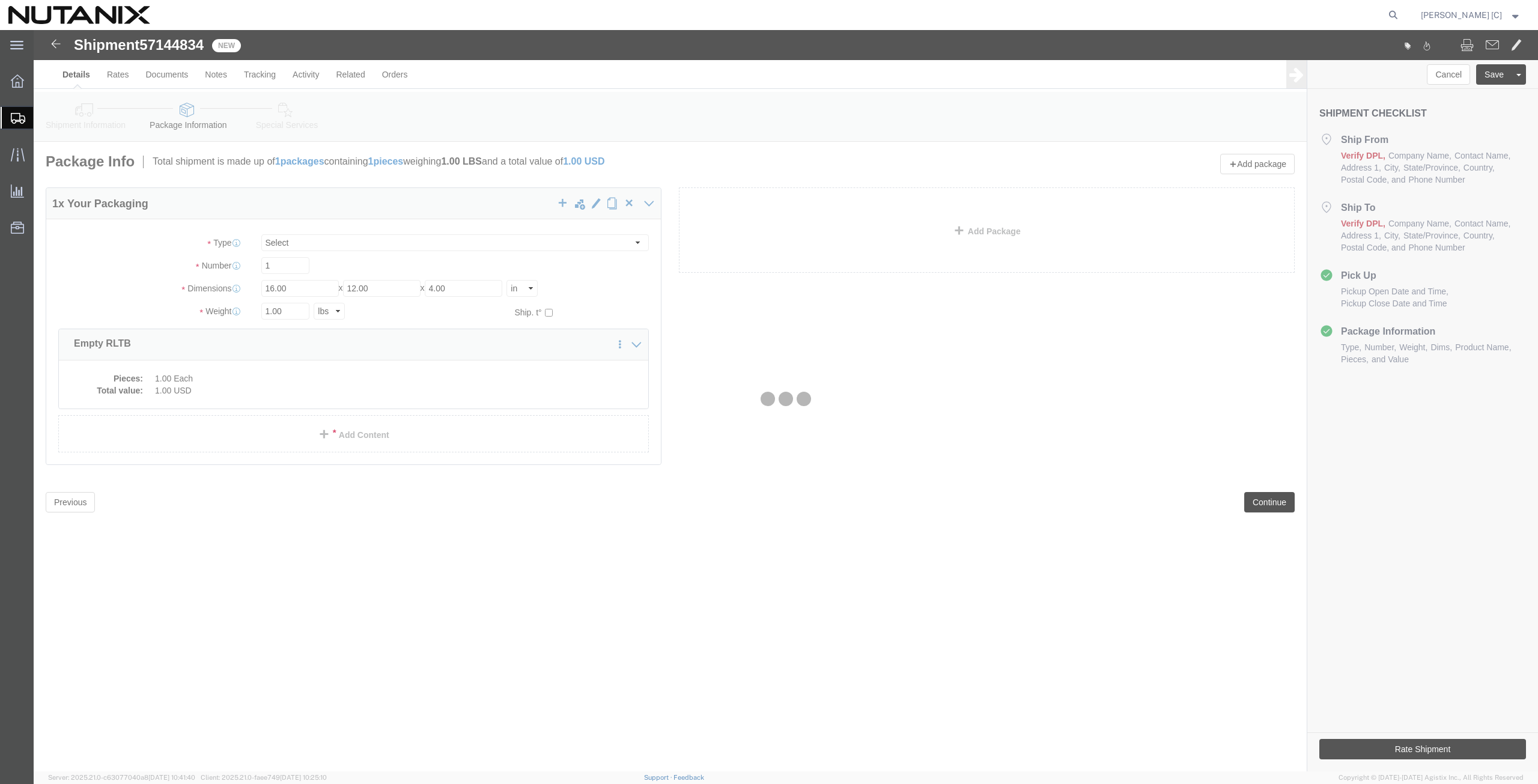
select select
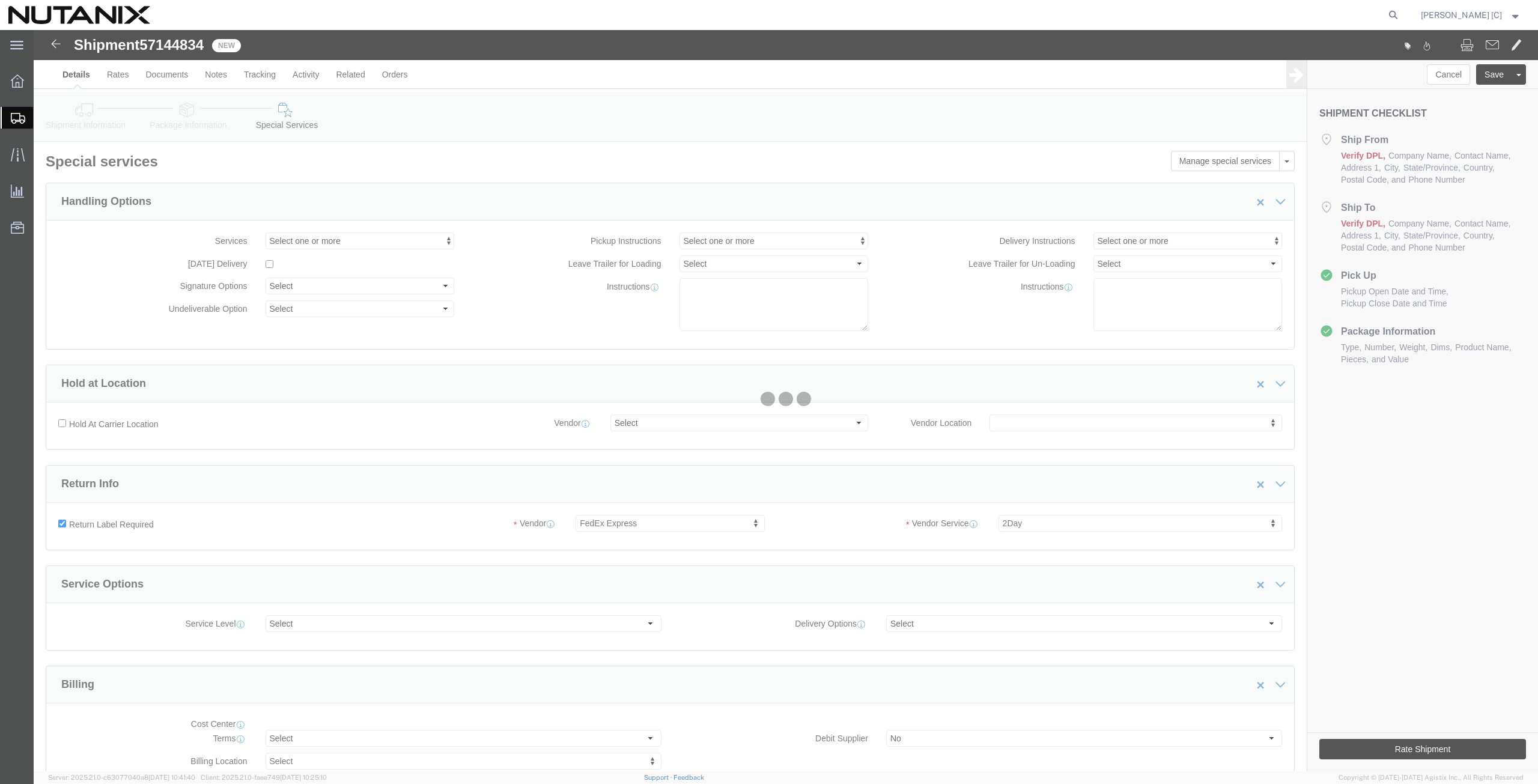
select select "COSTCENTER"
select select "59656"
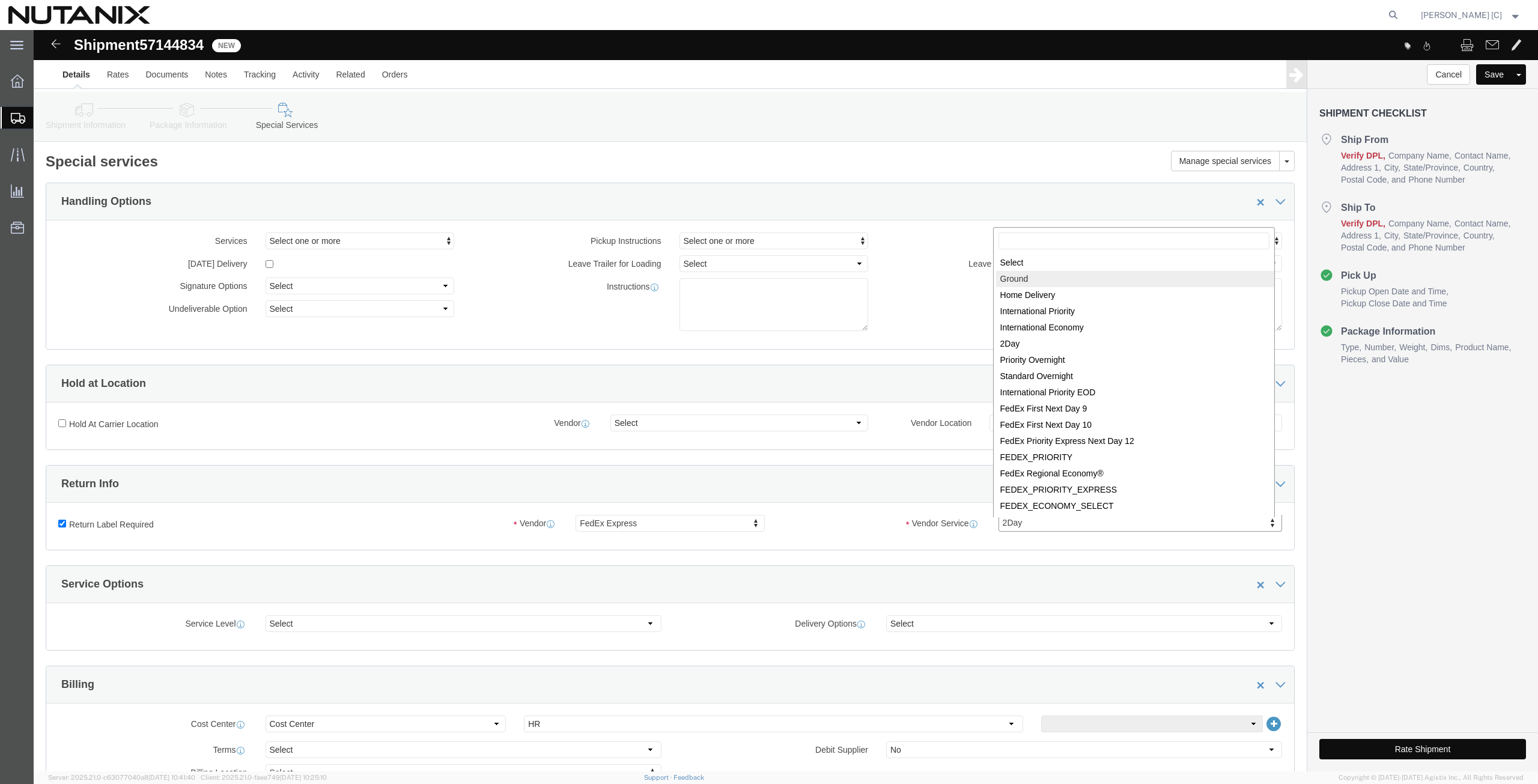
select select "12"
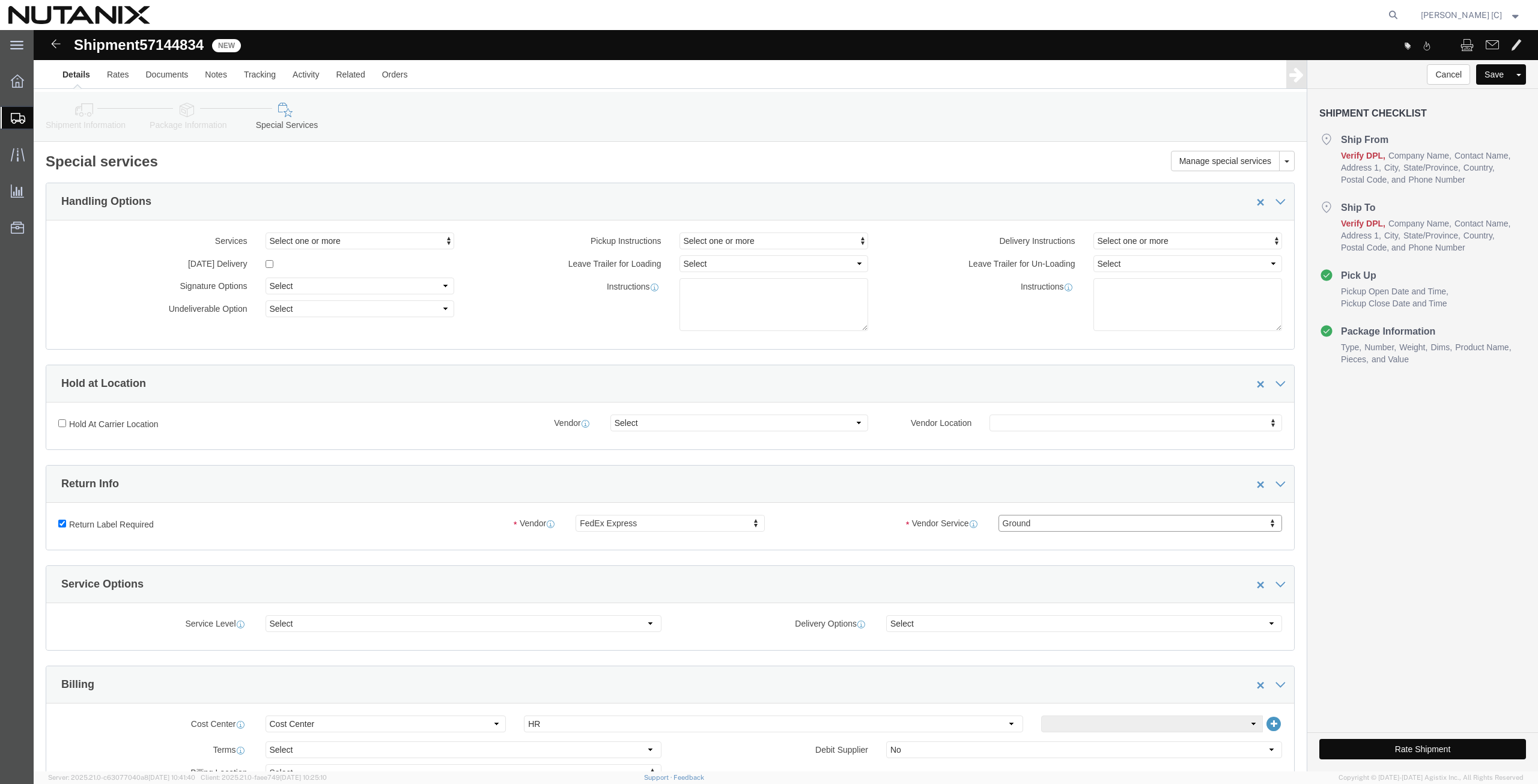
click button "Rate Shipment"
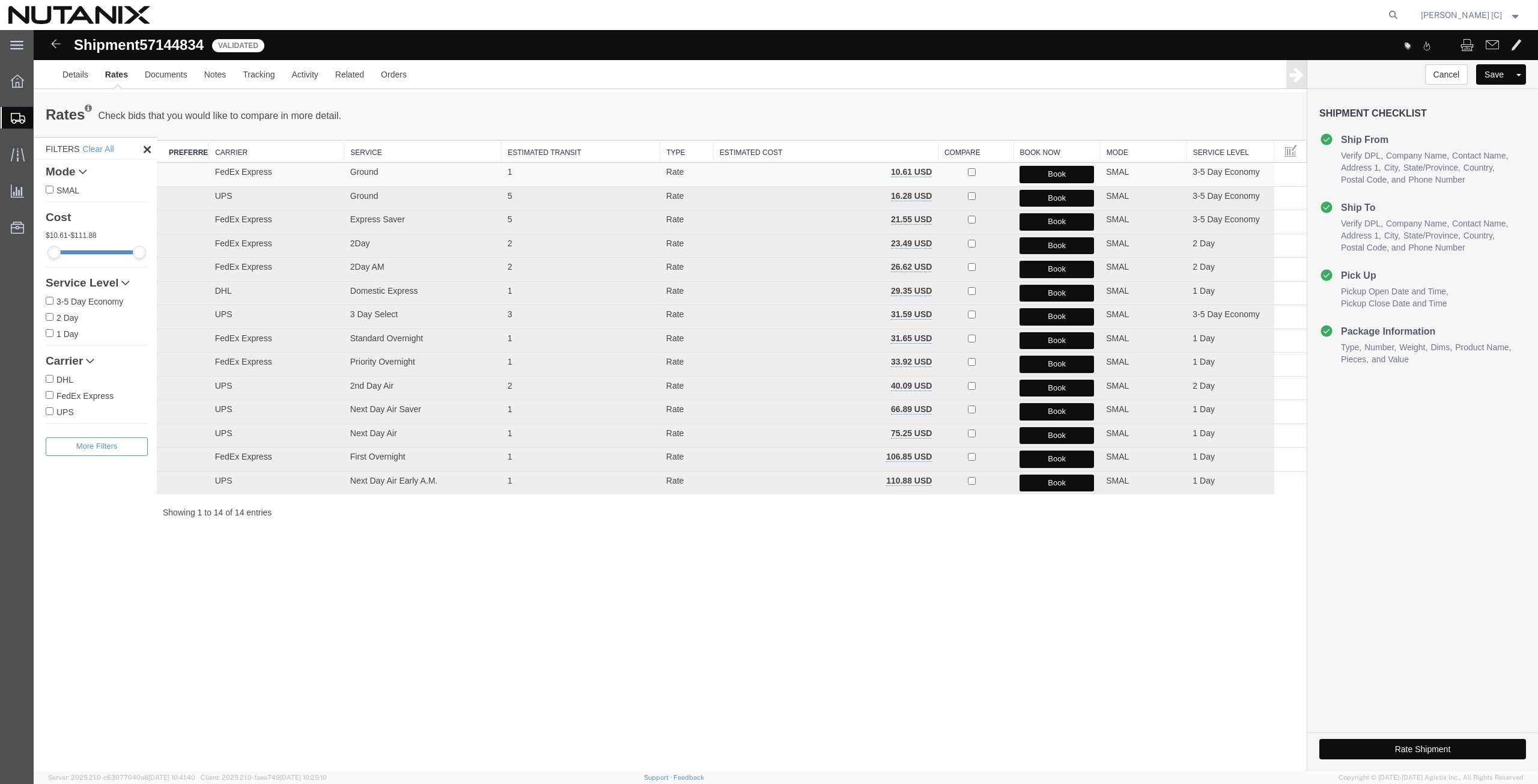
click at [1058, 172] on button "Book" at bounding box center [1056, 174] width 75 height 17
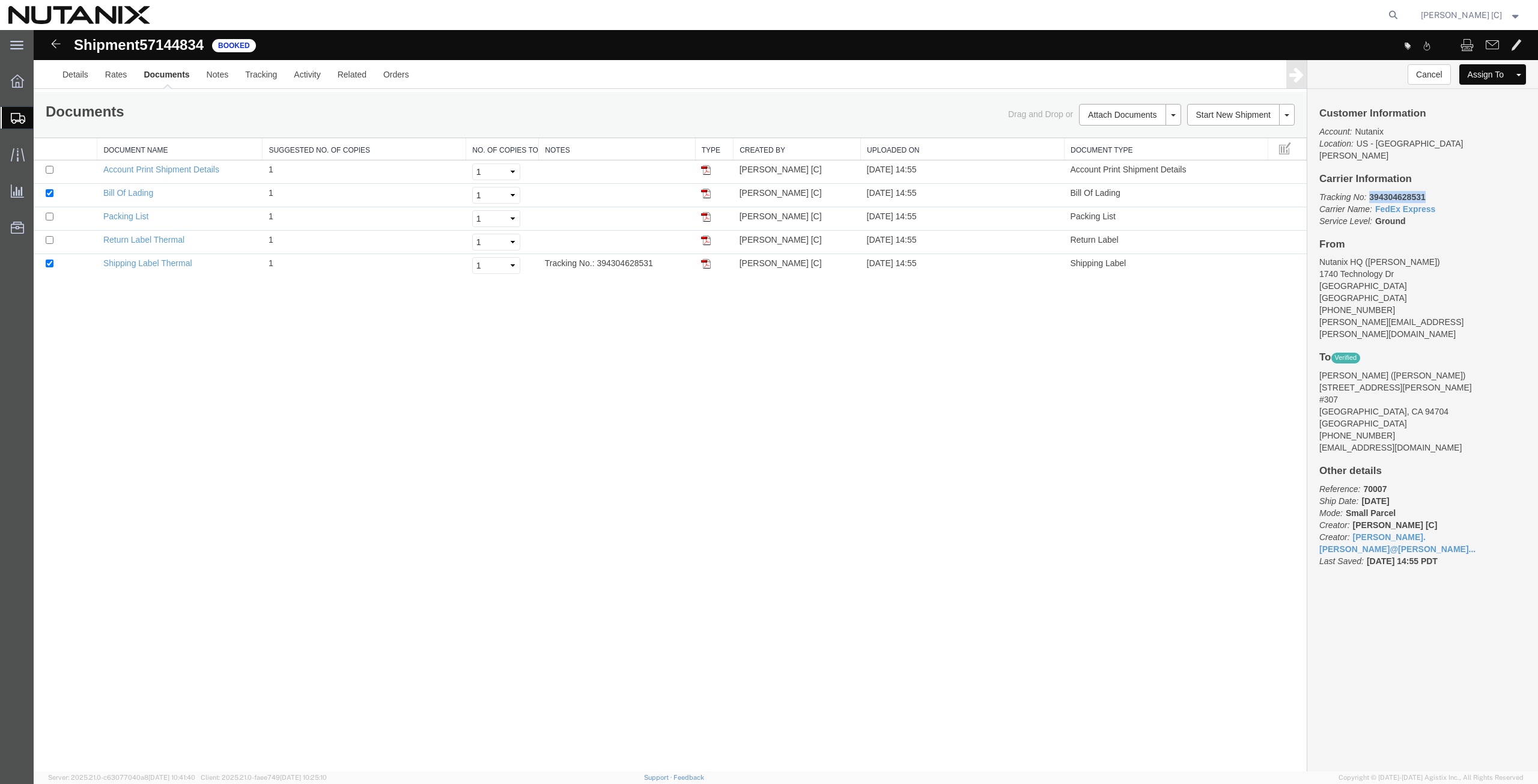
drag, startPoint x: 1430, startPoint y: 185, endPoint x: 1370, endPoint y: 186, distance: 60.0
click at [1370, 191] on p "Tracking No: 394304628531 Carrier Name: FedEx Express FedEx Express Service Lev…" at bounding box center [1423, 209] width 207 height 36
copy b "394304628531"
click at [707, 264] on img at bounding box center [706, 264] width 10 height 10
drag, startPoint x: 707, startPoint y: 241, endPoint x: 701, endPoint y: 241, distance: 6.0
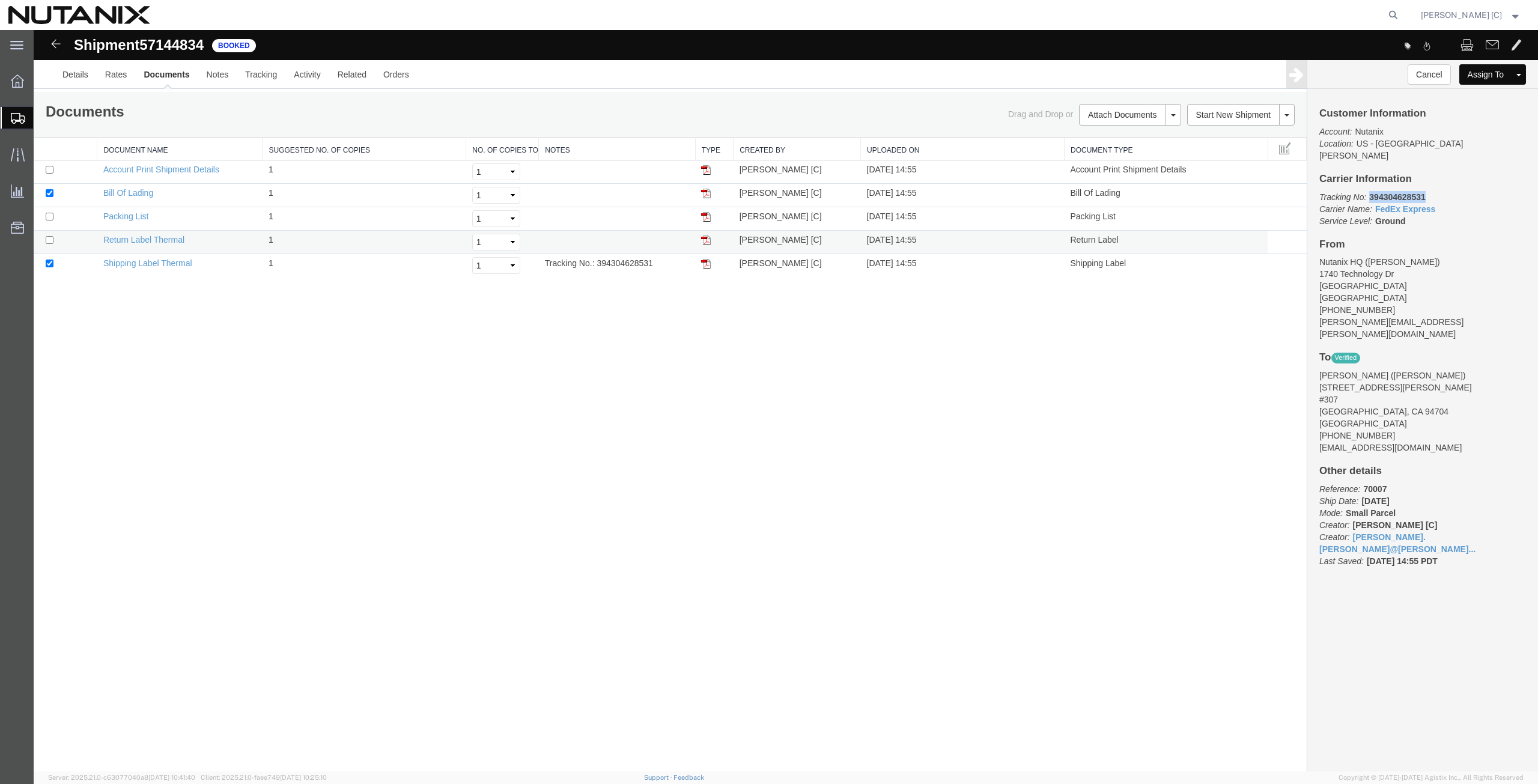
click at [707, 241] on img at bounding box center [706, 241] width 10 height 10
click at [12, 89] on div at bounding box center [17, 80] width 34 height 24
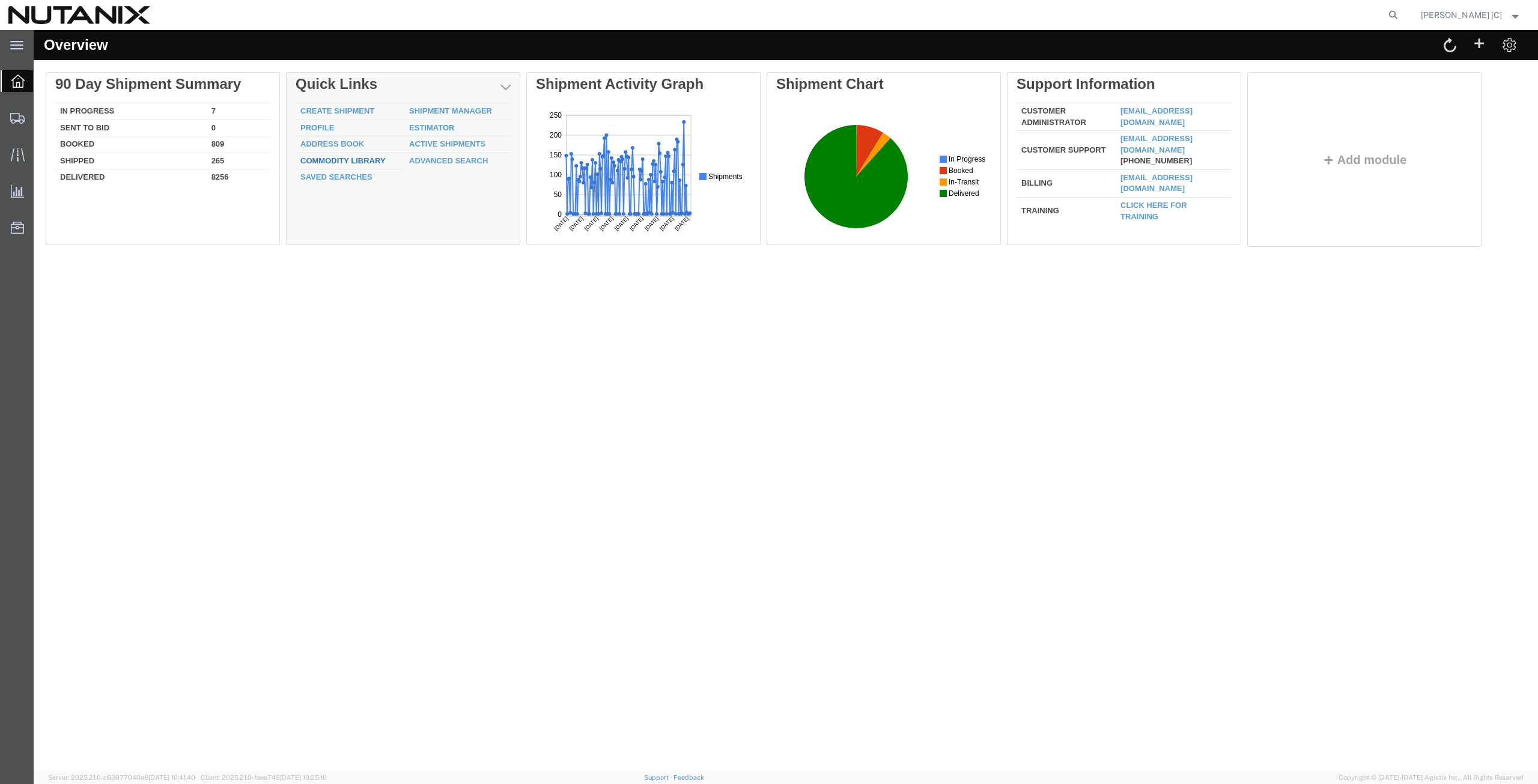
click at [331, 160] on link "Commodity Library" at bounding box center [343, 160] width 85 height 9
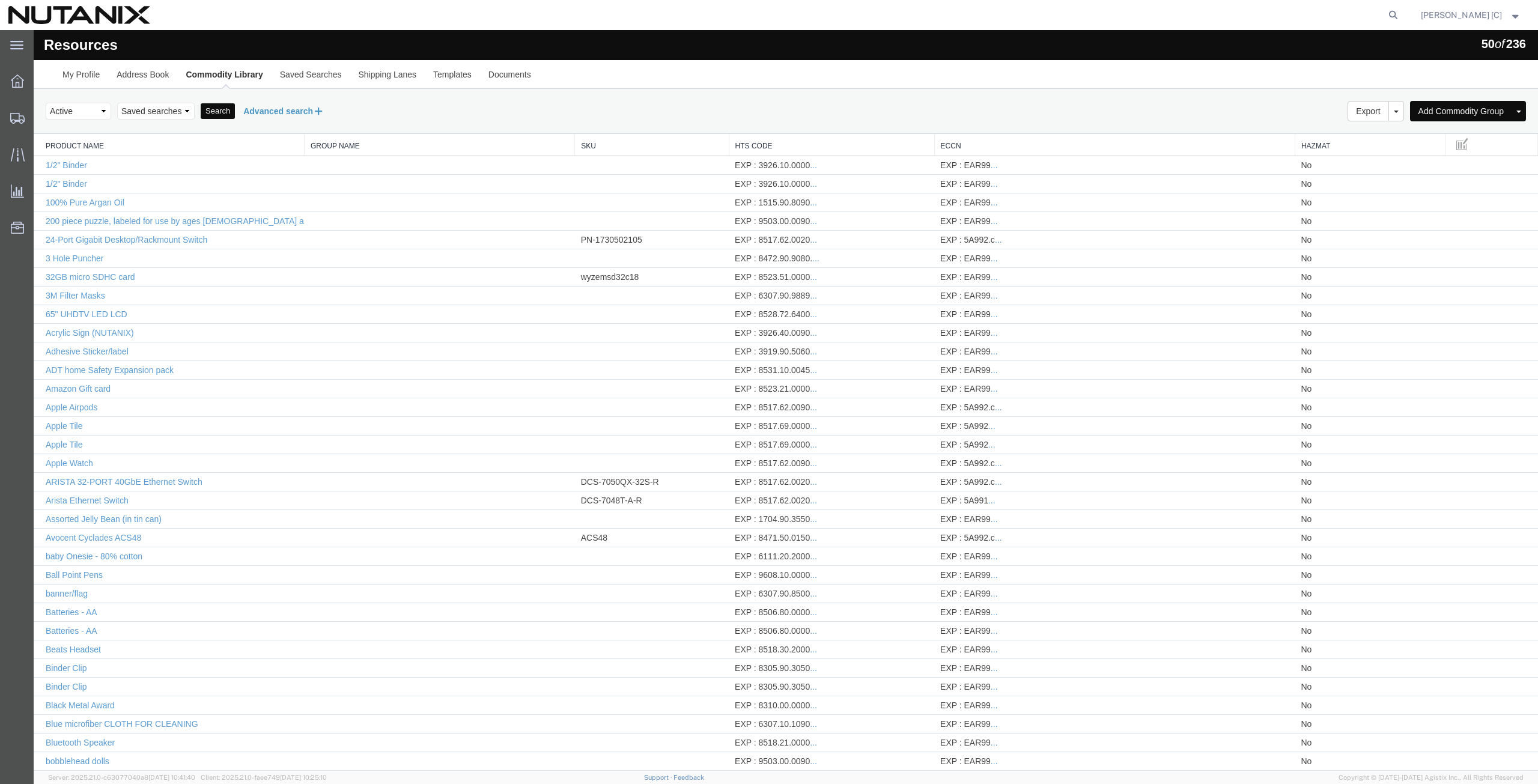
click at [324, 115] on icon at bounding box center [319, 110] width 11 height 12
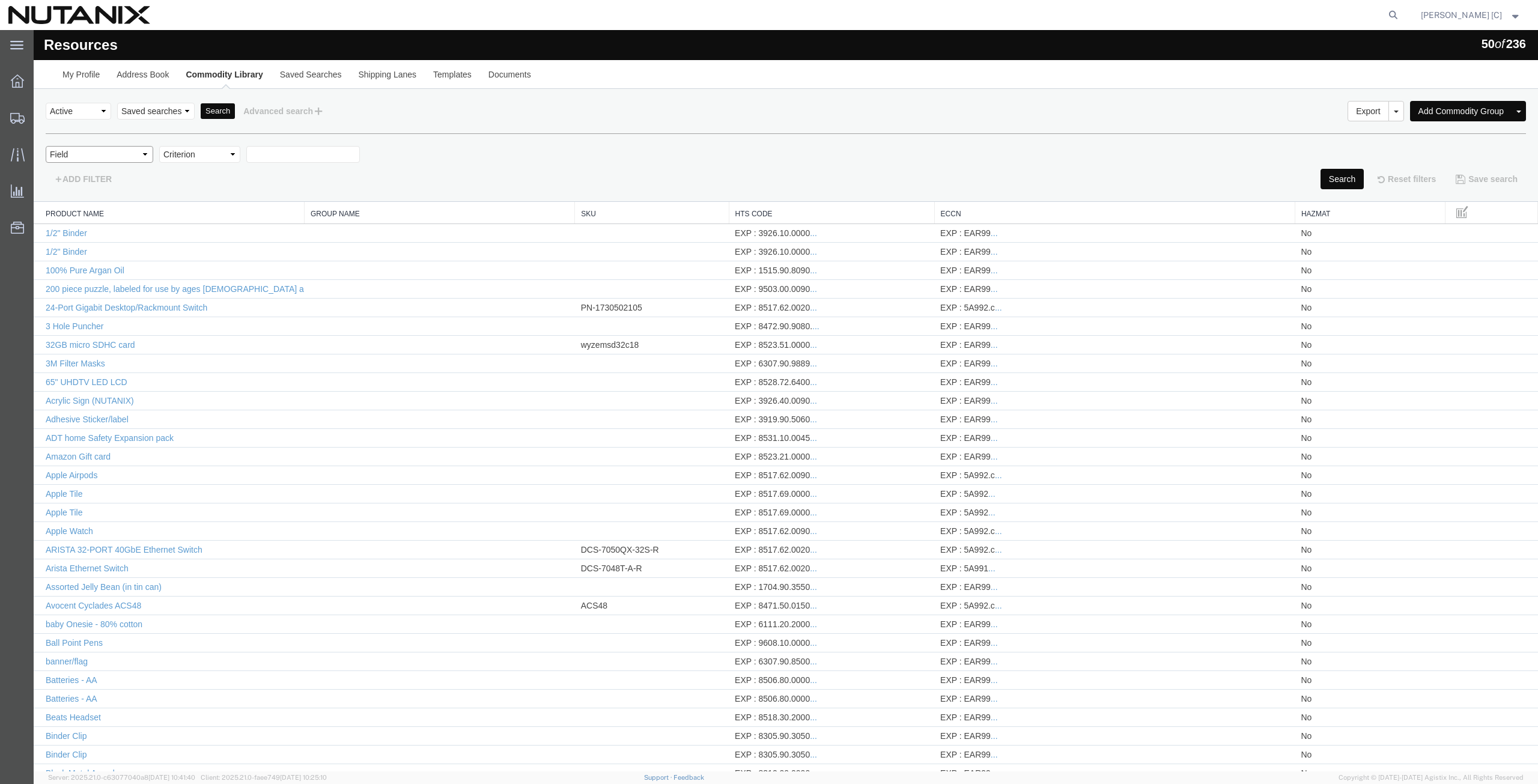
click at [147, 154] on select "Field Class Commodity Category Commodity Group Commodity Quantity Commodity Val…" at bounding box center [99, 154] width 108 height 16
select select "productName"
click at [46, 146] on select "Field Class Commodity Category Commodity Group Commodity Quantity Commodity Val…" at bounding box center [99, 154] width 108 height 16
click at [258, 154] on input "text" at bounding box center [303, 154] width 113 height 16
type input "Glass award"
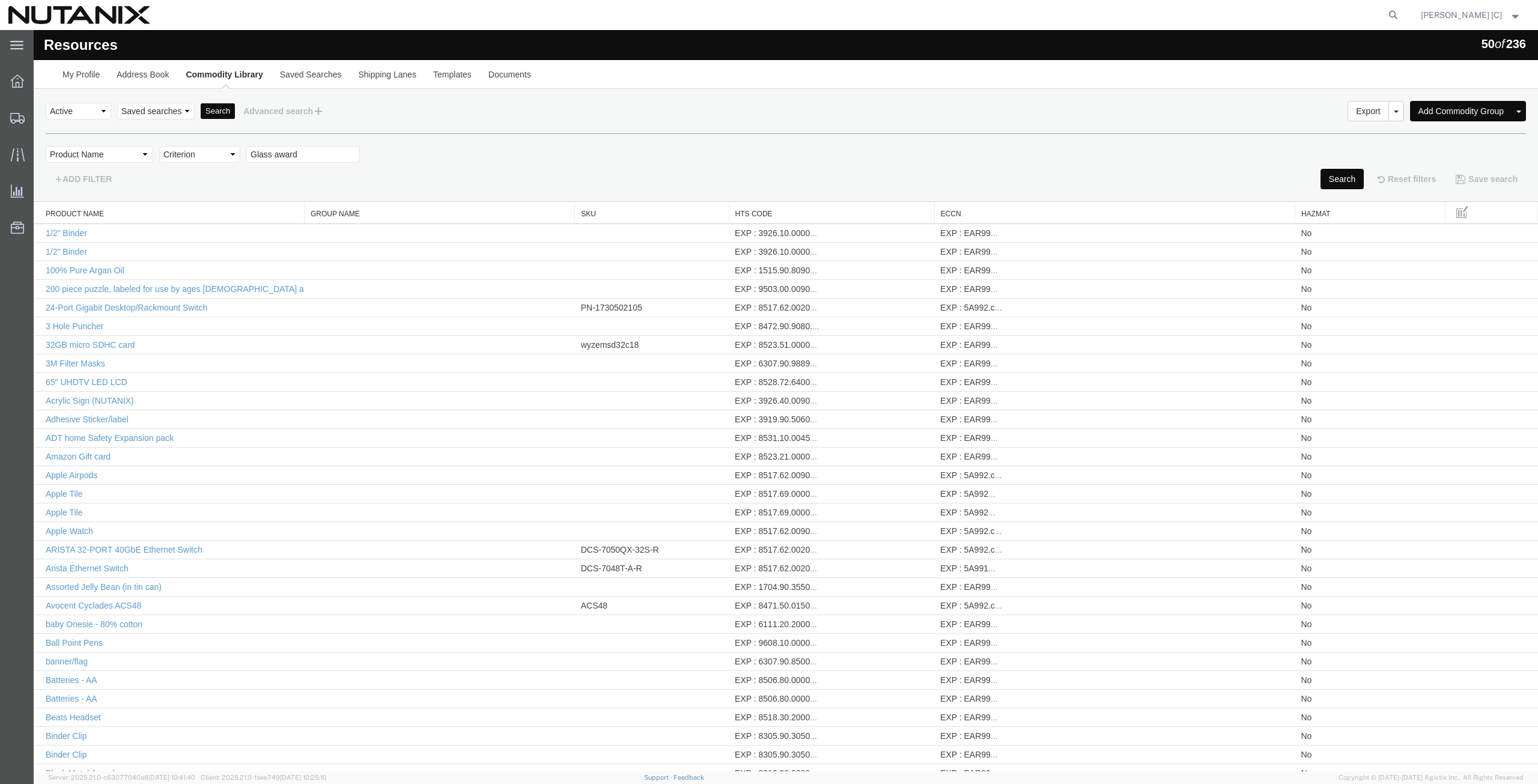
click at [1332, 173] on button "Search" at bounding box center [1342, 179] width 44 height 21
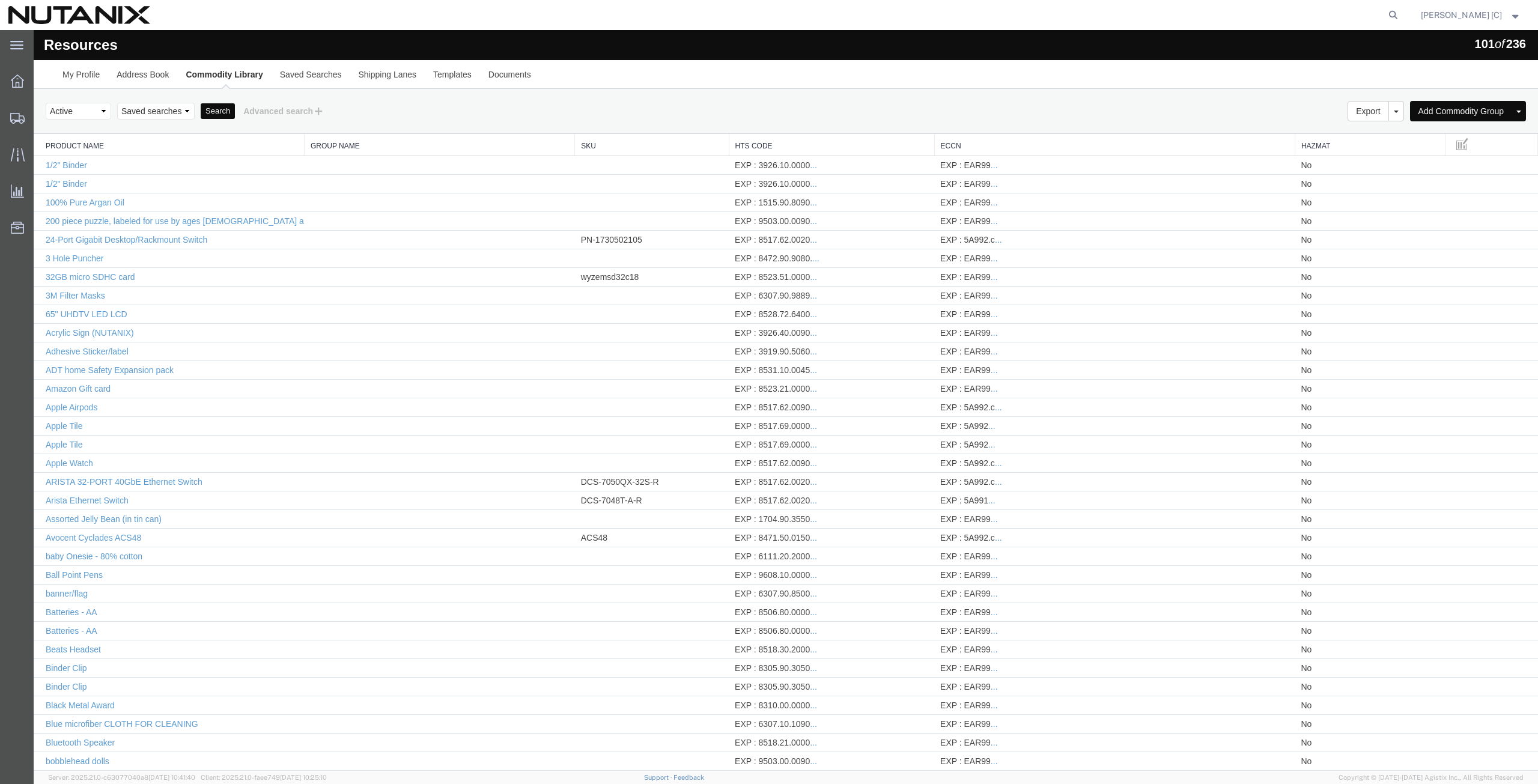
click at [574, 113] on div "Select status Active All Inactive Saved searches Search Advanced search" at bounding box center [786, 111] width 1481 height 21
click at [531, 108] on div "Select status Active All Inactive Saved searches Search Advanced search" at bounding box center [786, 111] width 1481 height 21
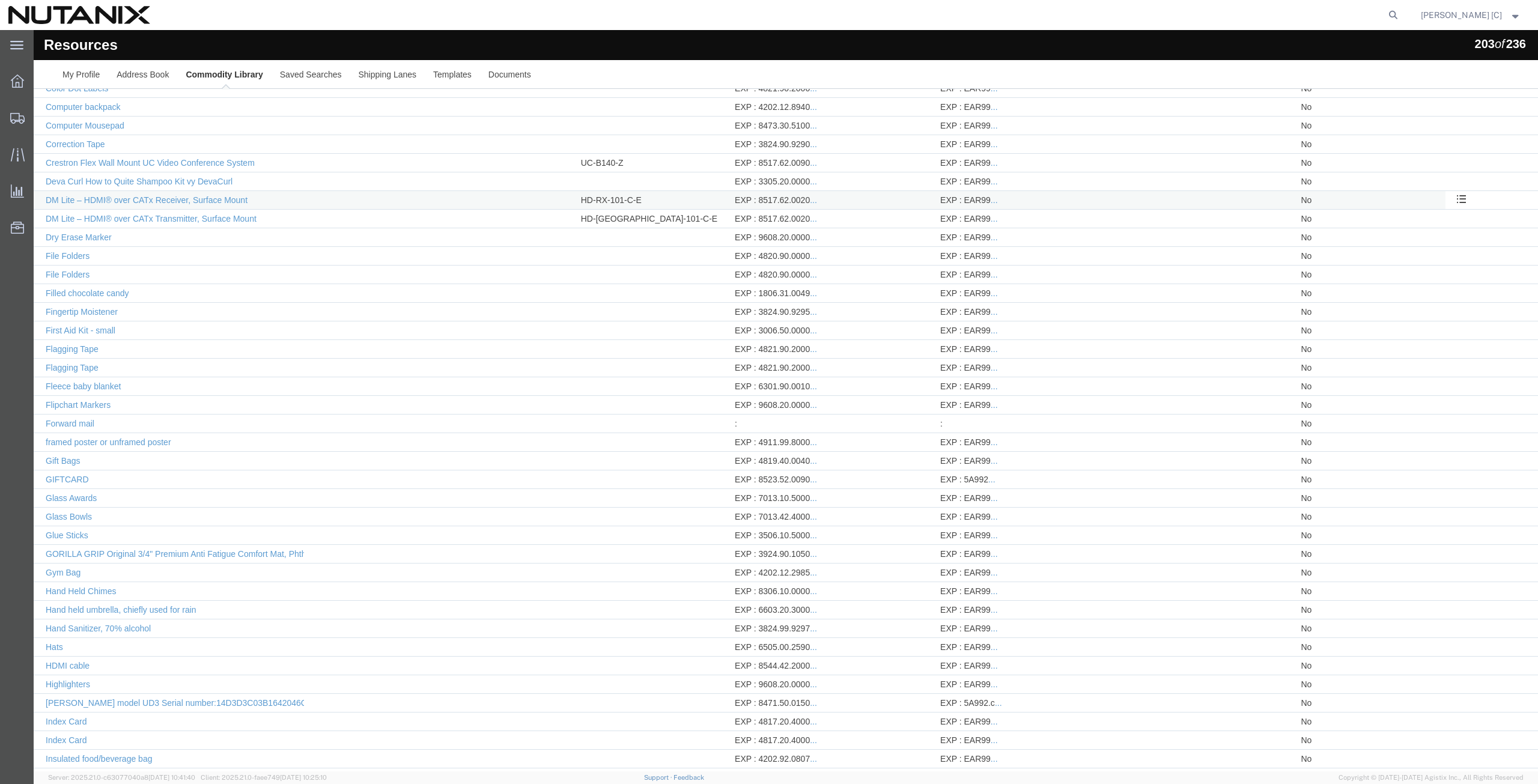
scroll to position [1039, 0]
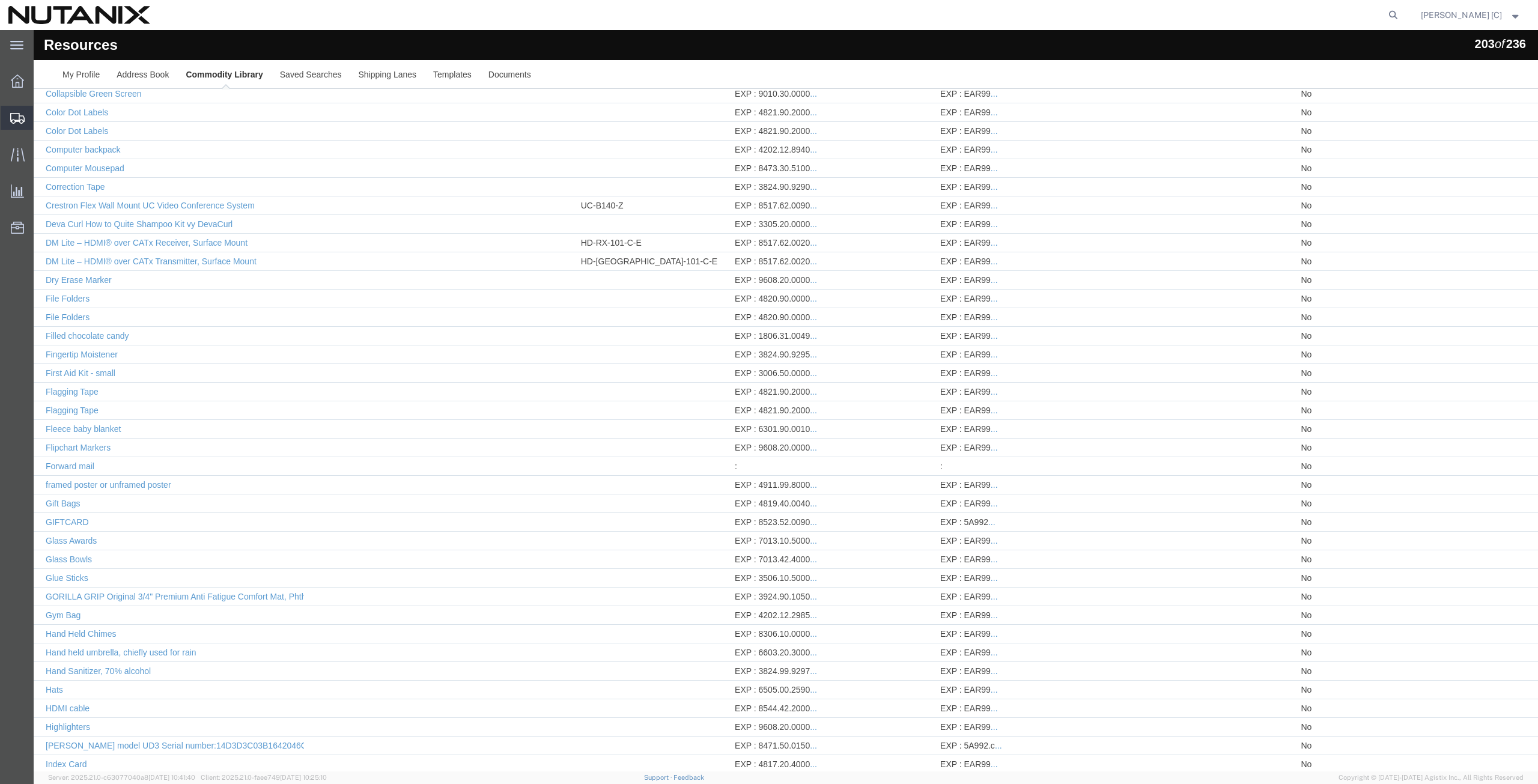
click at [0, 0] on span "Create Shipment" at bounding box center [0, 0] width 0 height 0
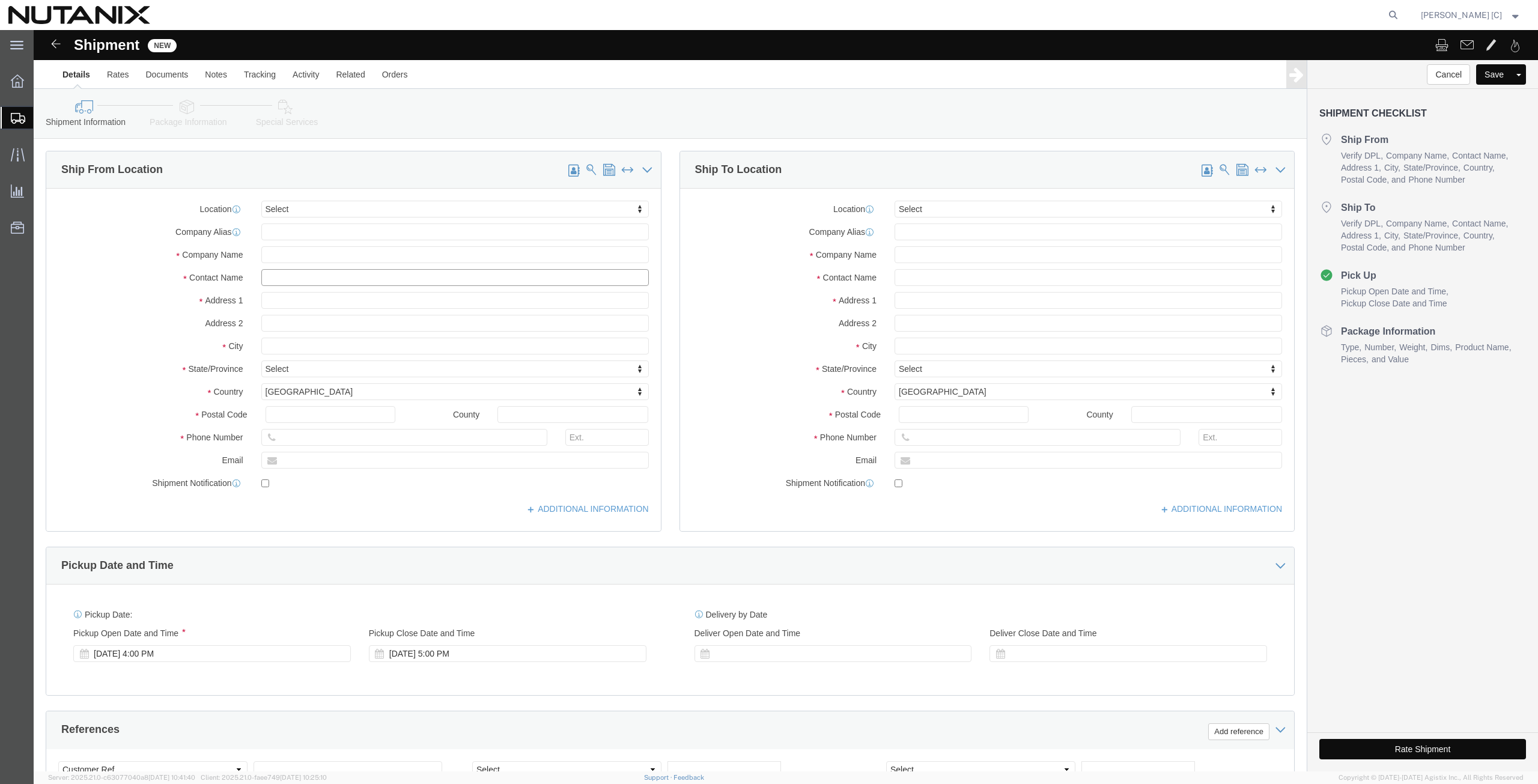
click input "text"
type input "art"
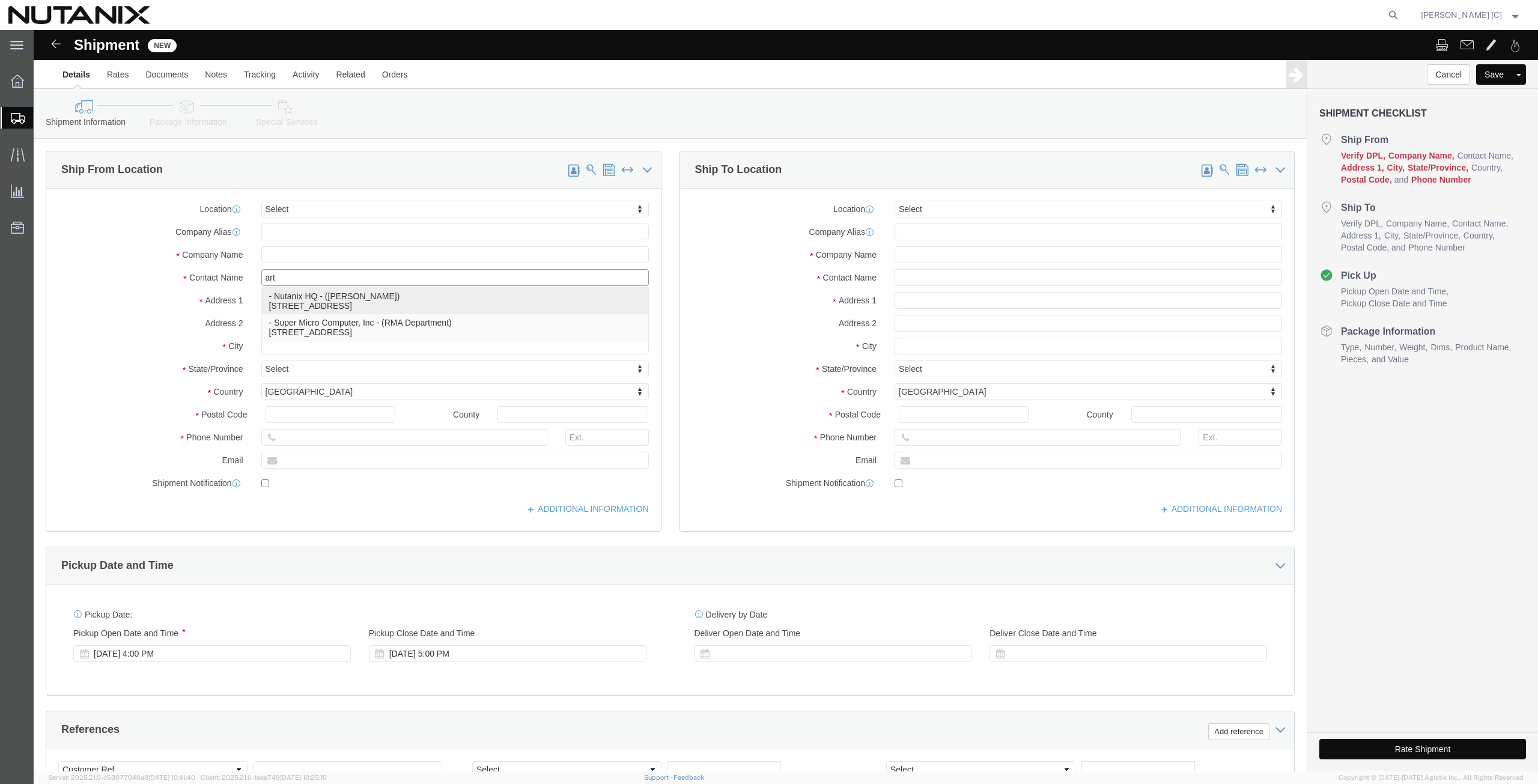
click p "- Nutanix HQ - ([PERSON_NAME]) [STREET_ADDRESS]"
type input "1740 Technology Dr"
type input "95110"
type input "[PHONE_NUMBER]"
type input "[PERSON_NAME][EMAIL_ADDRESS][PERSON_NAME][DOMAIN_NAME]"
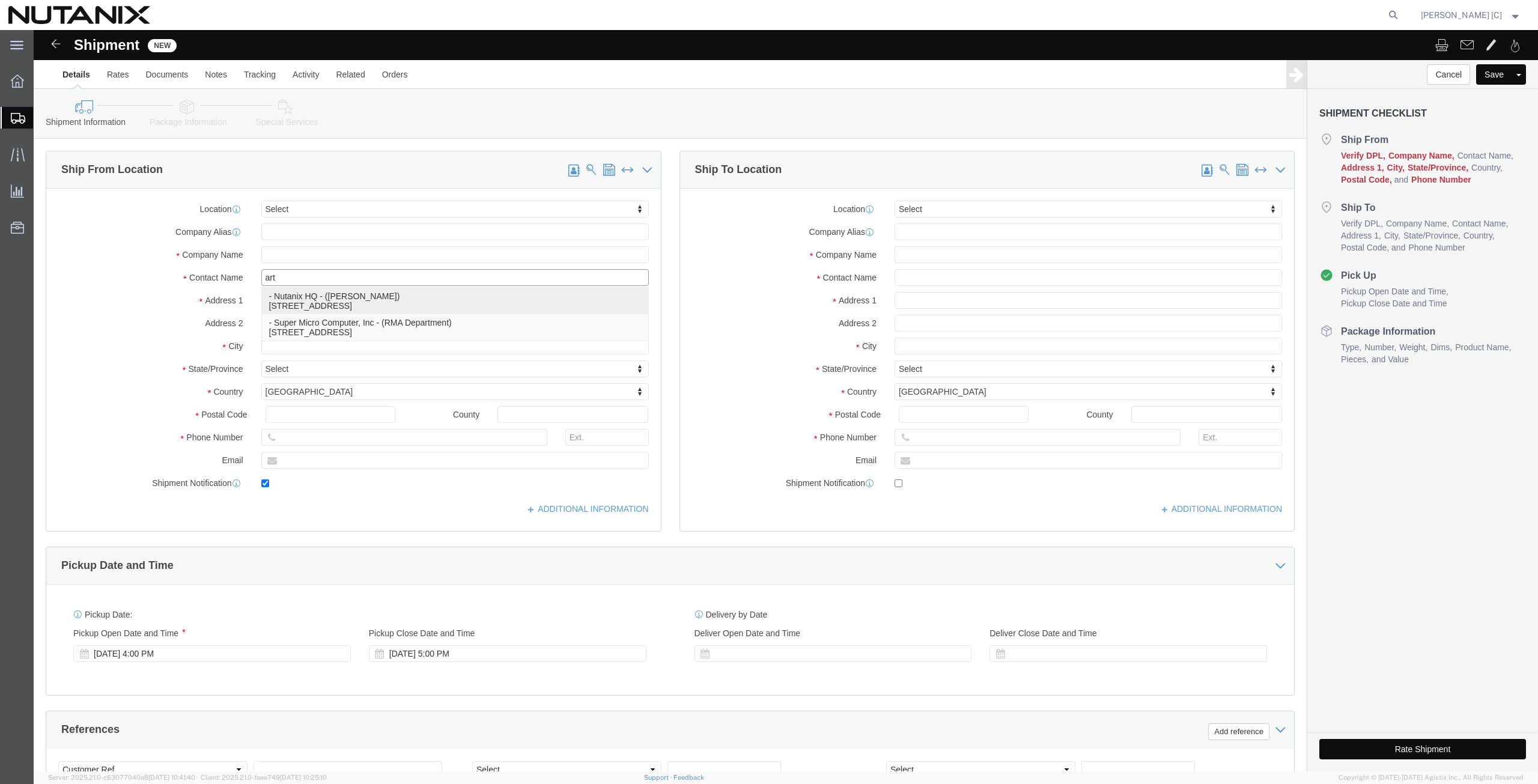
checkbox input "true"
type input "Nutanix HQ"
type input "[PERSON_NAME]"
type input "[GEOGRAPHIC_DATA][PERSON_NAME]"
select select "CA"
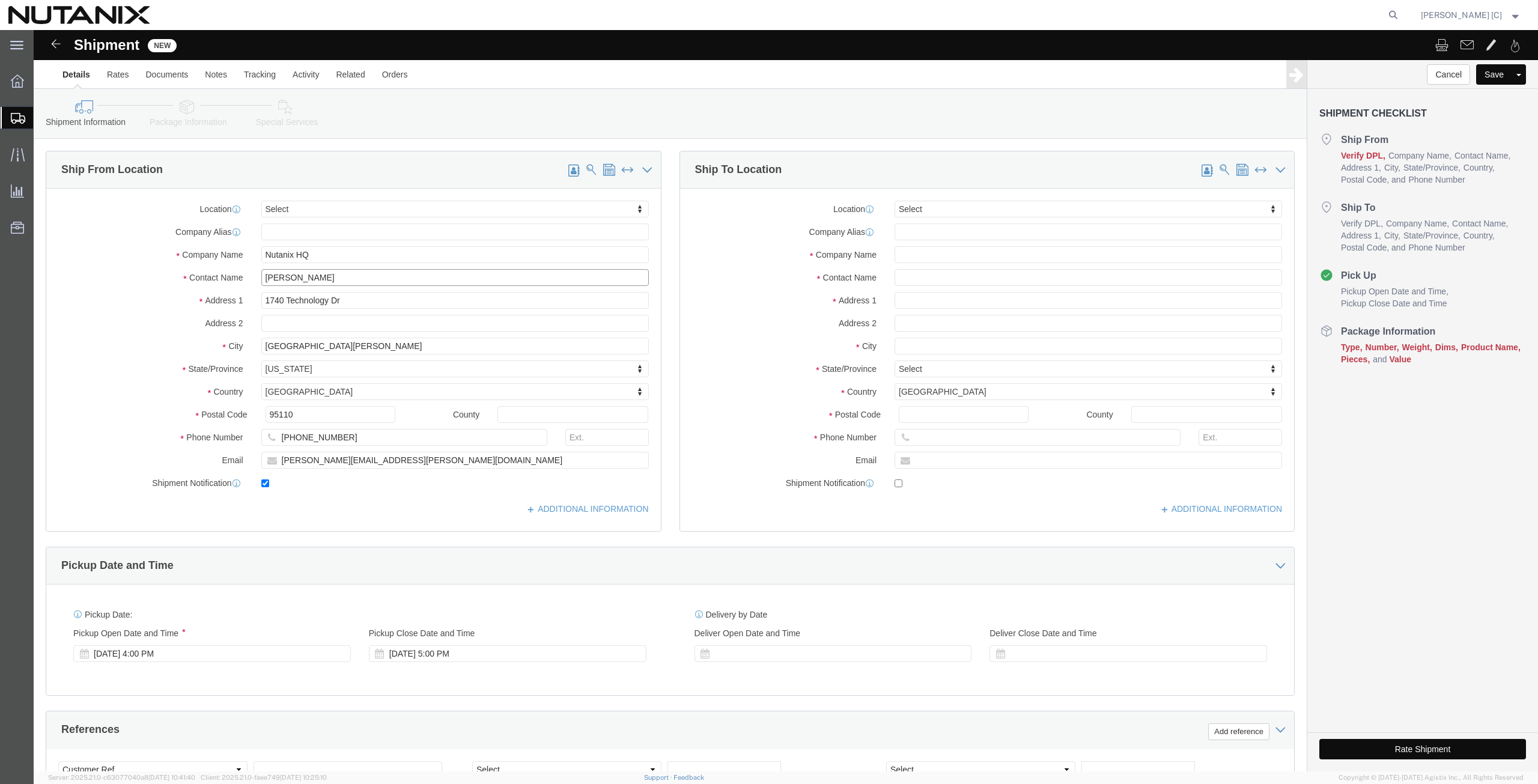
type input "[PERSON_NAME]"
click input "text"
paste input "Karim El Gharib"
type input "Karim El Gharib"
click input "text"
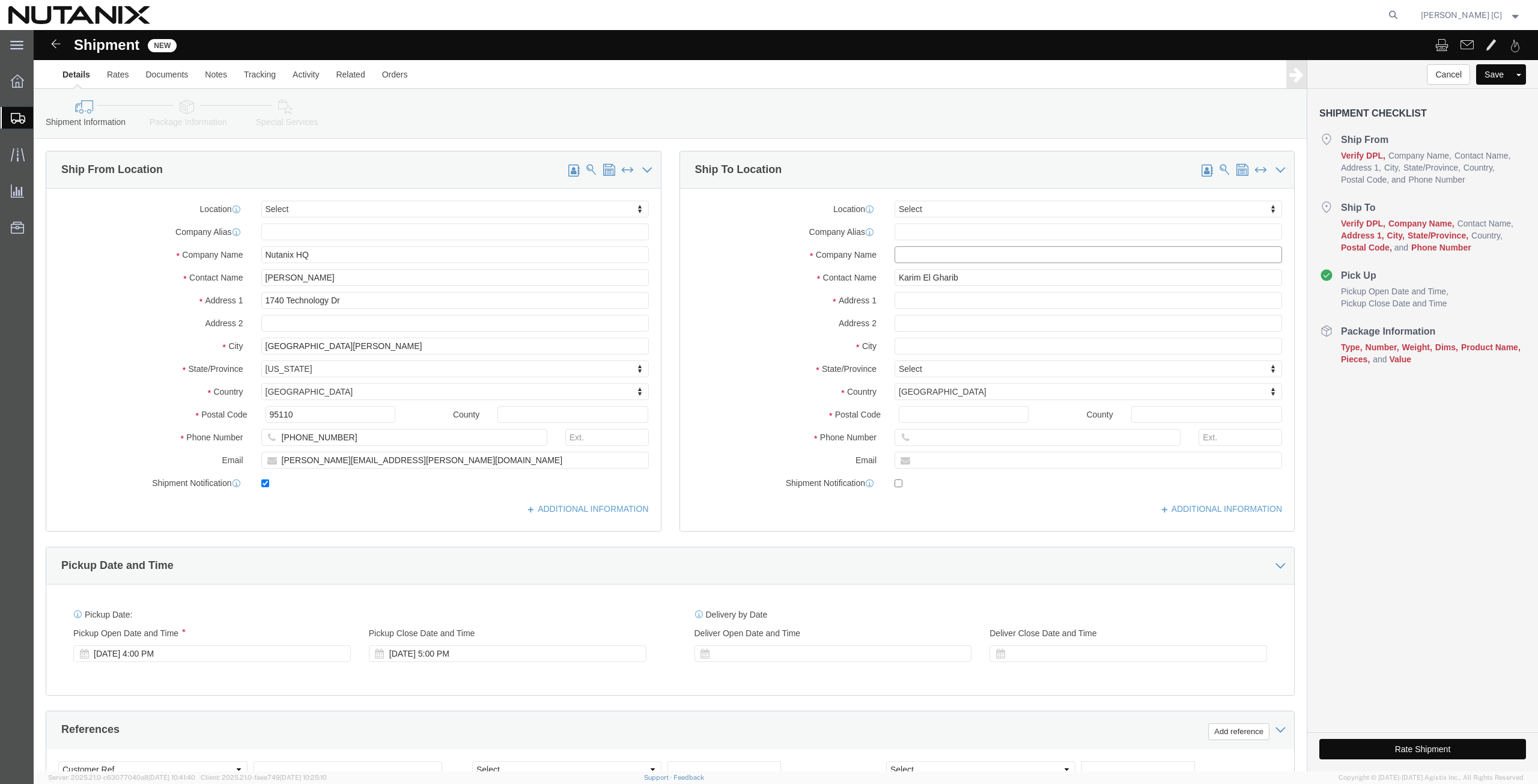
paste input "Karim El Gharib"
type input "Karim El Gharib"
click input "text"
paste input "C/ d'Àlaba 111, 7th floor"
type input "C/ d'Àlaba 111, 7th floor"
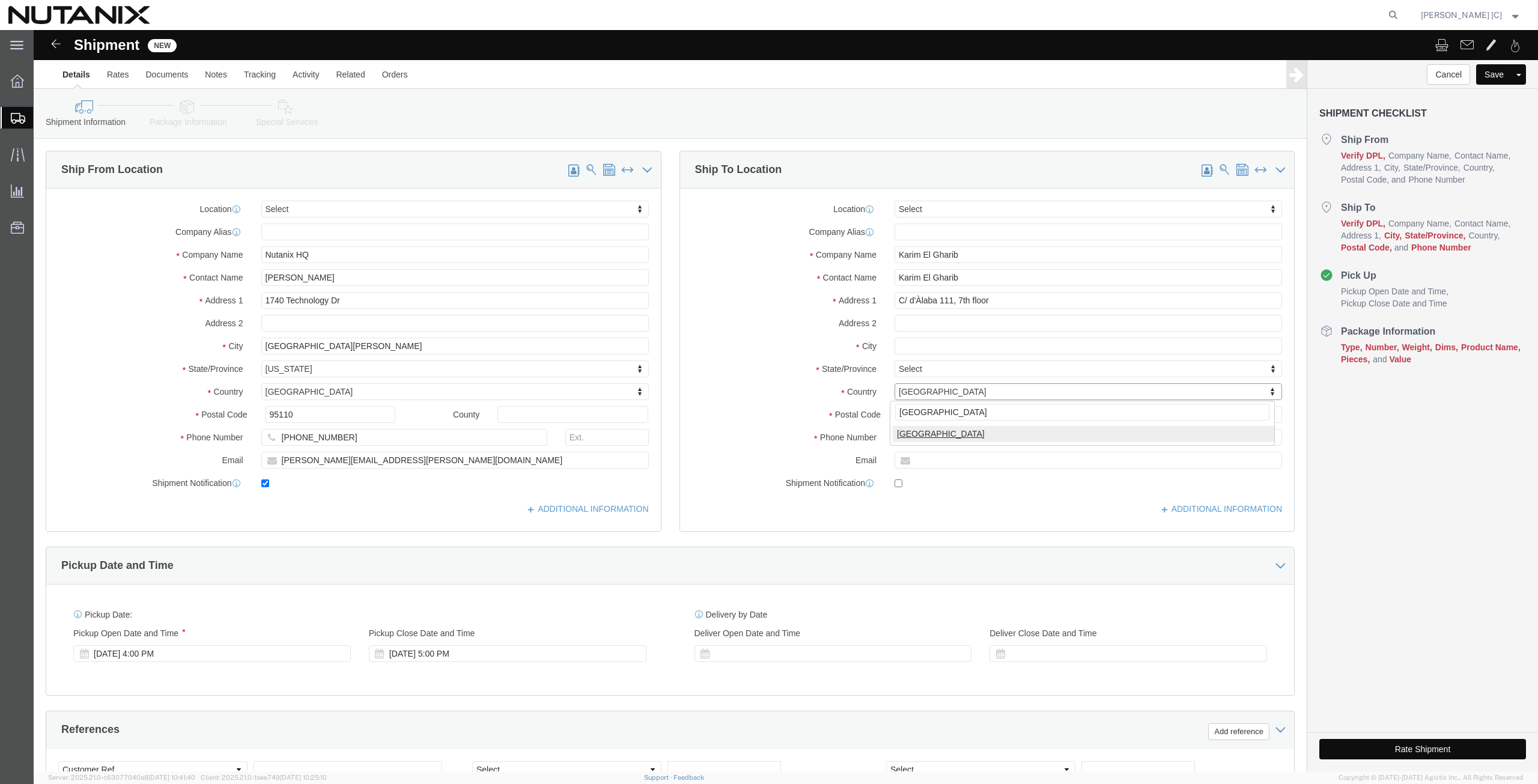
click input "[GEOGRAPHIC_DATA]"
type input "[GEOGRAPHIC_DATA]"
select select "ES"
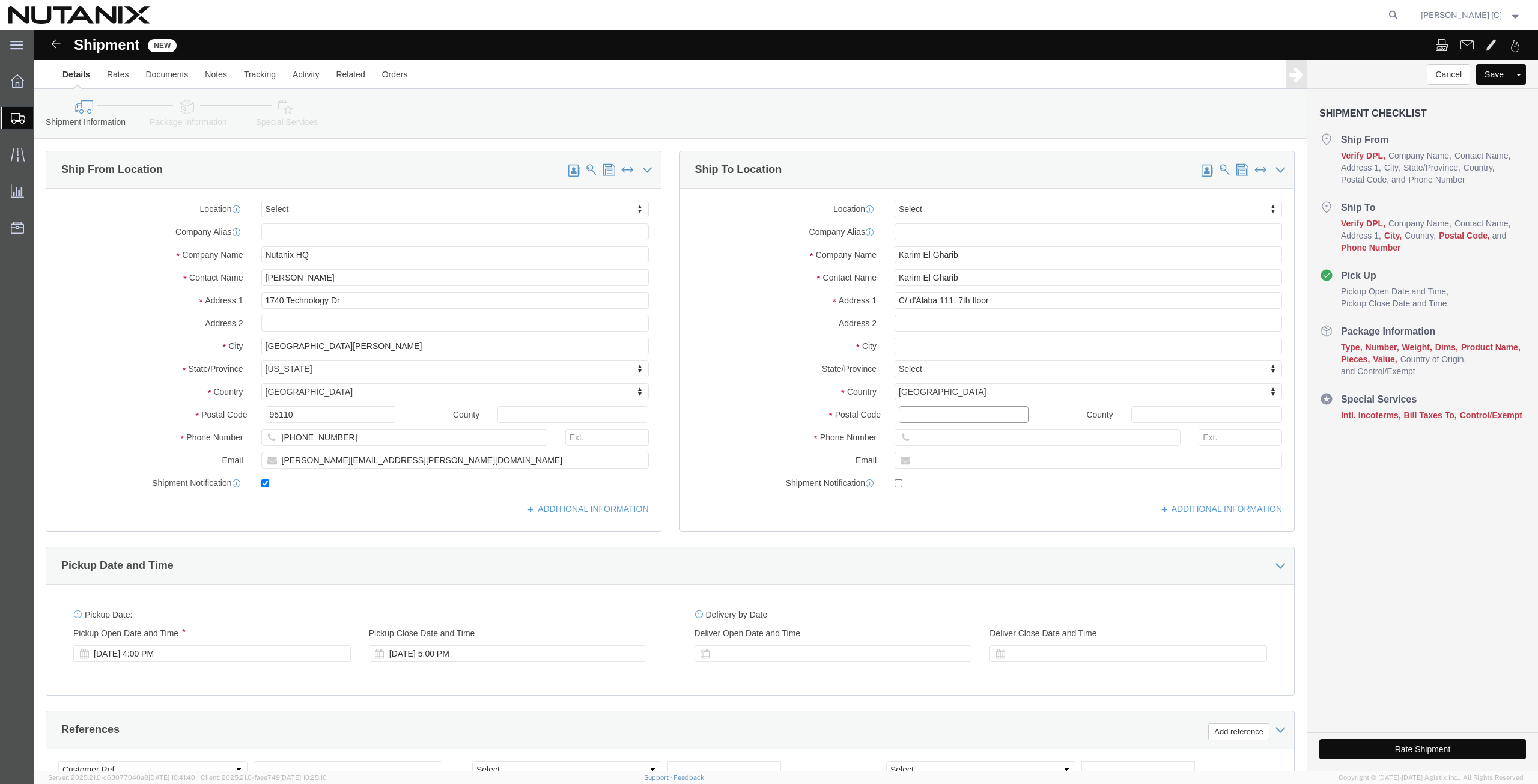
click input "Postal Code"
paste input "08018"
type input "08018"
click span
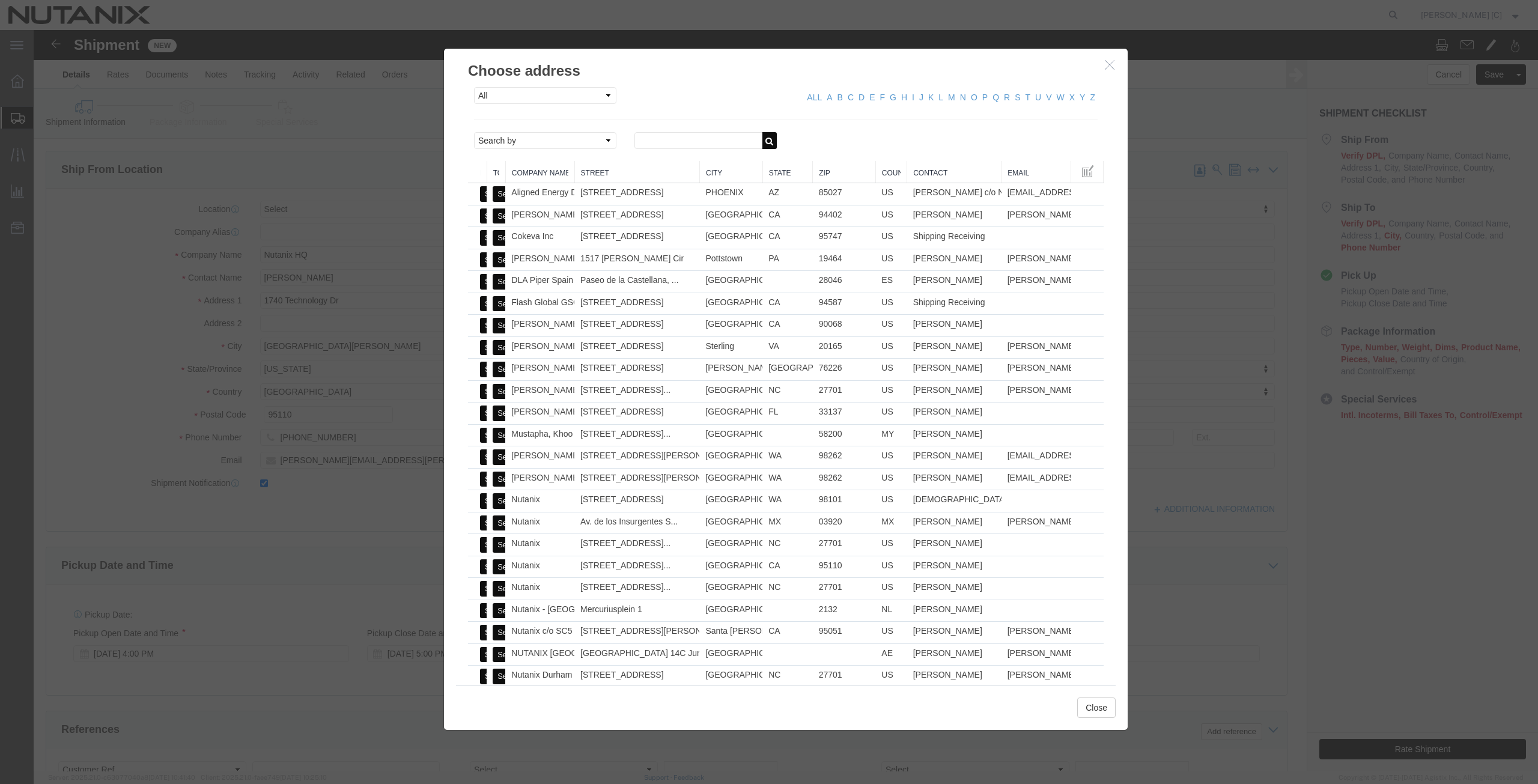
click button "button"
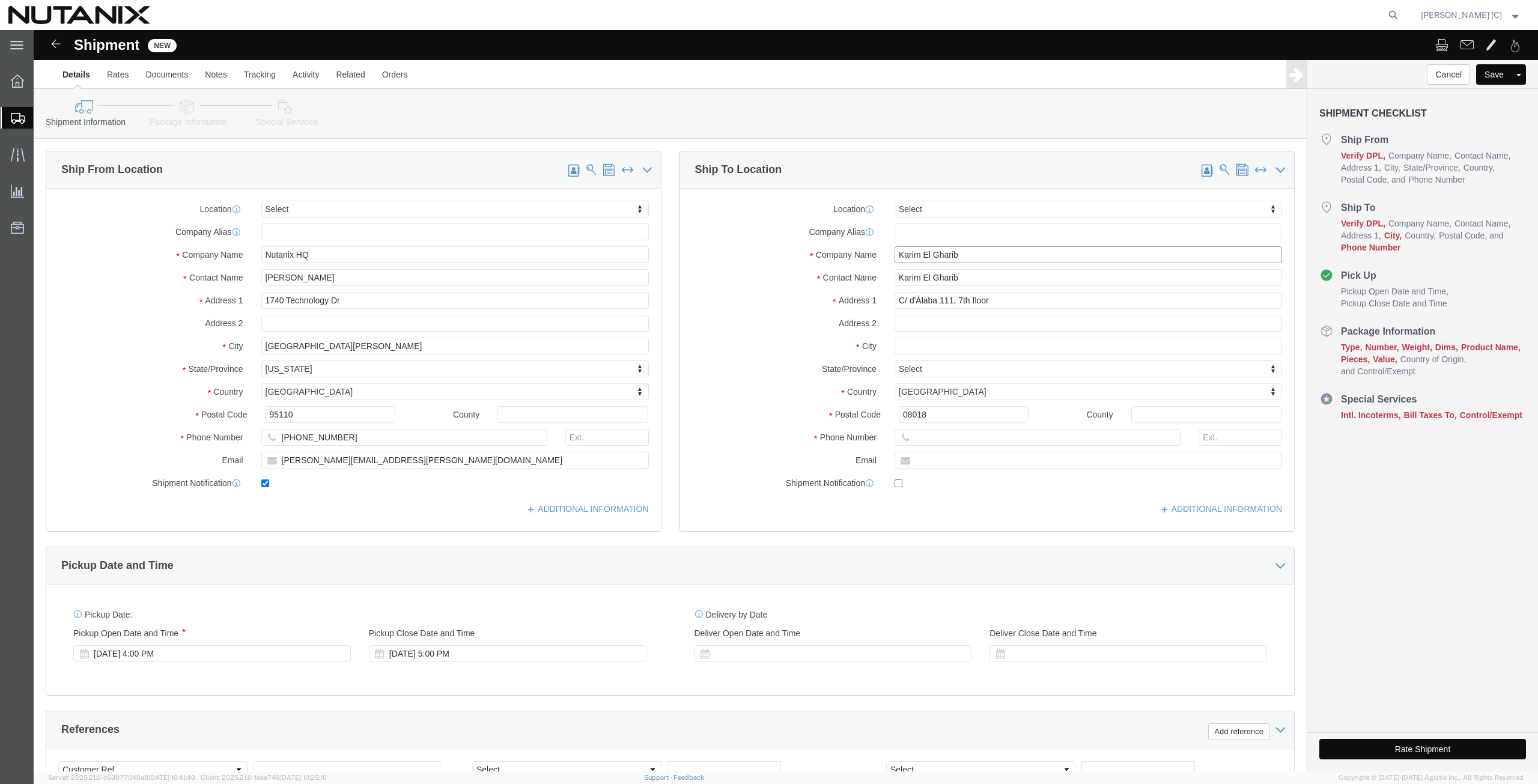
drag, startPoint x: 930, startPoint y: 222, endPoint x: 842, endPoint y: 233, distance: 88.7
click div "Location Select Select My Profile Location [GEOGRAPHIC_DATA] - [GEOGRAPHIC_DATA…"
paste input "Nutanix Spain S.L.U."
click input "Nutanix Spain S.L.U."
type input "Nutanix Spain S.L.U."
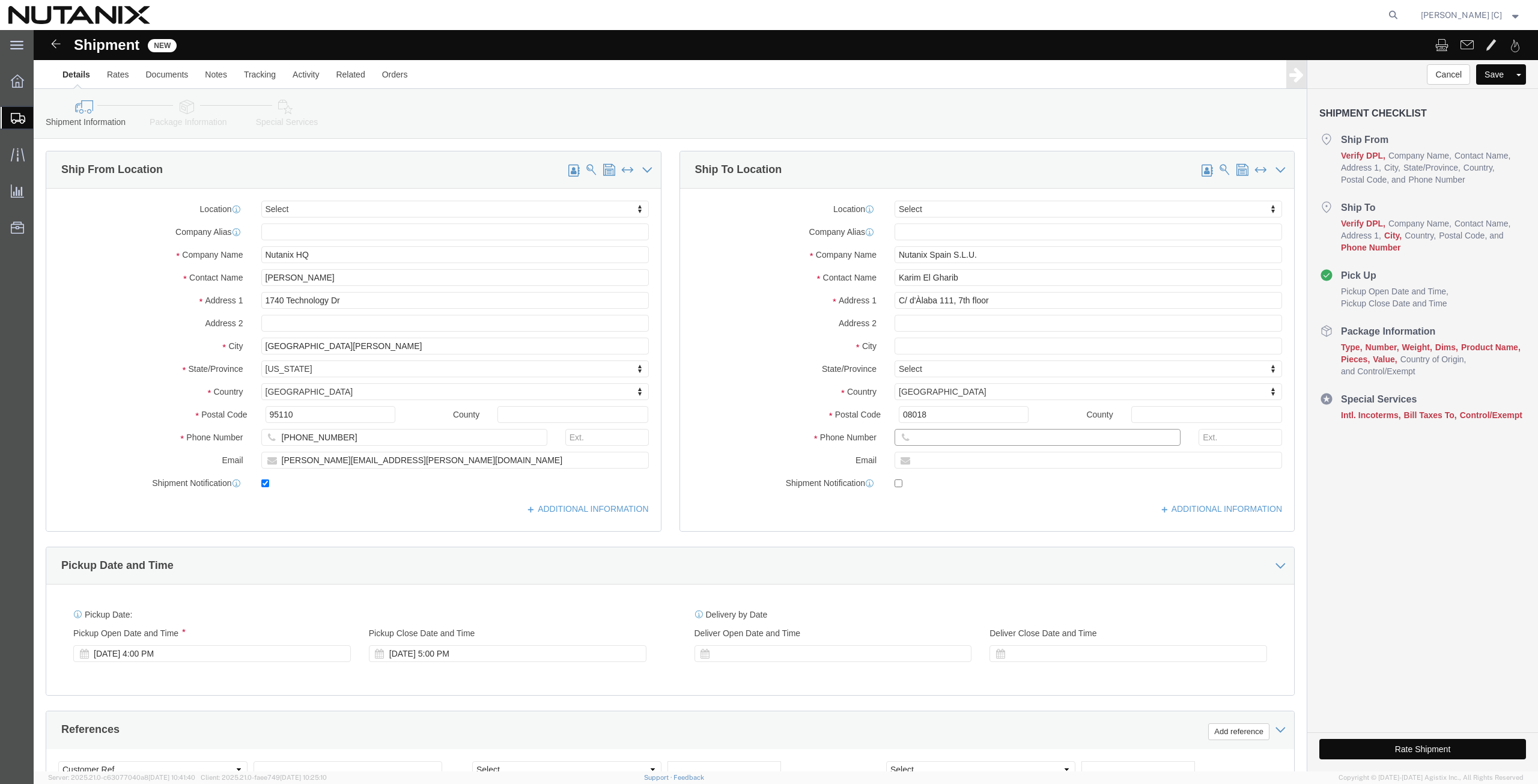
click input "text"
paste input "[PHONE_NUMBER]"
type input "[PHONE_NUMBER]"
click input "text"
paste input "[GEOGRAPHIC_DATA]"
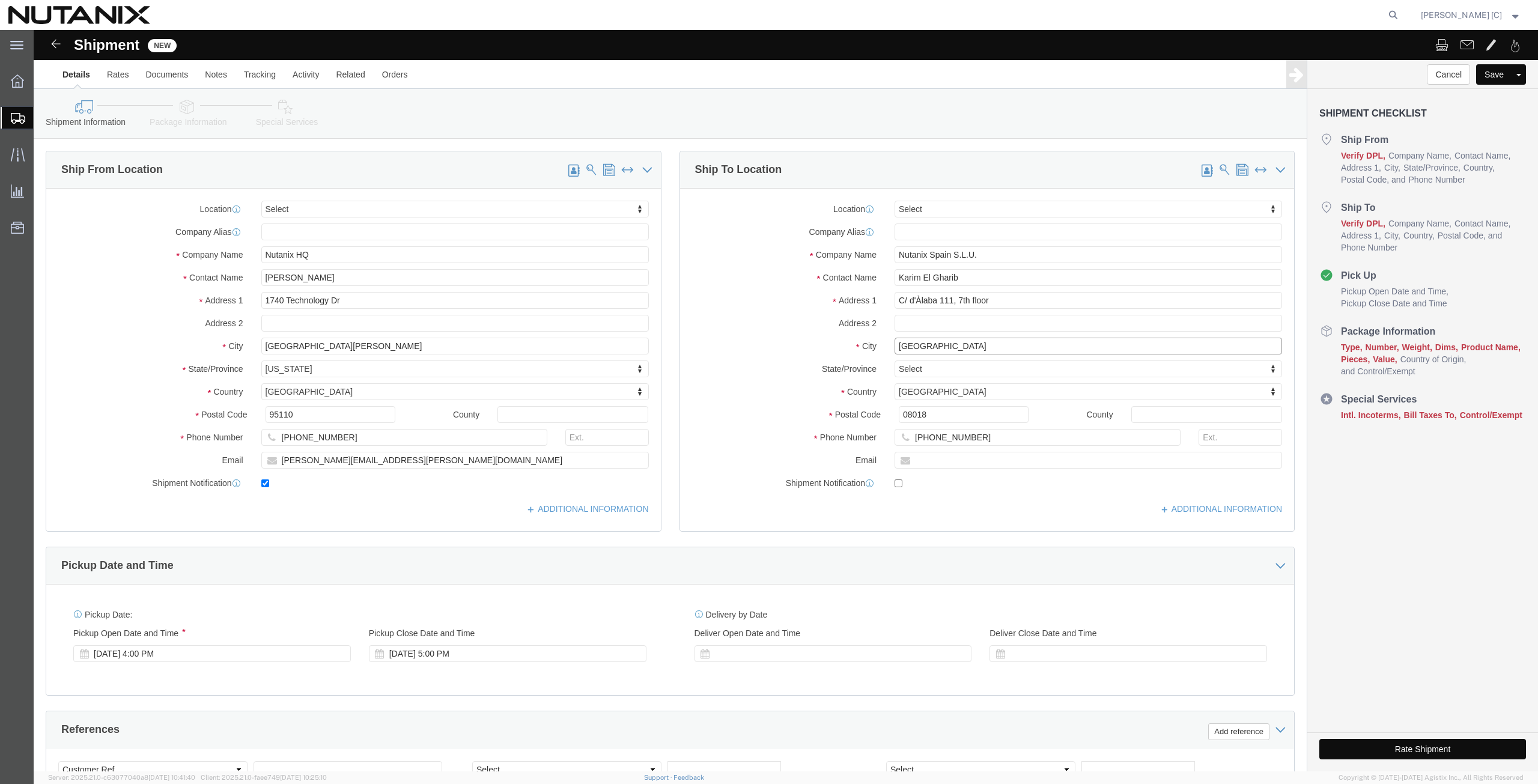
type input "[GEOGRAPHIC_DATA]"
click input "text"
paste input "[PERSON_NAME][EMAIL_ADDRESS][DOMAIN_NAME]"
type input "[PERSON_NAME][EMAIL_ADDRESS][DOMAIN_NAME]"
click label
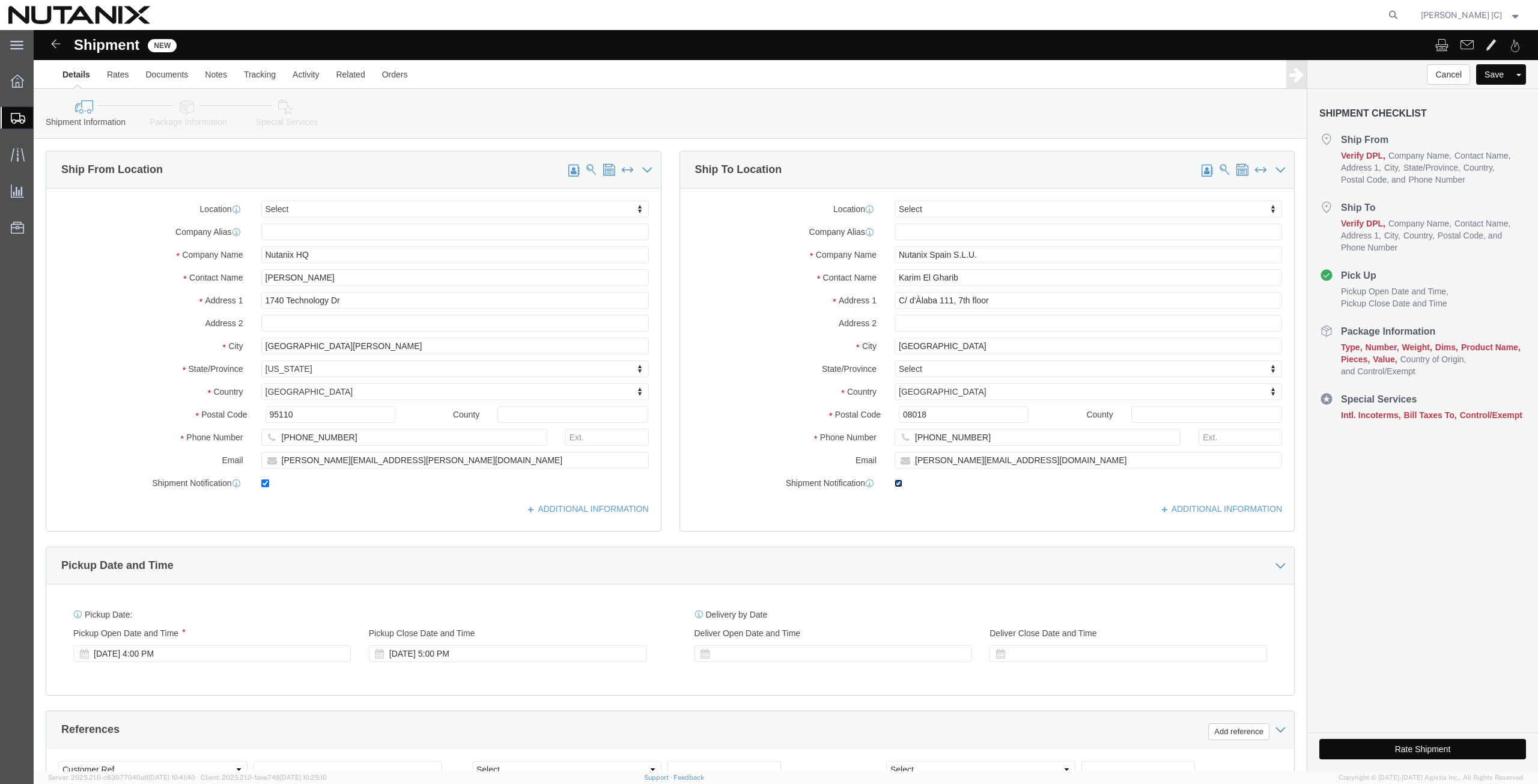
click input "checkbox"
click label
click input "checkbox"
checkbox input "true"
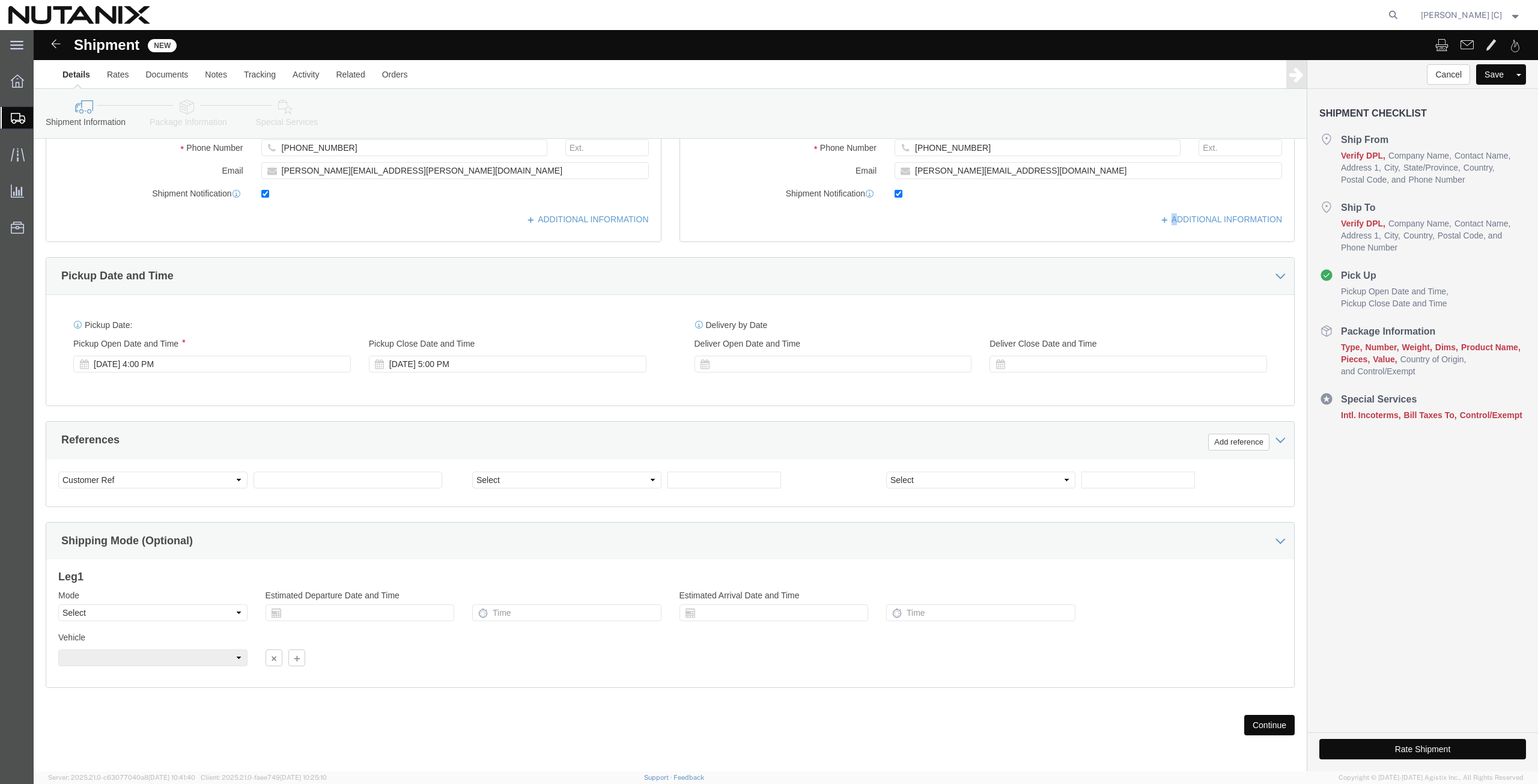
scroll to position [290, 0]
click input "text"
drag, startPoint x: 339, startPoint y: 448, endPoint x: 292, endPoint y: 462, distance: 49.0
click div "Select Account Type Activity ID Airline Appointment Number ASN Batch Request # …"
type input "53005-Sales-[GEOGRAPHIC_DATA]/[GEOGRAPHIC_DATA]"
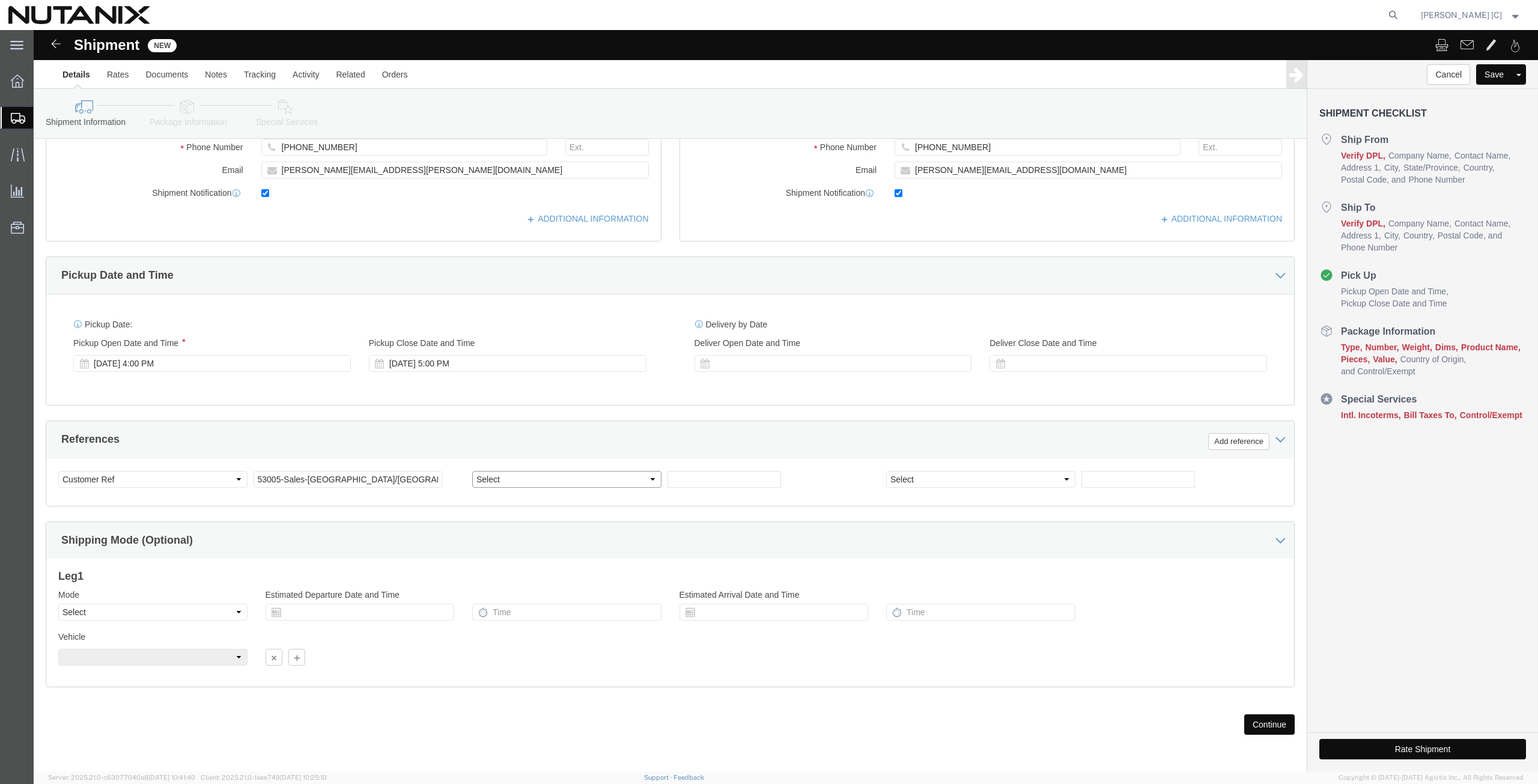
click select "Select Account Type Activity ID Airline Appointment Number ASN Batch Request # …"
select select "PURCHORD"
click select "Select Account Type Activity ID Airline Appointment Number ASN Batch Request # …"
click input "text"
type input "Awards"
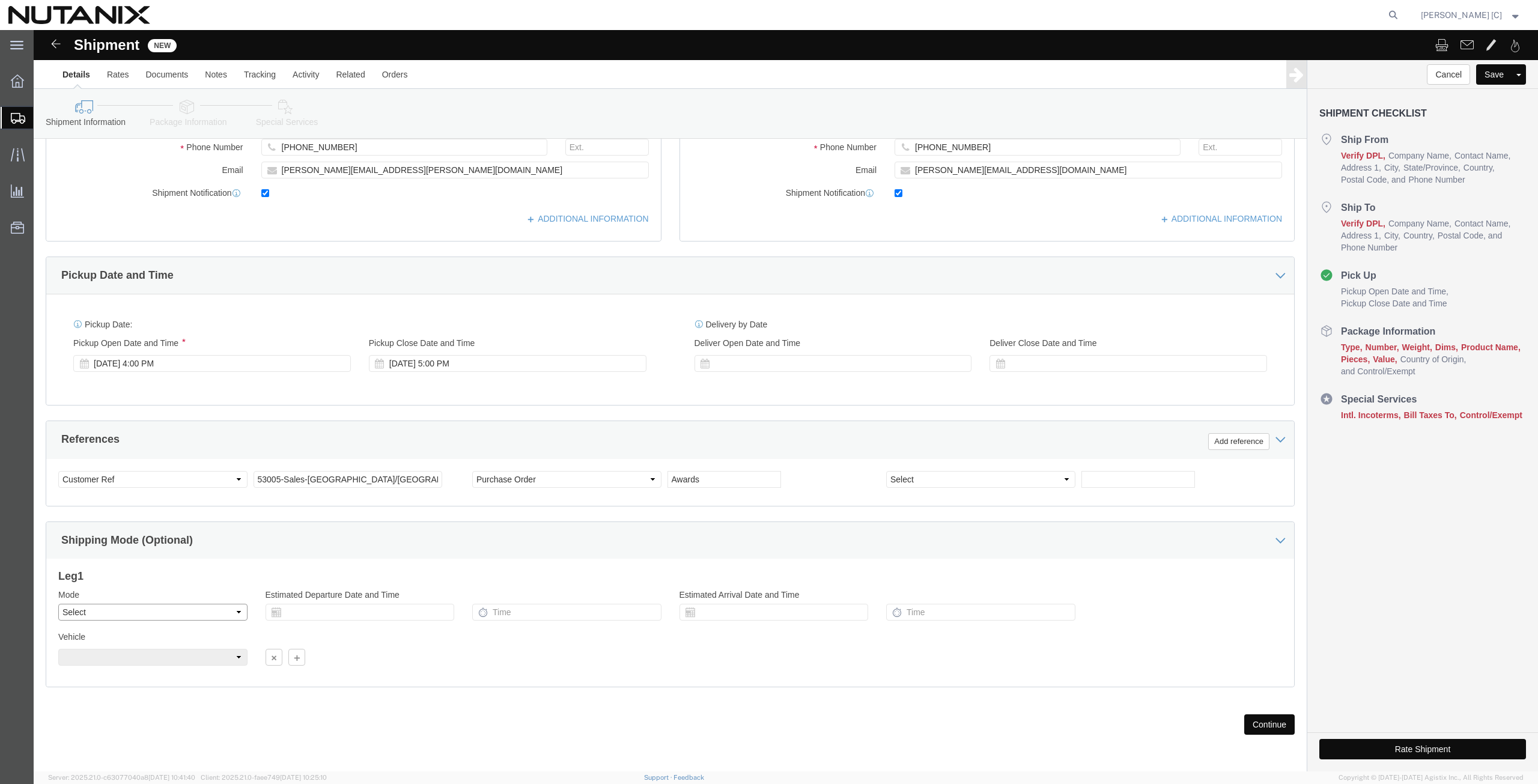
click select "Select Air Less than Truckload Multi-Leg Ocean Freight Rail Small Parcel Truckl…"
select select "SMAL"
click select "Select Air Less than Truckload Multi-Leg Ocean Freight Rail Small Parcel Truckl…"
click button "Continue"
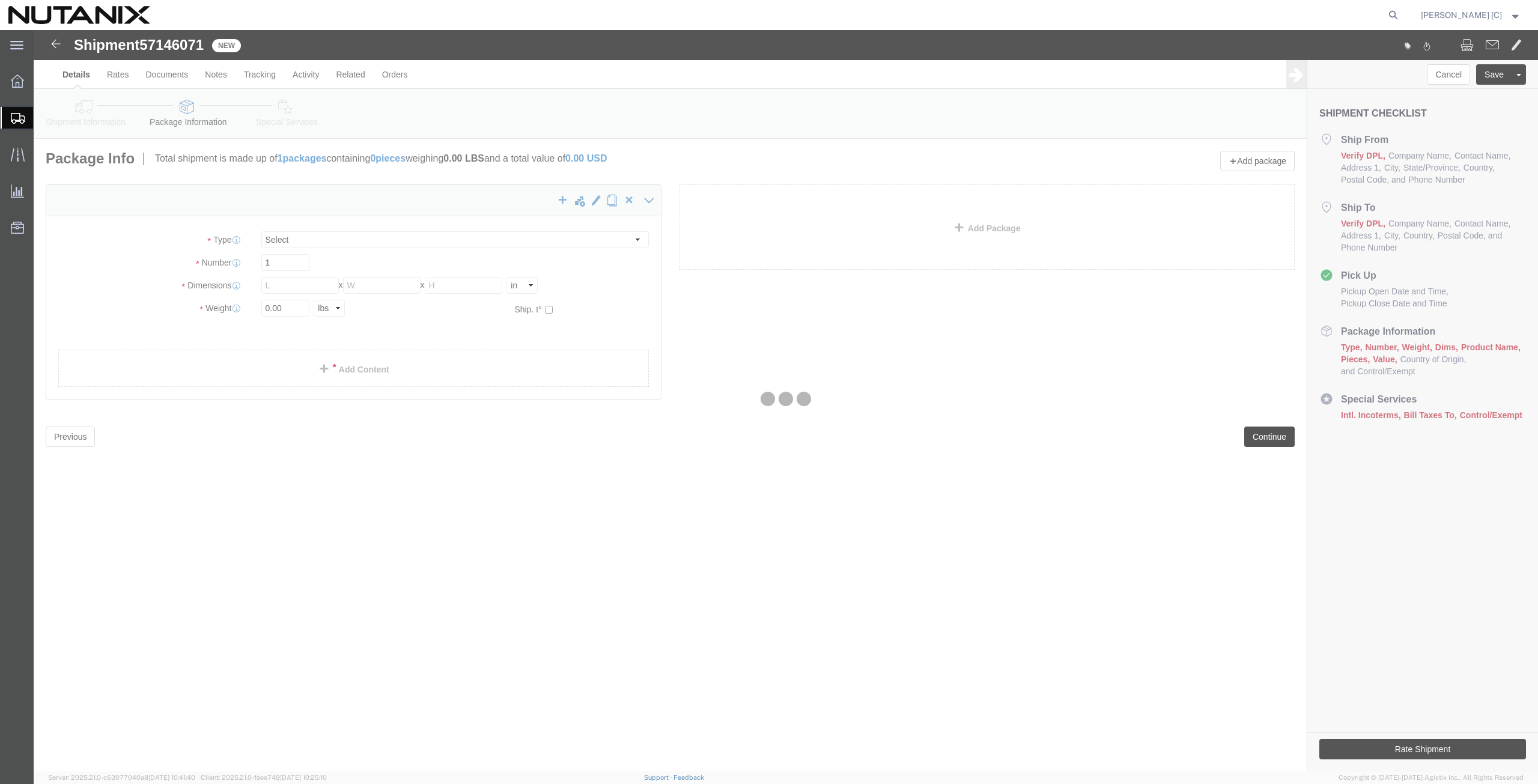
select select "YRPK"
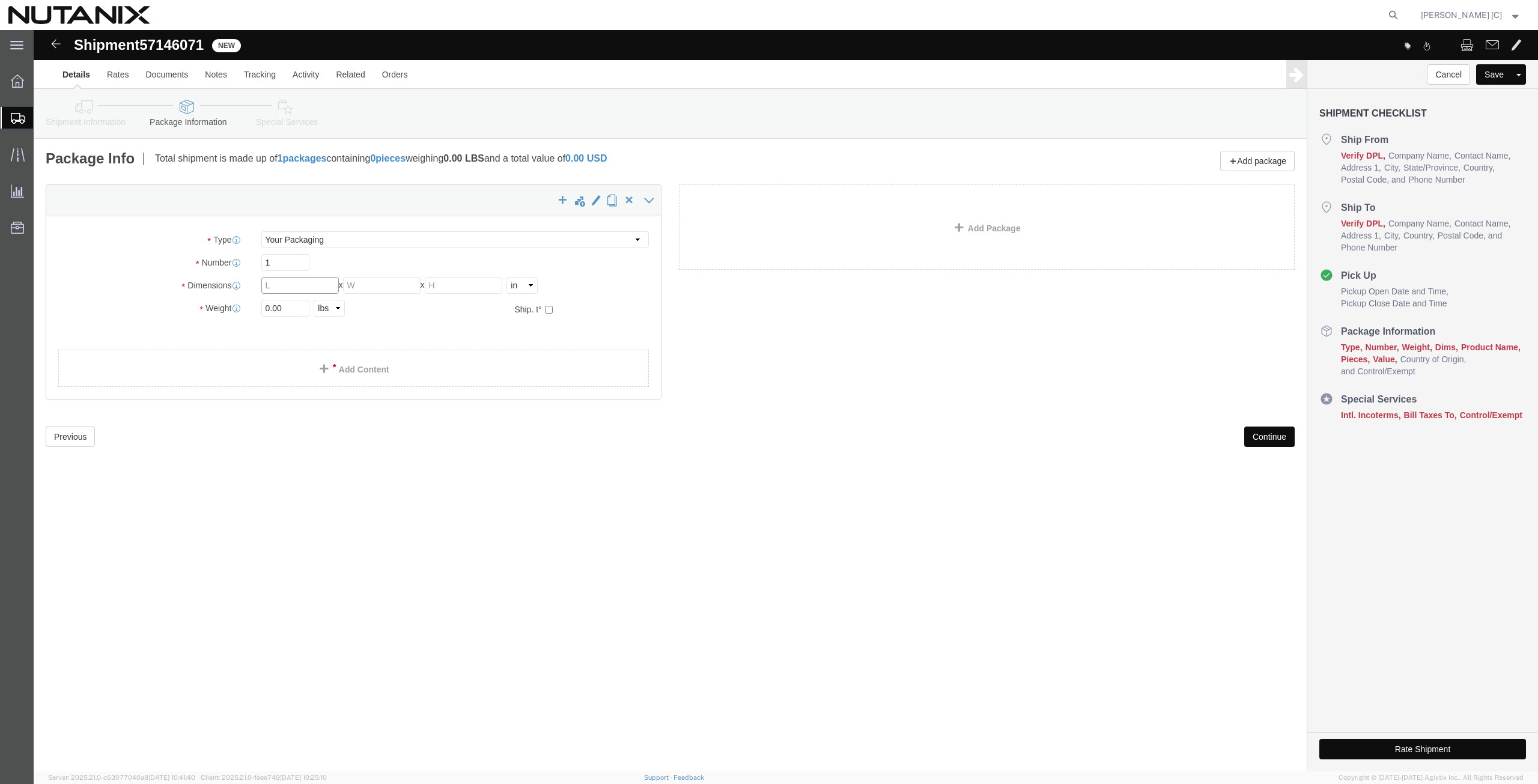
click input "text"
type input "24"
type input "16"
type input "12"
drag, startPoint x: 255, startPoint y: 280, endPoint x: 60, endPoint y: 287, distance: 195.1
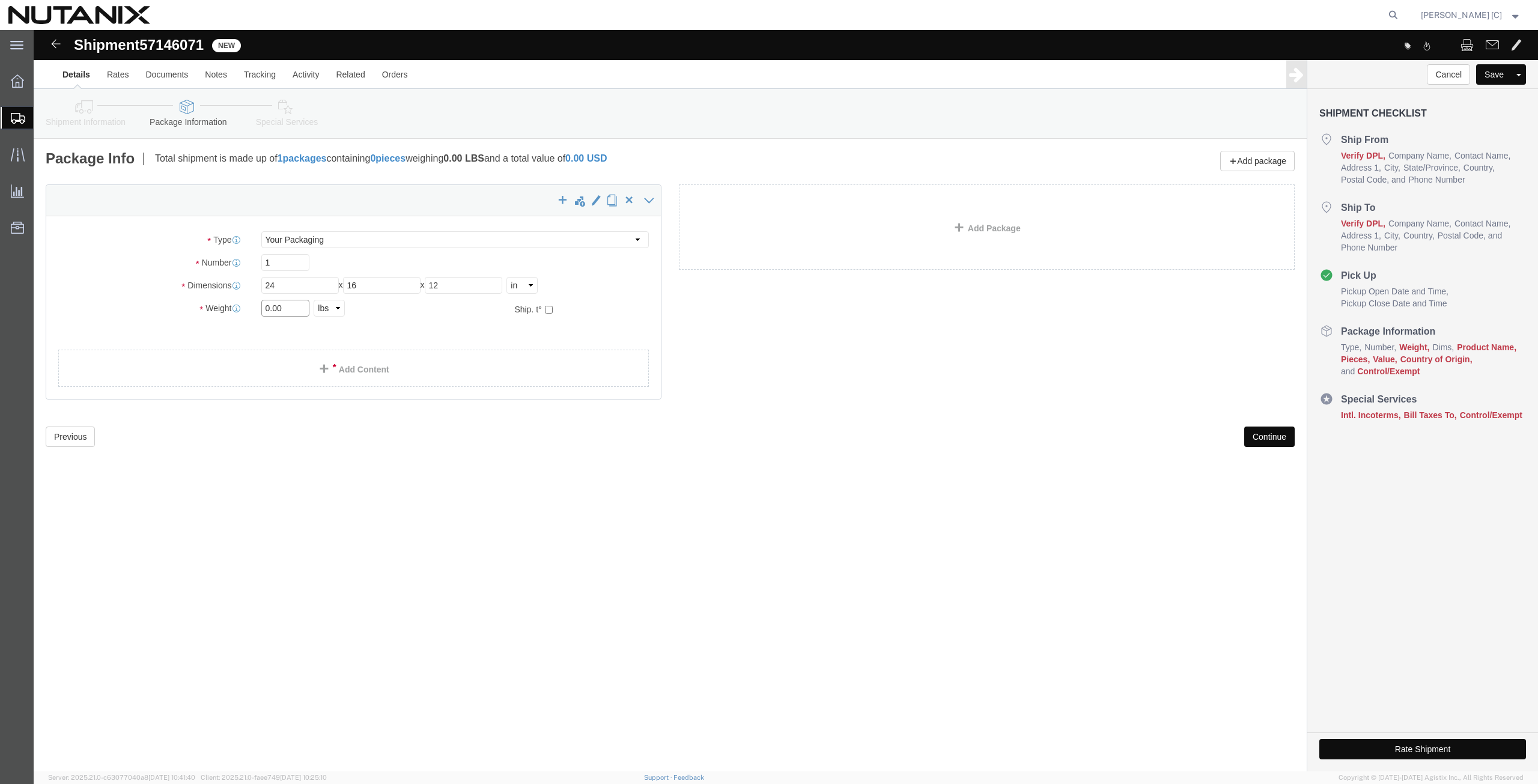
click div "Package Type Select Envelope Large Box Medium Box PAK Rack Small Box Tube Your …"
type input "17.25"
click link "Add Content"
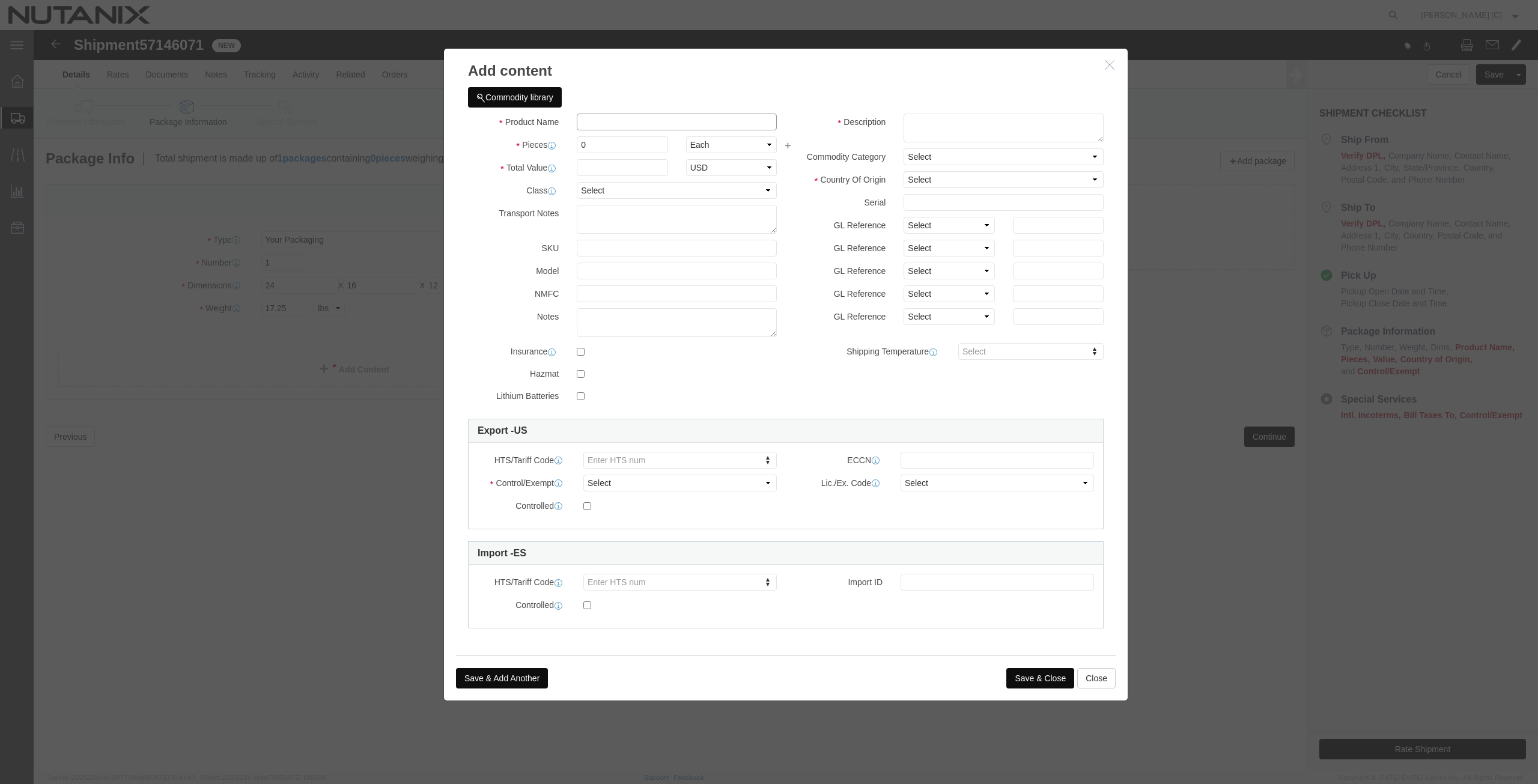
click input "text"
type input "Acylic Award"
click textarea
paste textarea "Articles of plastic, ornamental: other"
type textarea "Articles of plastic, ornamental: other"
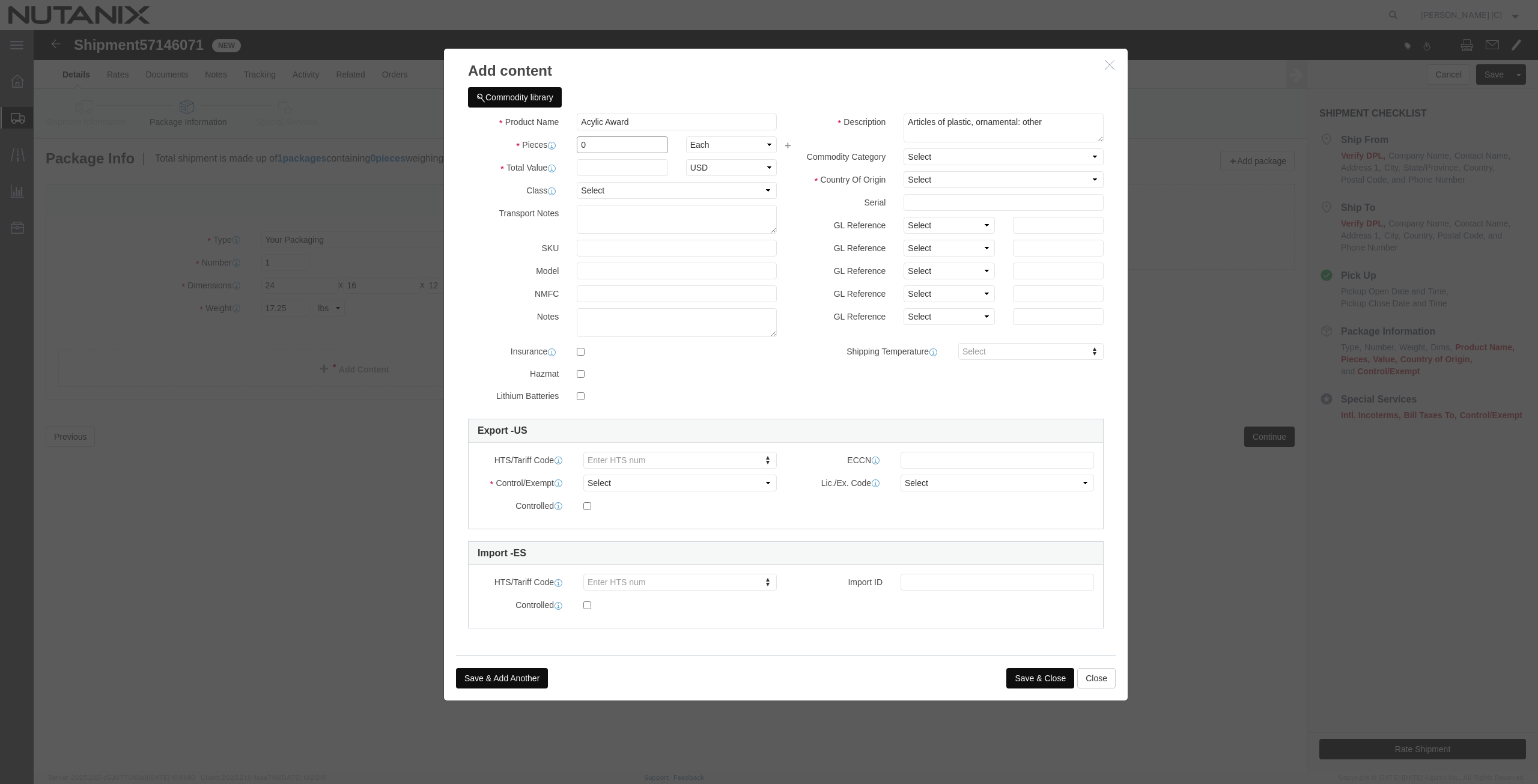
drag, startPoint x: 567, startPoint y: 115, endPoint x: 453, endPoint y: 102, distance: 114.7
click div "Product Name Acylic Award A Pieces 0 Select Bag Barrels 100Board Feet Bottle Bo…"
type input "11"
click input "text"
drag, startPoint x: 562, startPoint y: 118, endPoint x: 473, endPoint y: 137, distance: 91.0
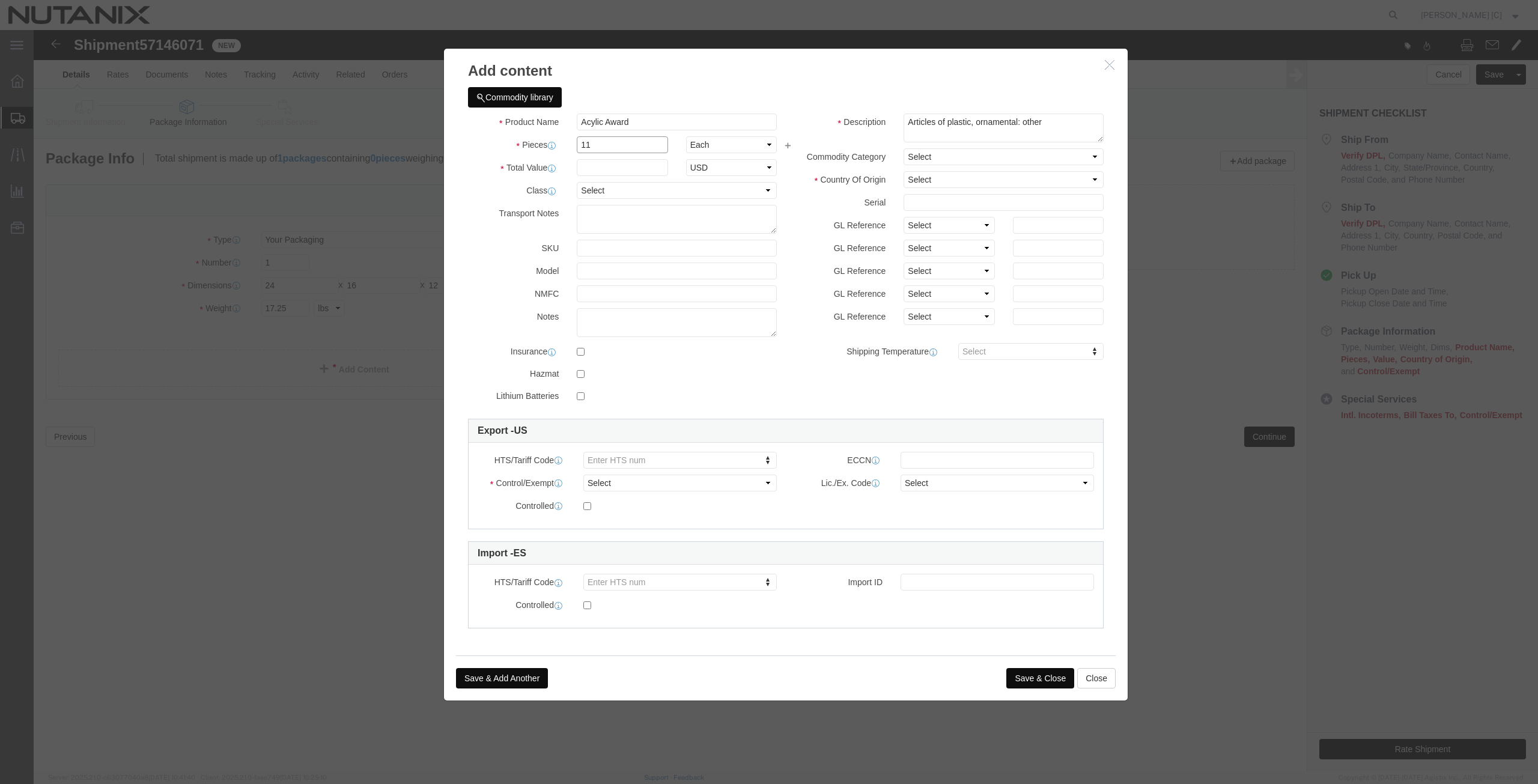
click div "Product Name Acylic Award A Pieces 11 Select Bag Barrels 100Board Feet Bottle B…"
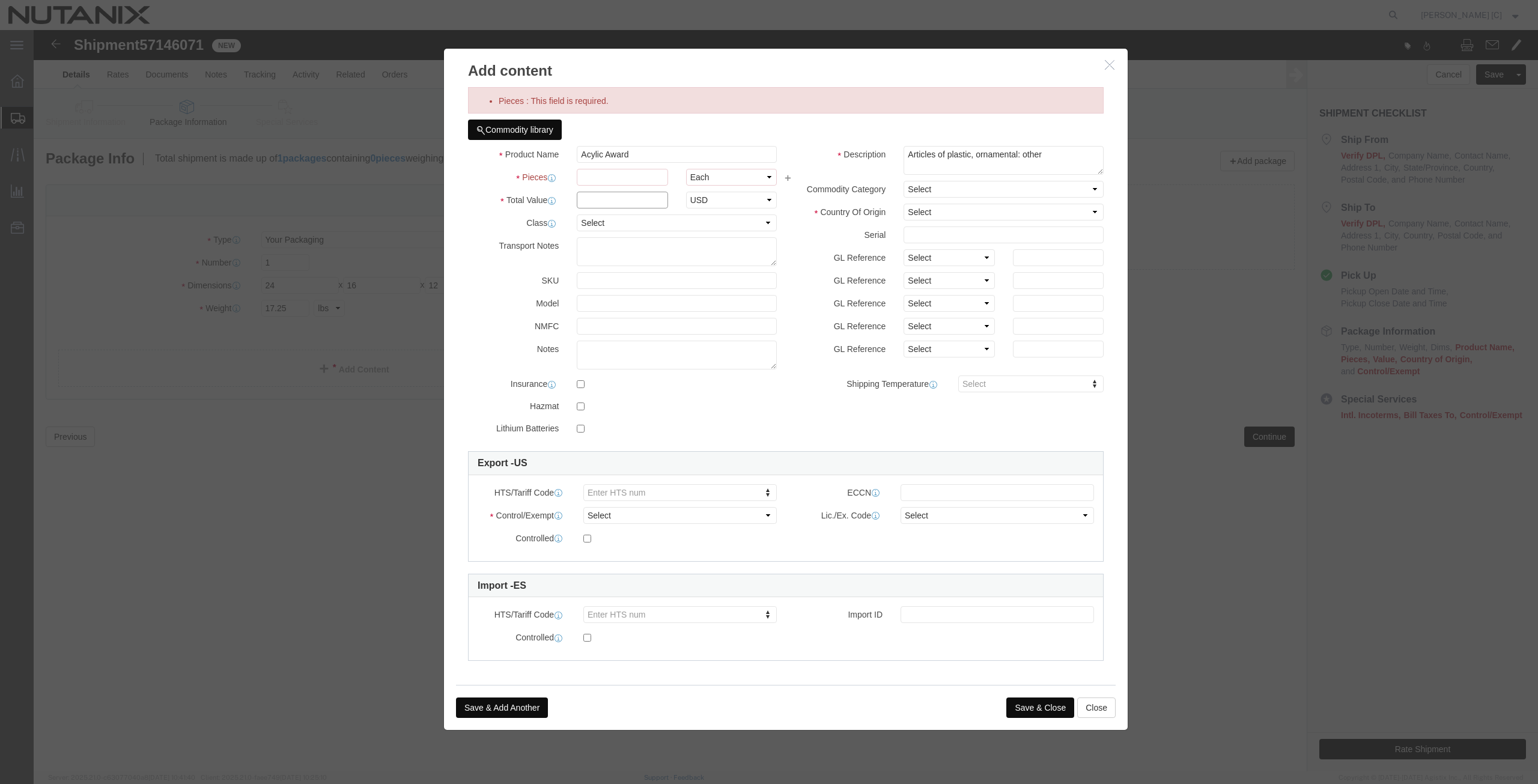
click input "text"
type input "42.23"
click input "Pieces : This field is required."
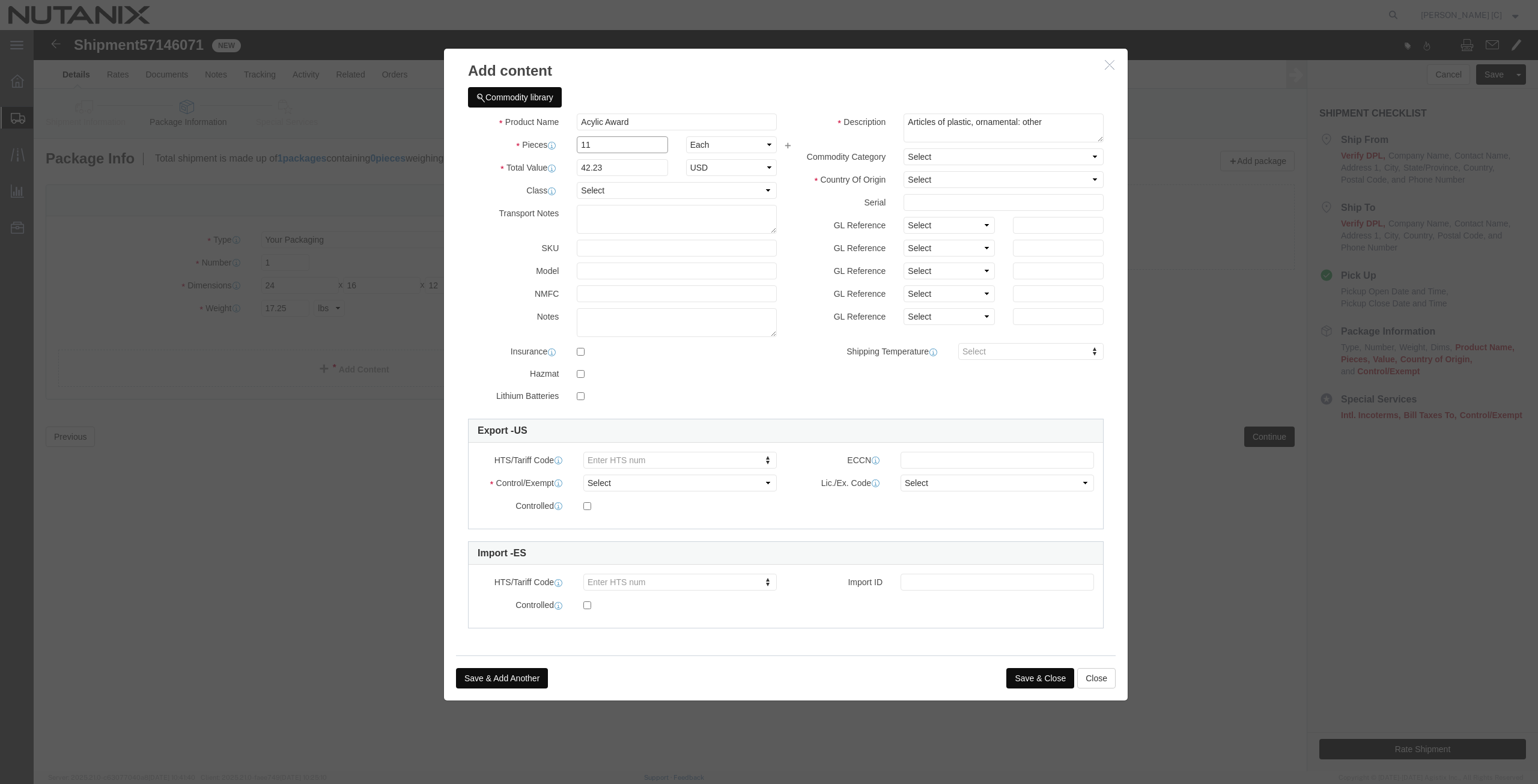
type input "11"
type input "464.53"
click label "Transport Notes"
click select "Select [GEOGRAPHIC_DATA] [GEOGRAPHIC_DATA] [GEOGRAPHIC_DATA] [GEOGRAPHIC_DATA] …"
select select "US"
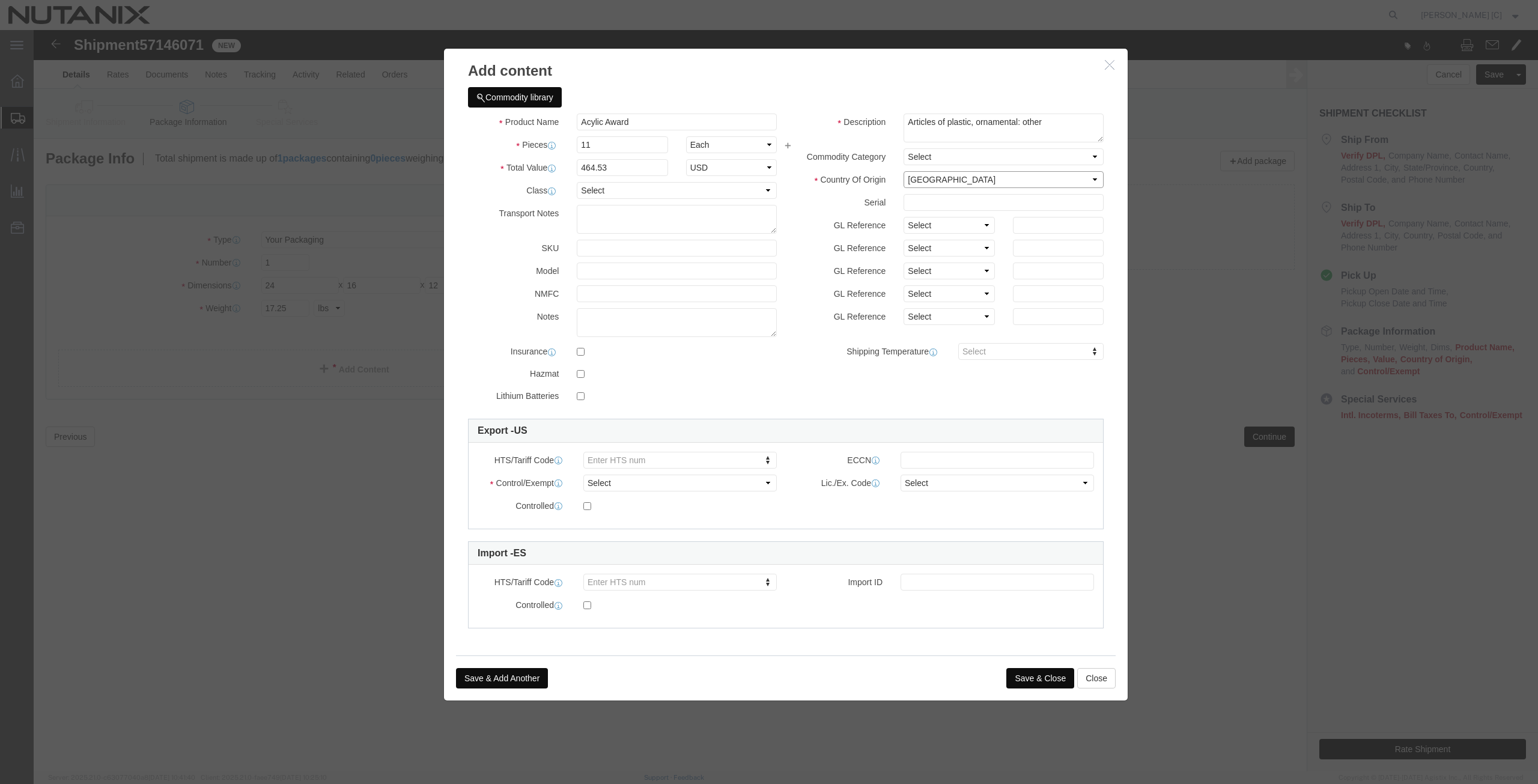
click select "Select [GEOGRAPHIC_DATA] [GEOGRAPHIC_DATA] [GEOGRAPHIC_DATA] [GEOGRAPHIC_DATA] …"
drag, startPoint x: 579, startPoint y: 447, endPoint x: 572, endPoint y: 450, distance: 7.6
click select "Select ATF BIS DEA EPA FDA FTR ITAR OFAC Other (OPA)"
select select "FTR"
click select "Select ATF BIS DEA EPA FDA FTR ITAR OFAC Other (OPA)"
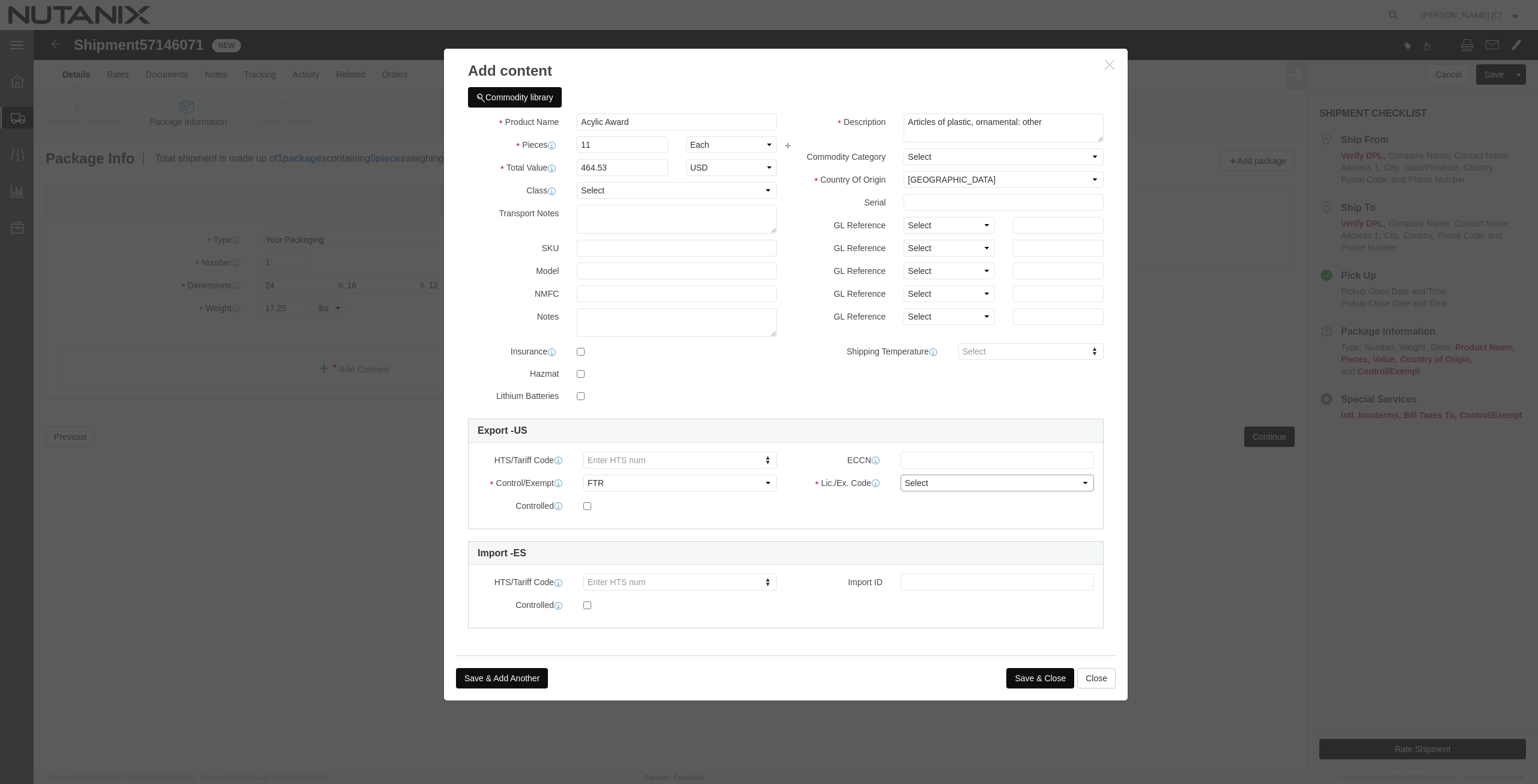
click select "Select 30.2(d)(2) 30.36 30.37(a) 30.37(f) 30.37(g) 30.37(h) 30.37(i) 30.37(j) 3…"
select select "30.37(a)"
click select "Select 30.2(d)(2) 30.36 30.37(a) 30.37(f) 30.37(g) 30.37(h) 30.37(i) 30.37(j) 3…"
type input "3926400090"
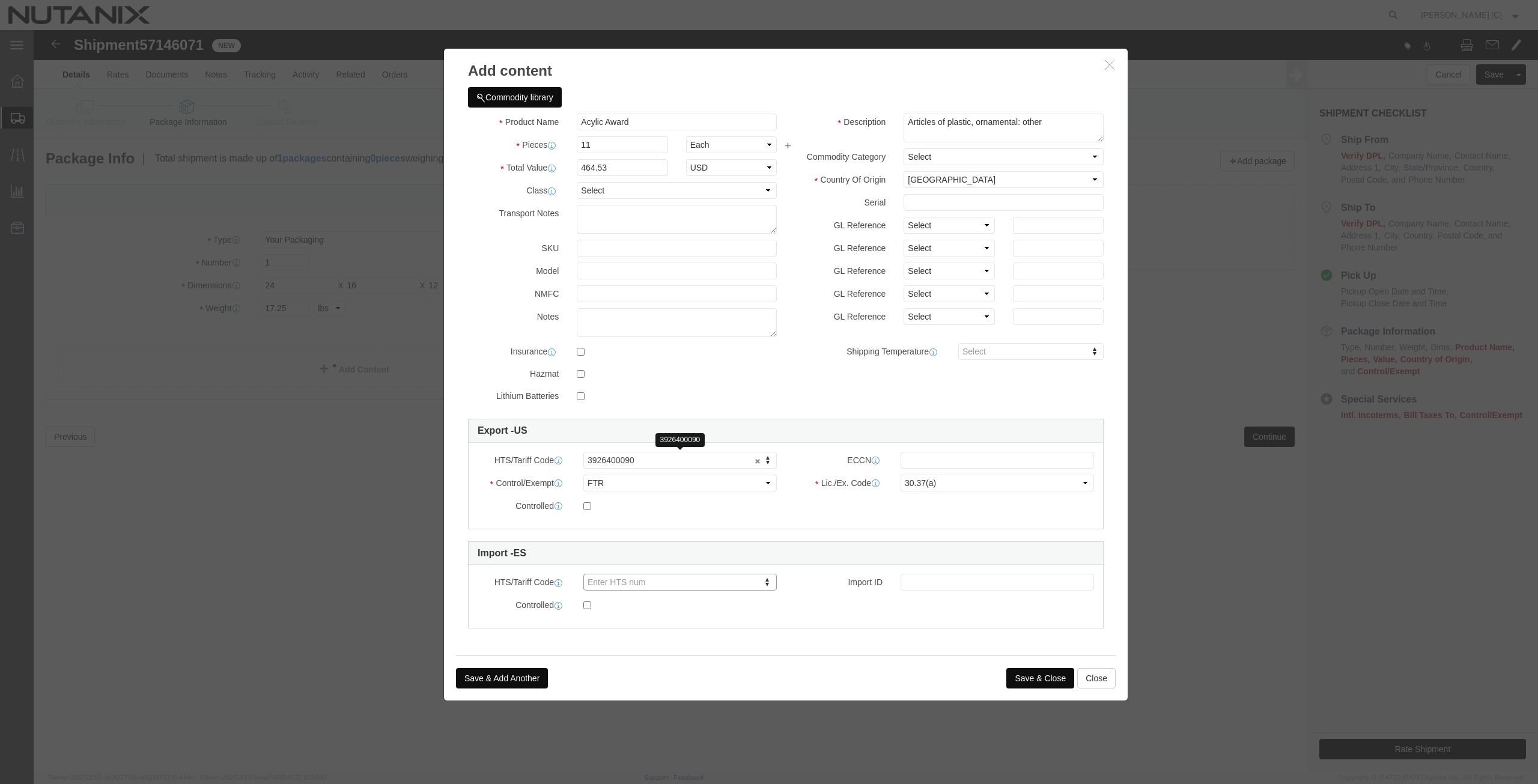
drag, startPoint x: 607, startPoint y: 424, endPoint x: 583, endPoint y: 427, distance: 24.2
drag, startPoint x: 609, startPoint y: 426, endPoint x: 585, endPoint y: 429, distance: 24.2
drag, startPoint x: 608, startPoint y: 431, endPoint x: 572, endPoint y: 429, distance: 36.1
type input "392640"
type input "3926400000"
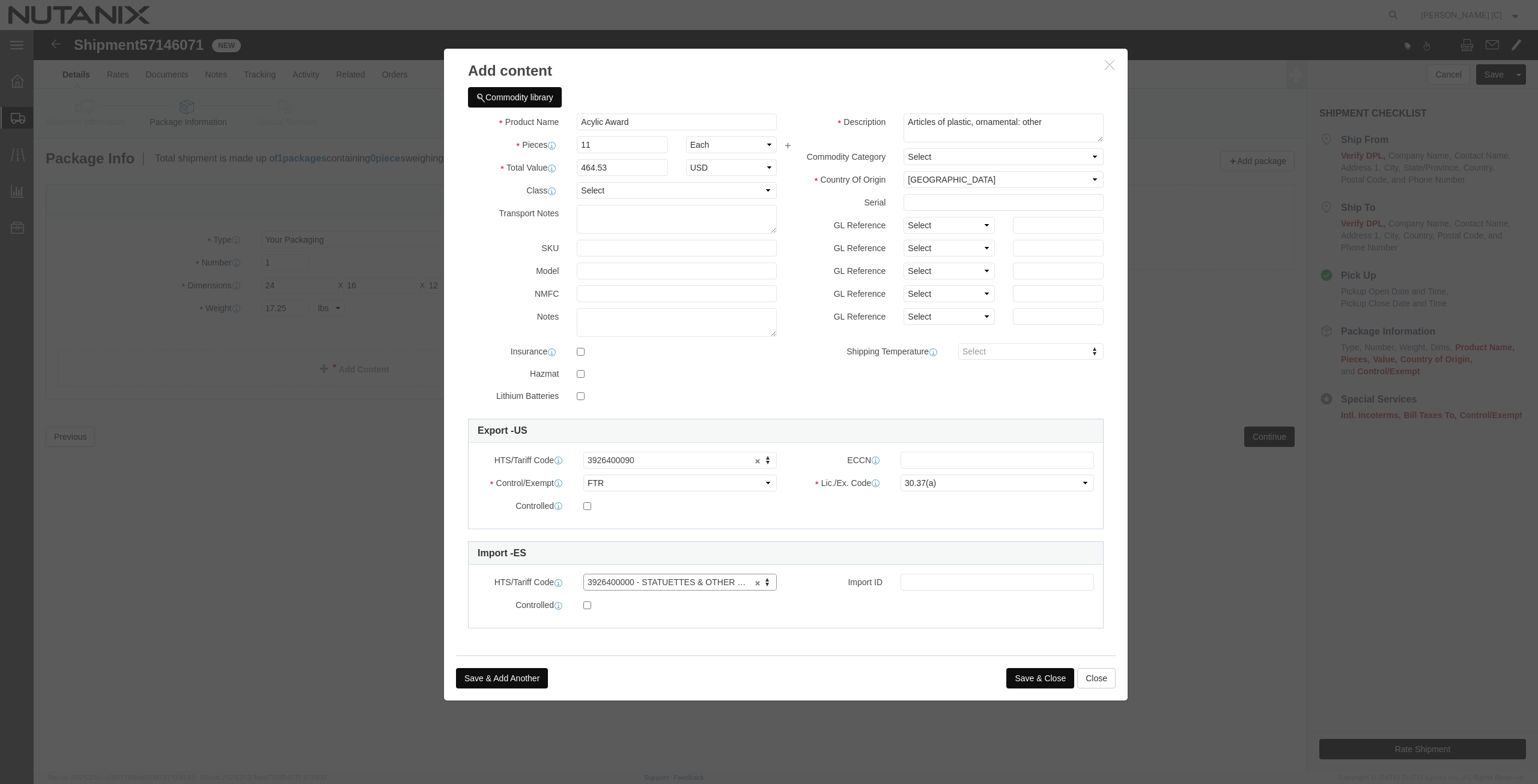
click button "Save & Close"
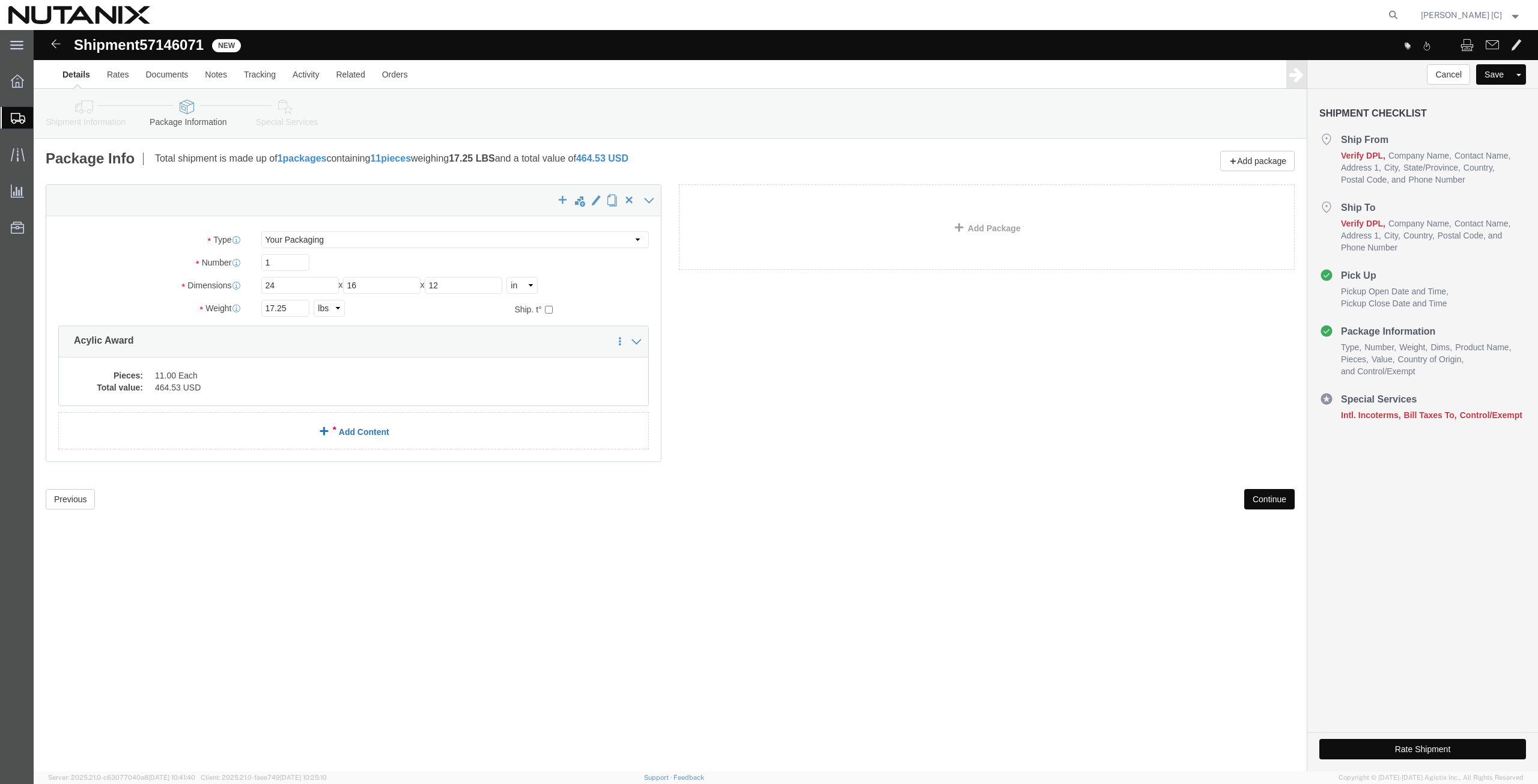
click div "x Package Type Select Envelope Large Box Medium Box PAK Rack Small Box Tube You…"
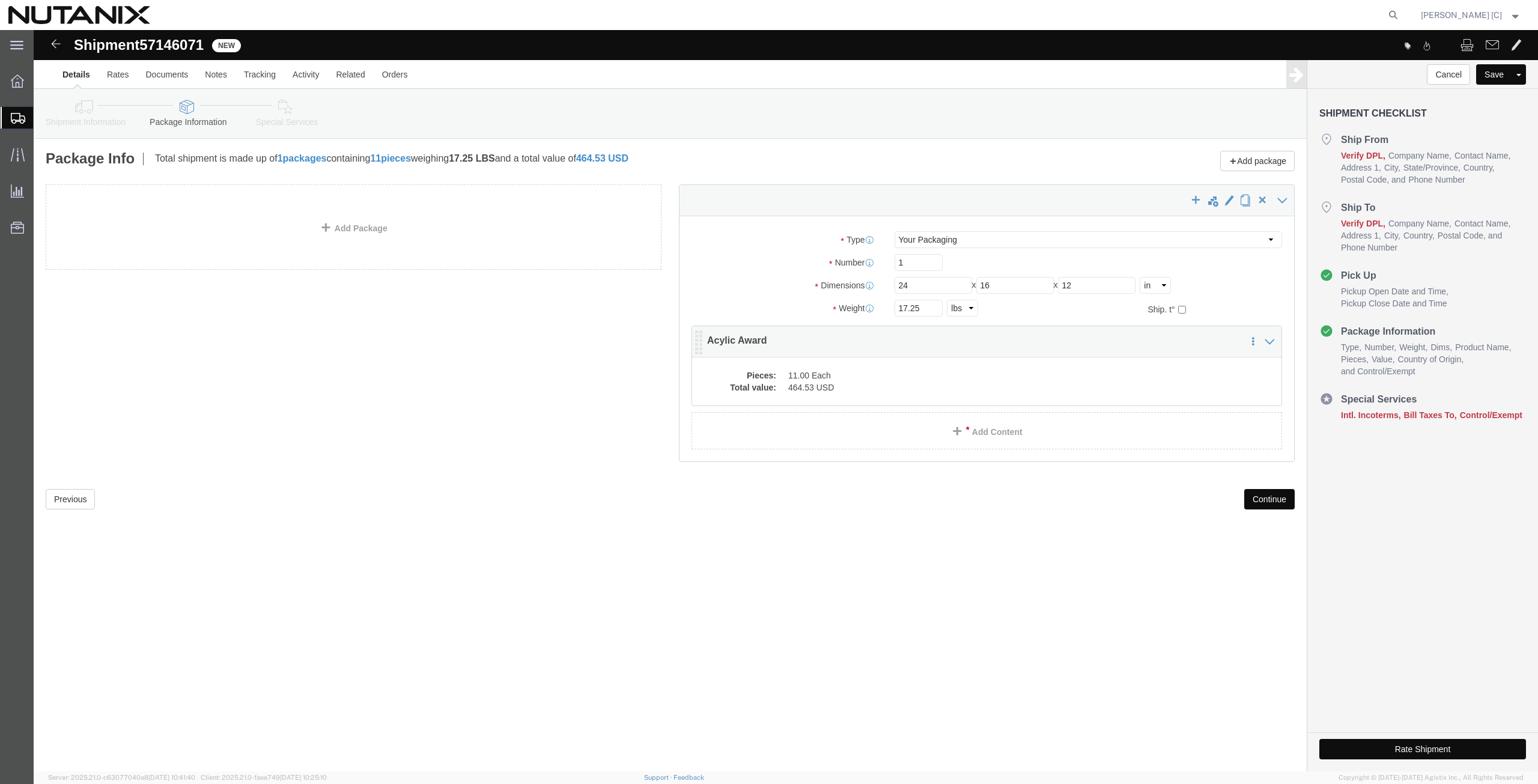
click link "Add Content"
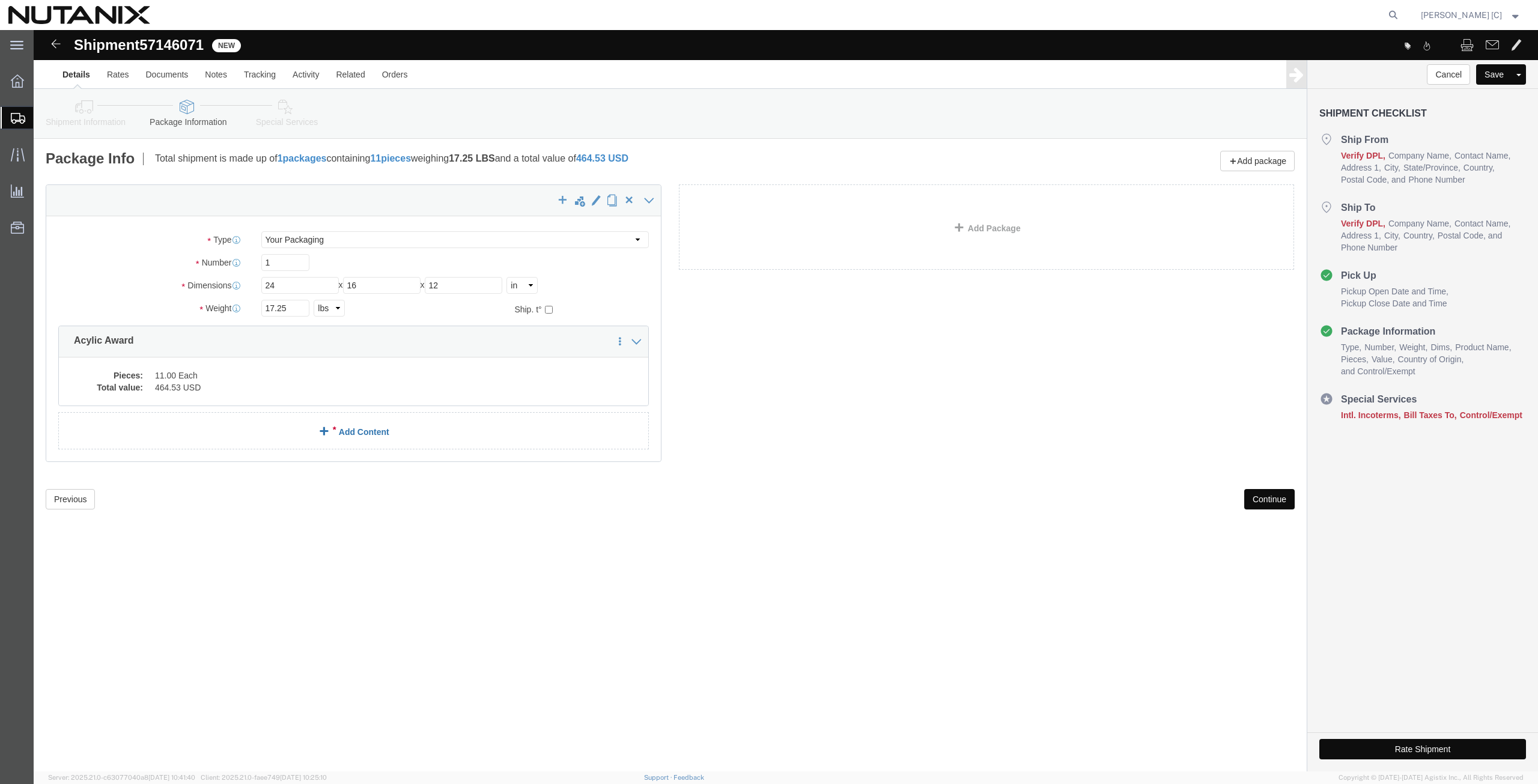
click link "Add Content"
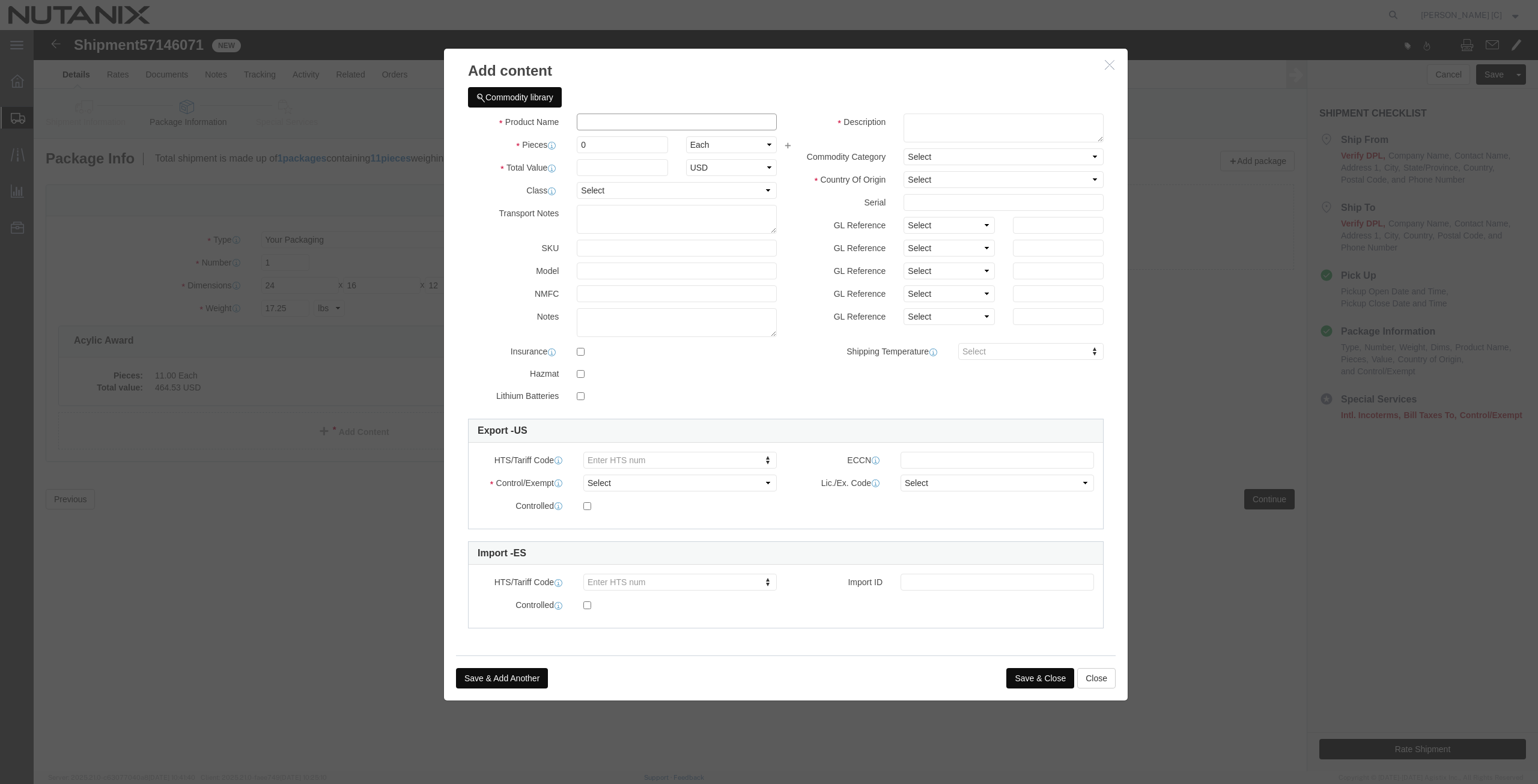
click input "text"
type input "Glass Award"
click strong "Glass Award"
select select "USD"
type input "7013.10.5000"
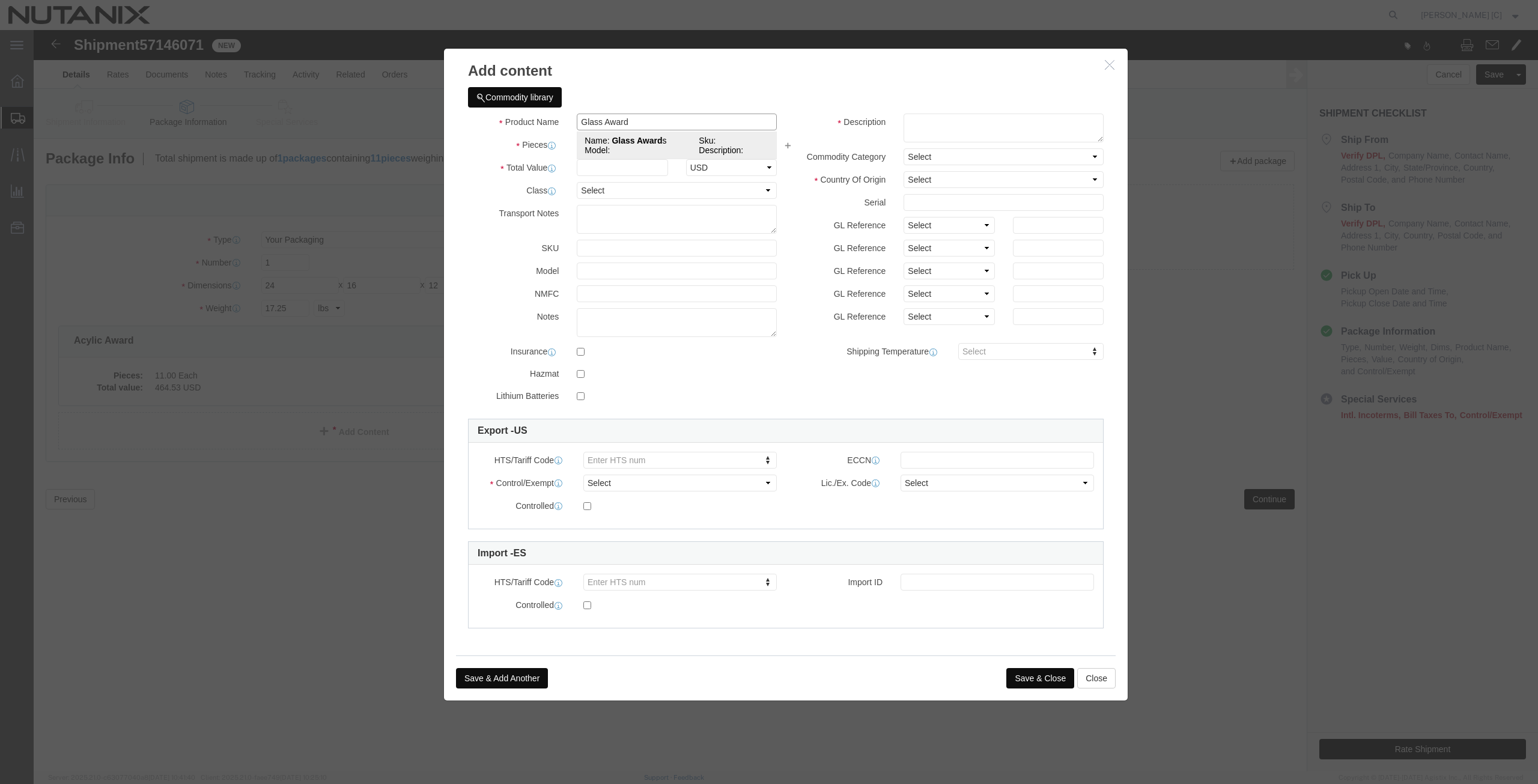
type input "EAR99"
select select
checkbox input "false"
type input "Glass Awards"
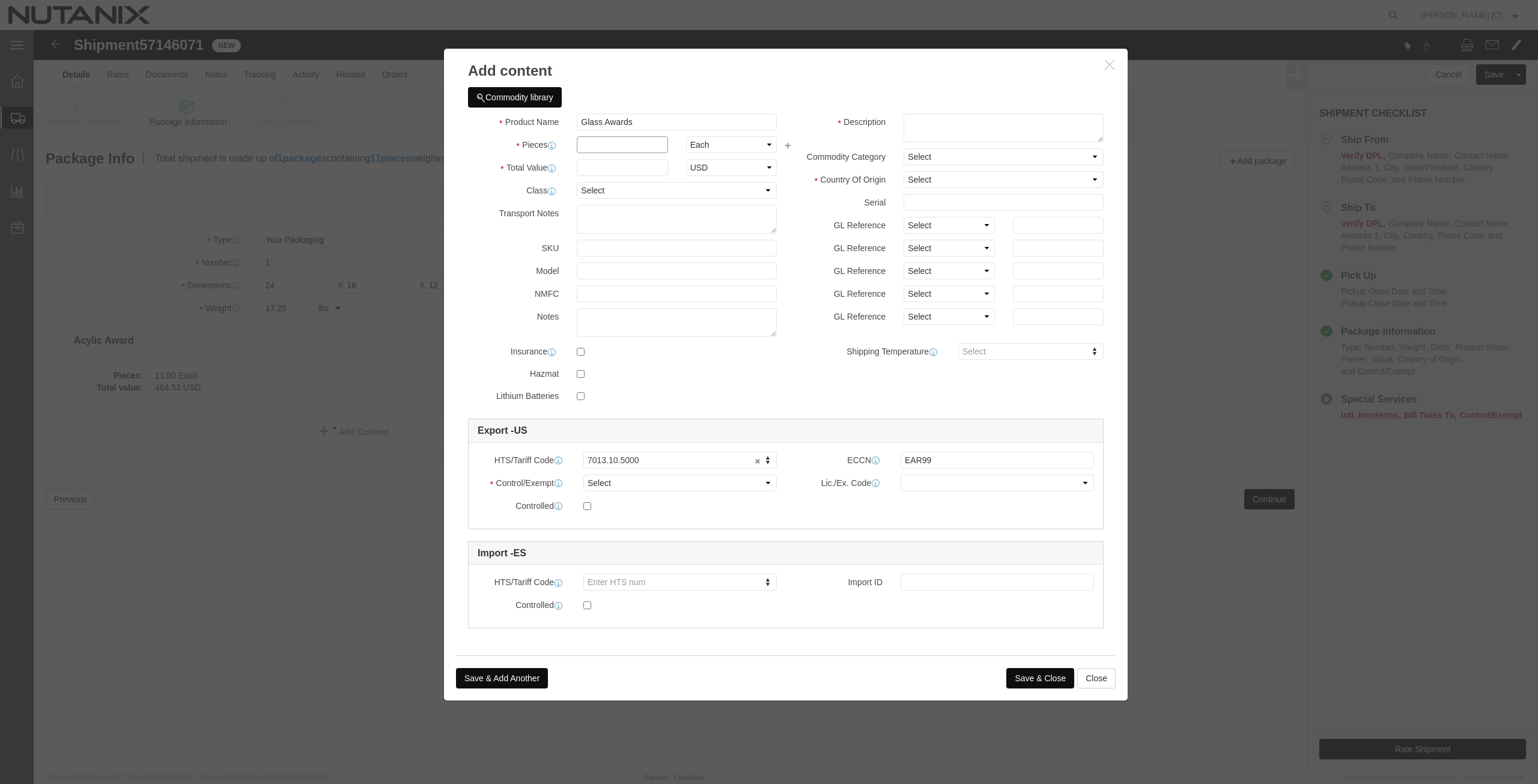
click input "text"
type input "2"
click input "text"
drag, startPoint x: 557, startPoint y: 113, endPoint x: 516, endPoint y: 94, distance: 45.2
click div "Product Name Glass Awards Glass Award Pieces 2 Select Bag Barrels 100Board Feet…"
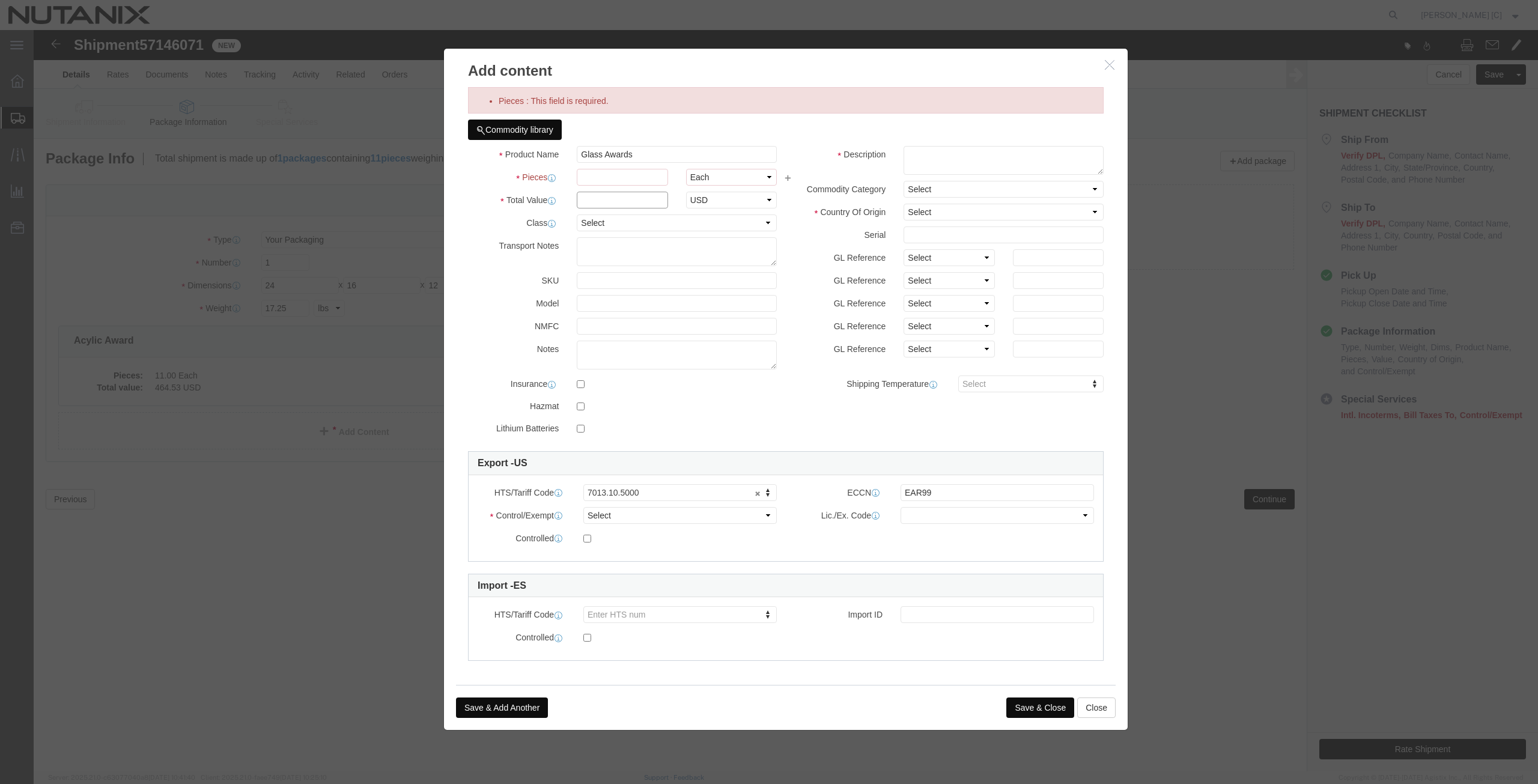
click input "text"
type input "130.12"
click input "Pieces : This field is required."
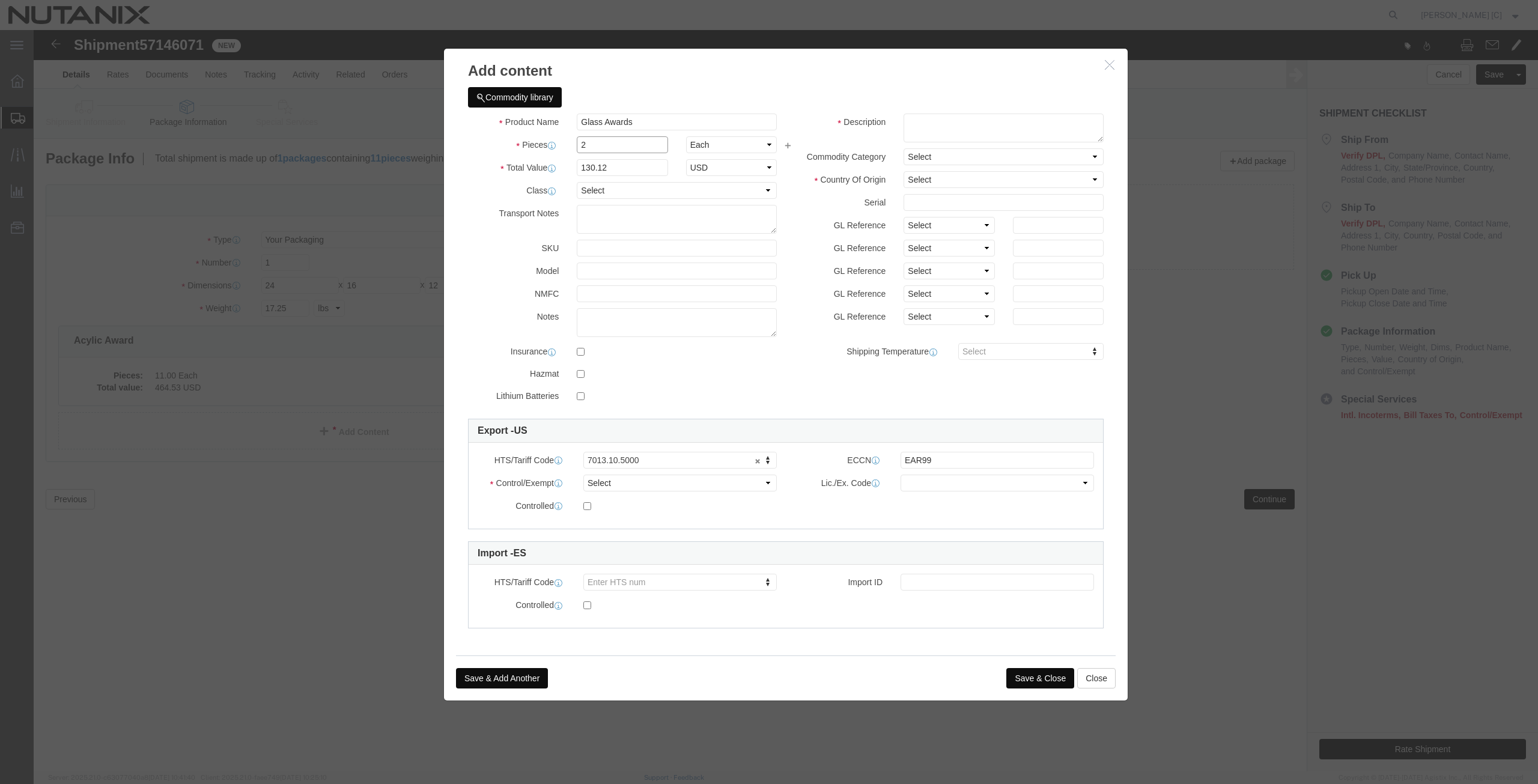
type input "2"
click label "Class"
drag, startPoint x: 530, startPoint y: 132, endPoint x: 489, endPoint y: 135, distance: 41.1
click div "Total Value 260.24 Select ADP AED AFN ALL AMD AOA ARS ATS AUD AWG AZN BAM BBD B…"
type input "130.12"
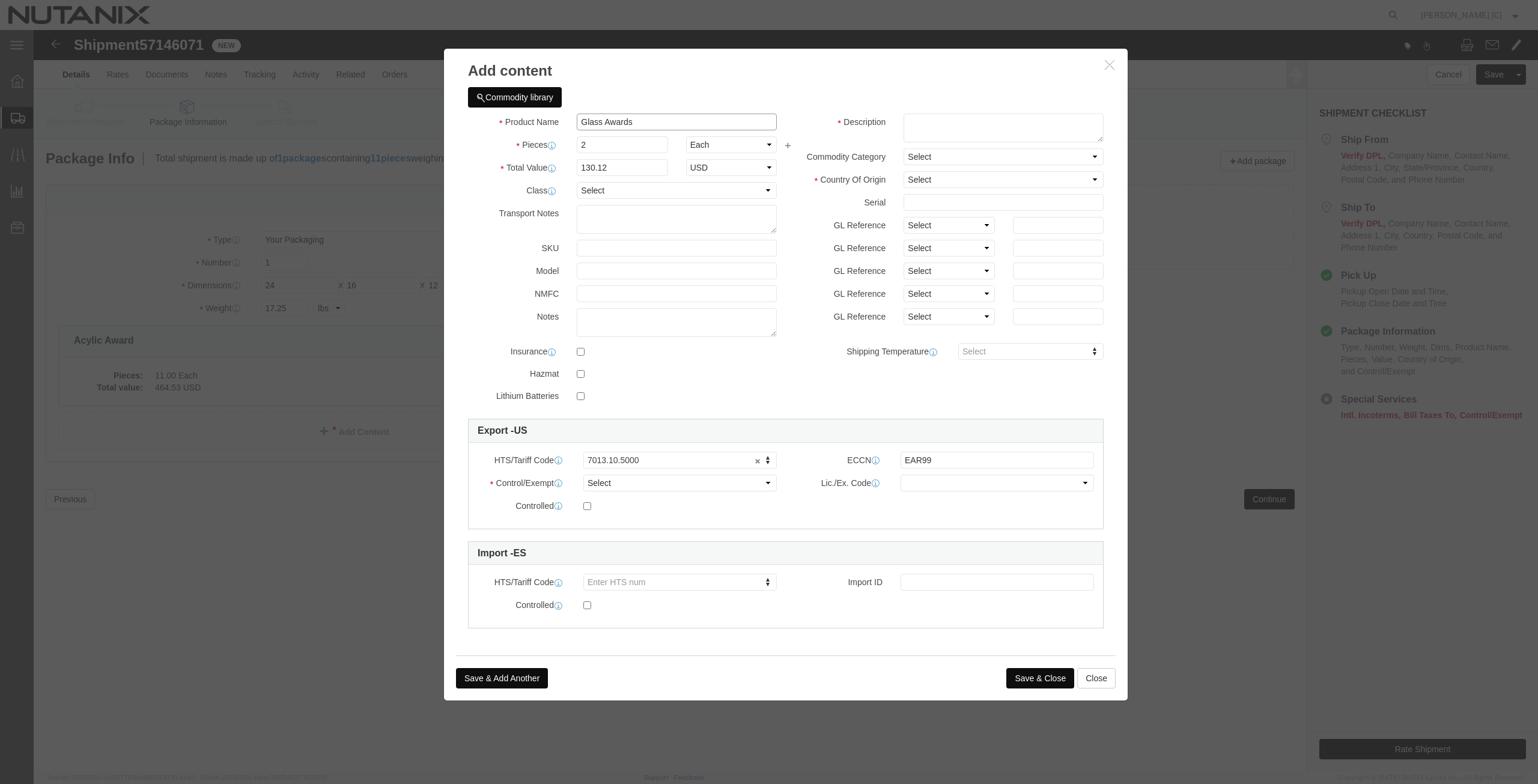
drag, startPoint x: 604, startPoint y: 89, endPoint x: 467, endPoint y: 75, distance: 137.7
click div "Commodity library Product Name Glass Awards Glass Award Pieces 2 Select Bag Bar…"
click textarea
paste textarea "Glass Awards"
click div "Commodity library"
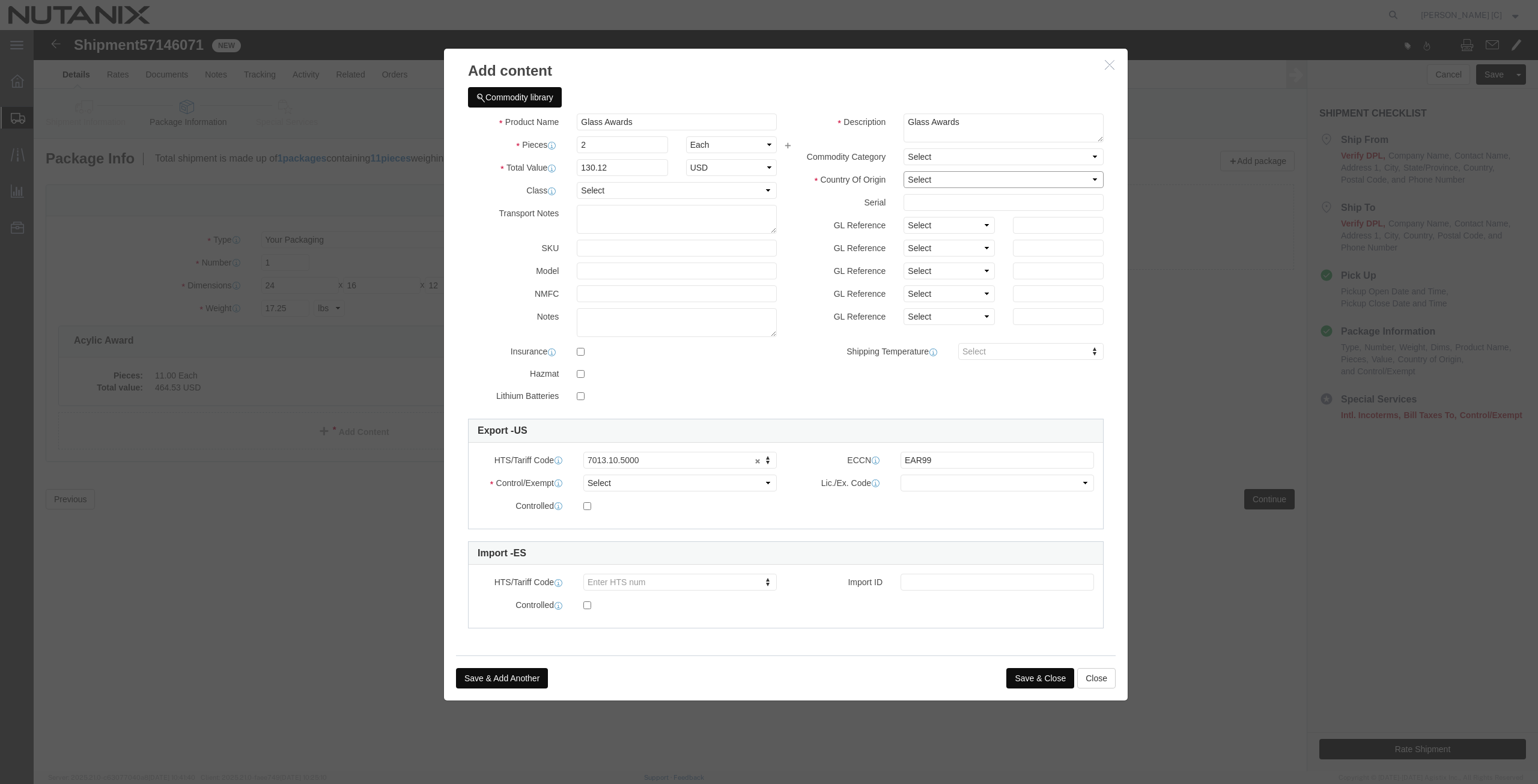
click select "Select [GEOGRAPHIC_DATA] [GEOGRAPHIC_DATA] [GEOGRAPHIC_DATA] [GEOGRAPHIC_DATA] …"
drag, startPoint x: 624, startPoint y: 426, endPoint x: 610, endPoint y: 424, distance: 14.1
click select "Select ATF BIS DEA EPA FDA FTR ITAR OFAC Other (OPA)"
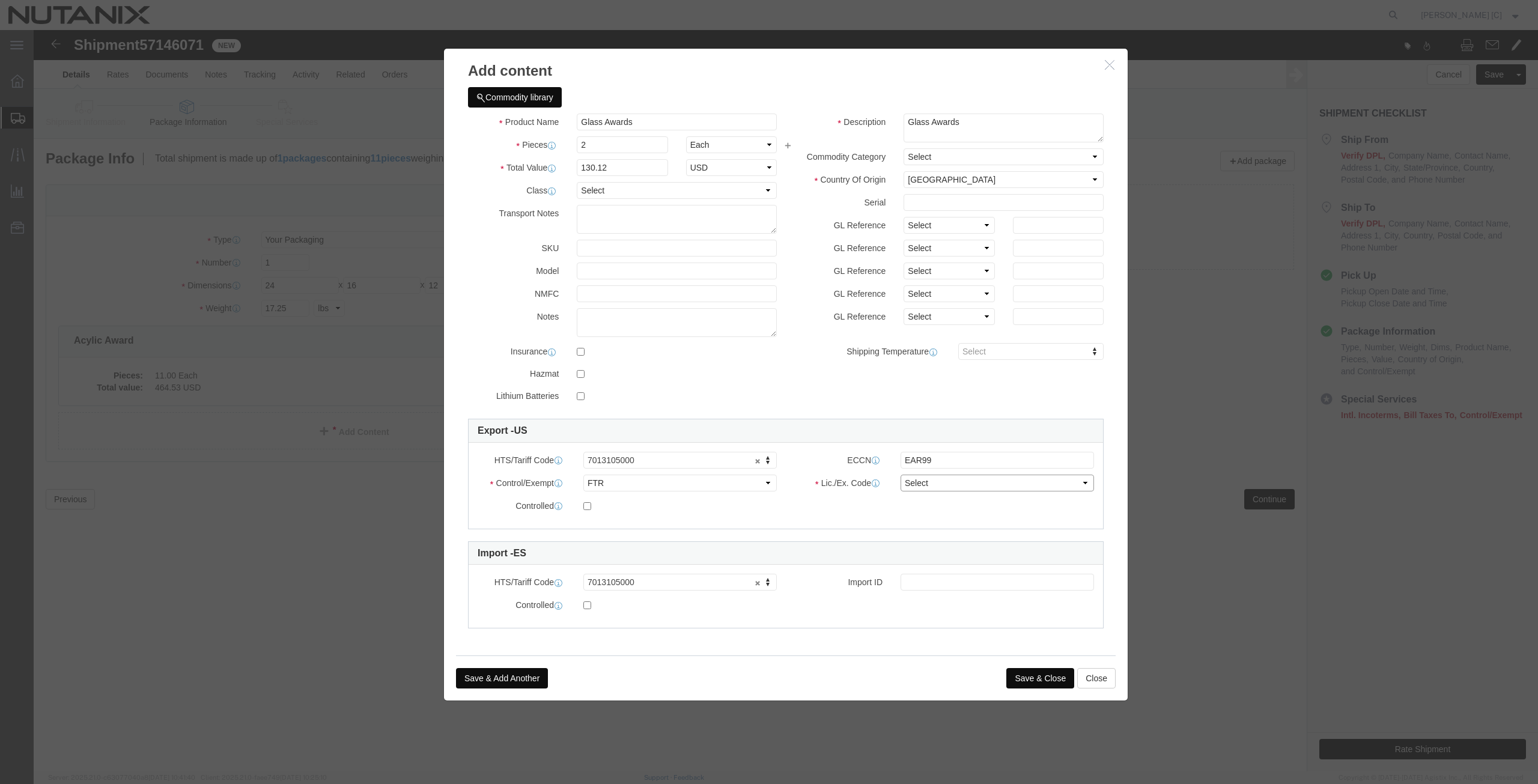
click select "Select 30.2(d)(2) 30.36 30.37(a) 30.37(f) 30.37(g) 30.37(h) 30.37(i) 30.37(j) 3…"
click select "Select ATF BIS DEA EPA FDA FTR ITAR OFAC Other (OPA)"
click label
click input "checkbox"
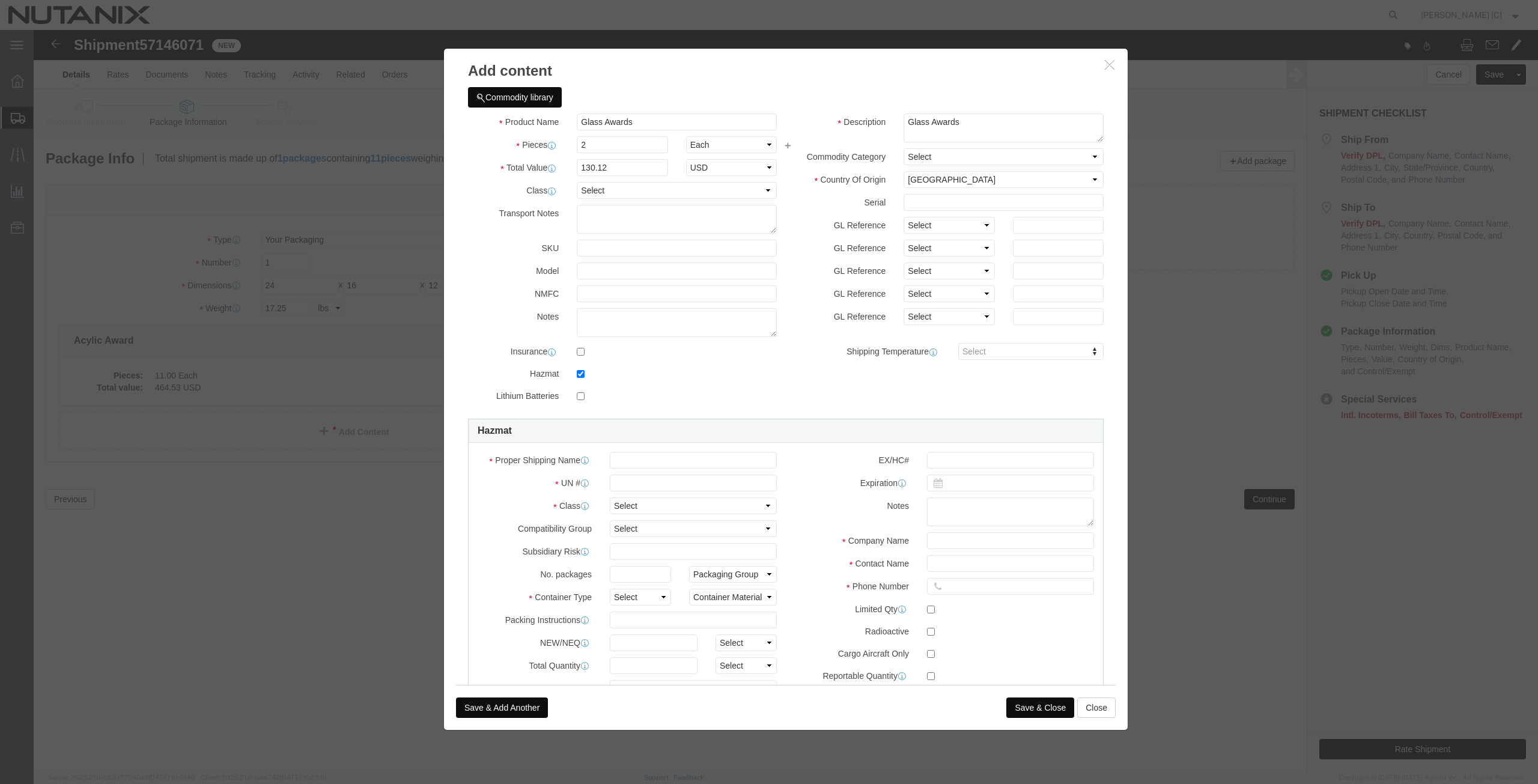
click label
click input "checkbox"
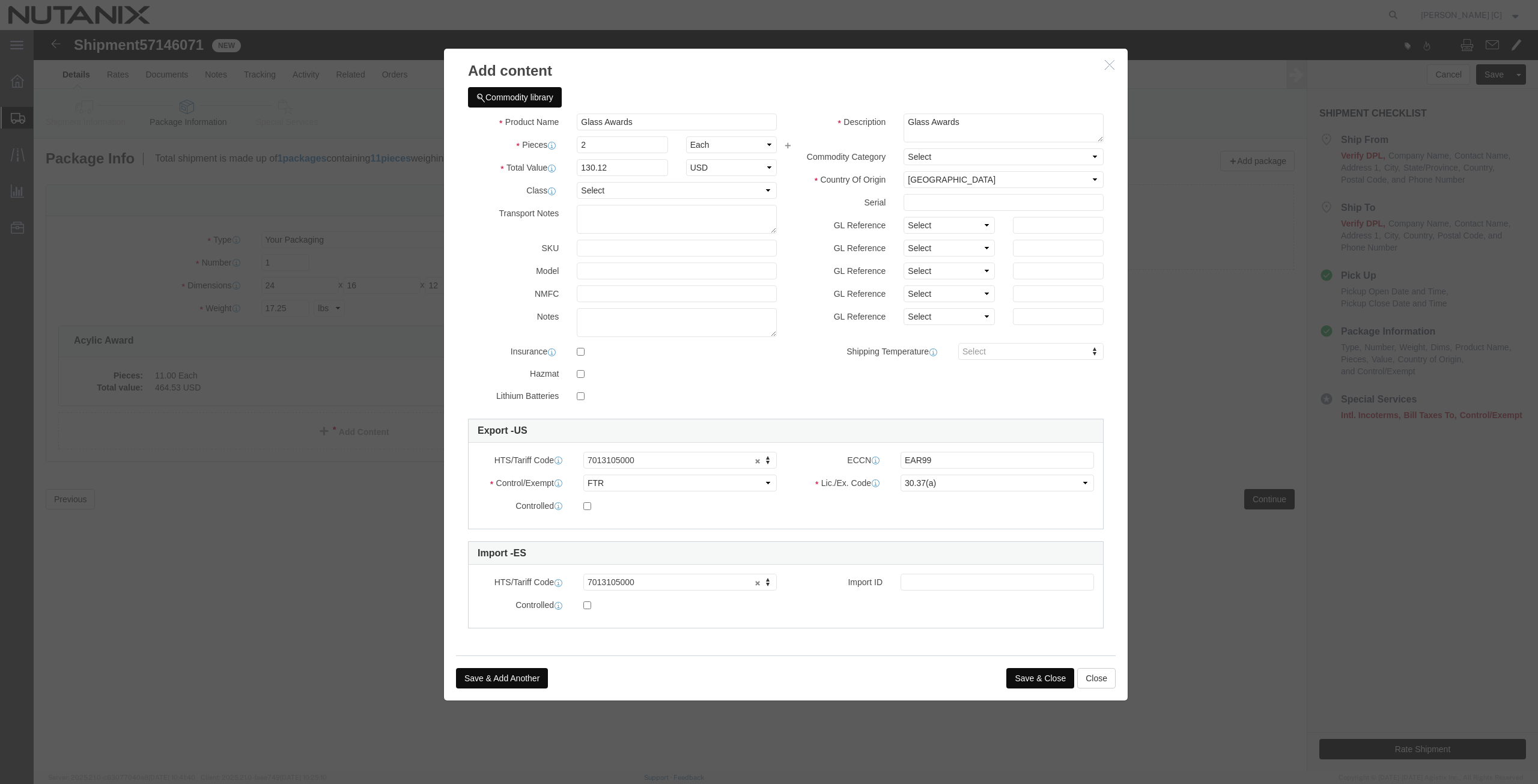
click button "Save & Close"
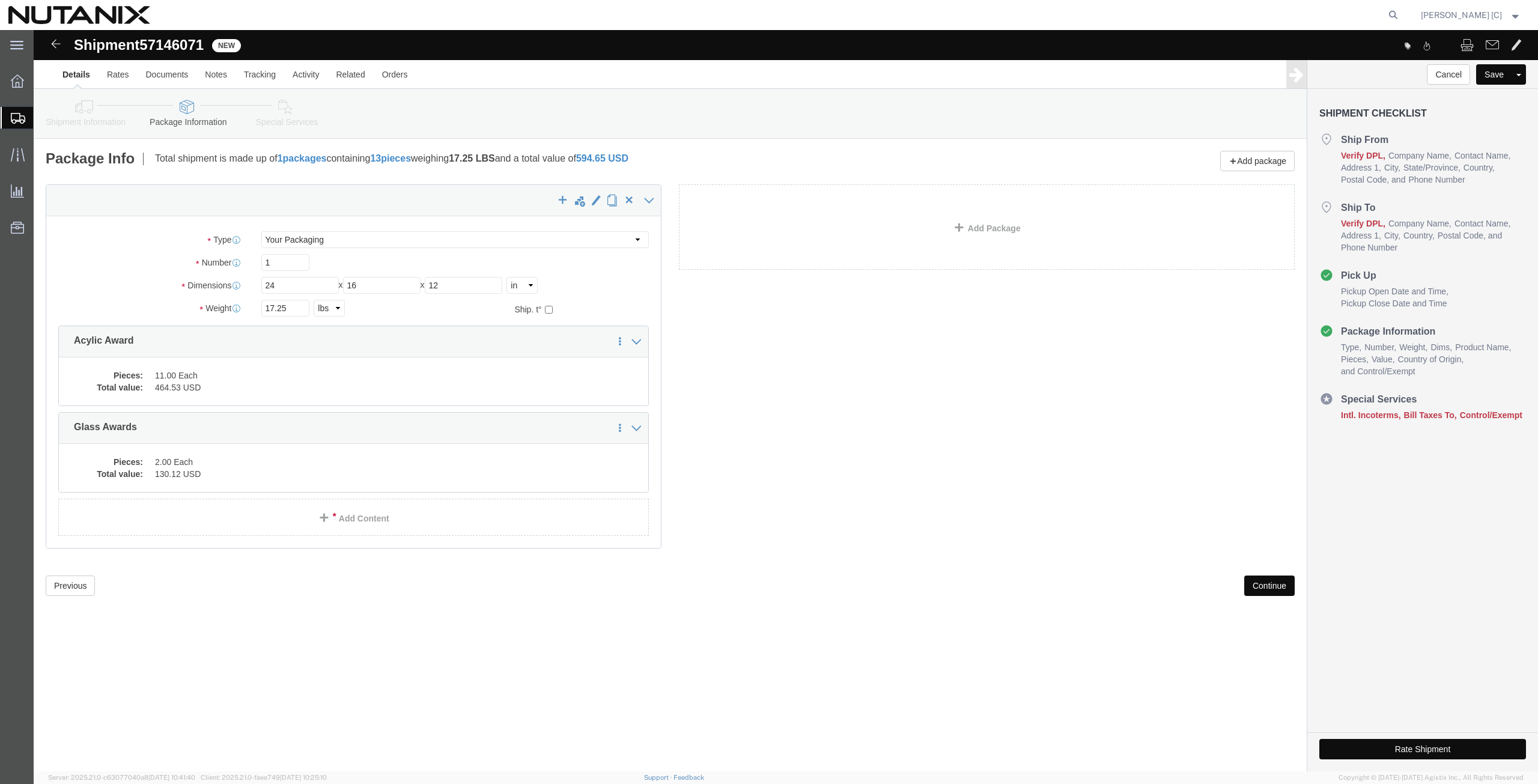
click icon
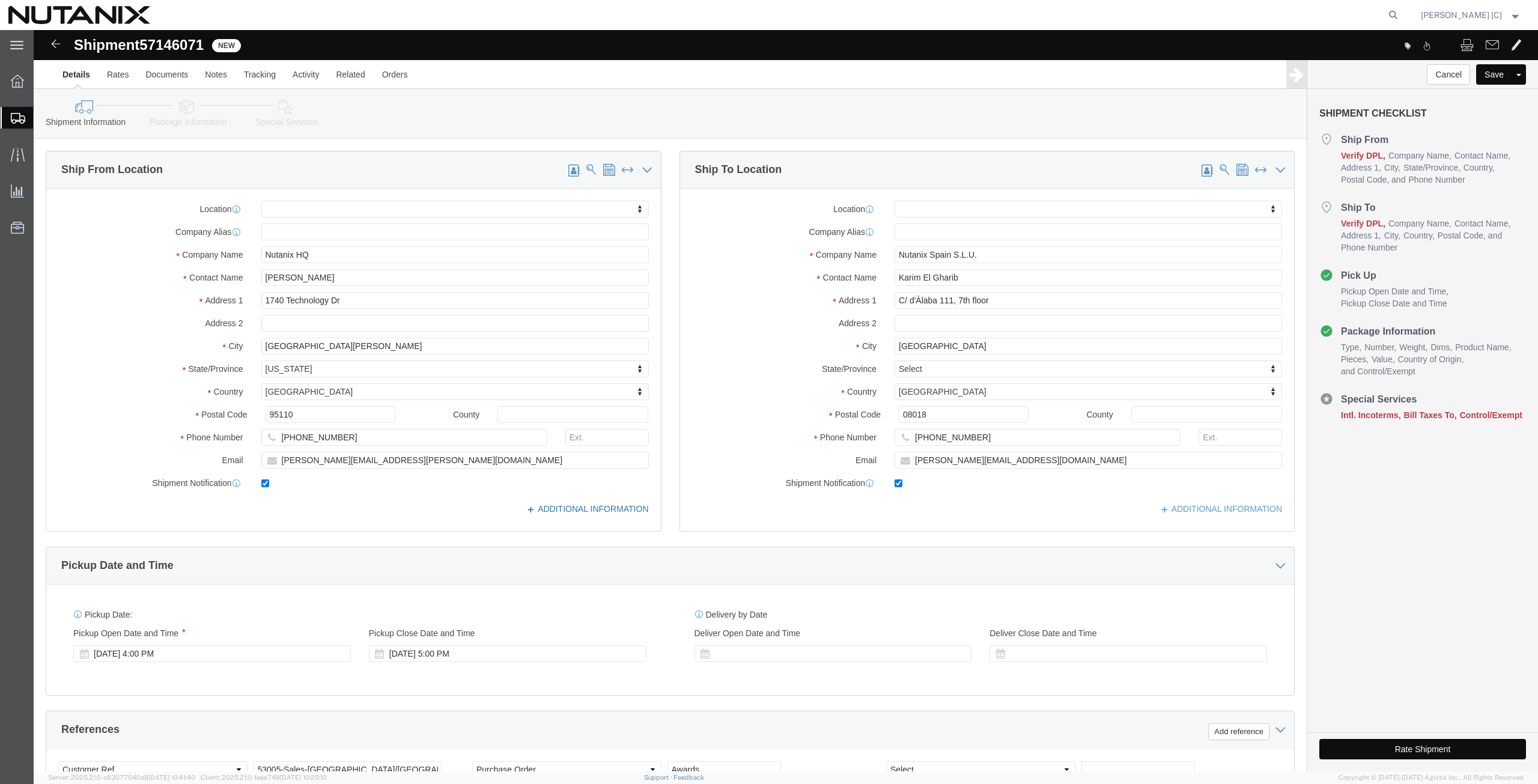
click icon
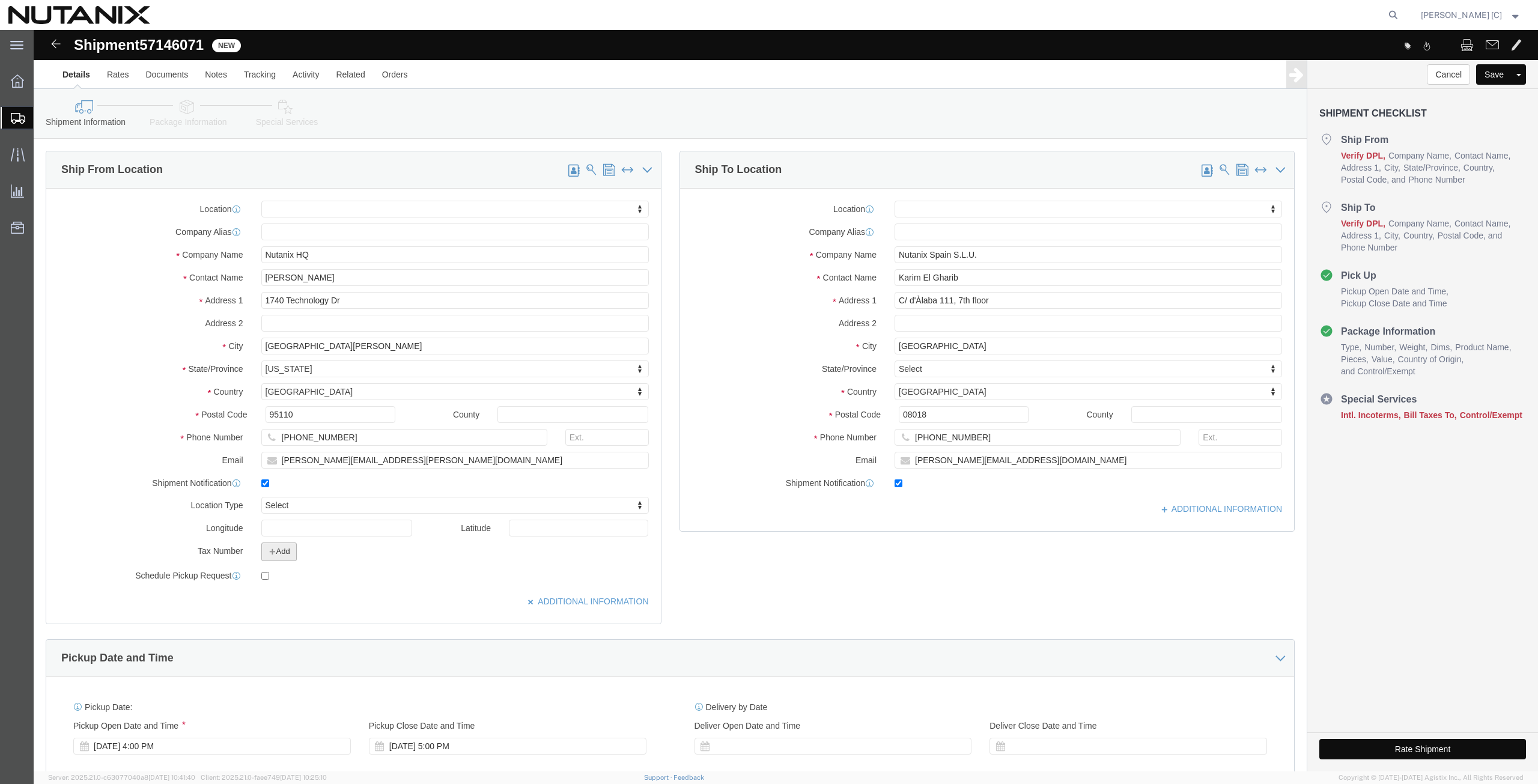
click button "Add"
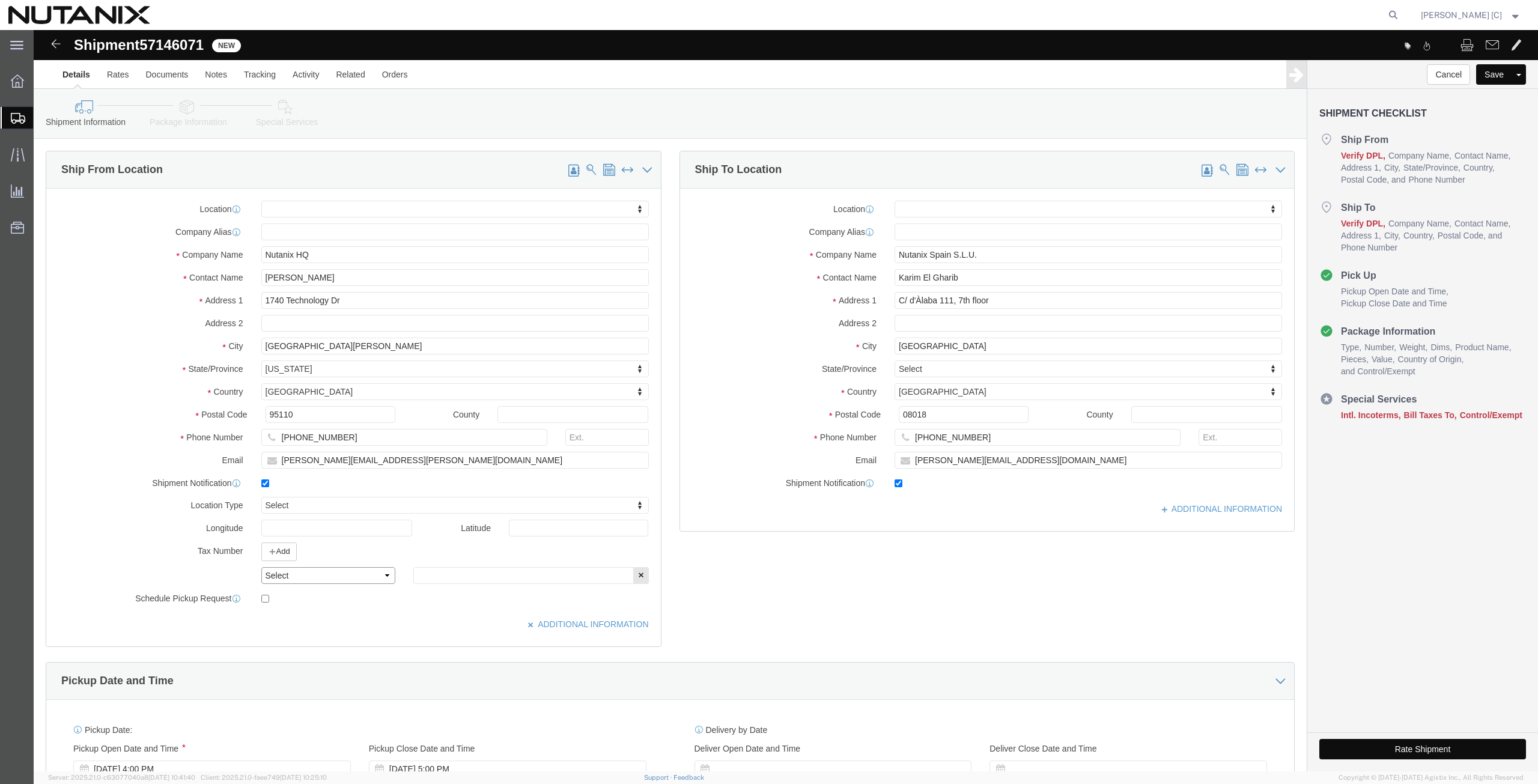
click select "Select EIN EORI TIN VAT Other"
click input "text"
paste input "270989767"
click icon
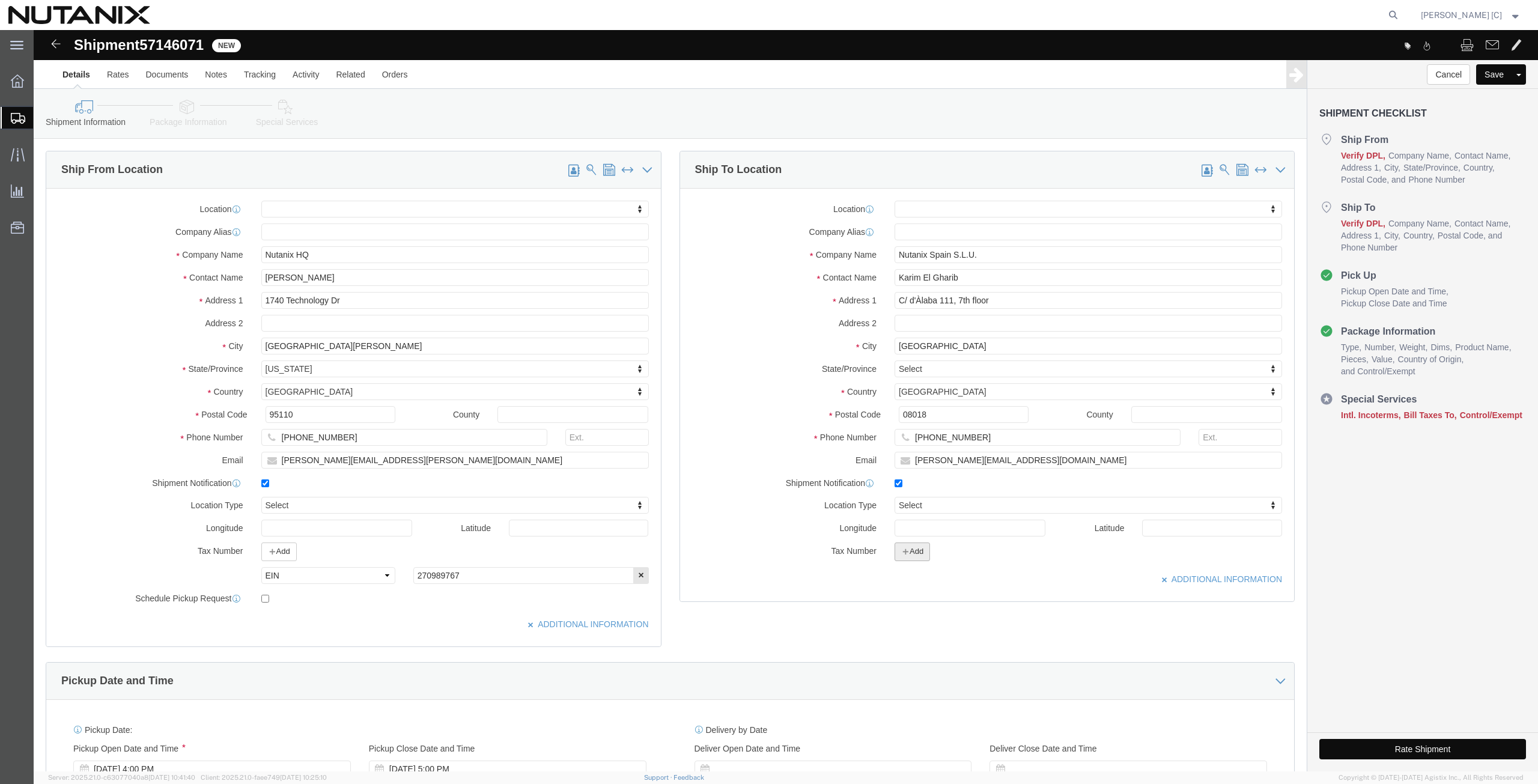
click button "Add"
click select "Select EIN EORI TIN VAT Other"
click div "Location My Profile Location [GEOGRAPHIC_DATA] - [GEOGRAPHIC_DATA] [GEOGRAPHIC_…"
click input "text"
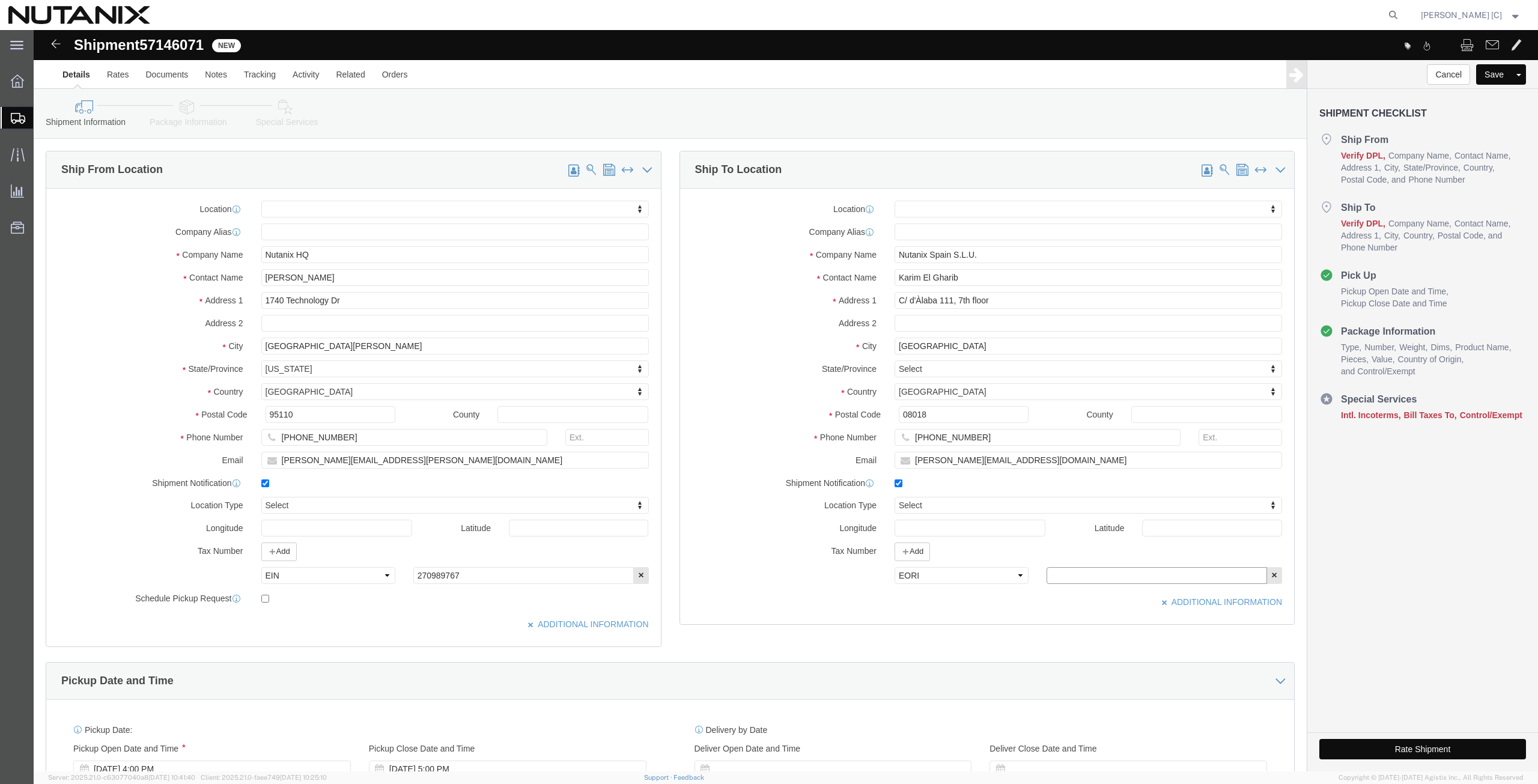
paste input "NL853057746"
click icon
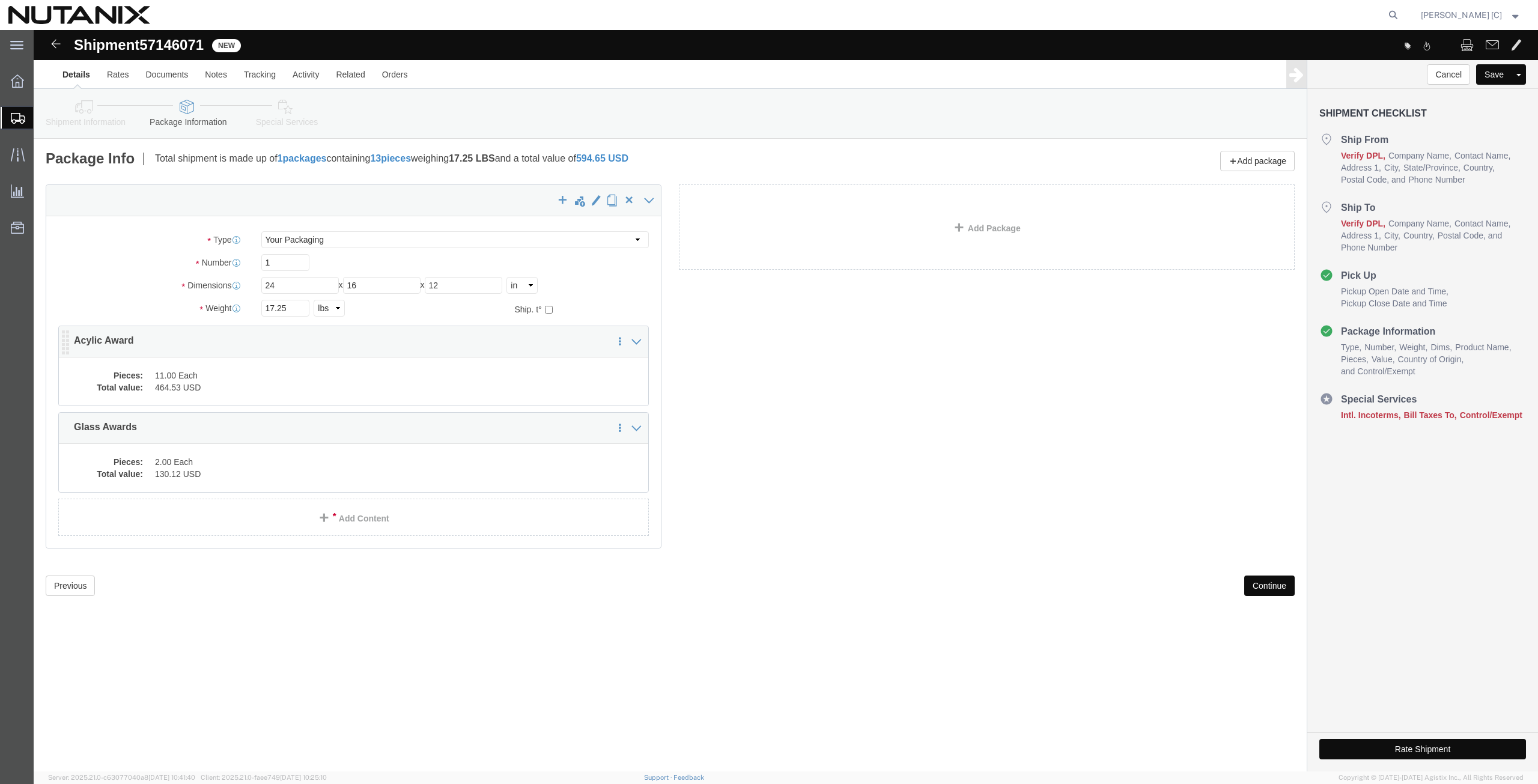
click dd "11.00 Each"
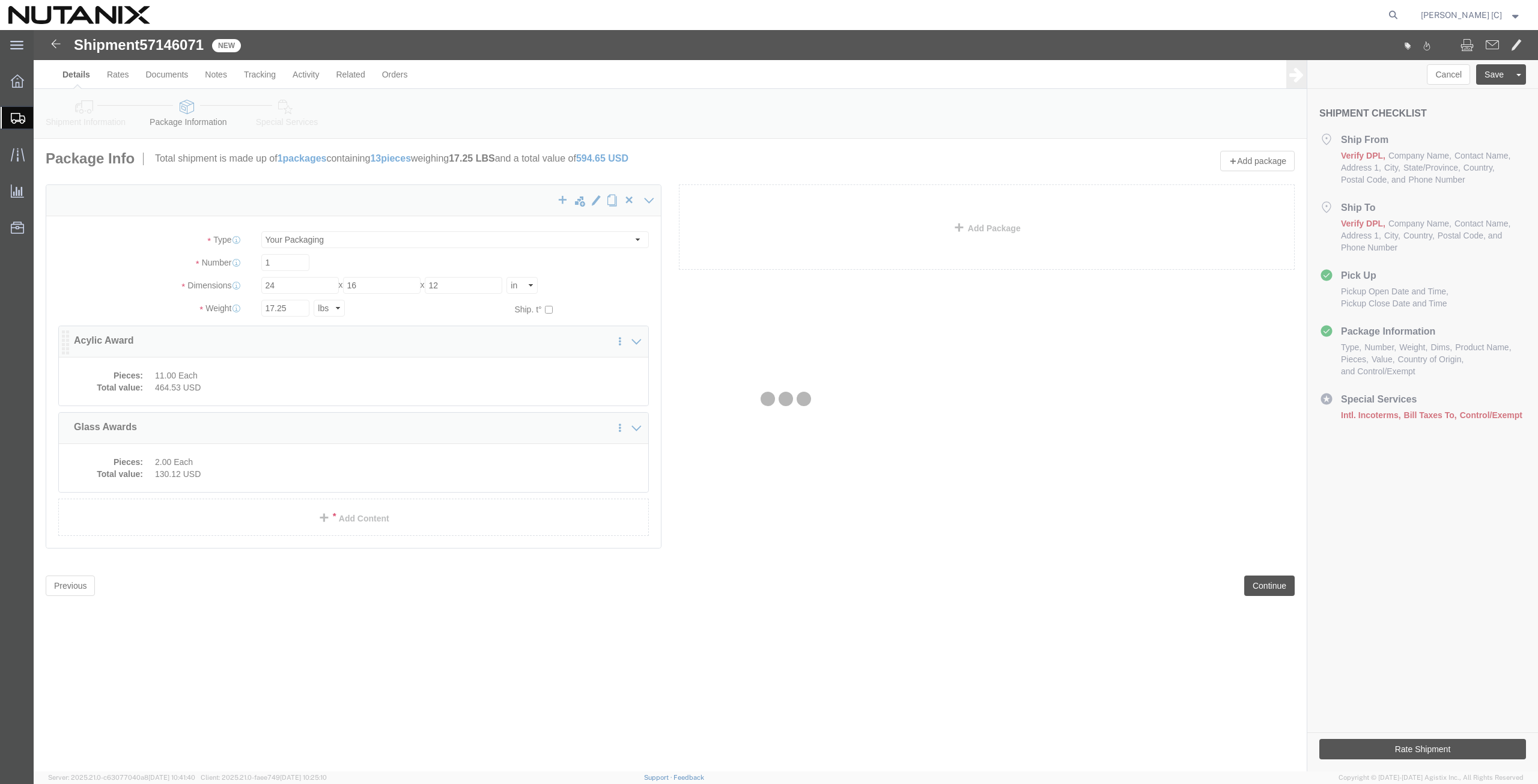
click at [297, 375] on div at bounding box center [786, 401] width 1504 height 741
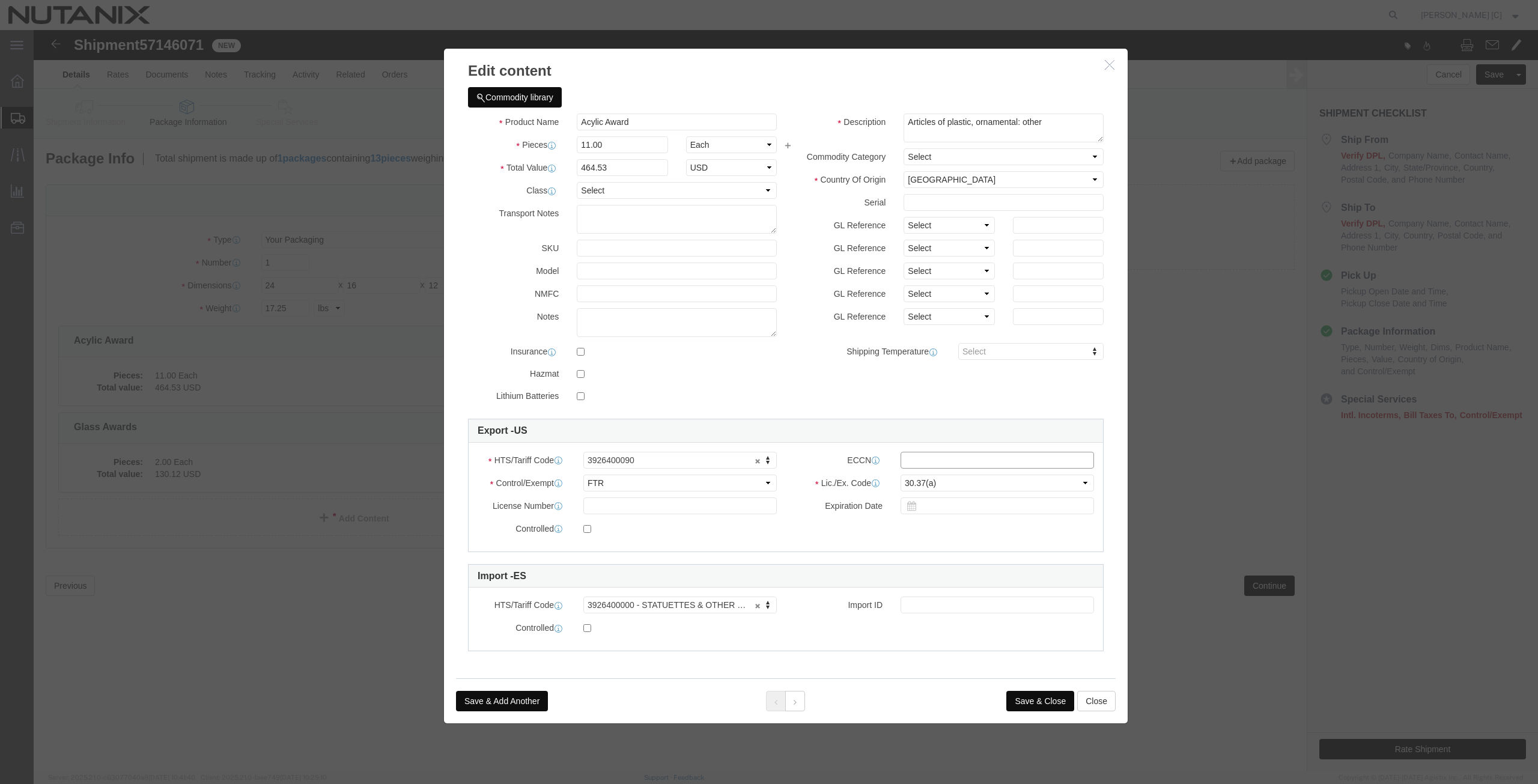
click input "text"
click button "Save & Close"
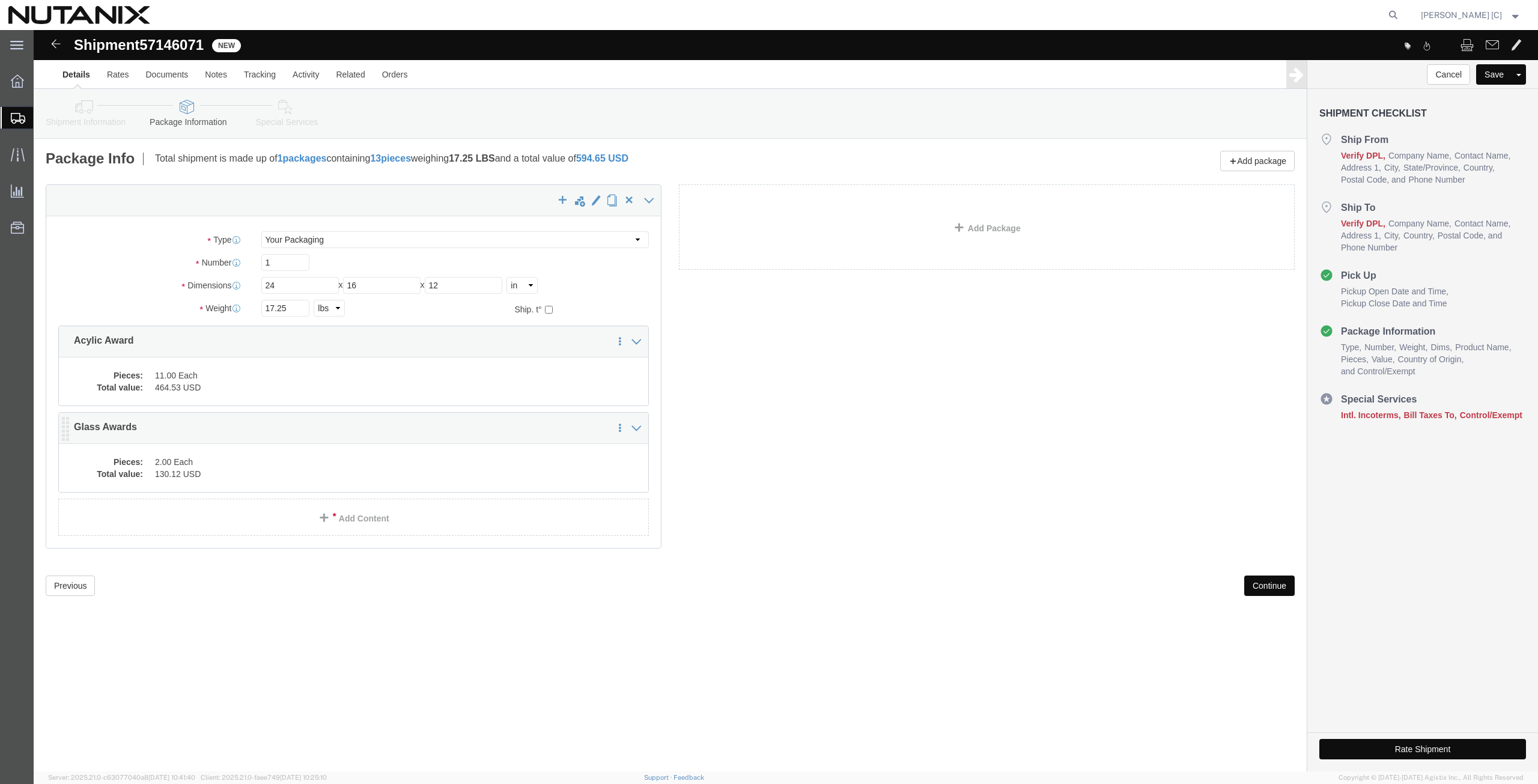
click dd "2.00 Each"
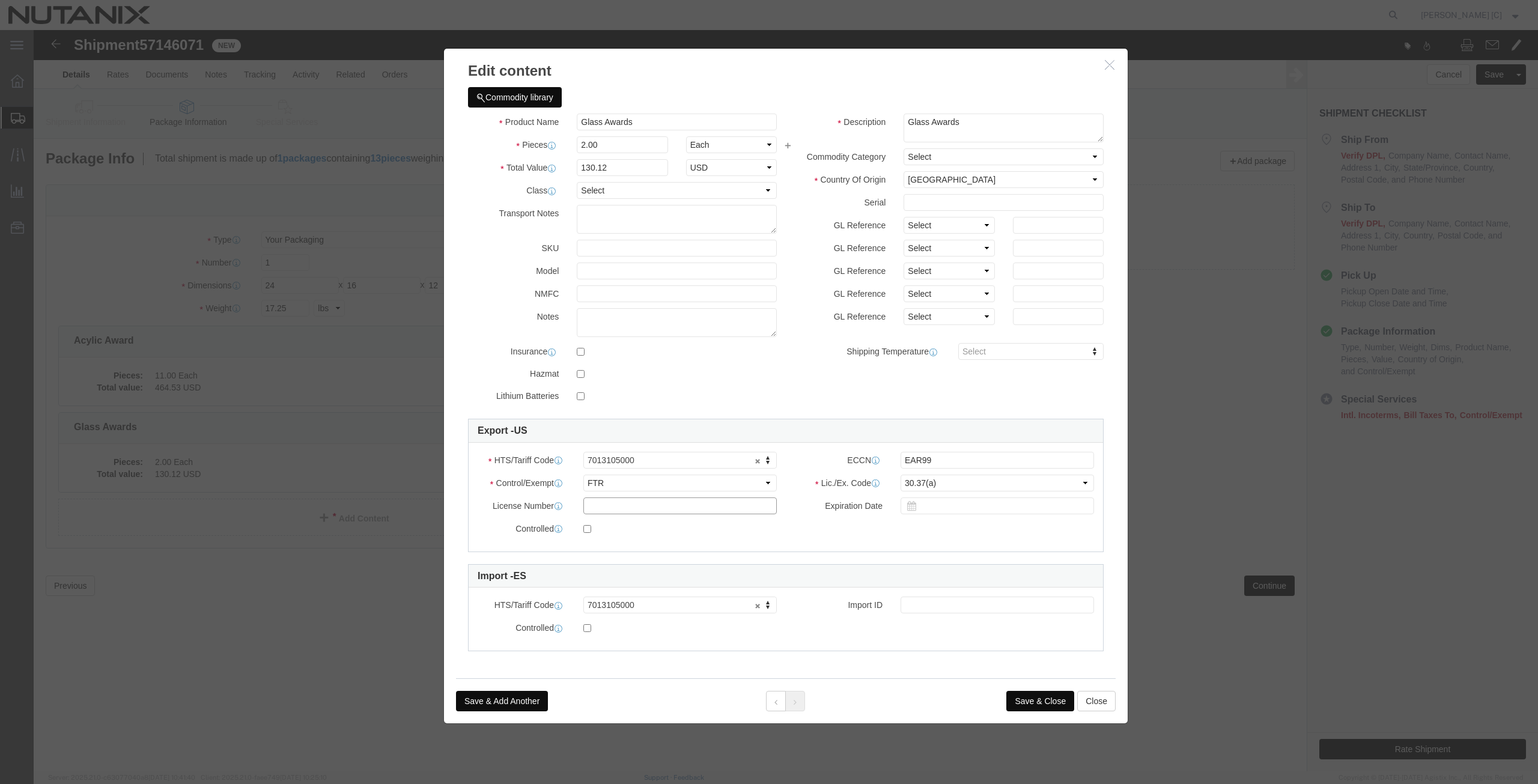
click input "text"
click button "Save & Close"
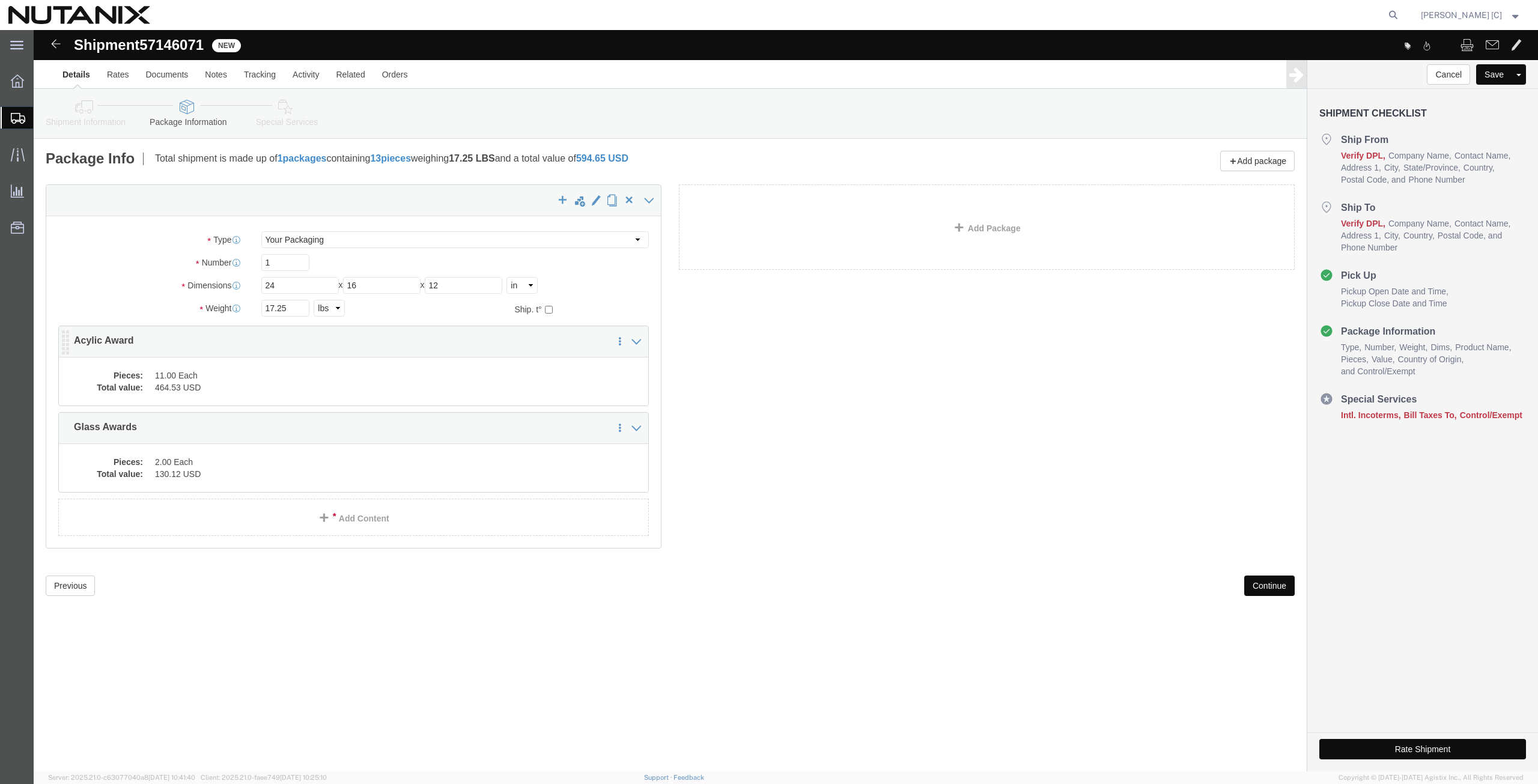
click dd "11.00 Each"
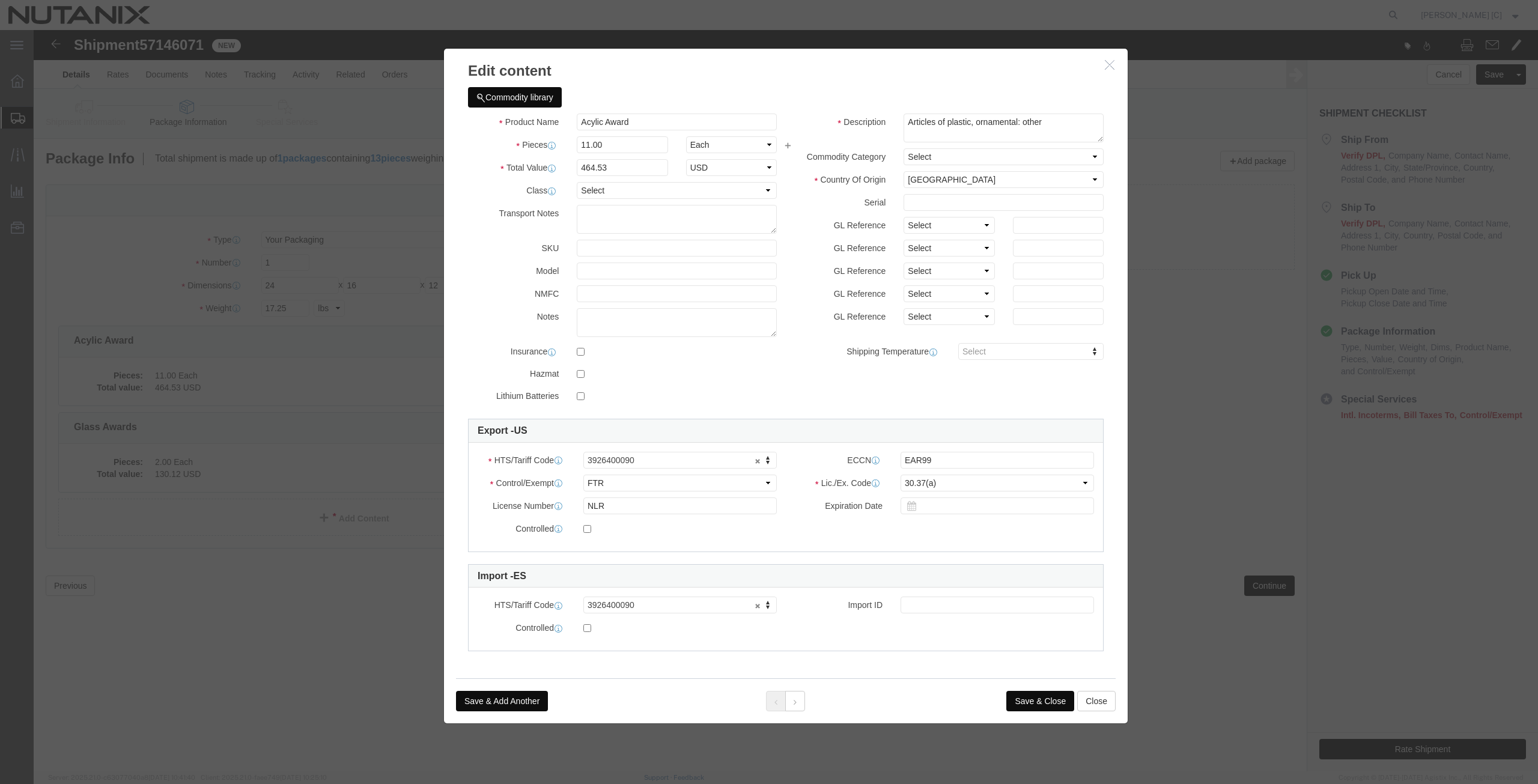
click button "Save & Close"
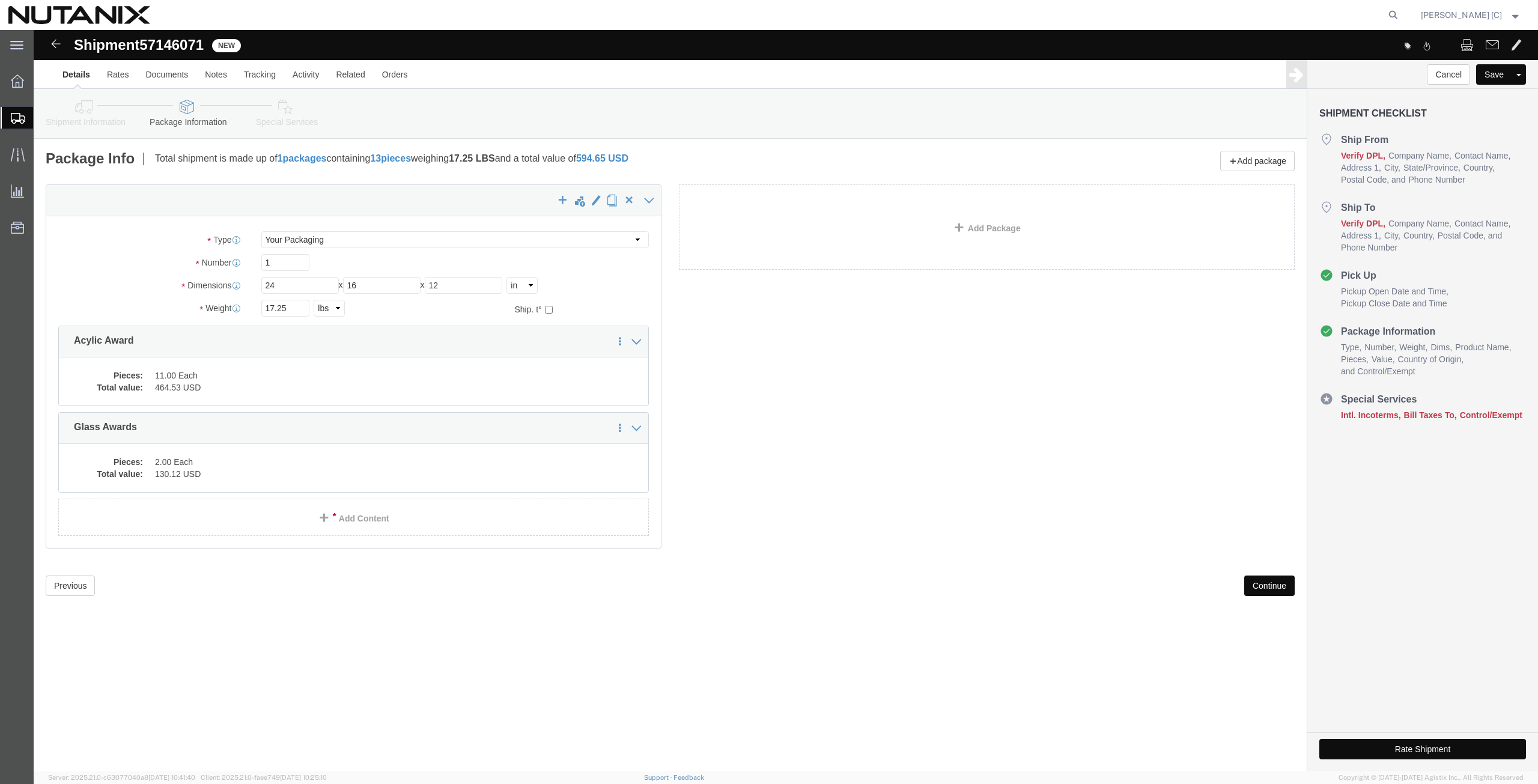
click button "Continue"
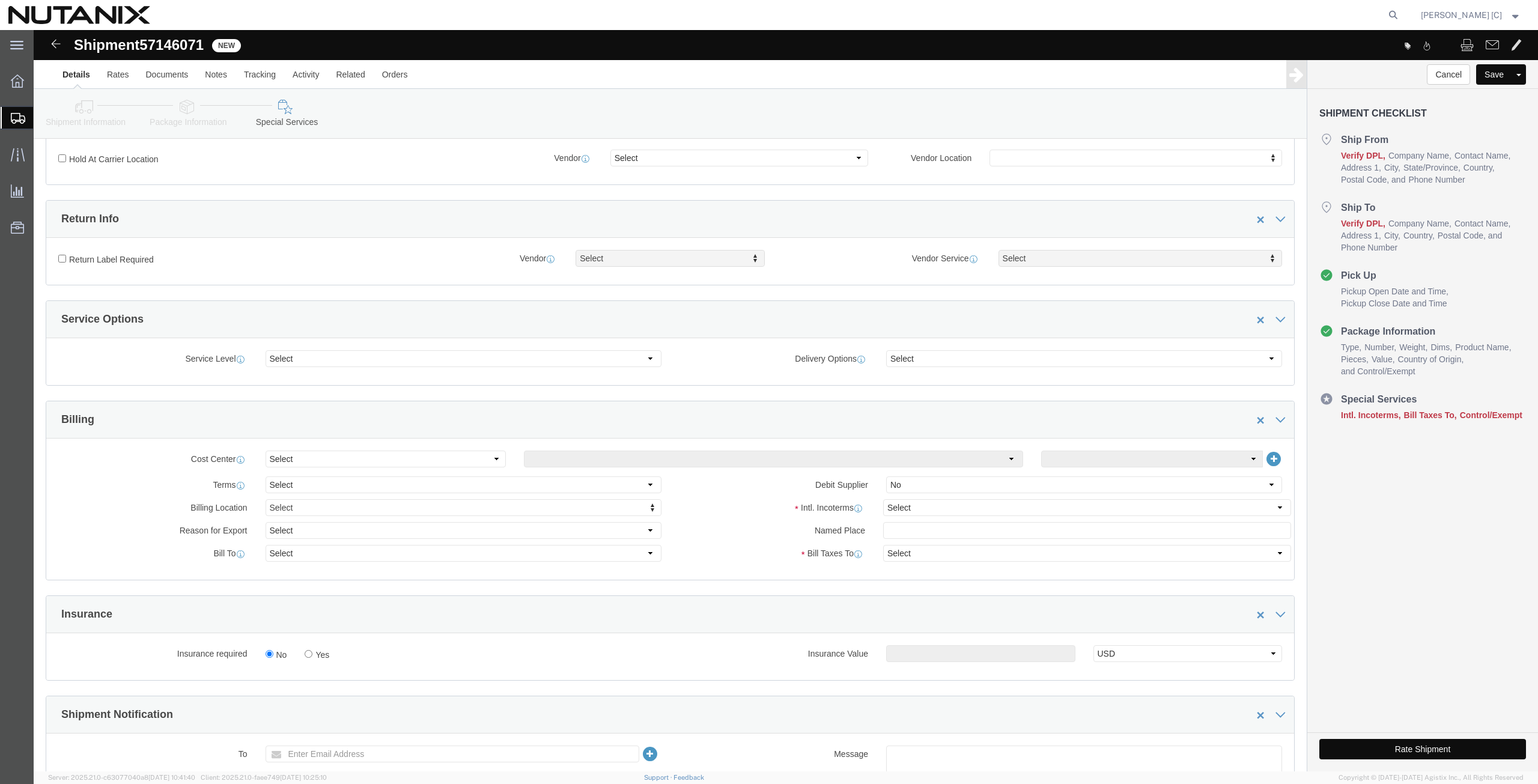
scroll to position [281, 0]
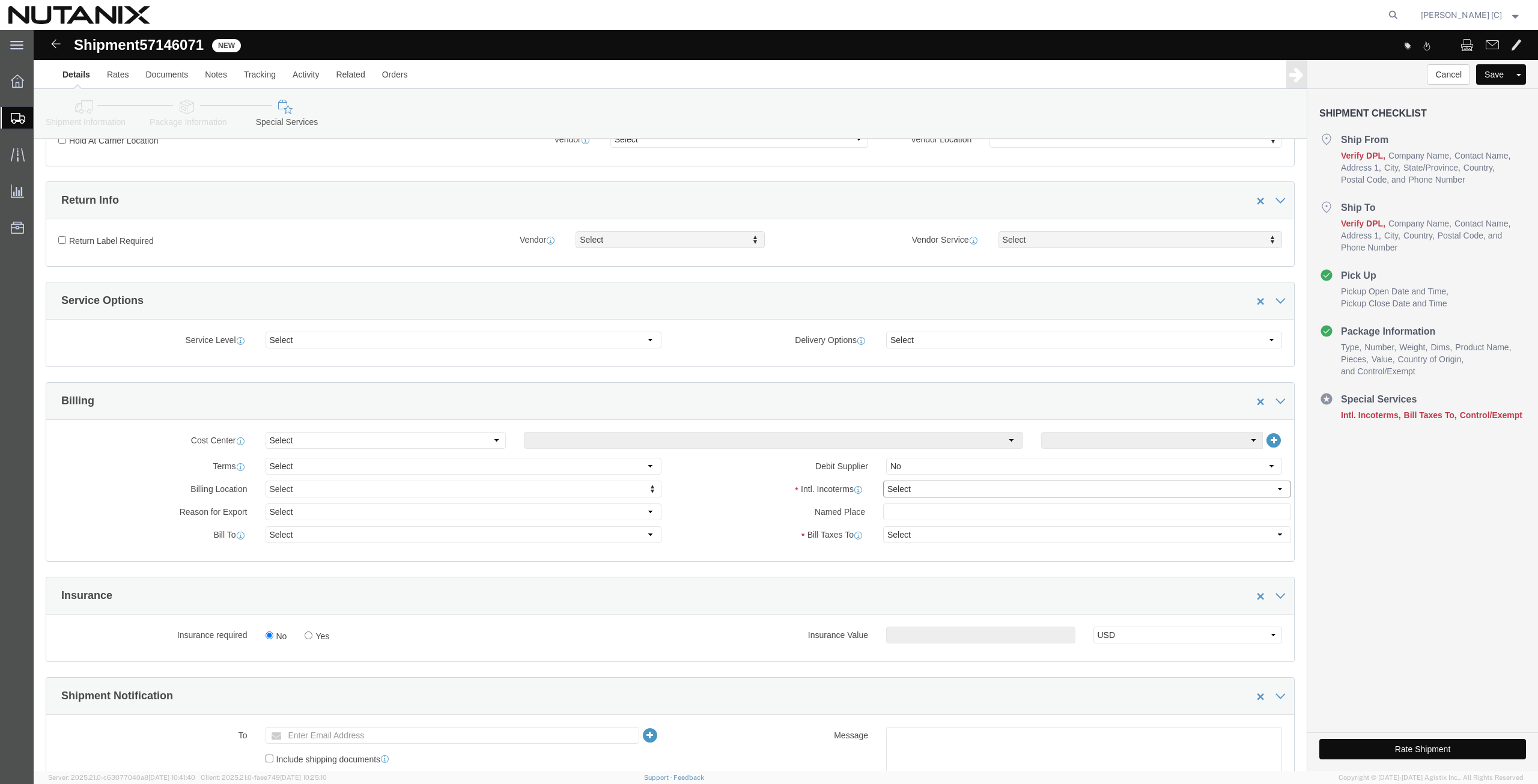
click select "Select Carriage Insurance Paid Carriage Paid To Cost and Freight Cost Insurance…"
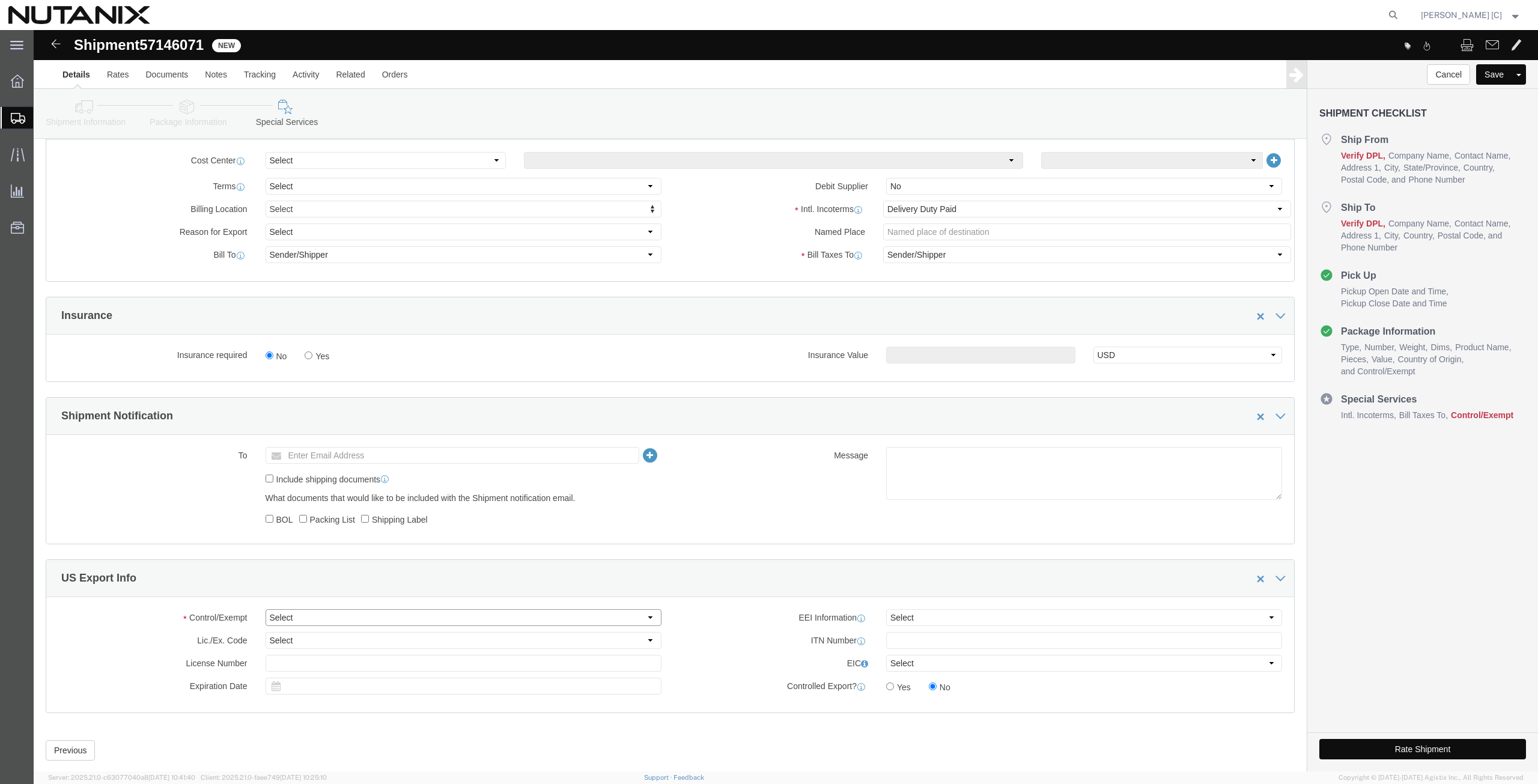
click select "Select ATF BIS DEA EPA FDA FTR ITAR OFAC Other (OPA)"
click select "Select 30.2(d)(2) 30.36 30.37(a) 30.37(f) 30.37(g) 30.37(h) 30.37(i) 30.37(j) 3…"
click input "text"
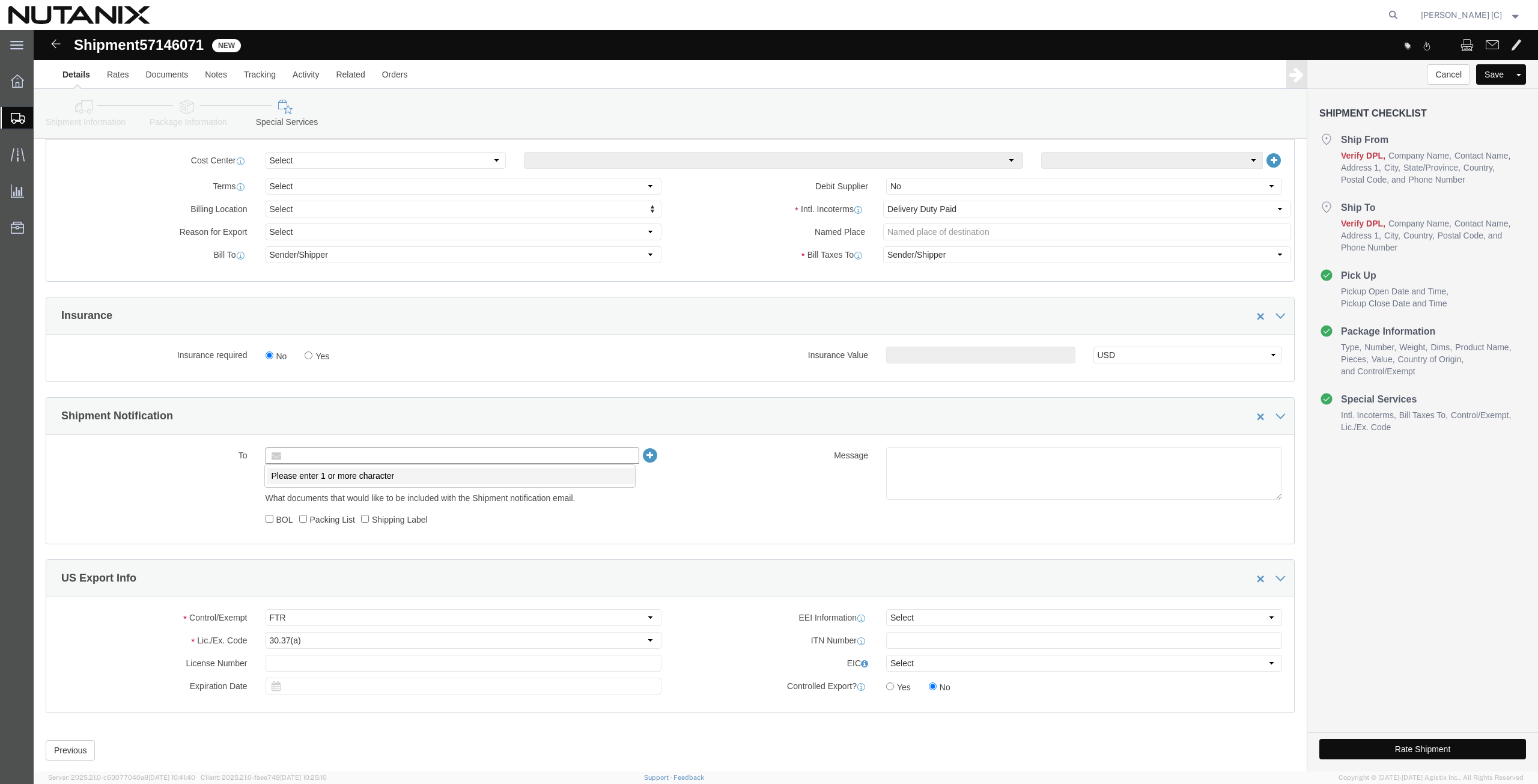
paste input "[EMAIL_ADDRESS][DOMAIN_NAME]"
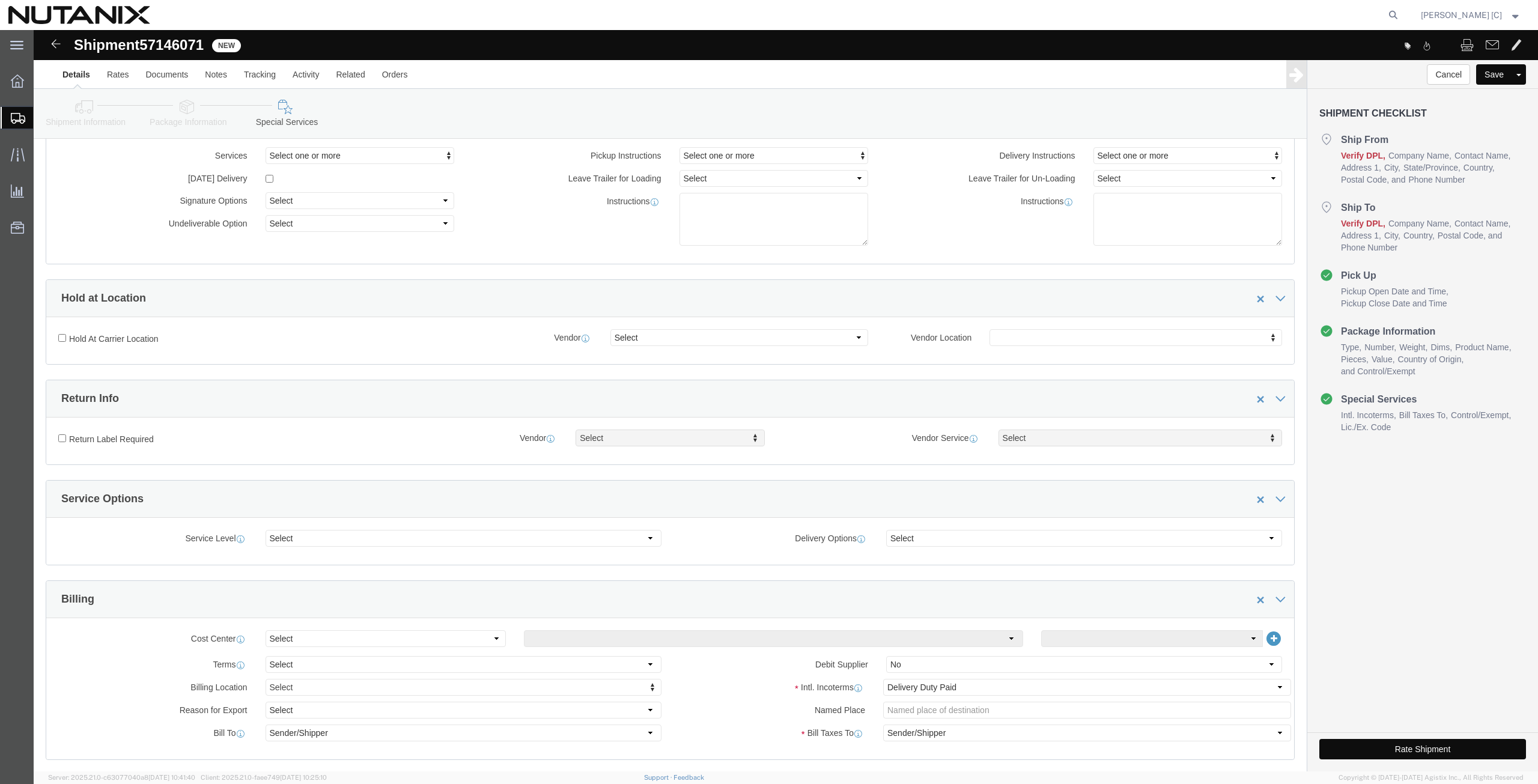
scroll to position [0, 0]
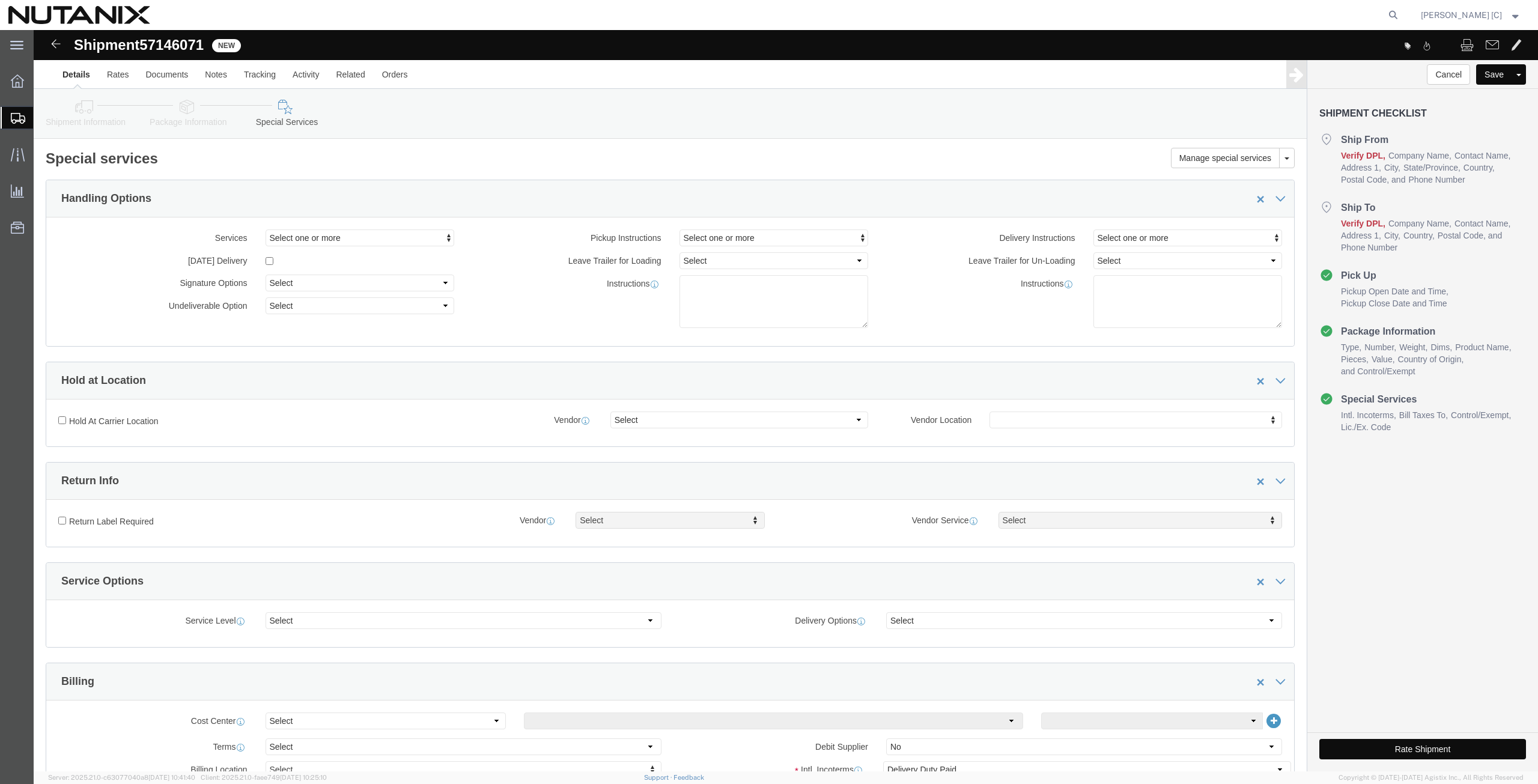
click link "Shipment Information"
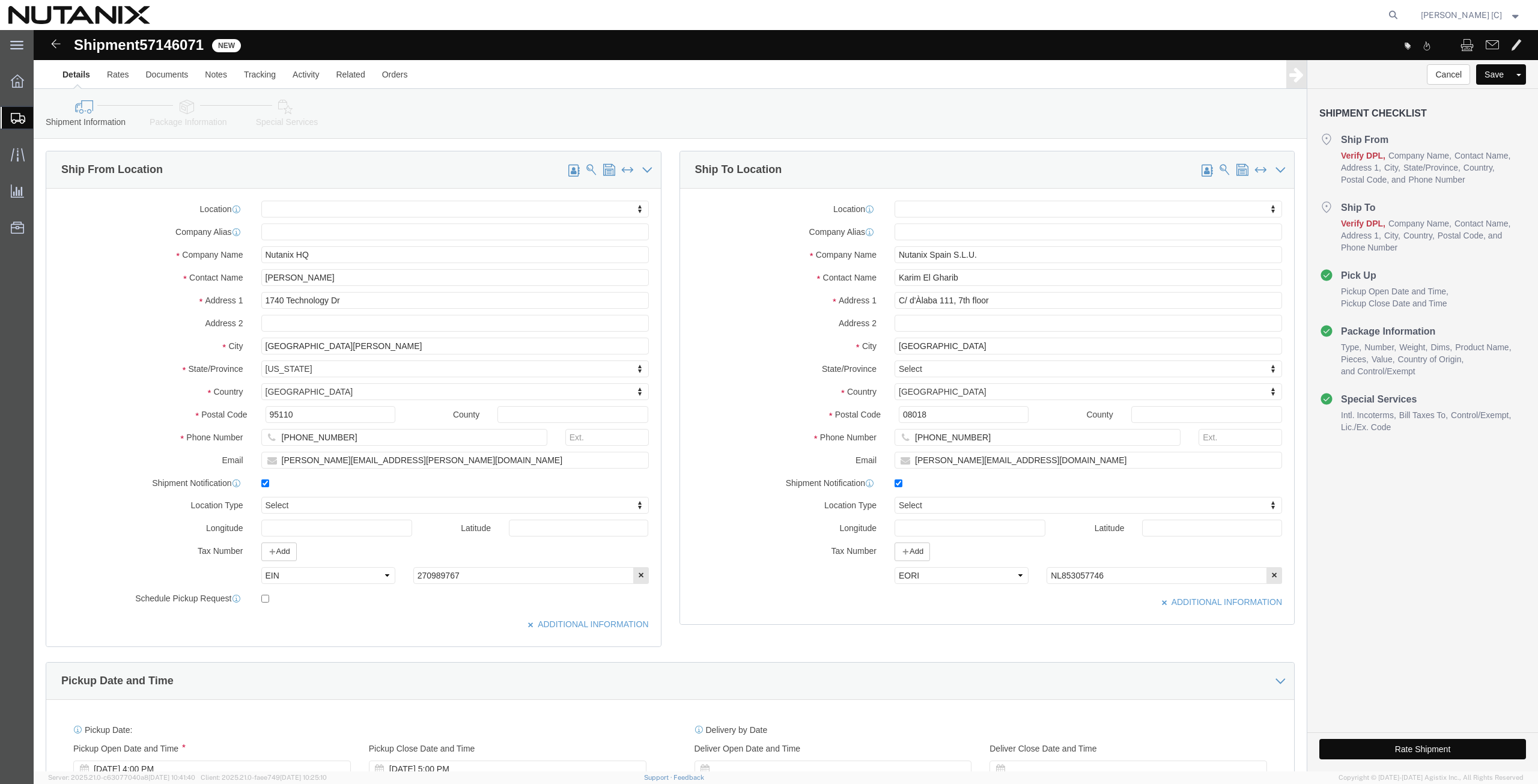
click button "Rate Shipment"
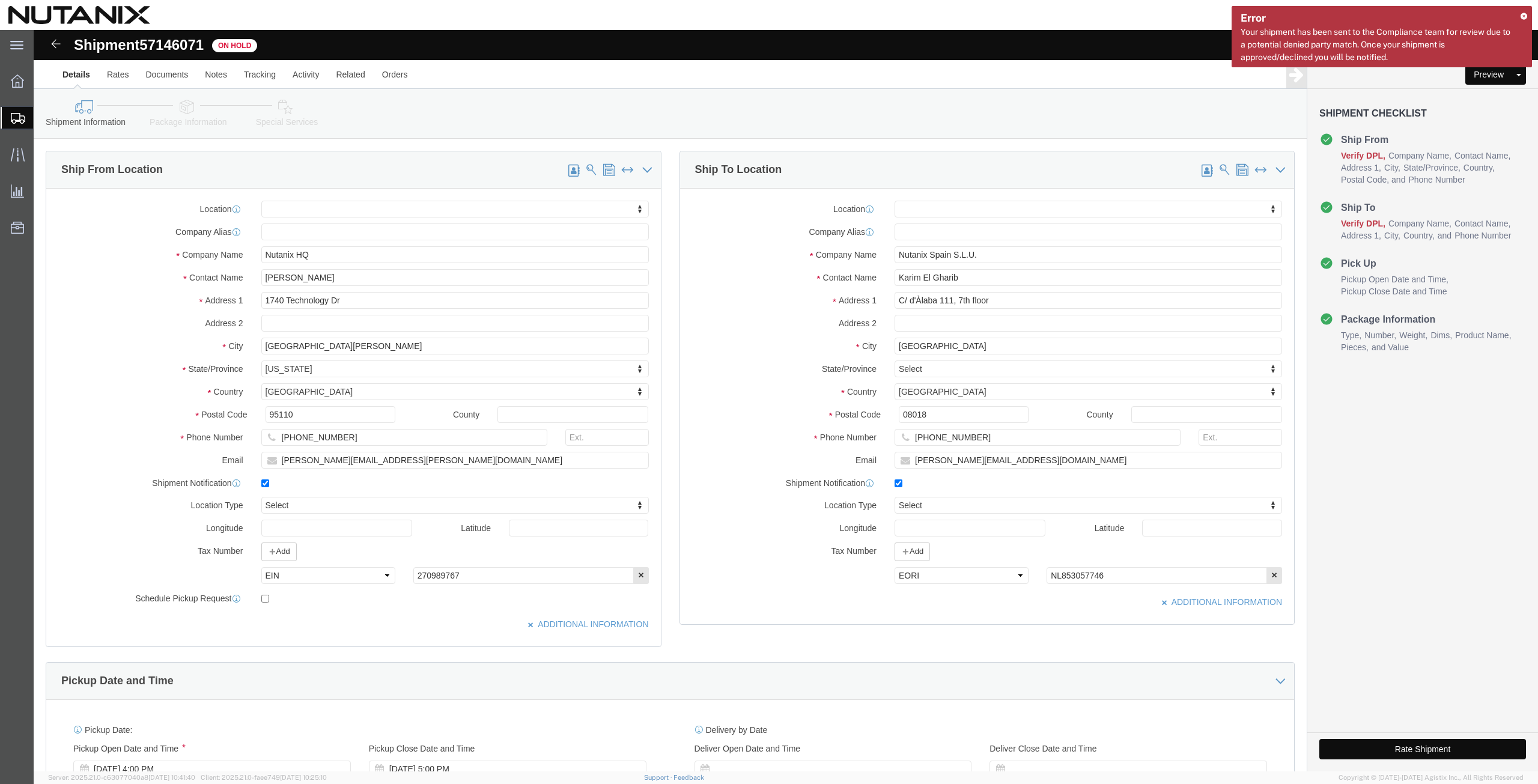
click button "Rate Shipment"
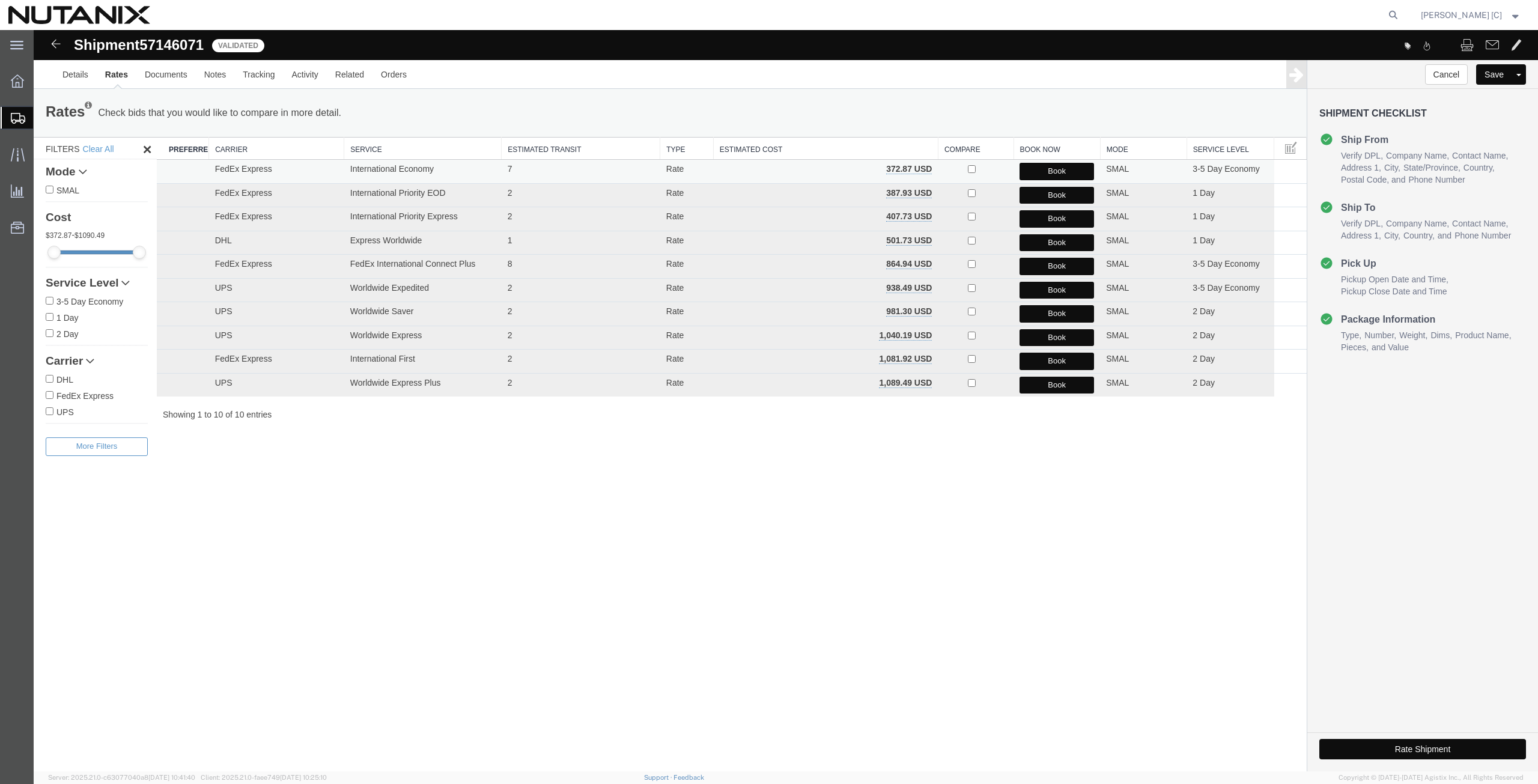
click at [1042, 168] on button "Book" at bounding box center [1056, 171] width 75 height 17
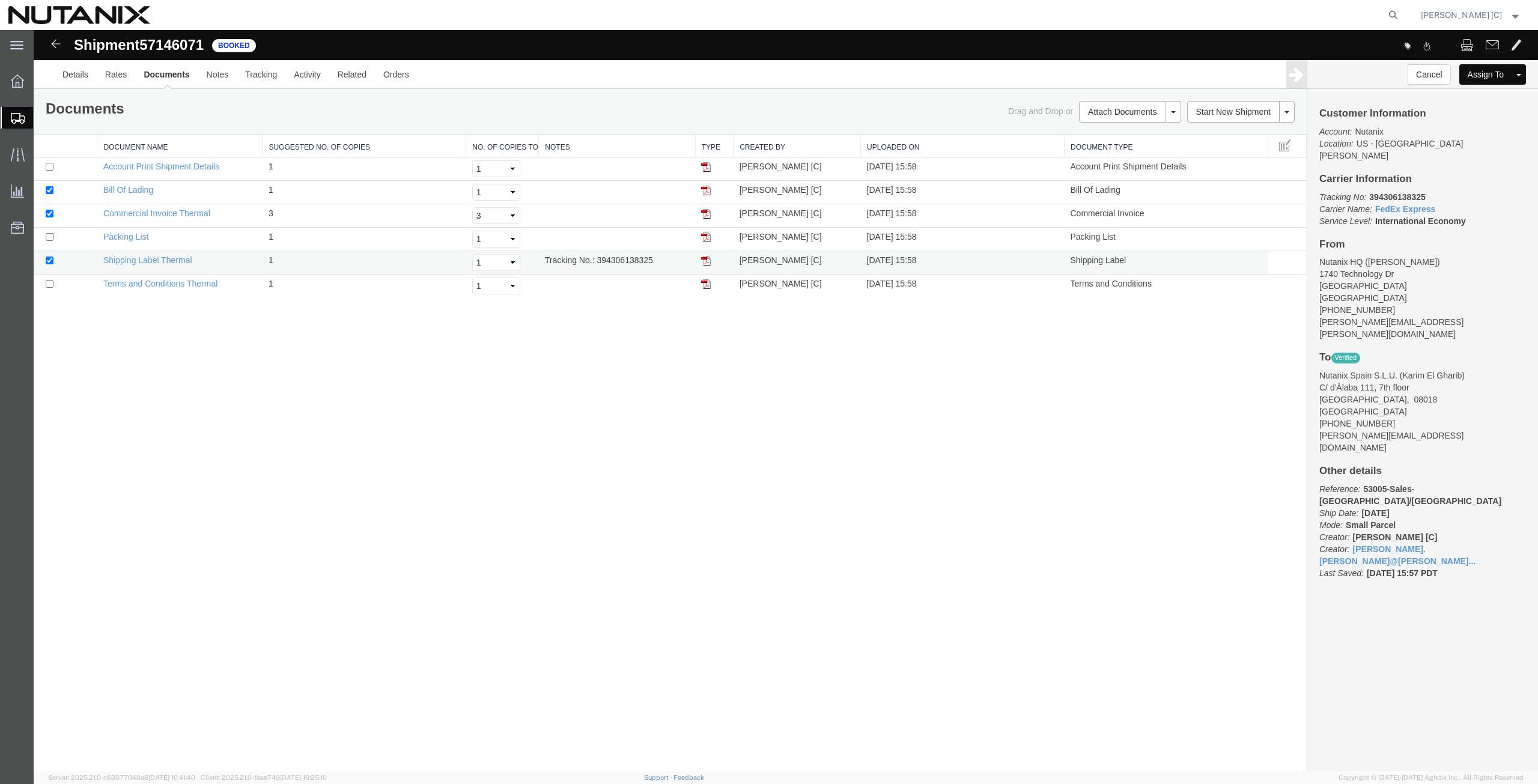
click at [708, 263] on img at bounding box center [706, 261] width 10 height 10
click at [0, 0] on span "Create Shipment" at bounding box center [0, 0] width 0 height 0
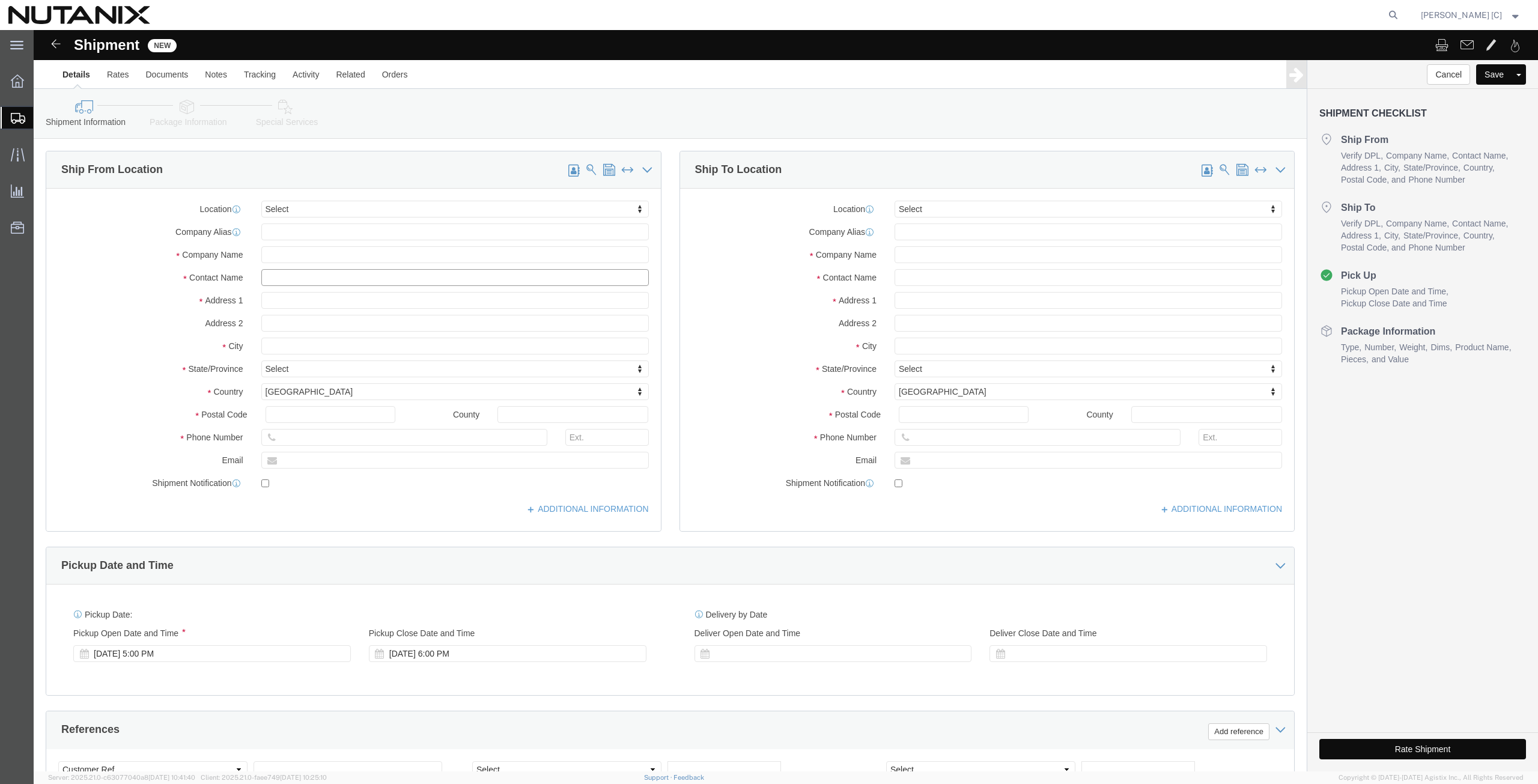
click input "text"
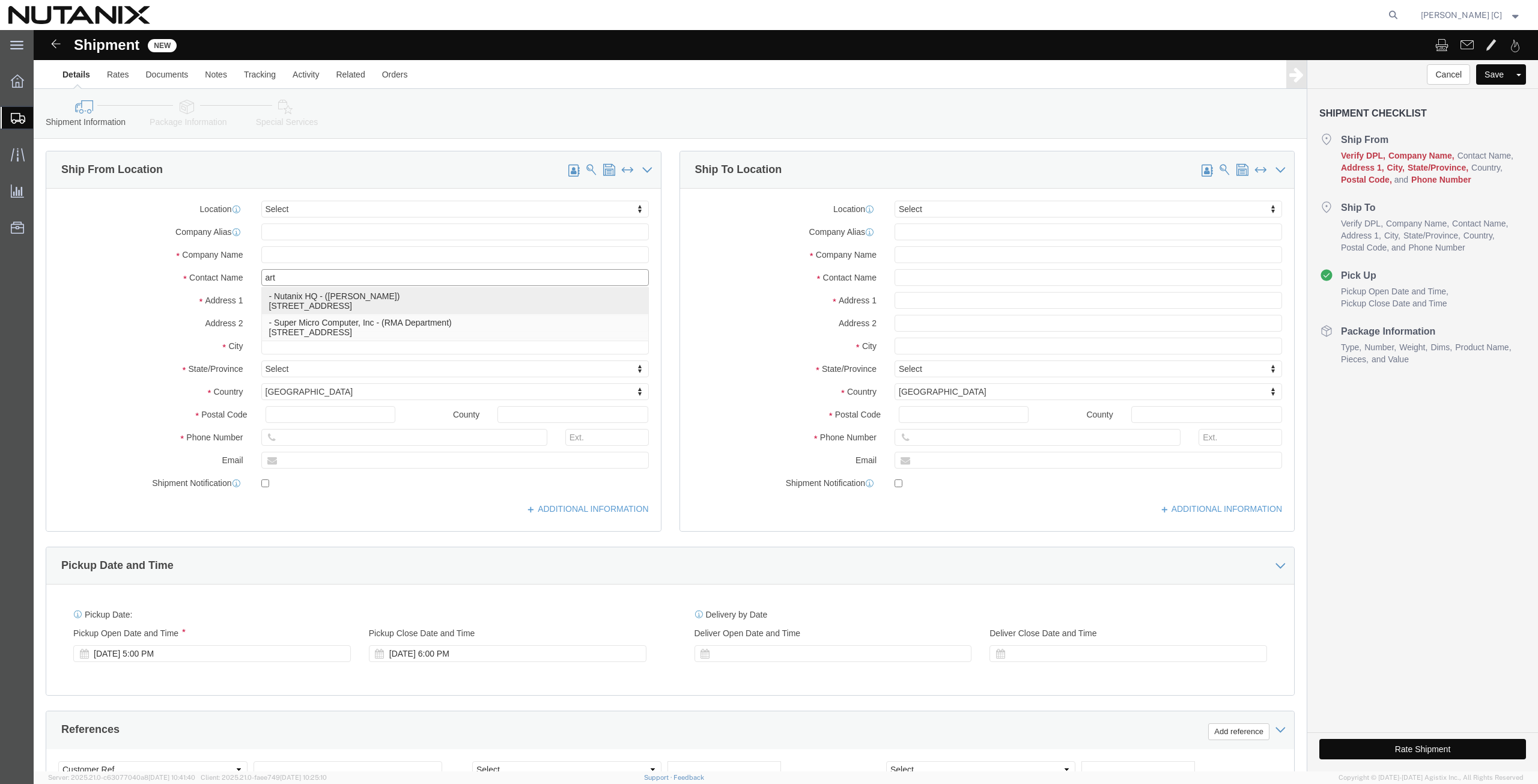
click p "- Nutanix HQ - ([PERSON_NAME]) [STREET_ADDRESS]"
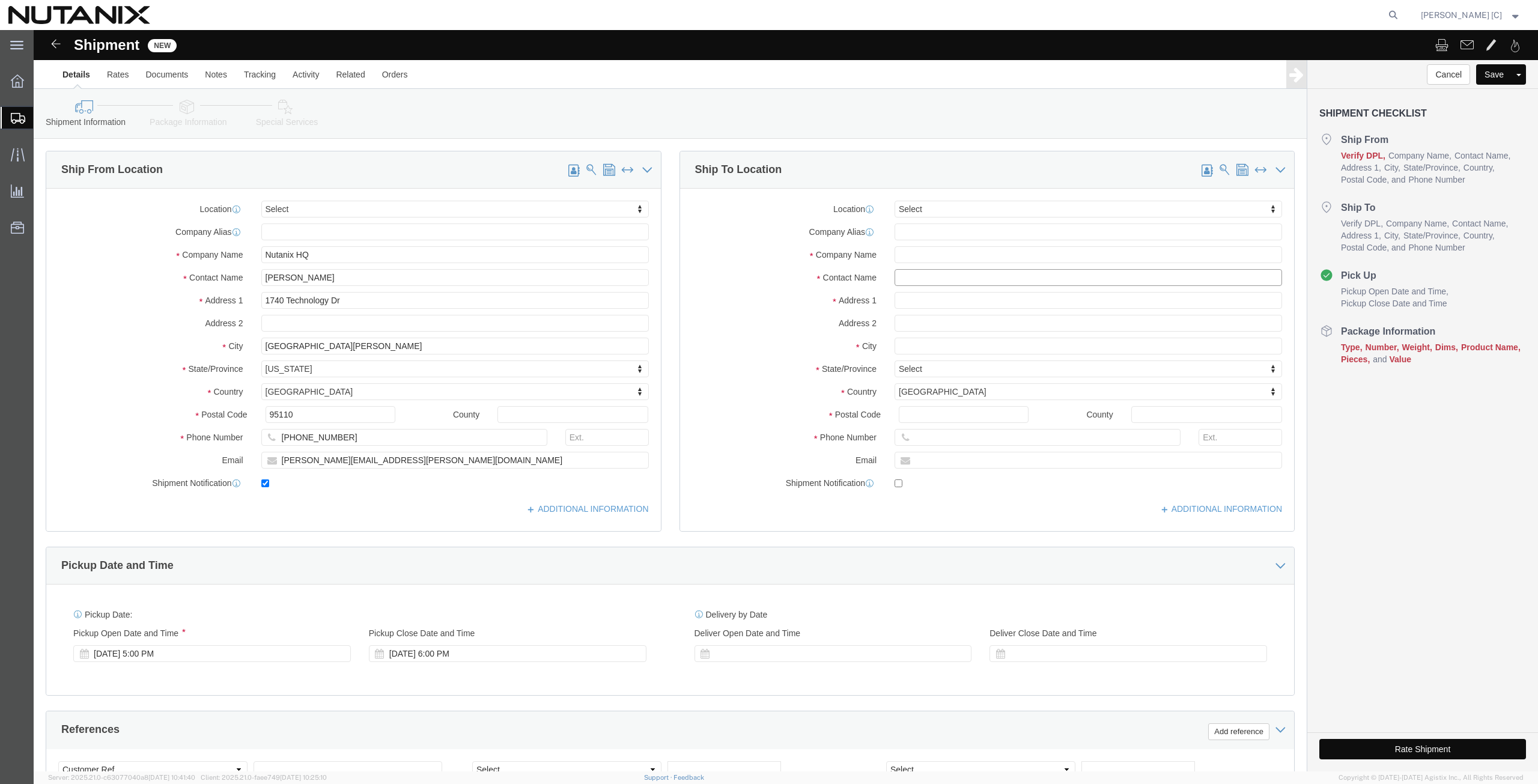
click input "text"
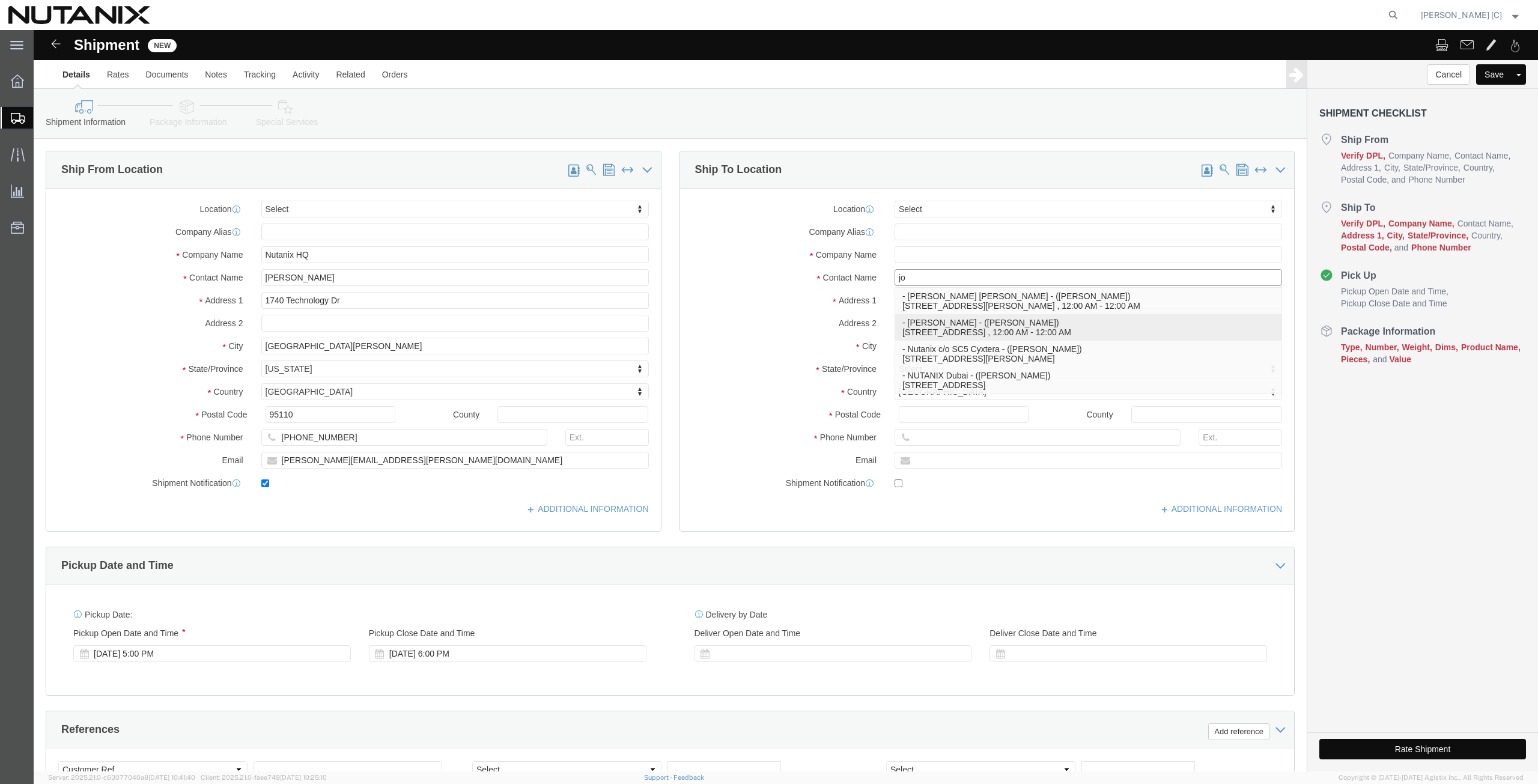
click p "- [PERSON_NAME] - ([PERSON_NAME]) [STREET_ADDRESS] , 12:00 AM - 12:00 AM"
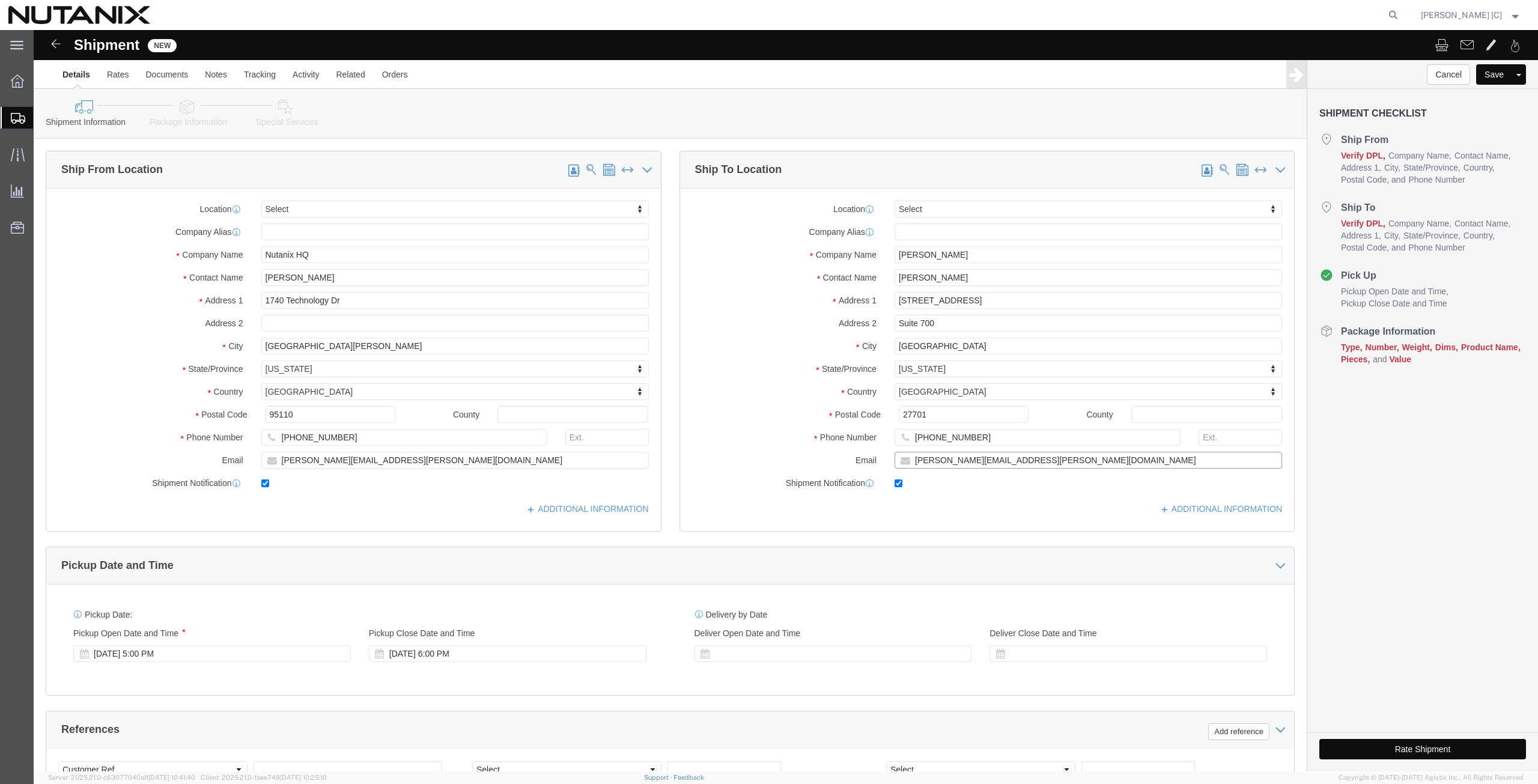
drag, startPoint x: 1006, startPoint y: 433, endPoint x: 820, endPoint y: 465, distance: 188.7
click div "Location Select Select My Profile Location [GEOGRAPHIC_DATA] - [GEOGRAPHIC_DATA…"
paste input "[PERSON_NAME].[PERSON_NAME]"
drag, startPoint x: 925, startPoint y: 250, endPoint x: 693, endPoint y: 254, distance: 232.0
click div "Contact Name [PERSON_NAME] [PERSON_NAME]"
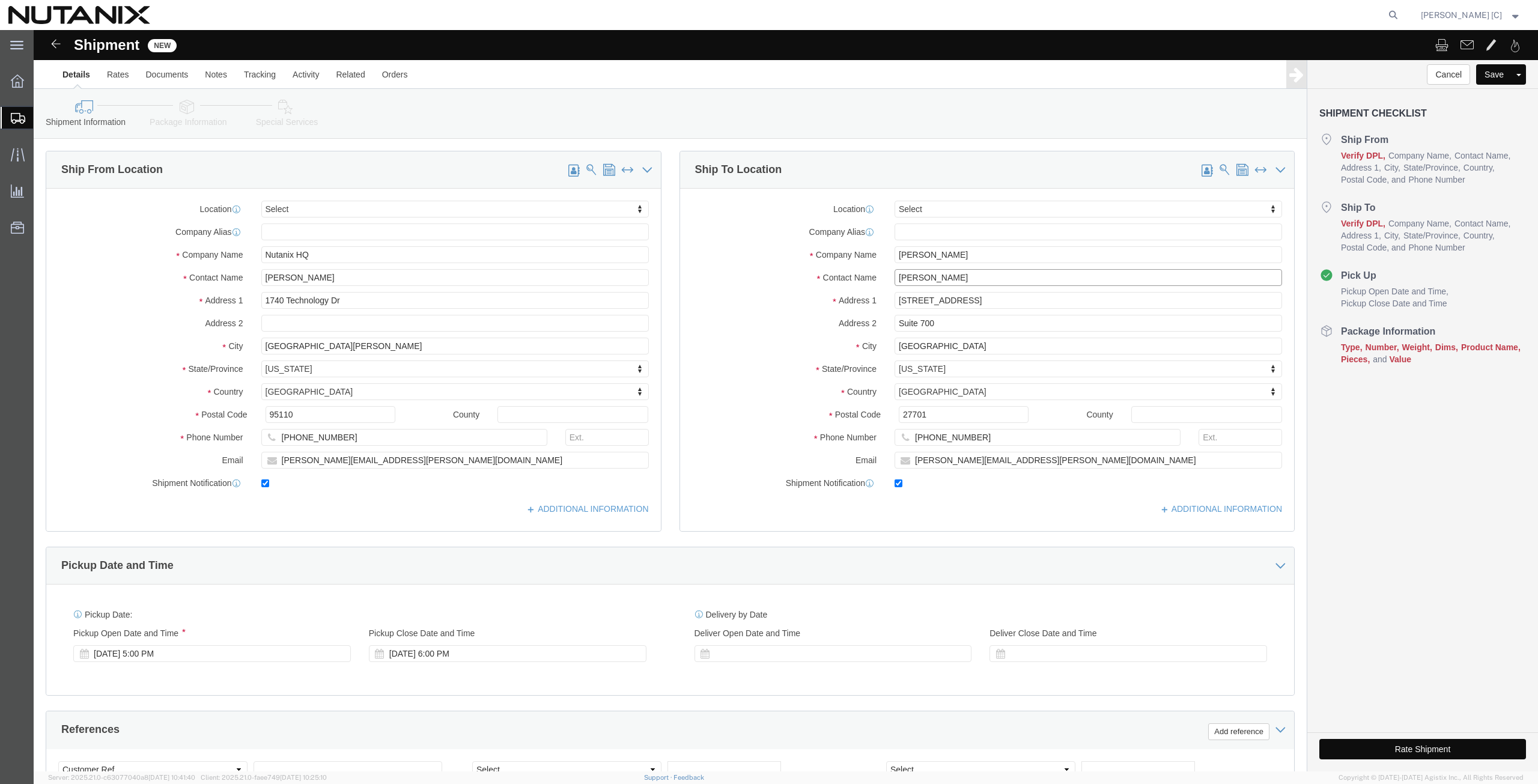
paste input "[PERSON_NAME]"
drag, startPoint x: 931, startPoint y: 227, endPoint x: 790, endPoint y: 236, distance: 141.3
click div "Location Select Select My Profile Location [GEOGRAPHIC_DATA] - [GEOGRAPHIC_DATA…"
paste input "[PERSON_NAME]"
drag, startPoint x: 931, startPoint y: 406, endPoint x: 780, endPoint y: 415, distance: 151.3
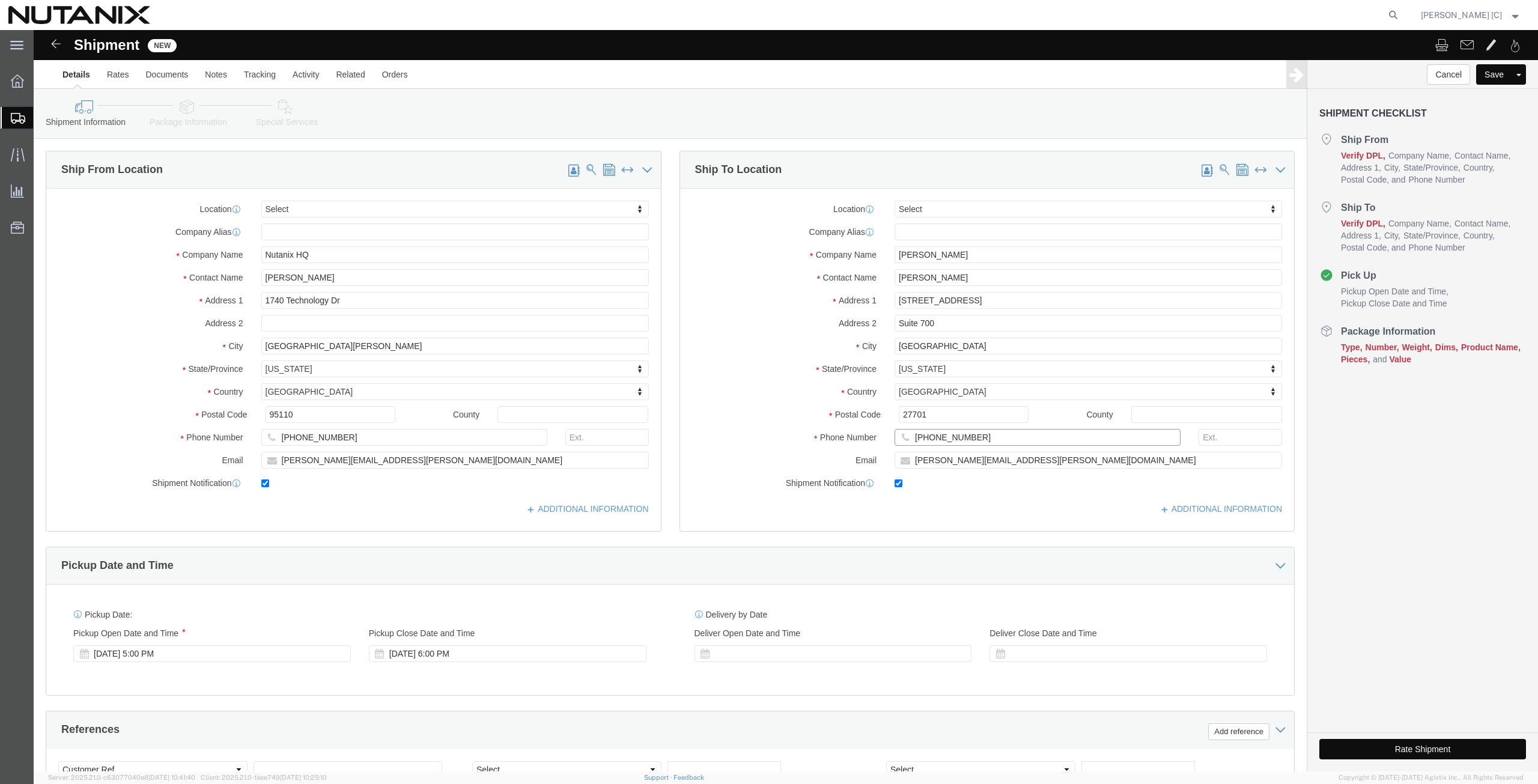
click div "Phone Number [PHONE_NUMBER]"
paste input "[PHONE_NUMBER]"
click input "[PHONE_NUMBER]"
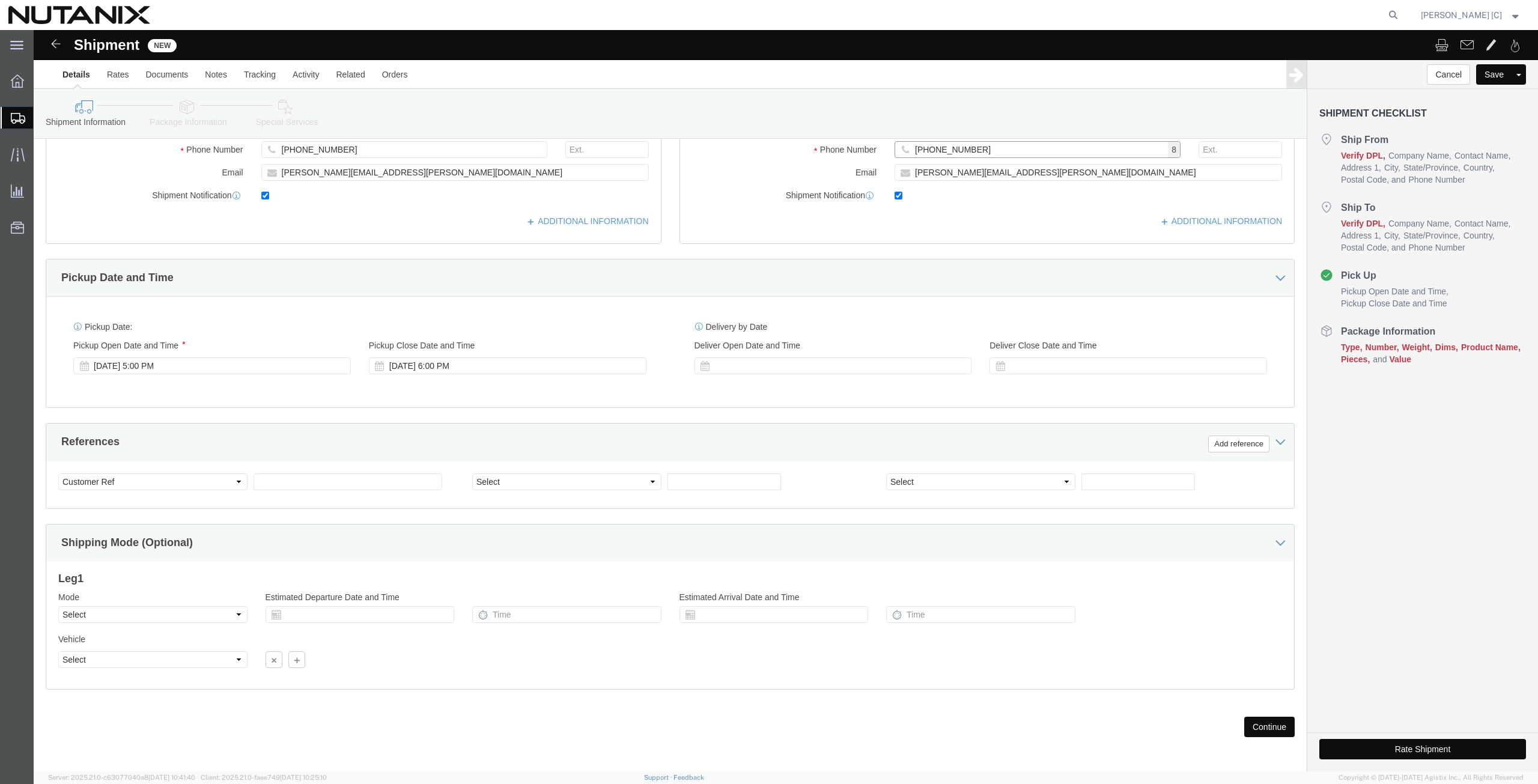
scroll to position [290, 0]
click select "Select Account Type Activity ID Airline Appointment Number ASN Batch Request # …"
click div "References Add reference"
click input "text"
drag, startPoint x: 337, startPoint y: 448, endPoint x: 288, endPoint y: 448, distance: 49.0
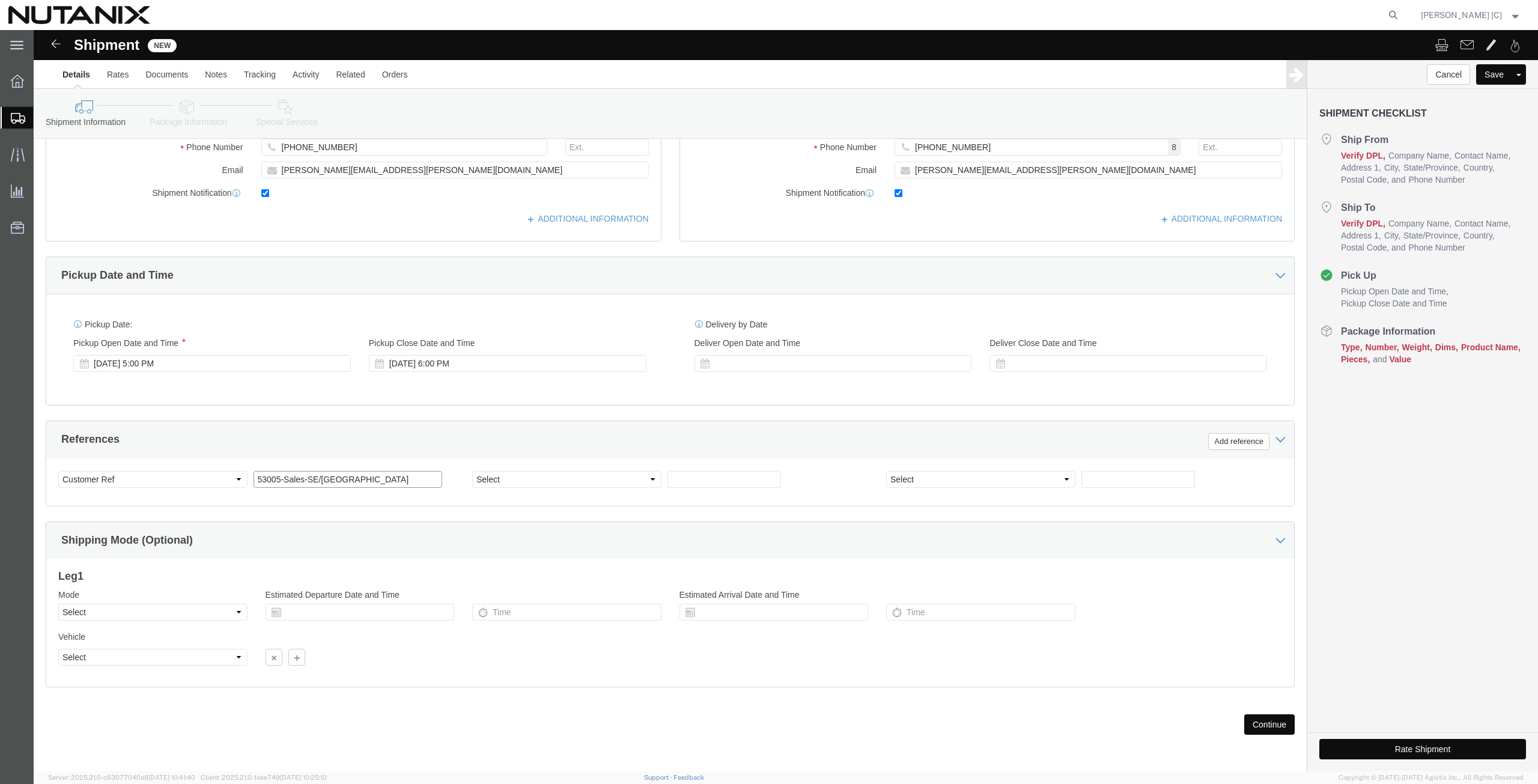
click input "53005-Sales-SE/[GEOGRAPHIC_DATA]"
click select "Select Account Type Activity ID Airline Appointment Number ASN Batch Request # …"
click input "text"
click button "Continue"
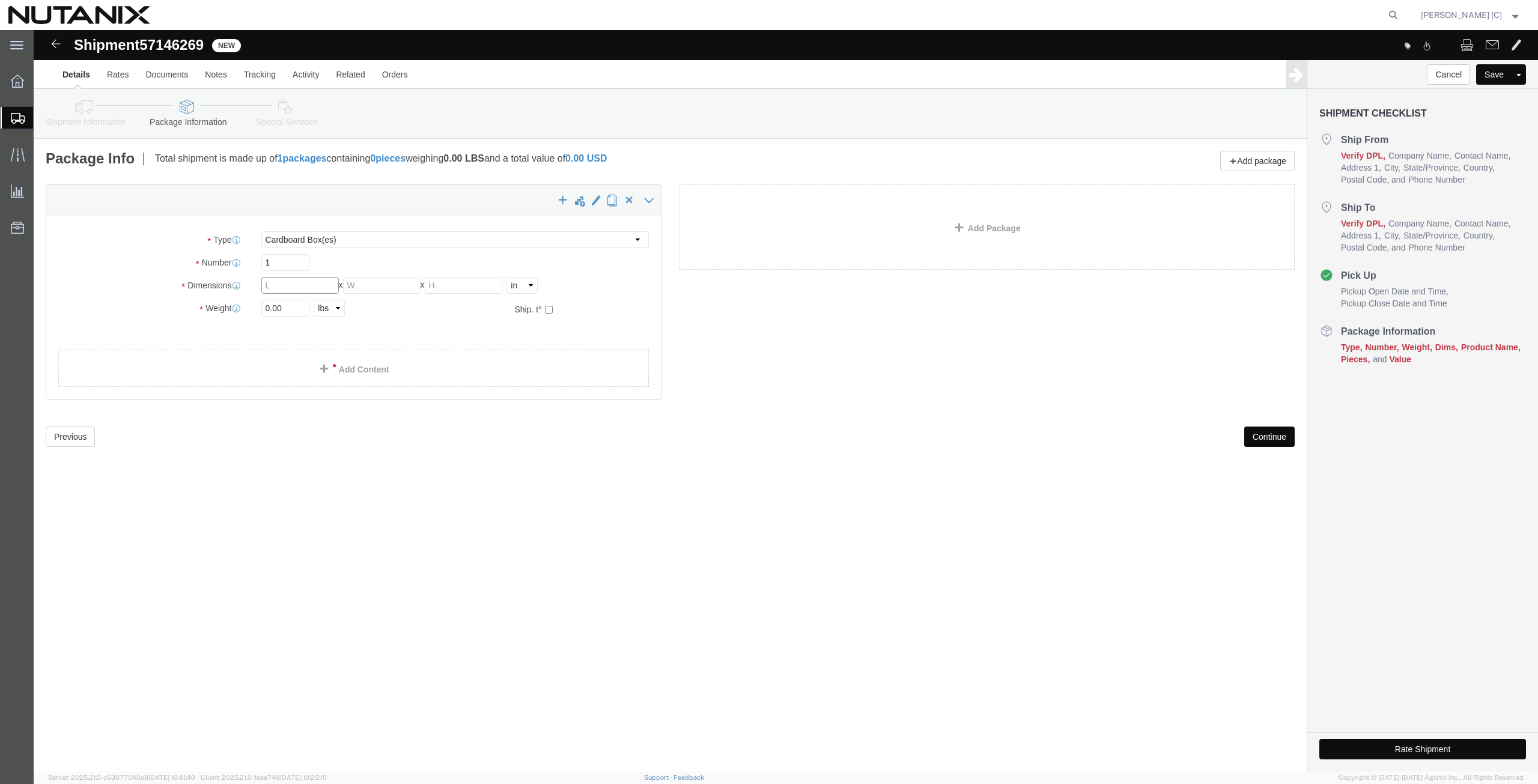
click input "text"
click div "x Package Type Select Bale(s) Basket(s) Bolt(s) Bottle(s) Buckets Bulk Bundle(s…"
click link "Add Content"
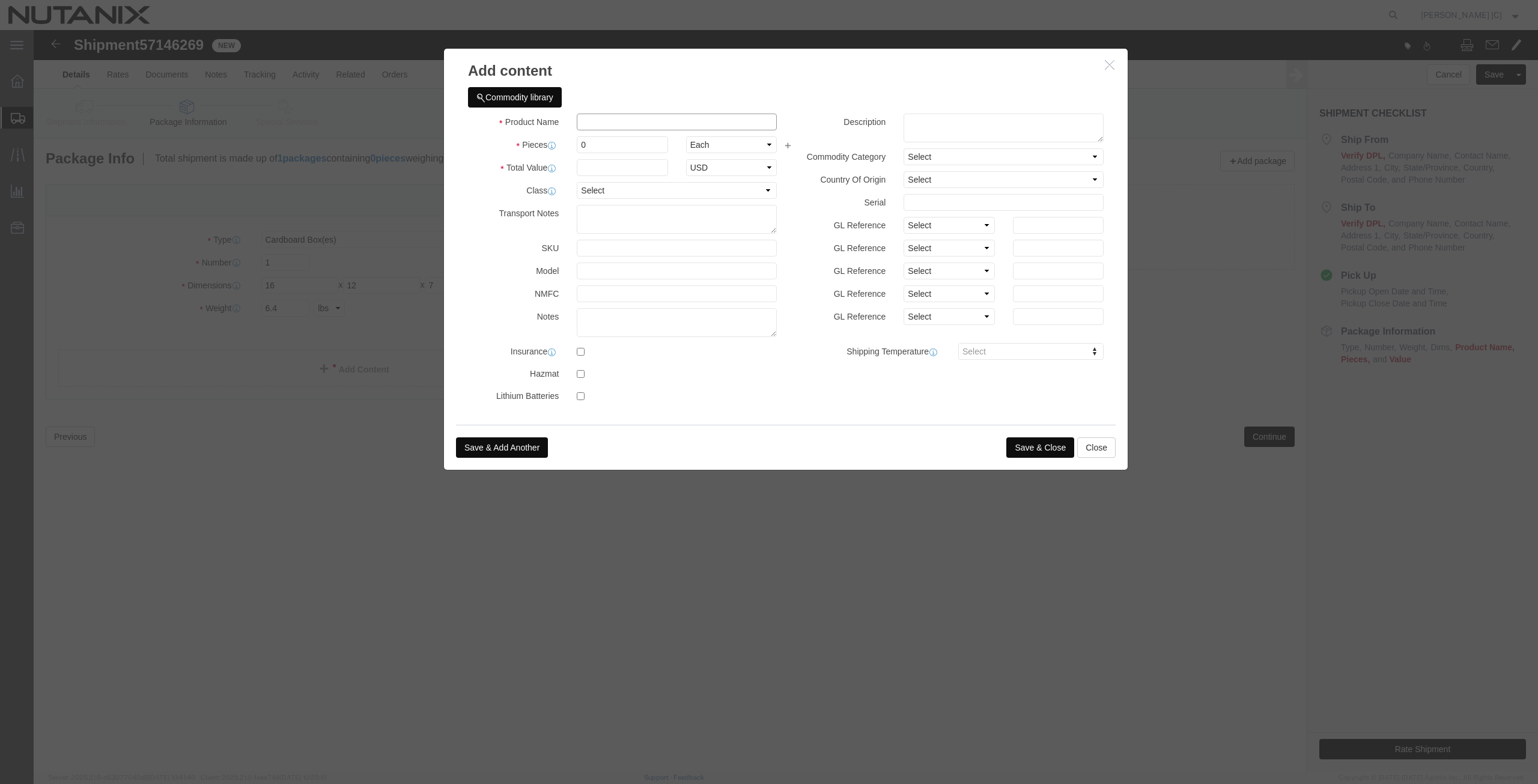
click input "text"
drag, startPoint x: 617, startPoint y: 91, endPoint x: 236, endPoint y: 106, distance: 381.3
click div "Add content Commodity library Product Name Plastic awards Plastic Pieces 0 Sele…"
click textarea
paste textarea "Plastic awards"
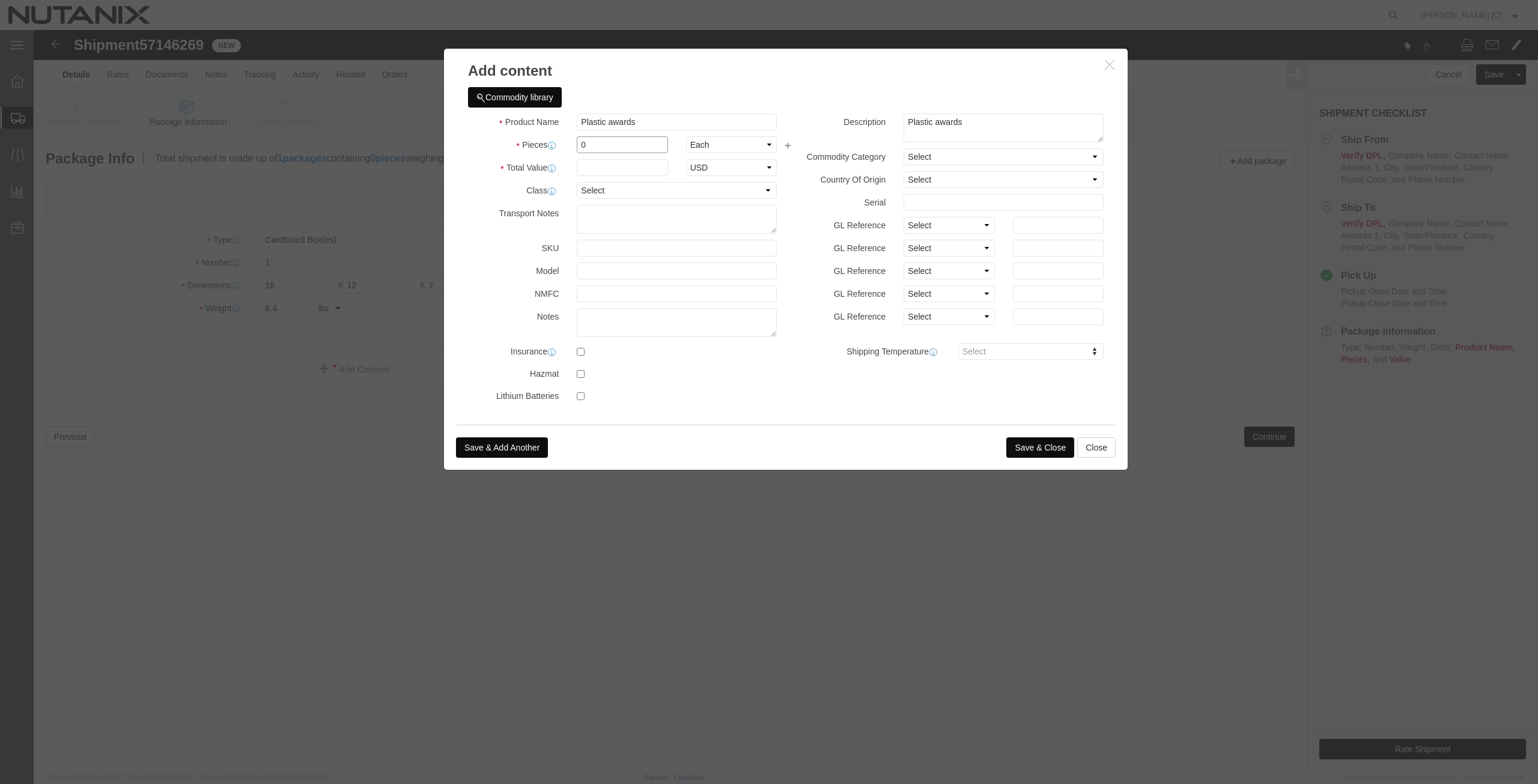
drag, startPoint x: 553, startPoint y: 113, endPoint x: 525, endPoint y: 121, distance: 29.1
click div "Pieces 0 Select Bag Barrels 100Board Feet Bottle Box Blister Pack Carats Can Ca…"
click div "Product Name Plastic awards Plastic Pieces 0 Select Bag Barrels 100Board Feet B…"
drag, startPoint x: 563, startPoint y: 117, endPoint x: 535, endPoint y: 113, distance: 28.3
click div "0"
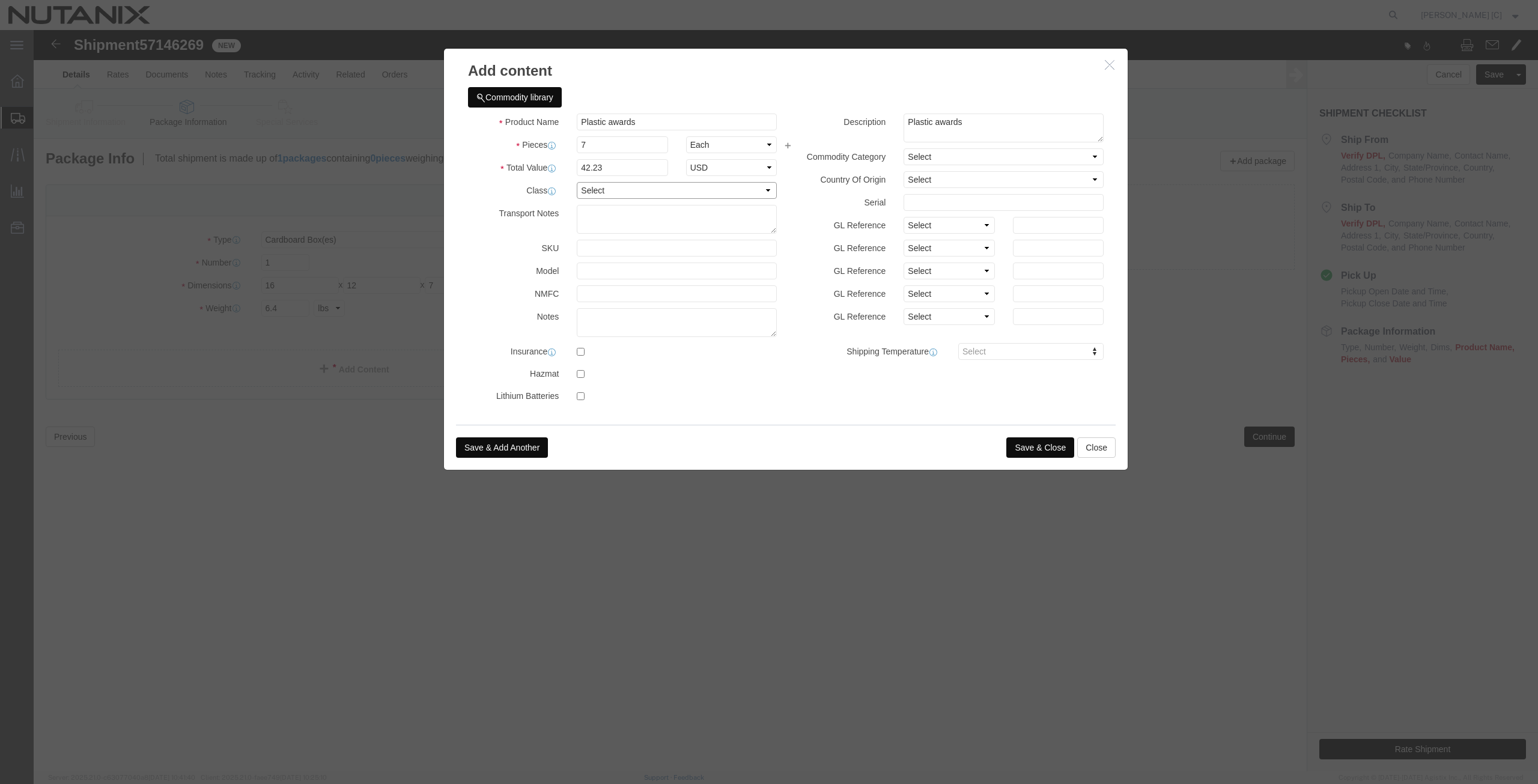
click select "Select 50 55 60 65 70 85 92.5 100 125 175 250 300 400"
click div "Transport Notes"
click button "Save & Close"
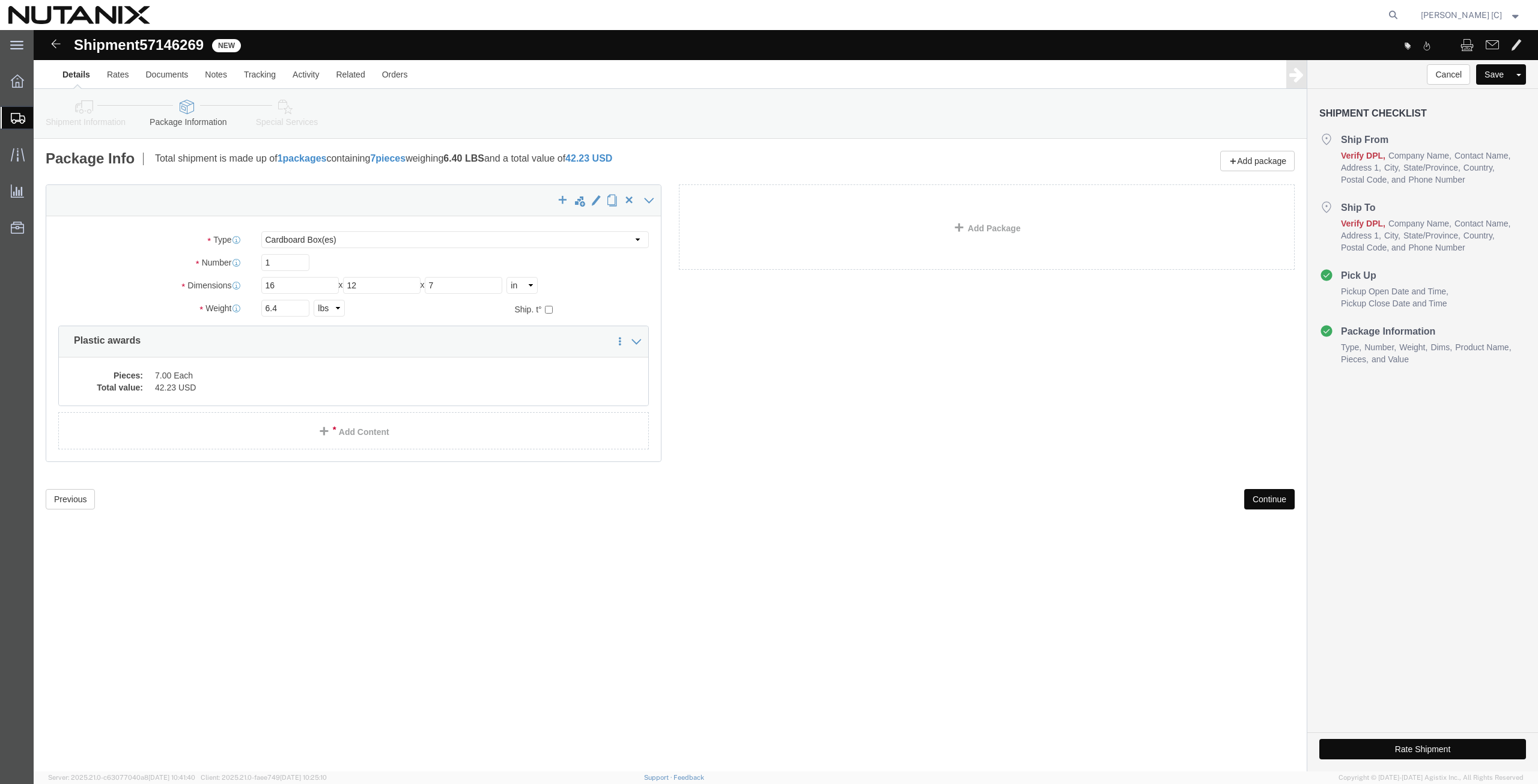
click button "Continue"
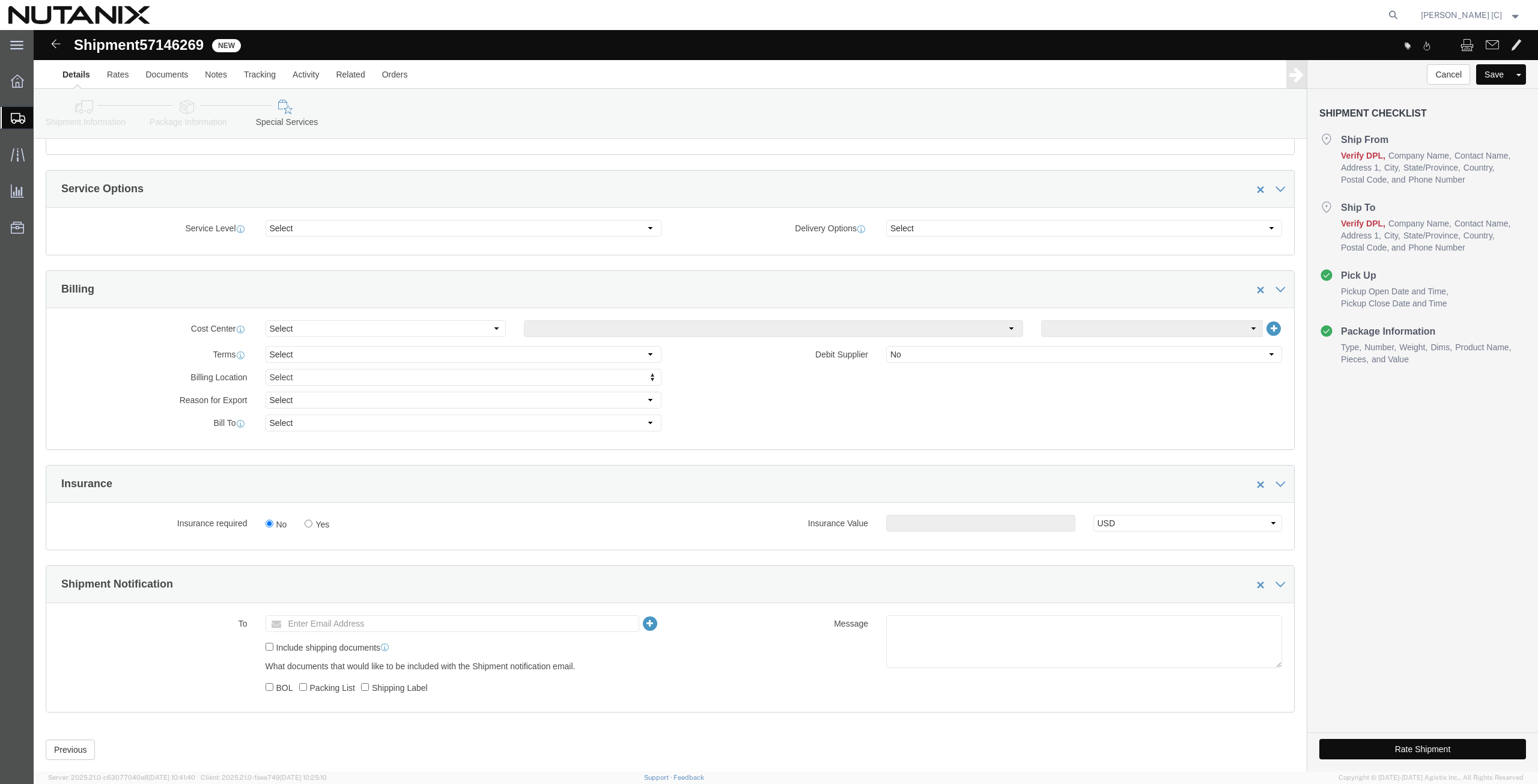
scroll to position [417, 0]
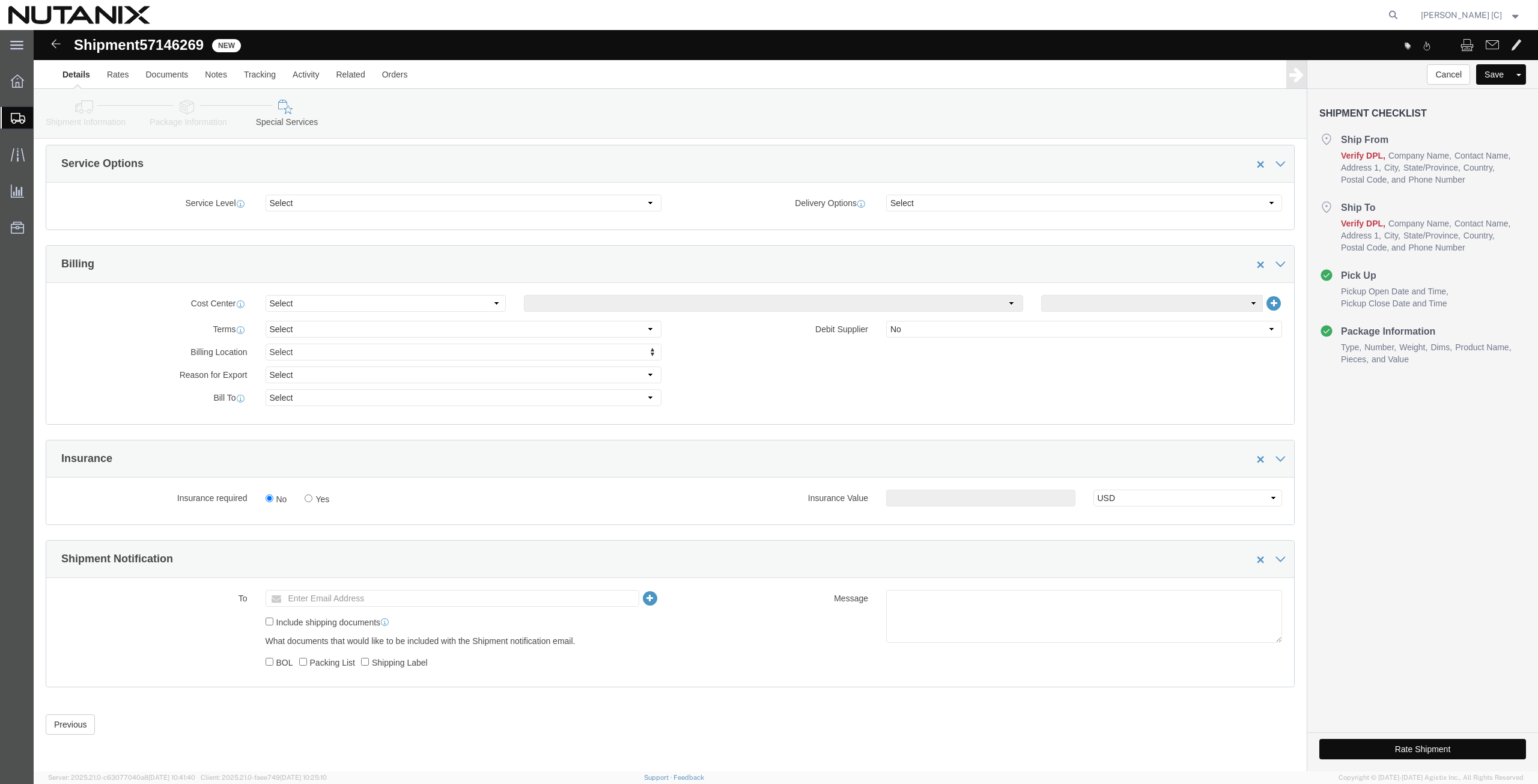
click icon
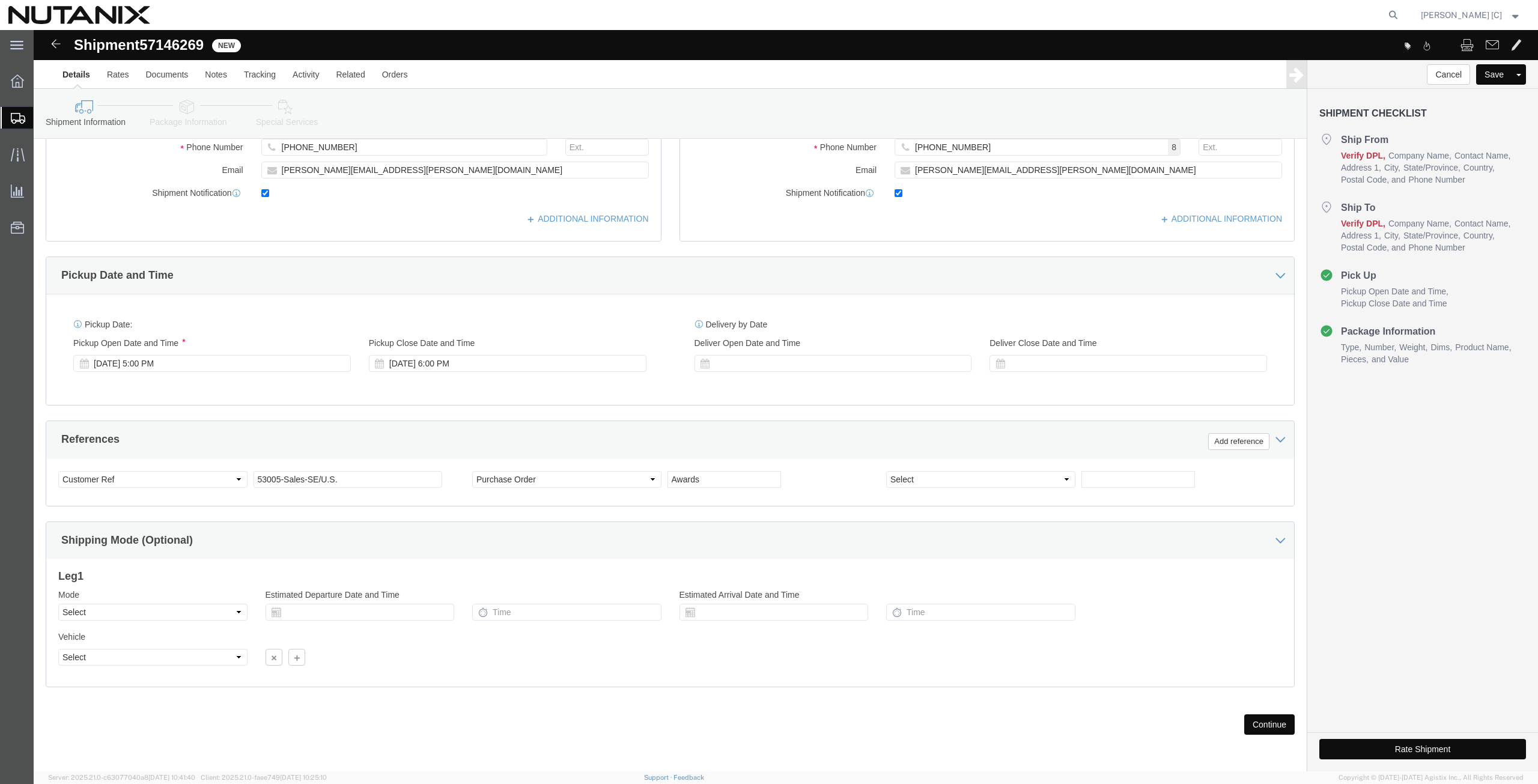
click icon
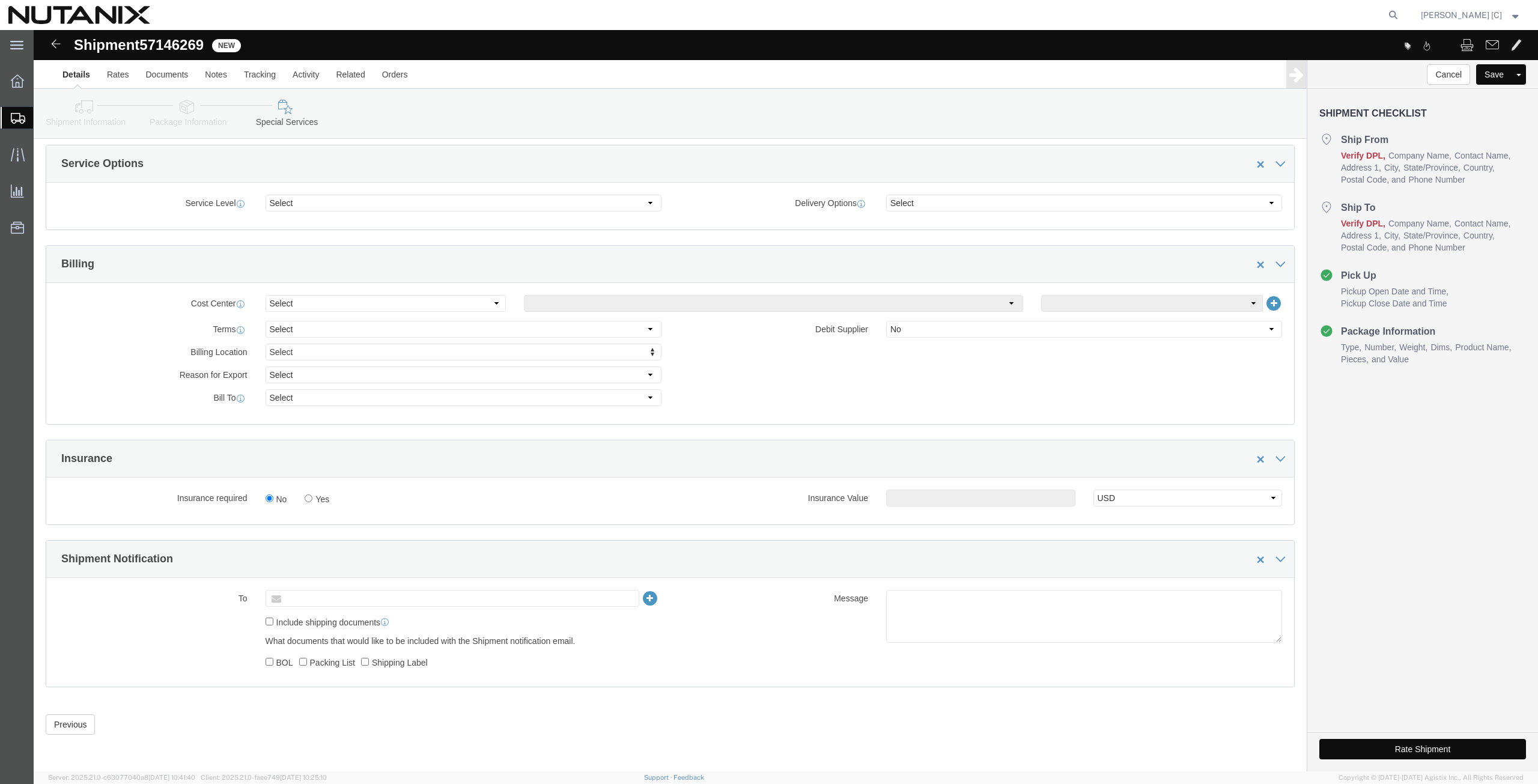
click input "text"
paste input "[EMAIL_ADDRESS][DOMAIN_NAME]"
click button "Rate Shipment"
click icon
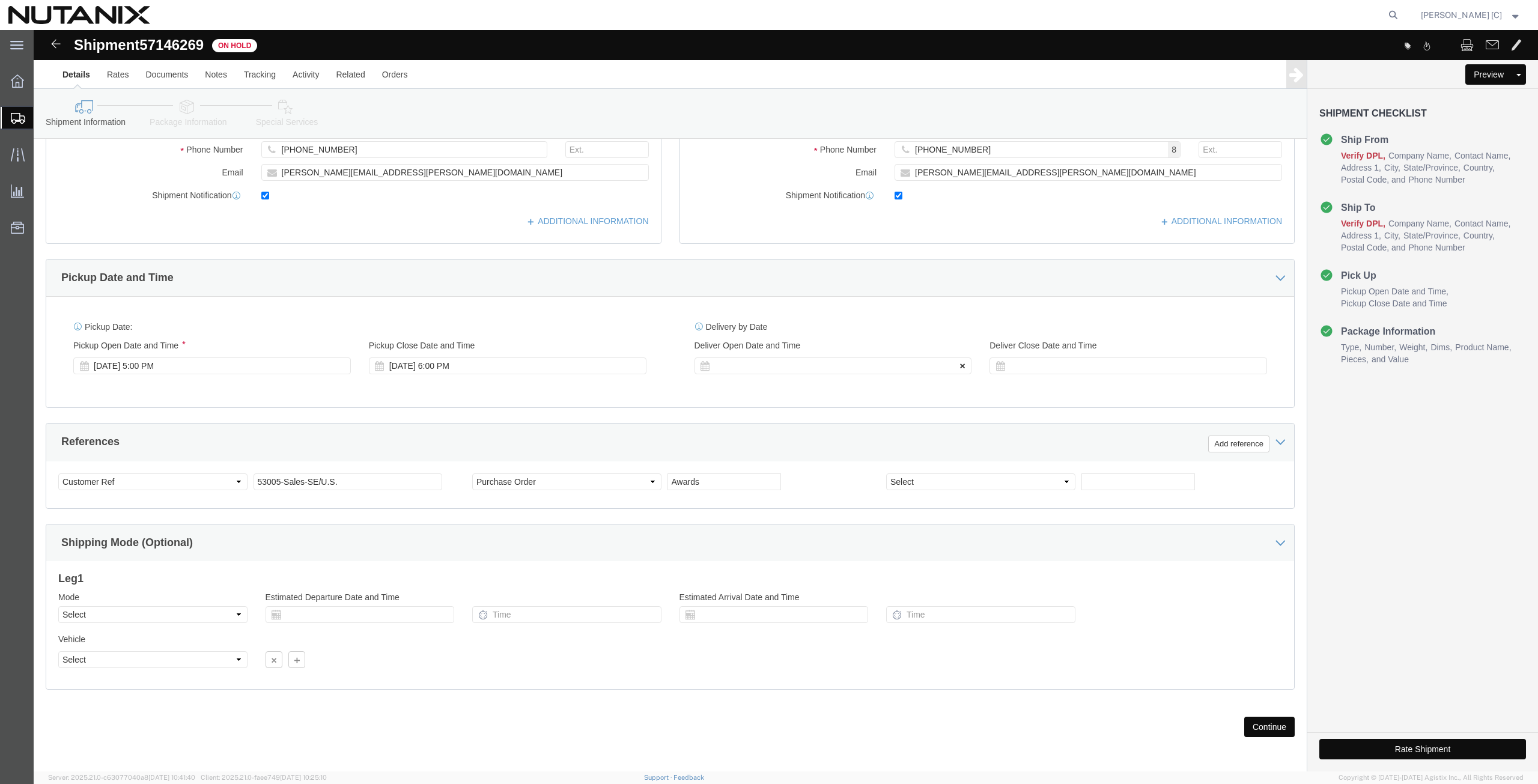
scroll to position [290, 0]
drag, startPoint x: 1350, startPoint y: 718, endPoint x: 1345, endPoint y: 713, distance: 7.1
click button "Rate Shipment"
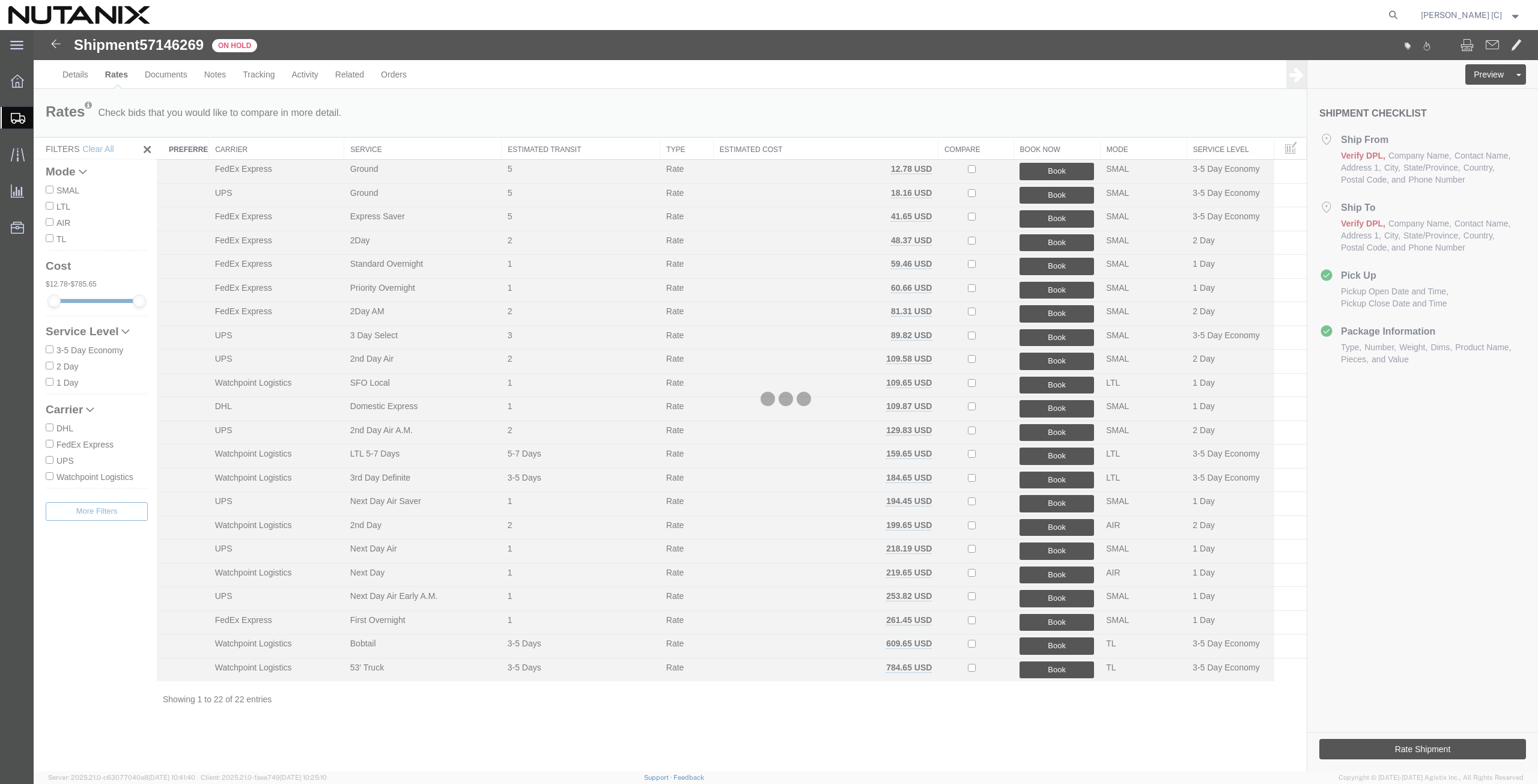
scroll to position [0, 0]
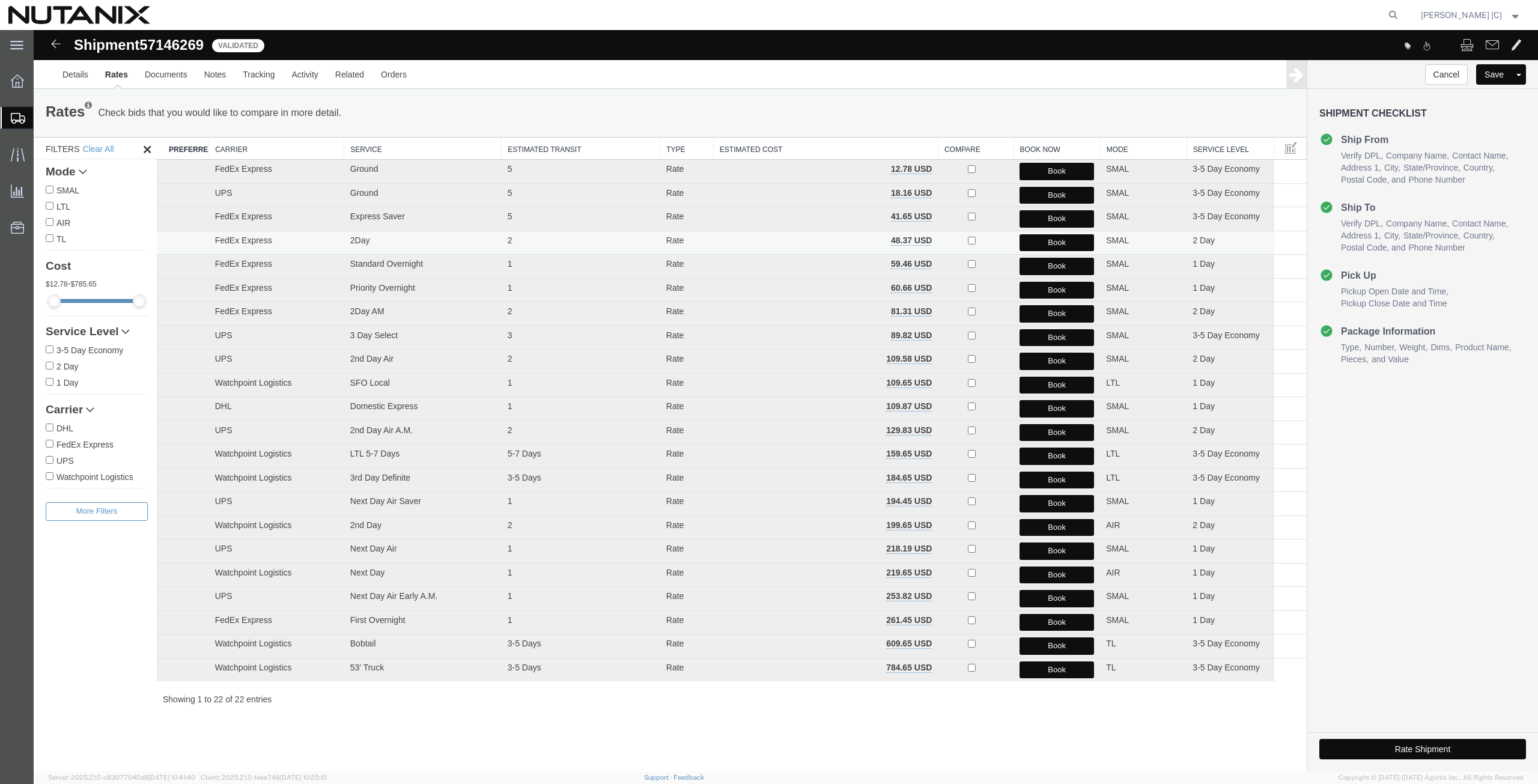
click at [1053, 243] on button "Book" at bounding box center [1056, 242] width 75 height 17
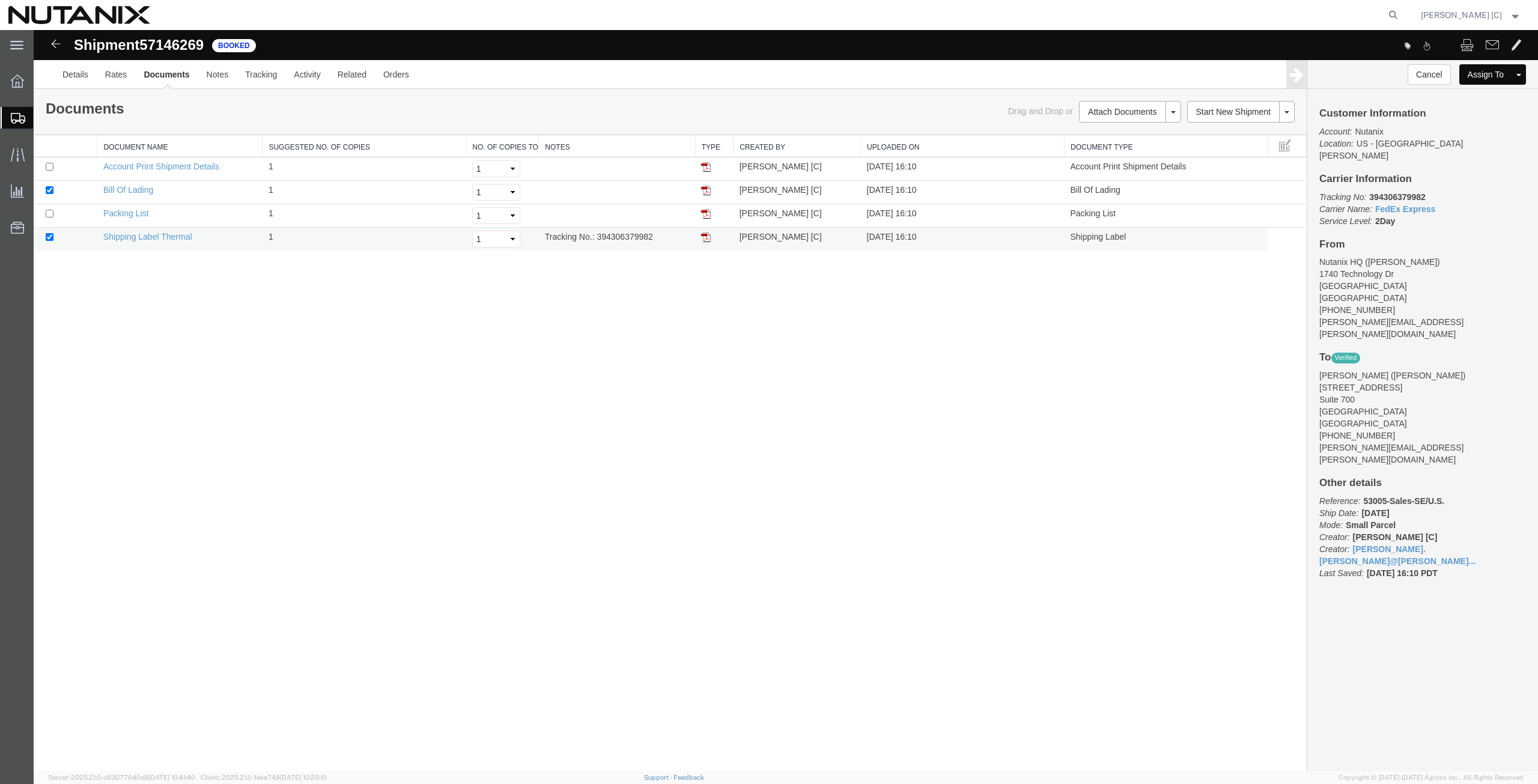
click at [711, 238] on td at bounding box center [714, 239] width 39 height 24
click at [705, 238] on img at bounding box center [706, 237] width 10 height 10
